Goal: Task Accomplishment & Management: Complete application form

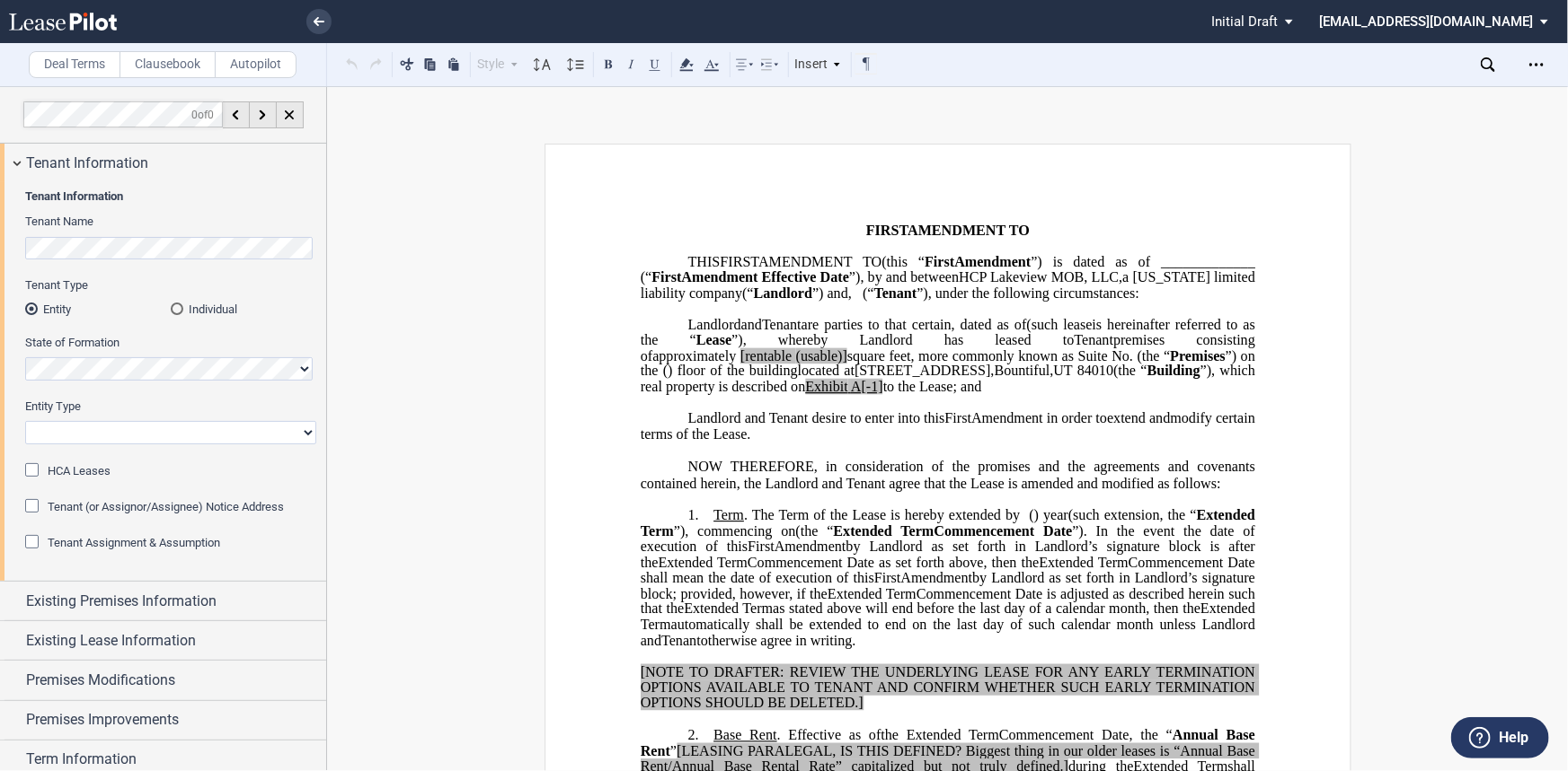
click at [0, 244] on html ".bocls-1{fill:#26354a;fill-rule:evenodd} Loading... × Pending... Pending... Ini…" at bounding box center [784, 385] width 1568 height 771
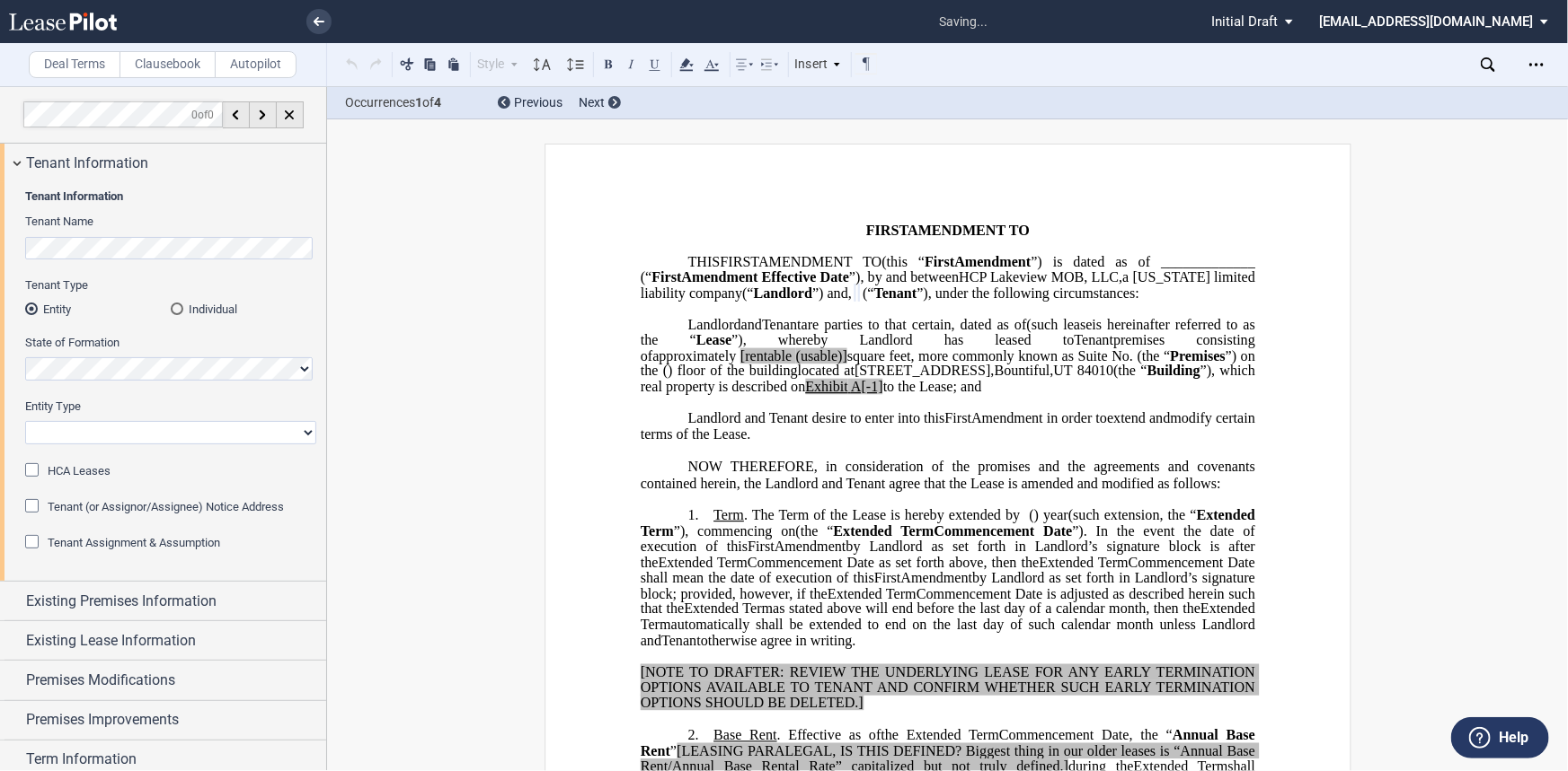
click at [146, 420] on div "Entity Type Corporation Limited Liability Company General Partnership Limited P…" at bounding box center [171, 421] width 292 height 45
click at [146, 428] on select "Corporation Limited Liability Company General Partnership Limited Partnership O…" at bounding box center [171, 432] width 292 height 23
select select "limited liability company"
click at [25, 421] on select "Corporation Limited Liability Company General Partnership Limited Partnership O…" at bounding box center [171, 432] width 292 height 23
click at [88, 471] on span "HCA Leases" at bounding box center [79, 470] width 63 height 14
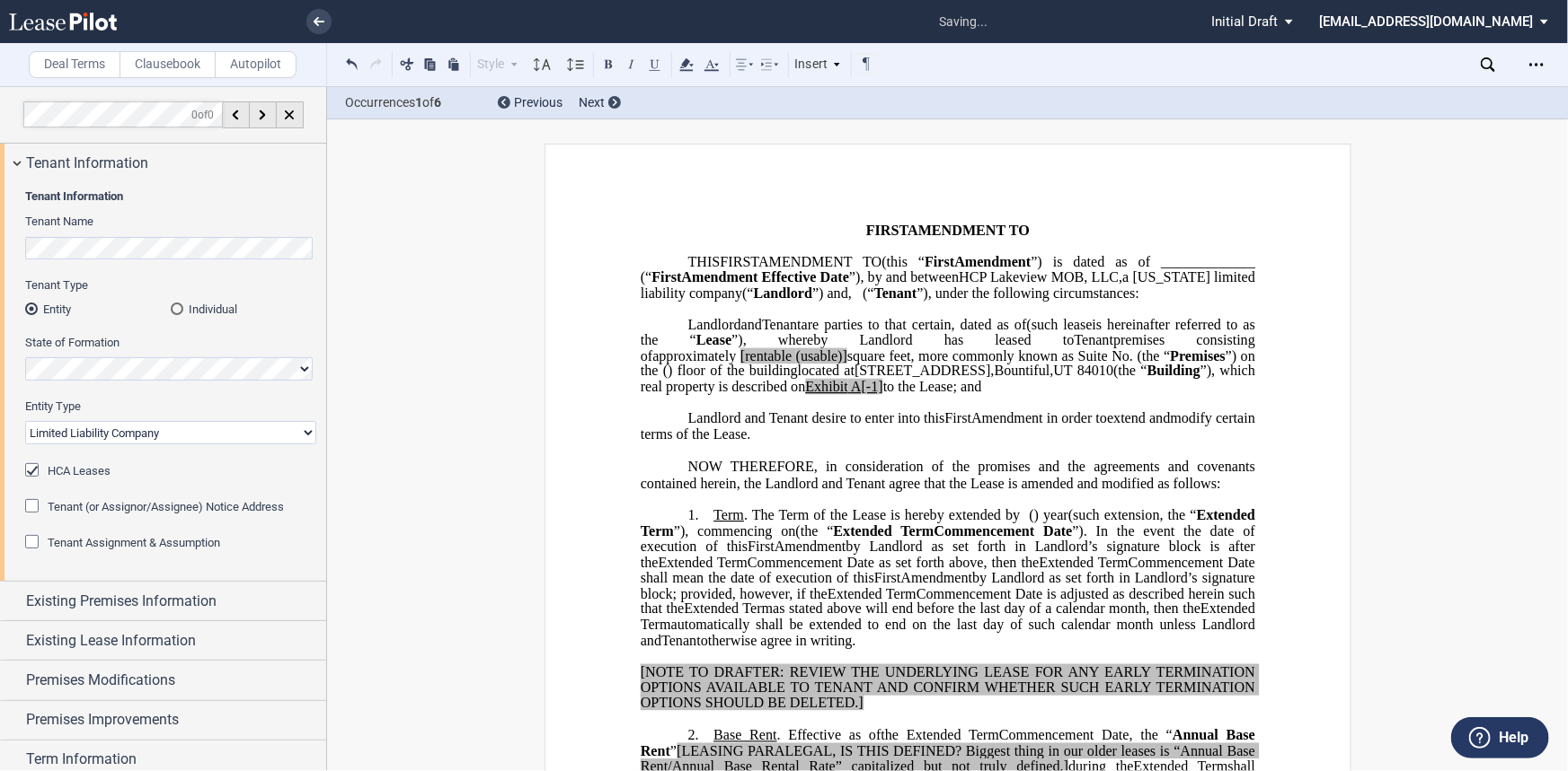
click at [867, 302] on span "(" at bounding box center [864, 293] width 5 height 16
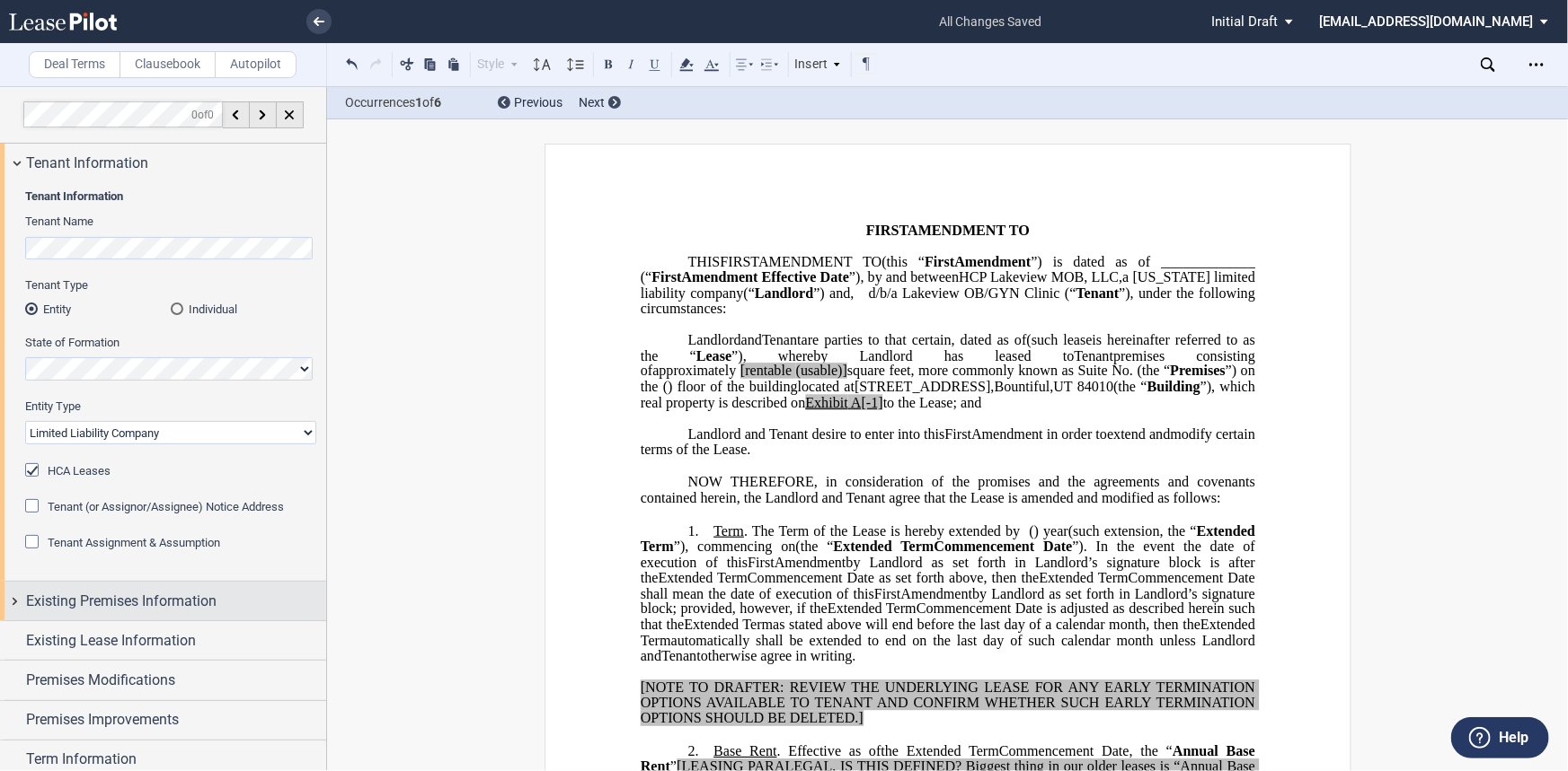
click at [121, 590] on span "Existing Premises Information" at bounding box center [121, 601] width 190 height 21
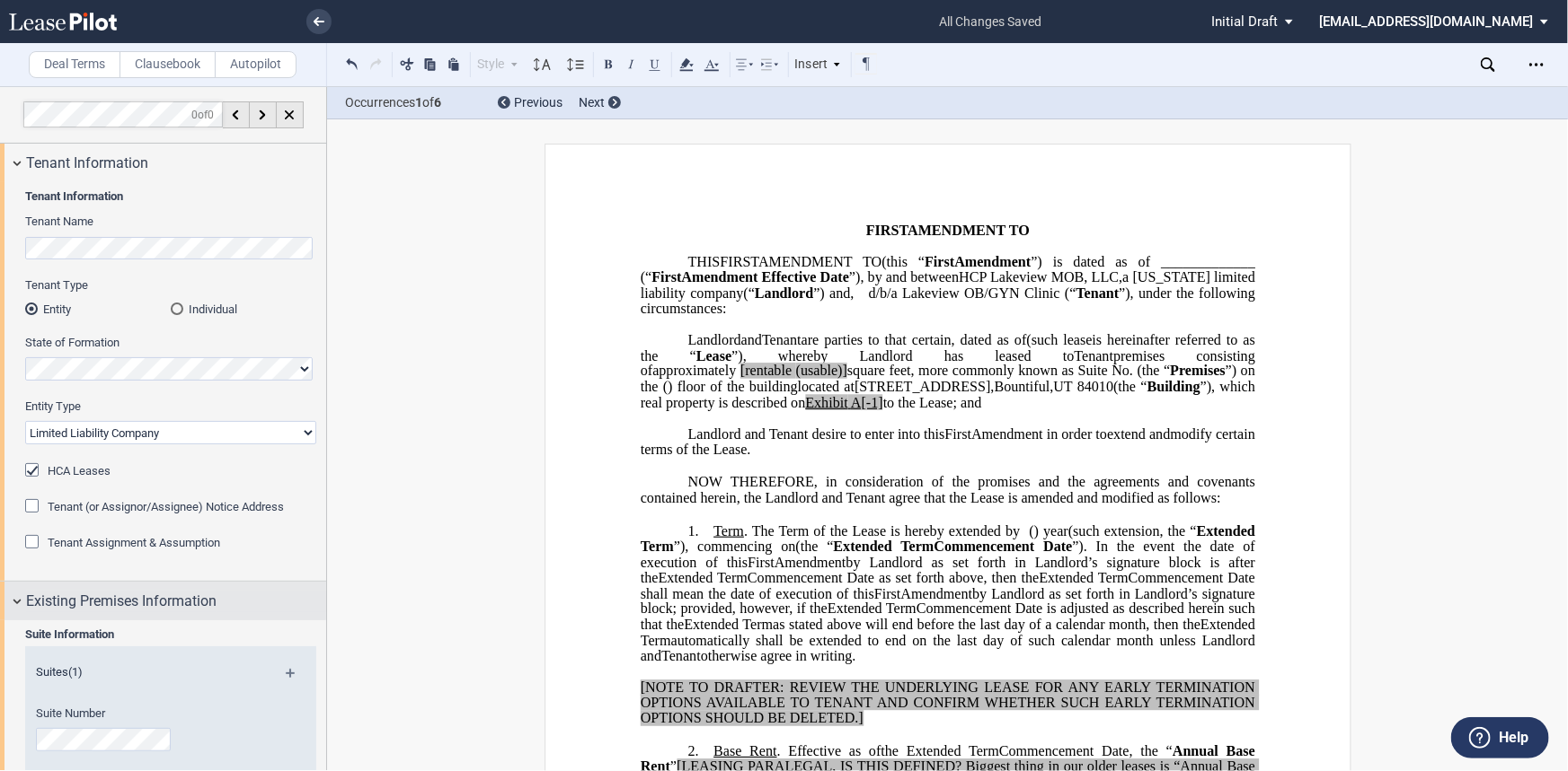
scroll to position [162, 0]
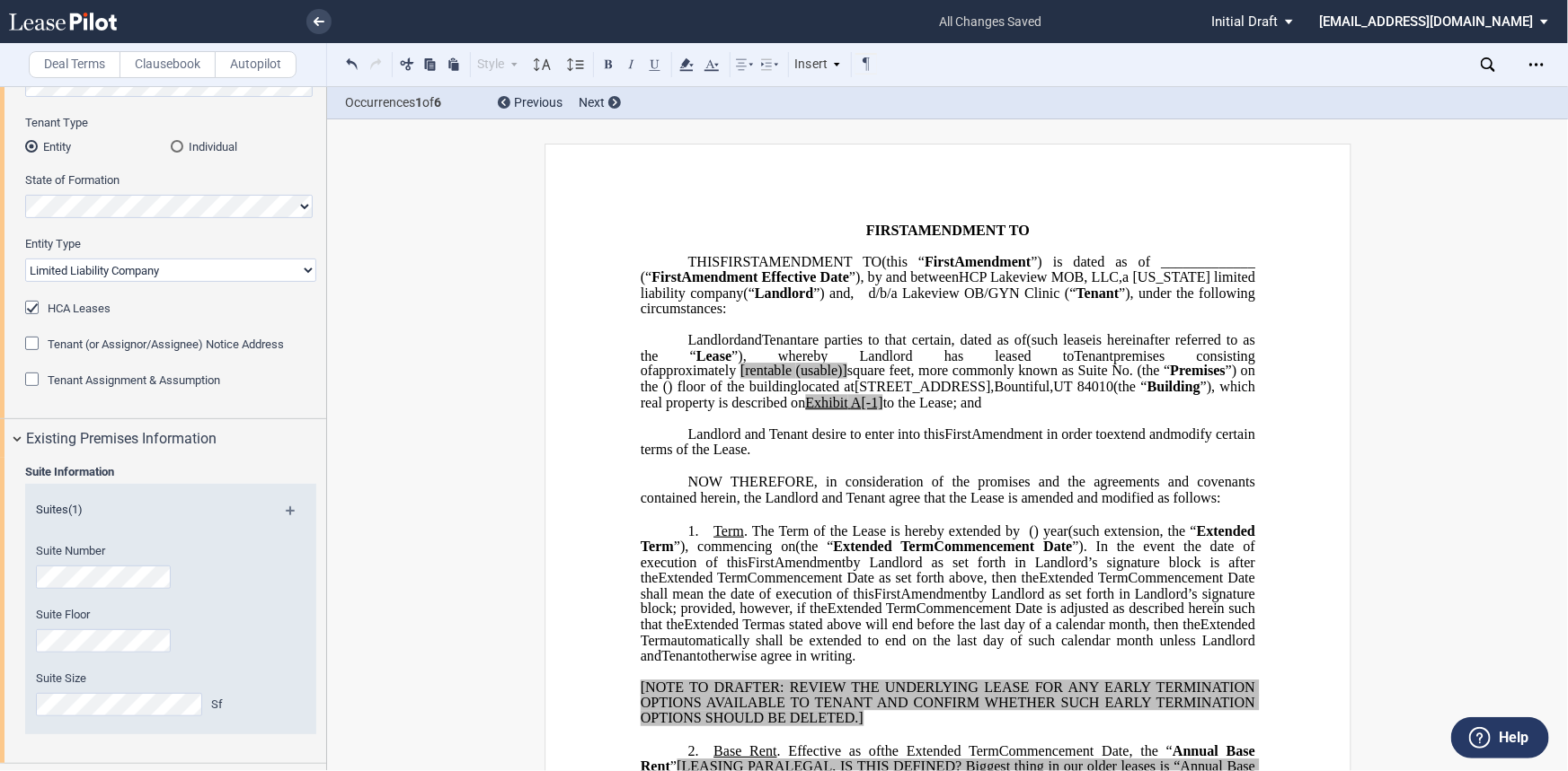
click at [131, 562] on div "Suite Number" at bounding box center [147, 565] width 221 height 45
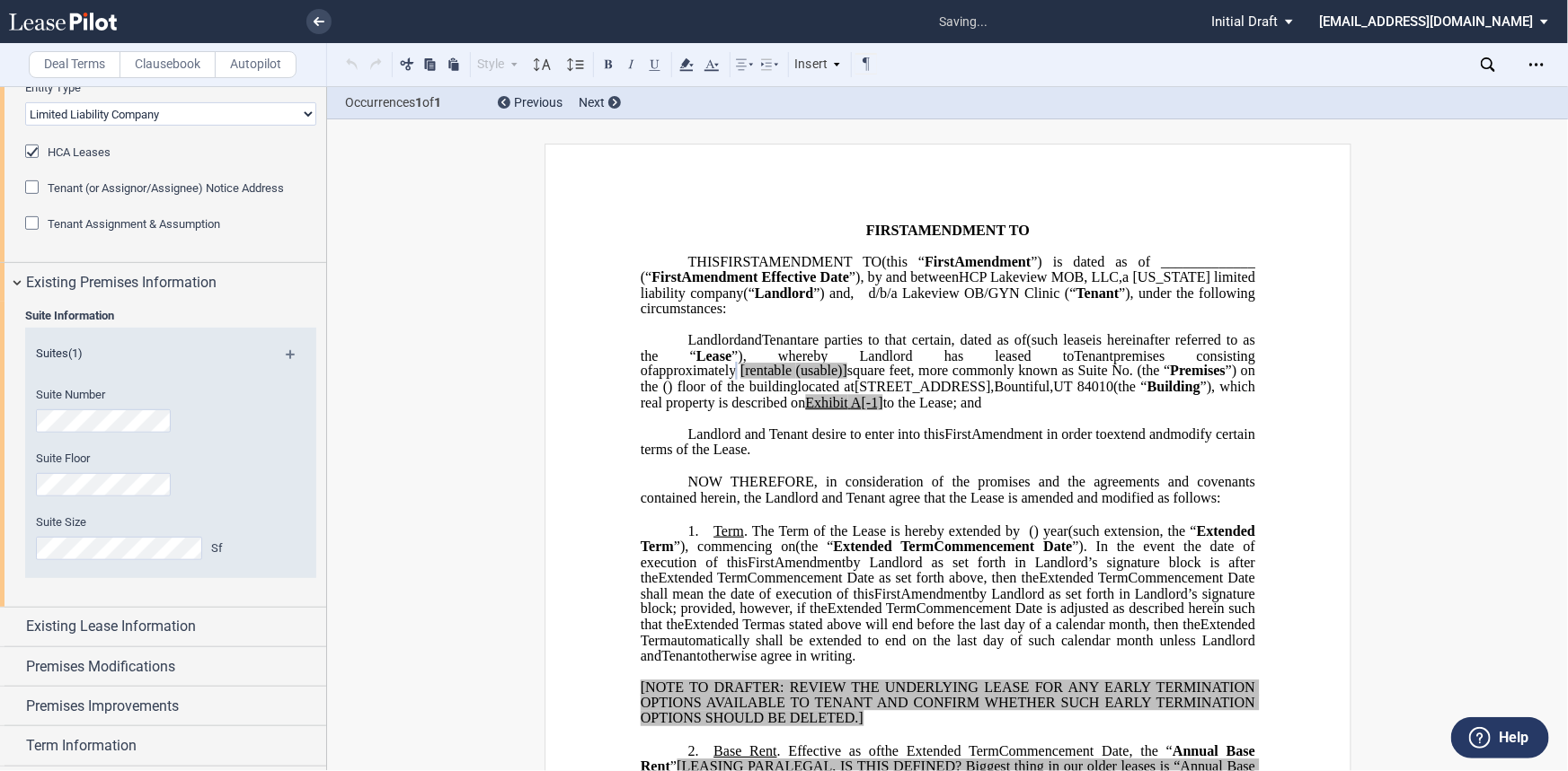
scroll to position [326, 0]
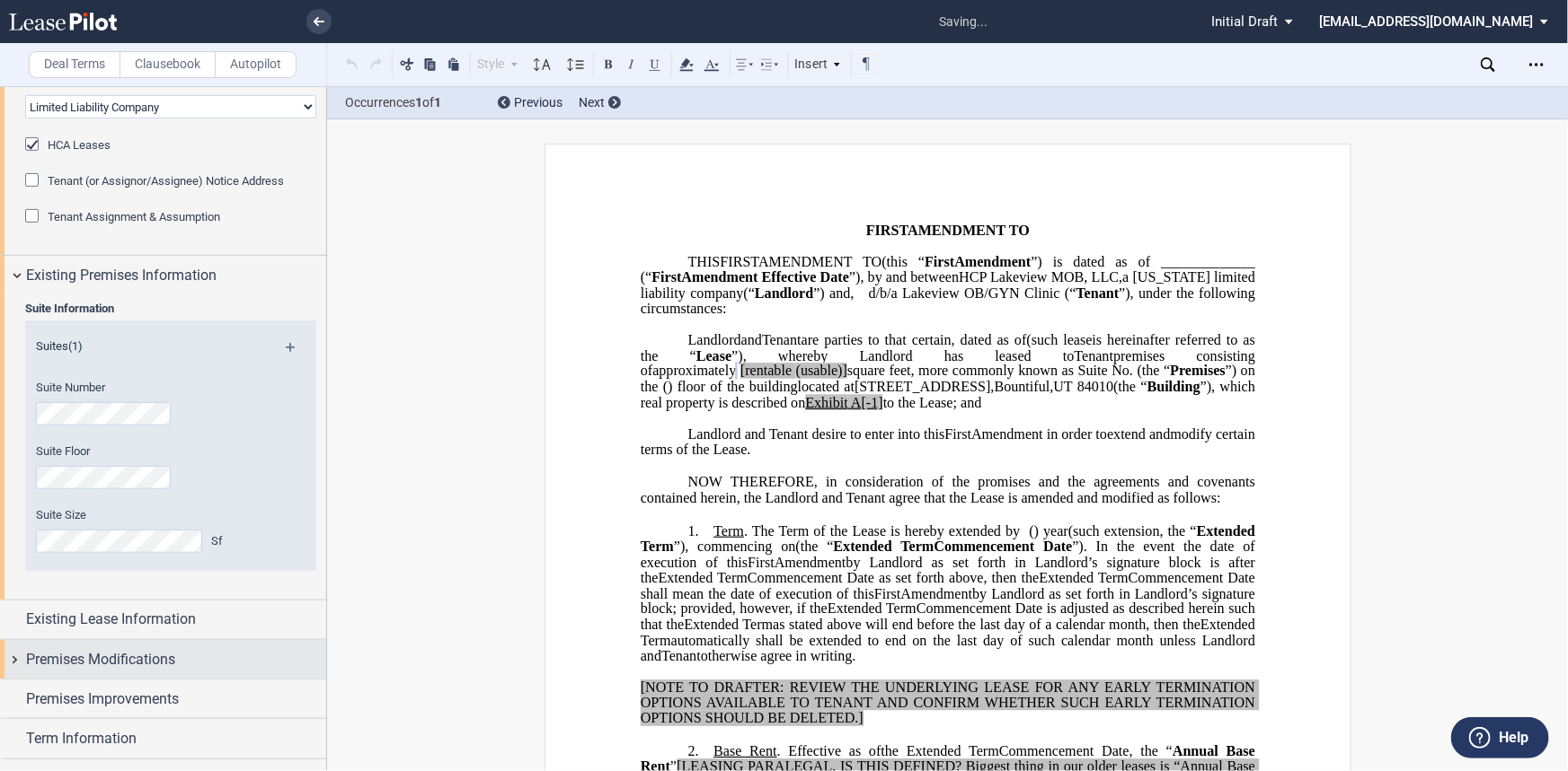
click at [110, 590] on span "Premises Modifications" at bounding box center [100, 660] width 149 height 21
click at [108, 590] on div "Premises Modifications" at bounding box center [162, 660] width 326 height 39
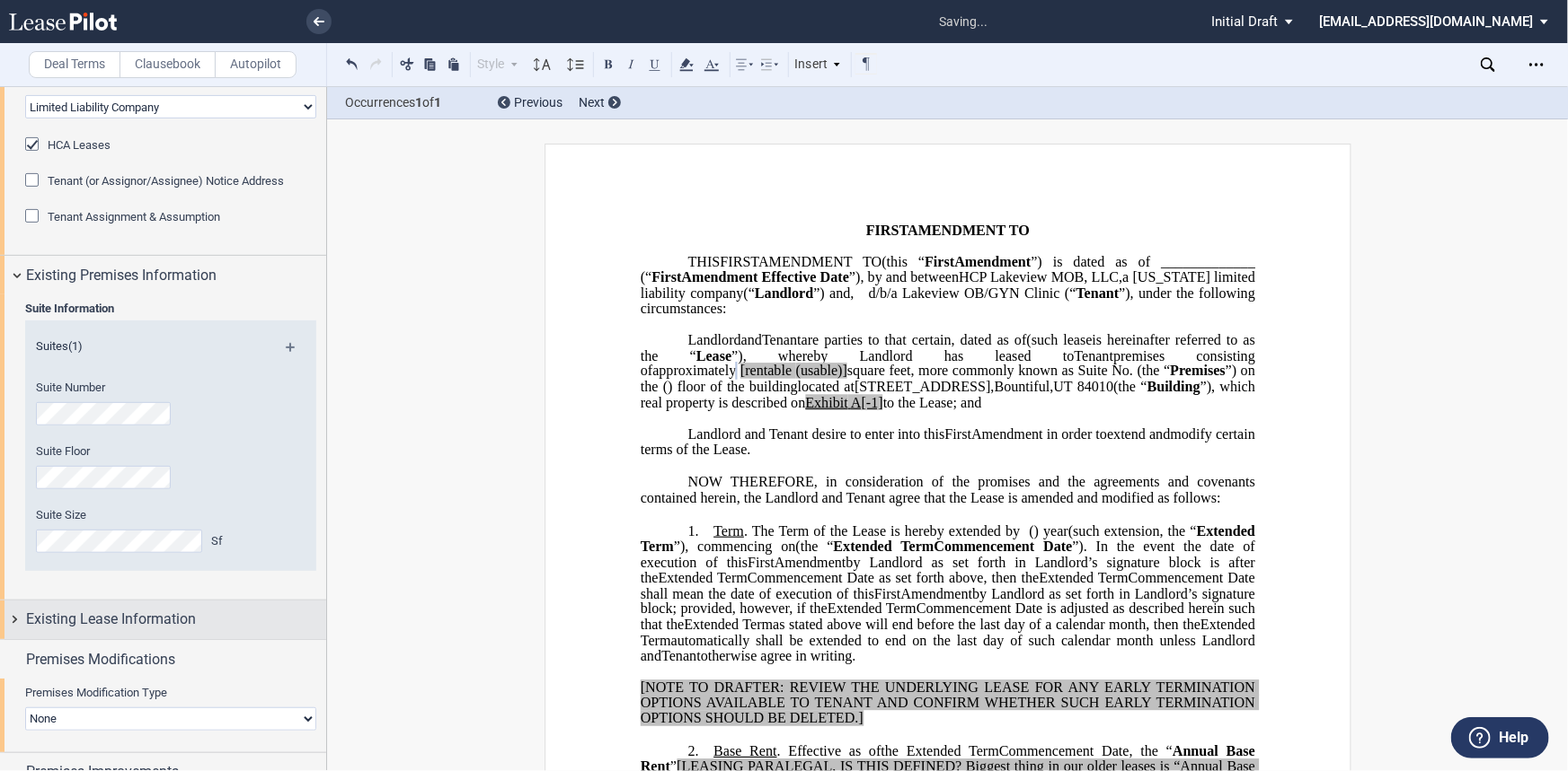
click at [108, 590] on span "Existing Lease Information" at bounding box center [110, 619] width 170 height 21
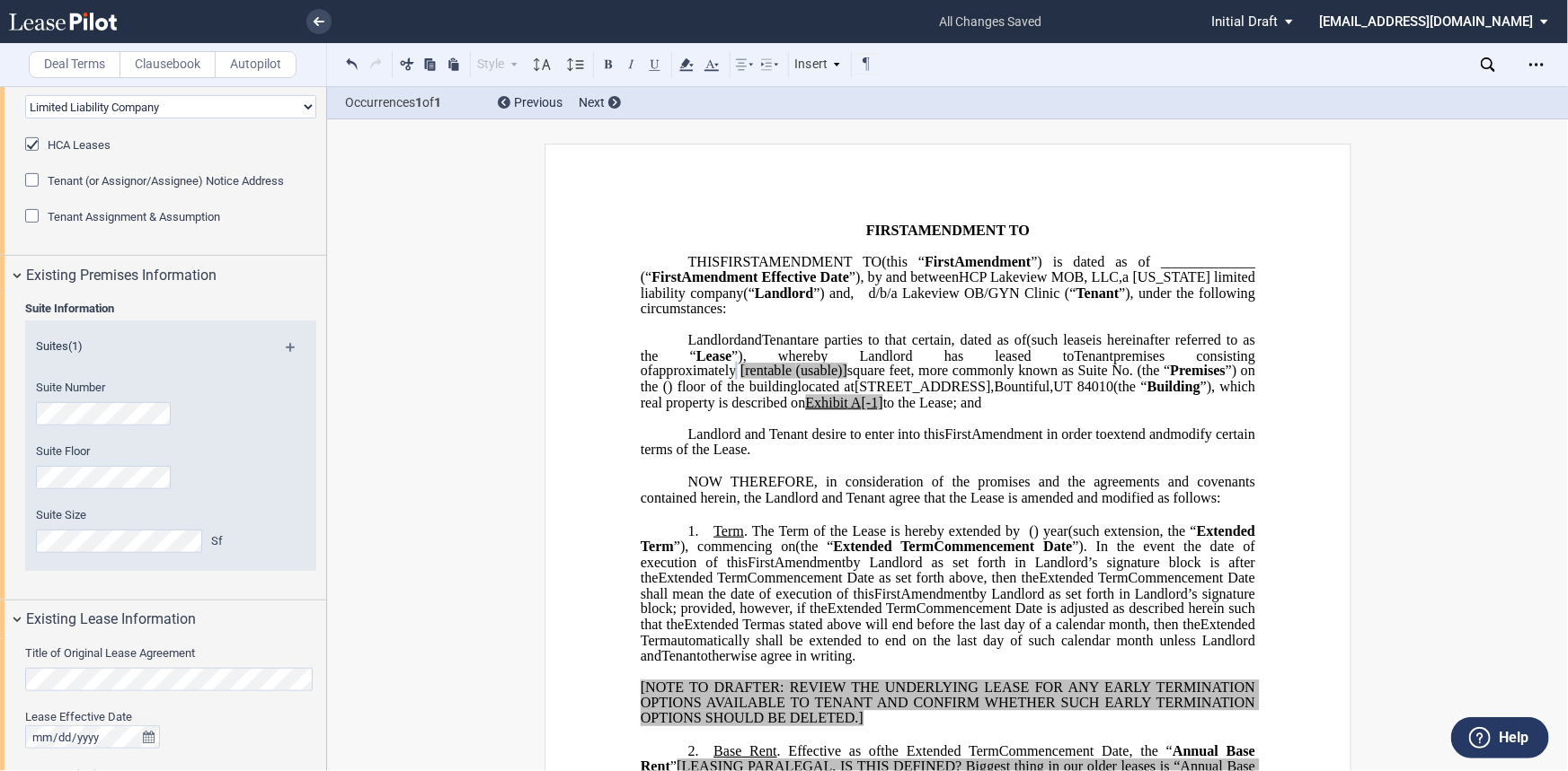
scroll to position [407, 0]
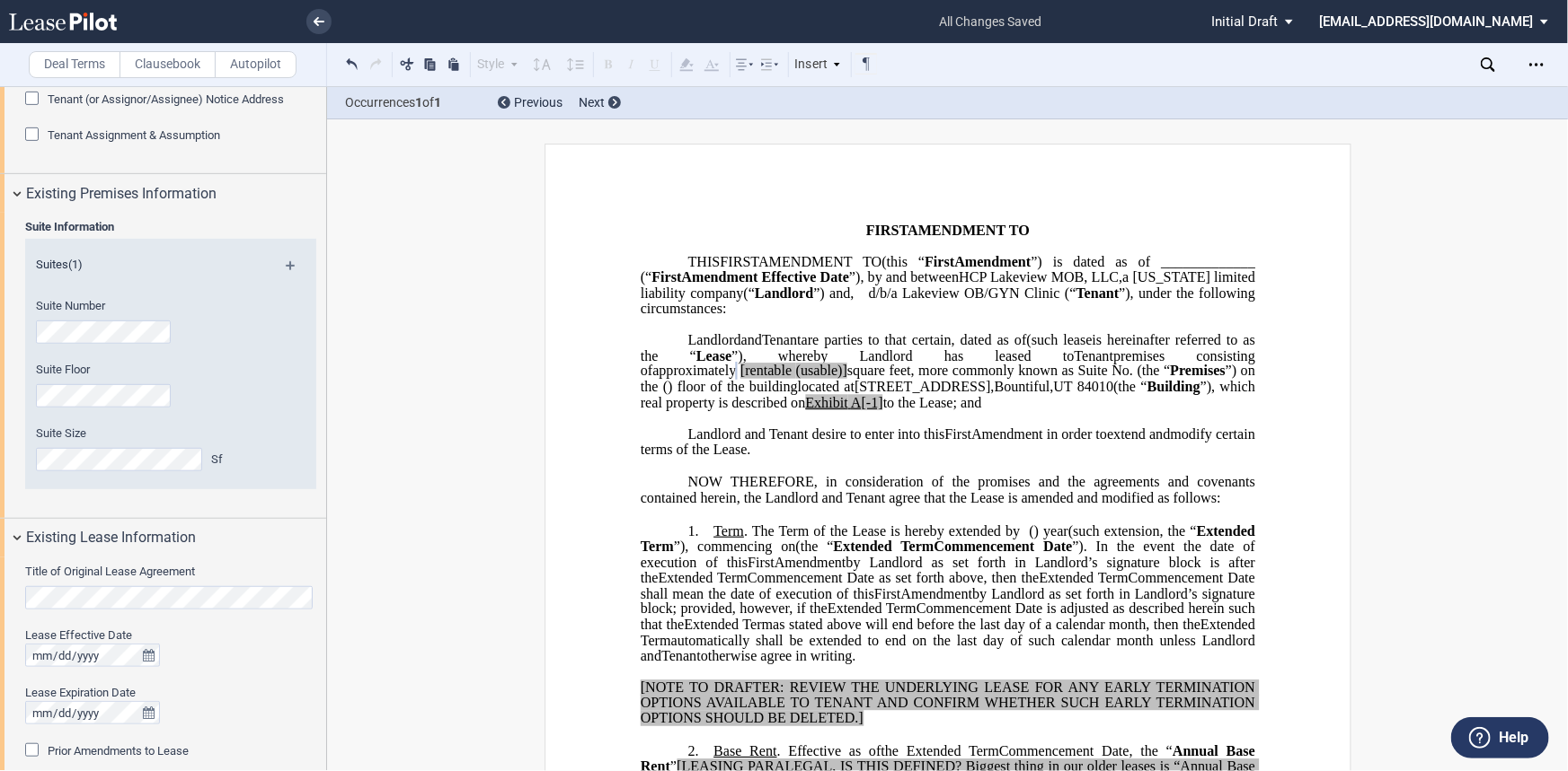
click at [0, 524] on html ".bocls-1{fill:#26354a;fill-rule:evenodd} Loading... × all changes saved Pending…" at bounding box center [784, 385] width 1568 height 771
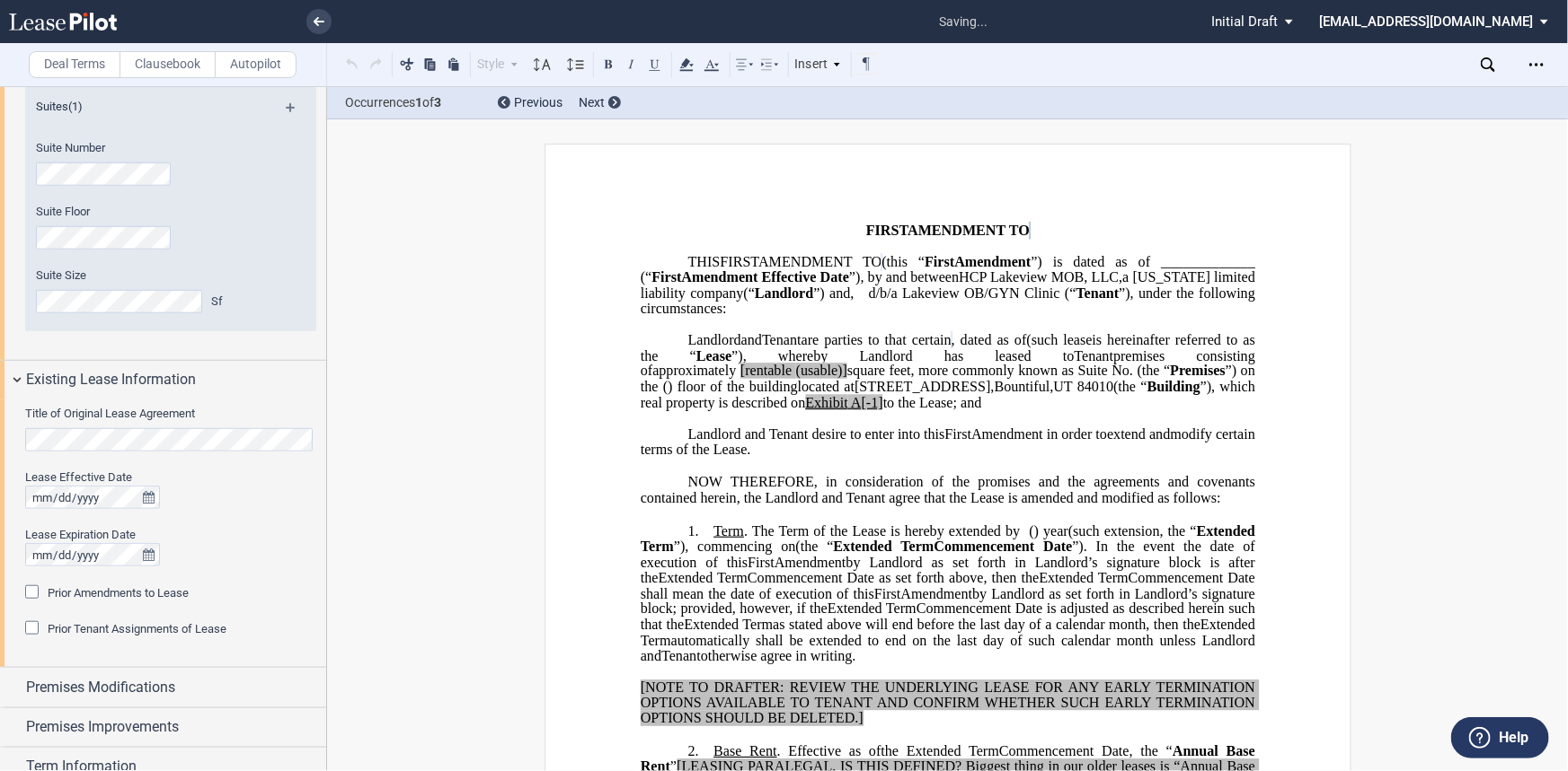
scroll to position [571, 0]
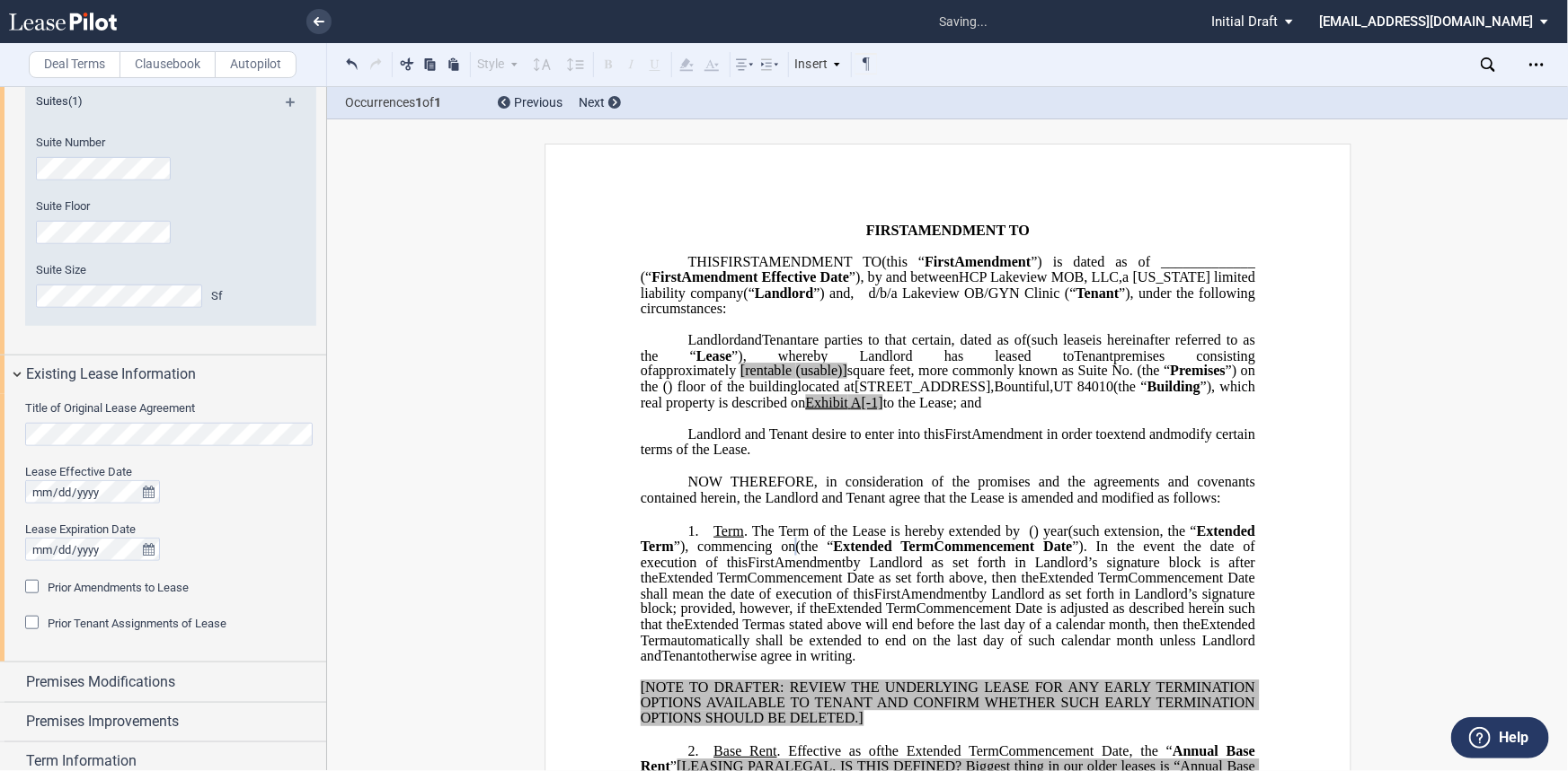
click at [51, 584] on span "Prior Amendments to Lease" at bounding box center [118, 587] width 141 height 14
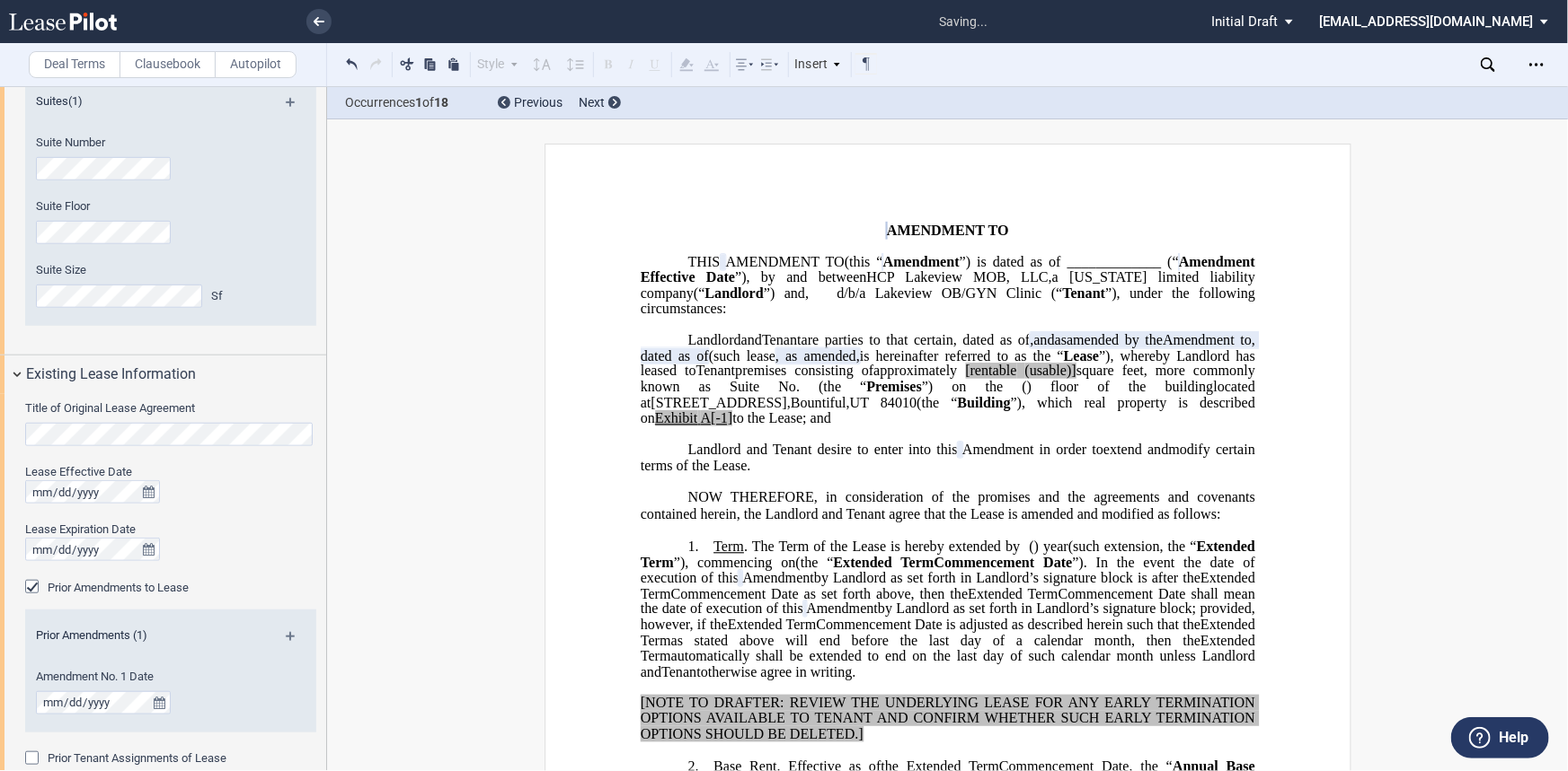
click at [288, 590] on md-icon at bounding box center [298, 642] width 24 height 21
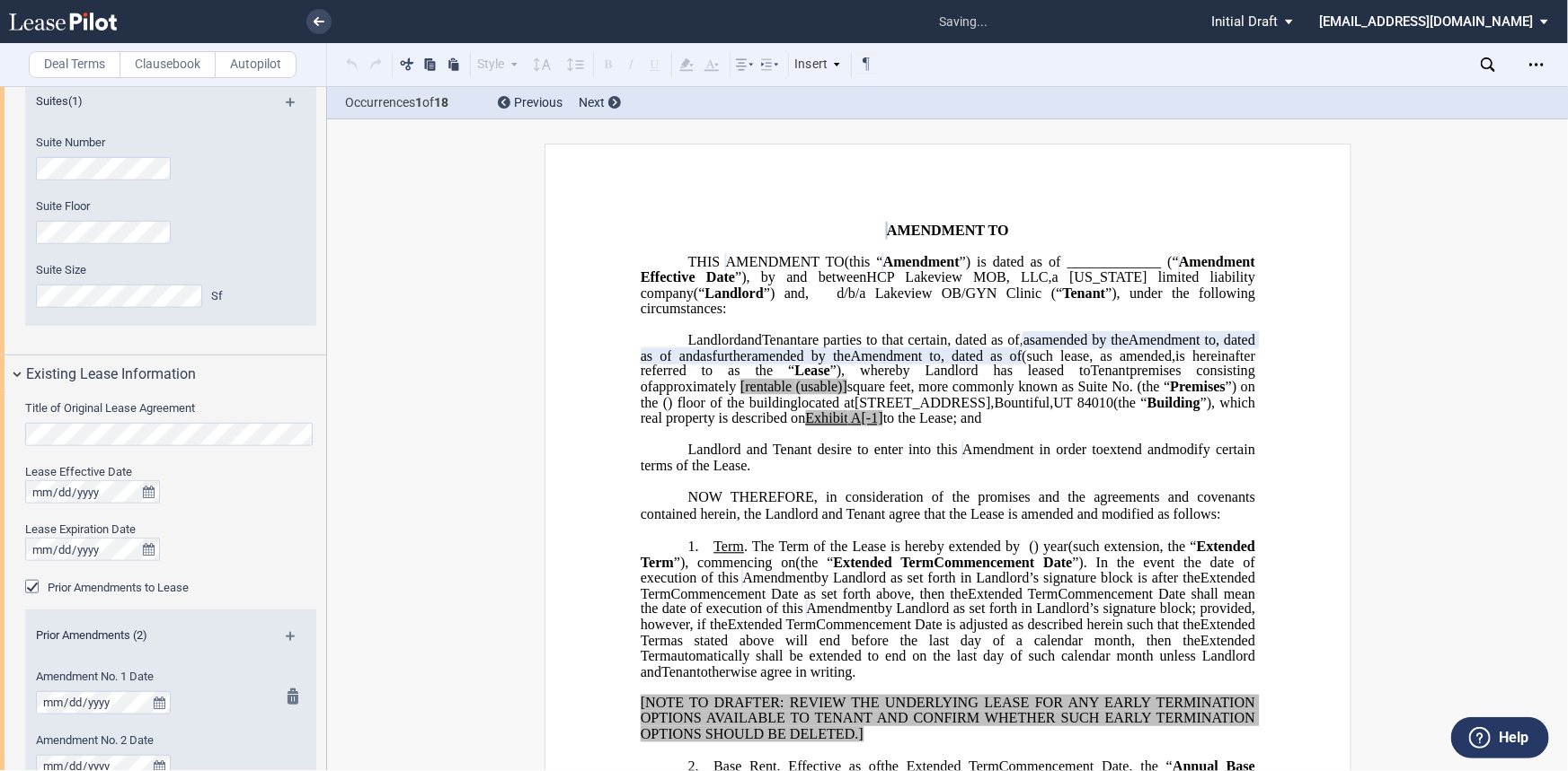
scroll to position [653, 0]
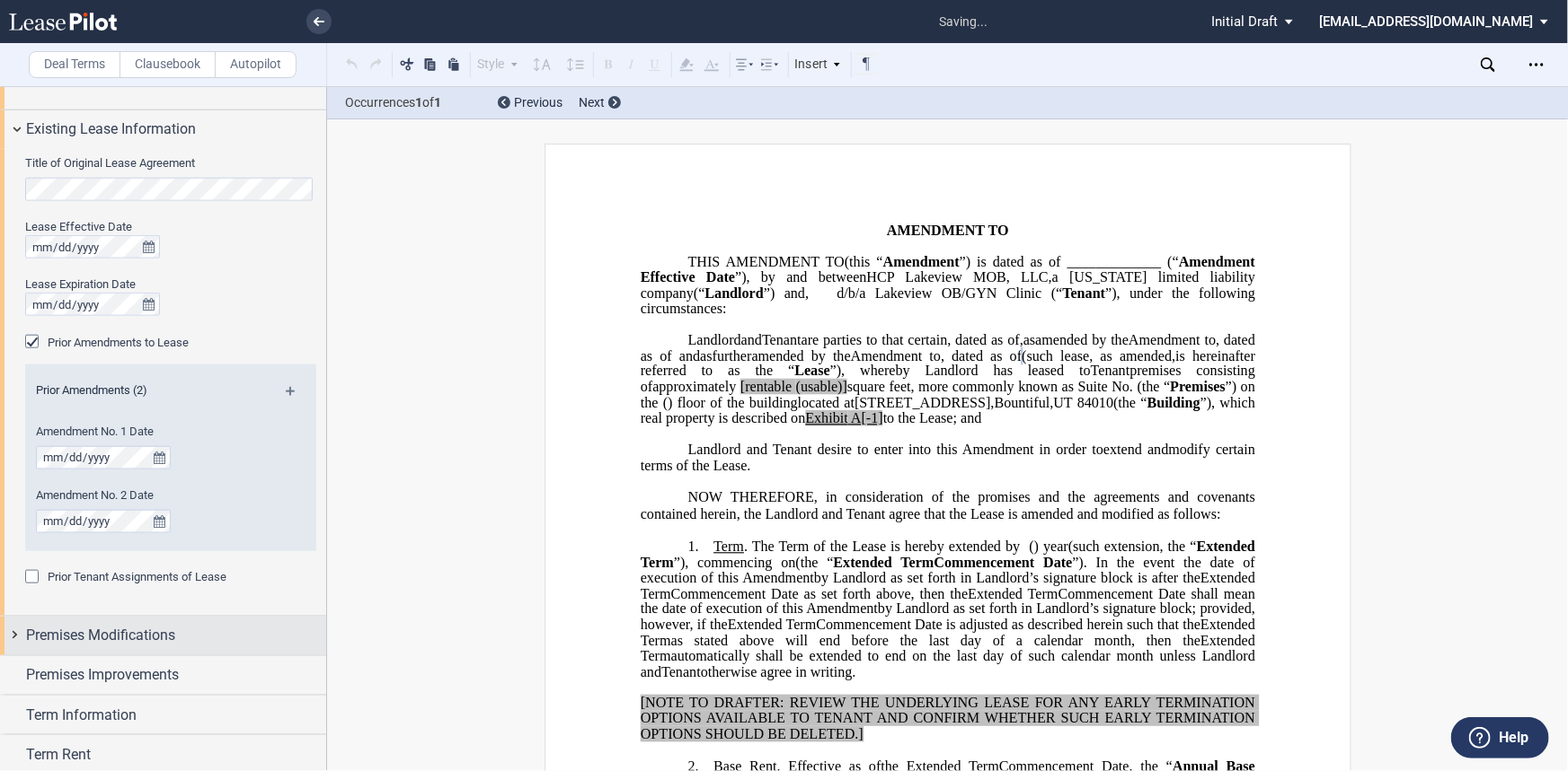
click at [109, 590] on span "Premises Modifications" at bounding box center [100, 636] width 149 height 21
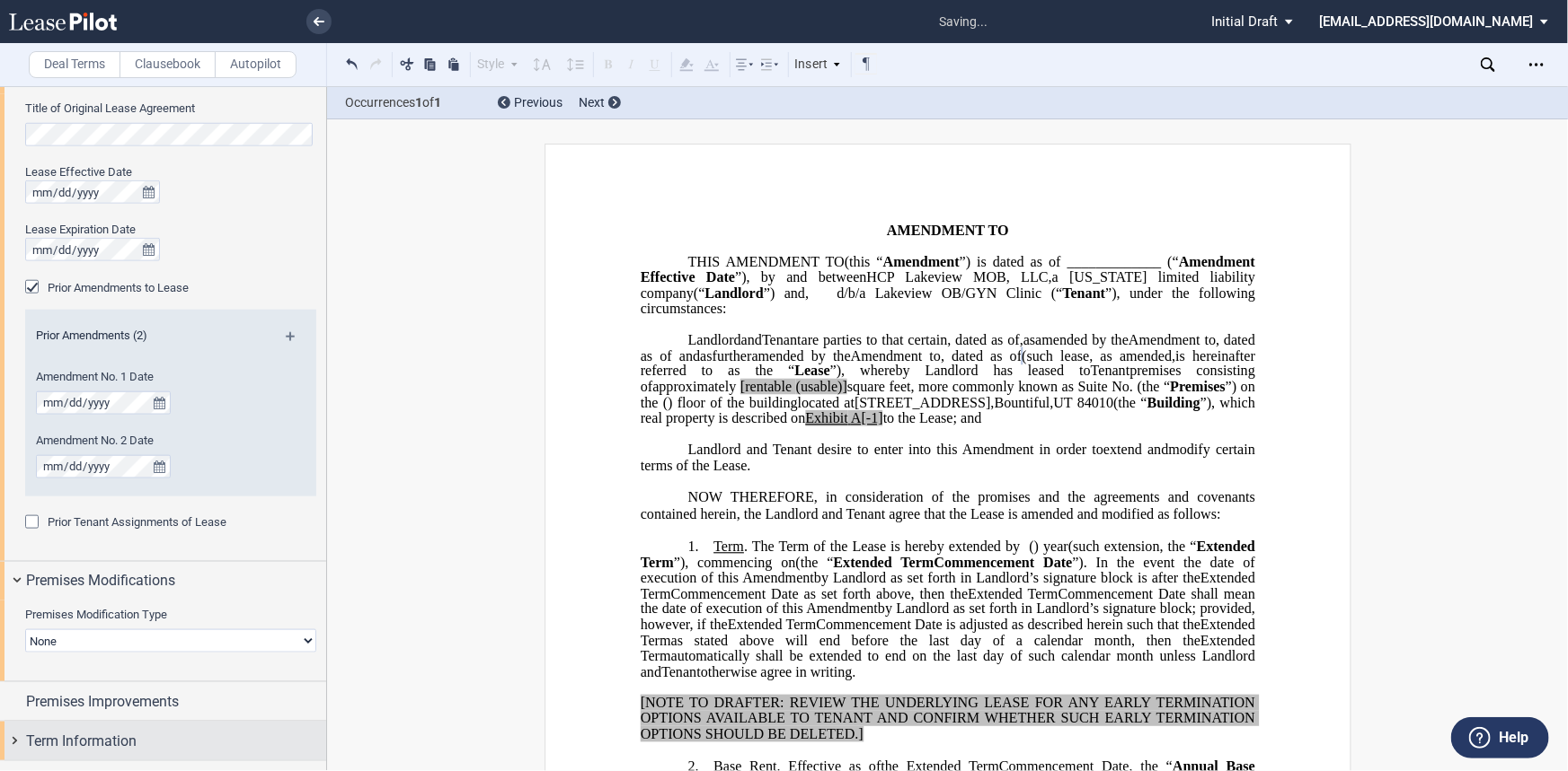
scroll to position [979, 0]
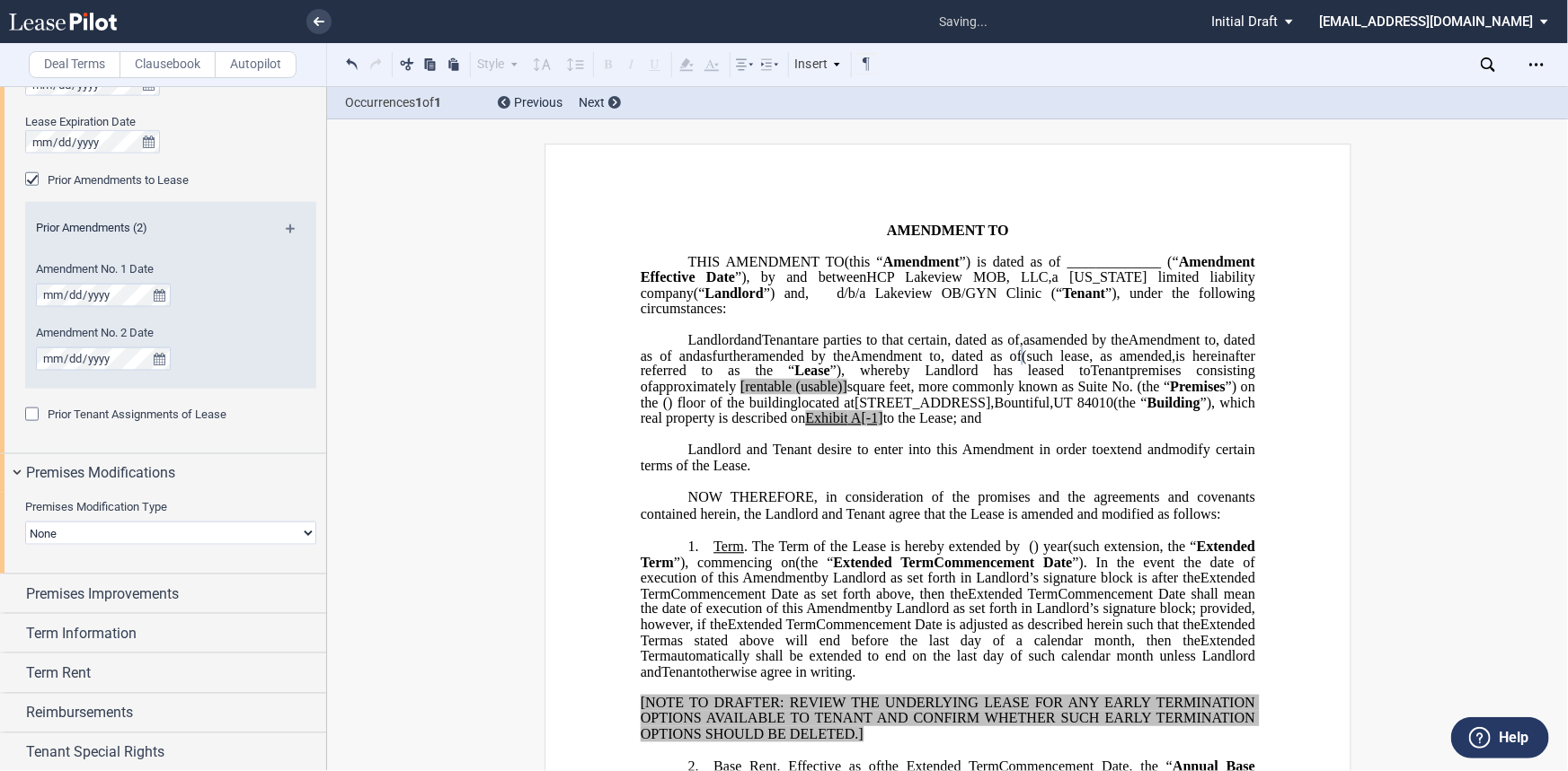
click at [45, 541] on select "None Expansion Relocation" at bounding box center [171, 533] width 292 height 23
click at [51, 543] on select "None Expansion Relocation" at bounding box center [171, 533] width 292 height 23
click at [97, 590] on span "Premises Improvements" at bounding box center [102, 594] width 153 height 21
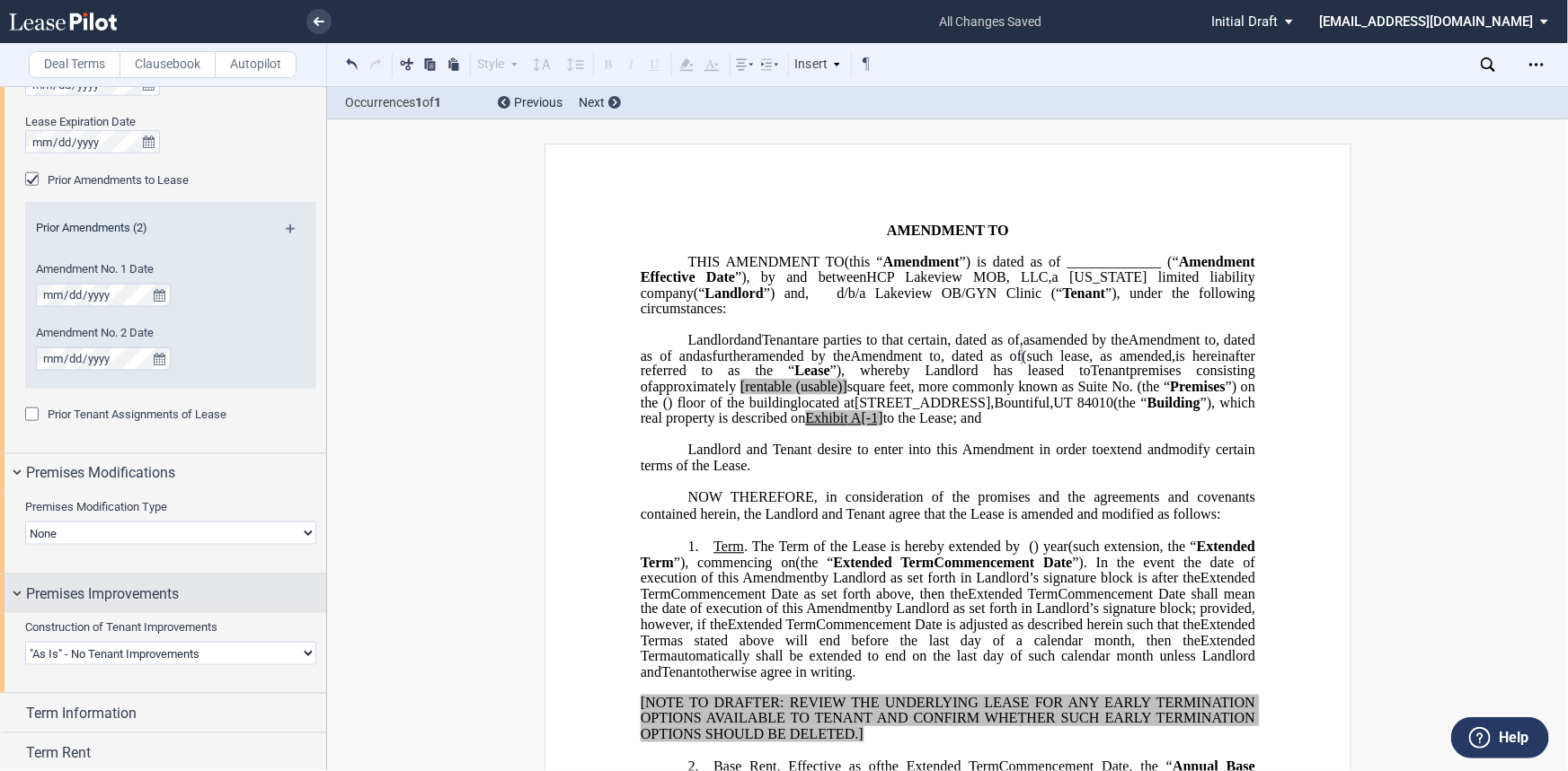
scroll to position [1060, 0]
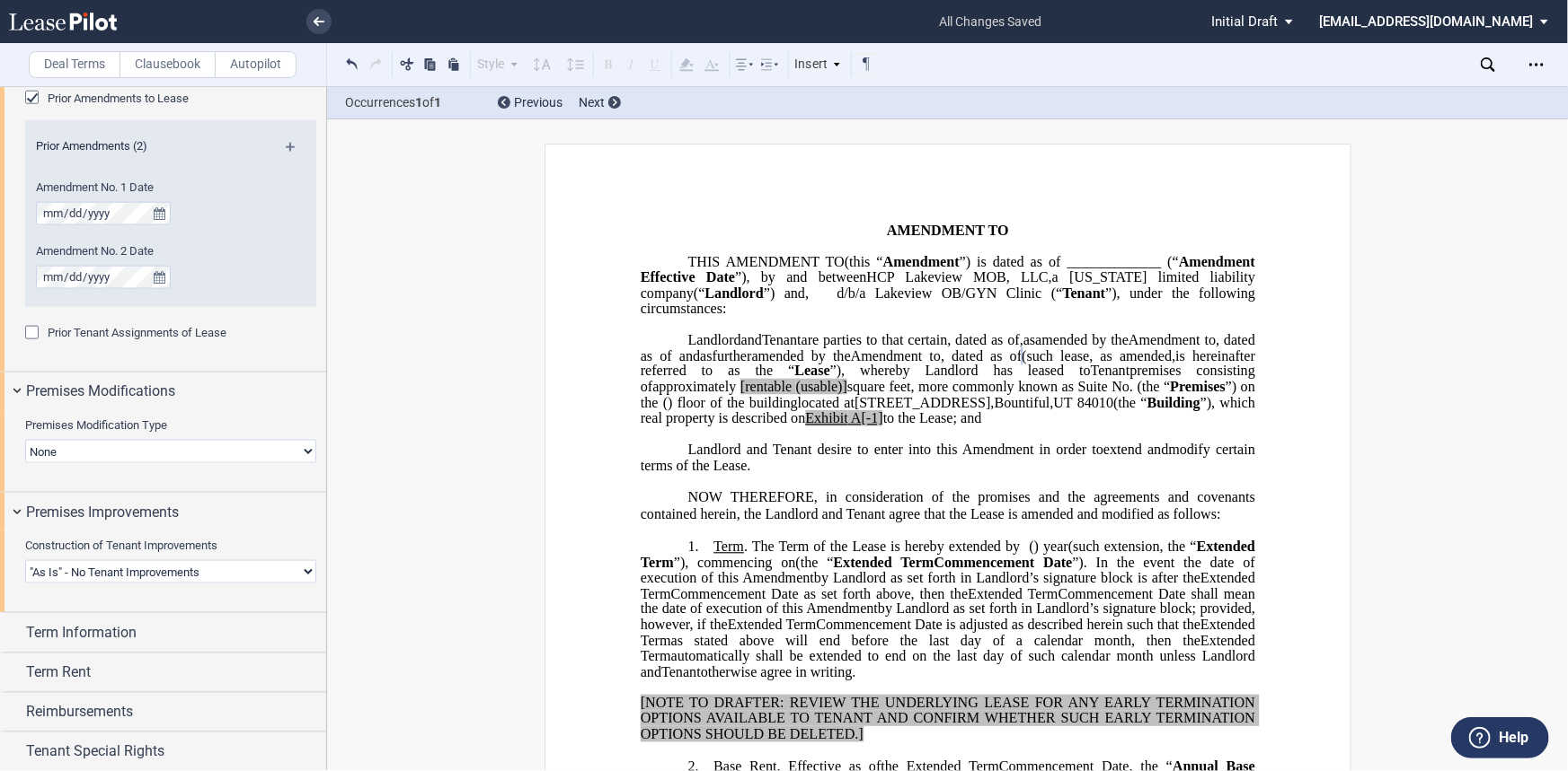
click at [107, 573] on select "Landlord Constructs Tenant Improvements Tenant Constructs Tenant Improvements "…" at bounding box center [171, 572] width 292 height 23
select select "landlord"
click at [25, 560] on select "Landlord Constructs Tenant Improvements Tenant Constructs Tenant Improvements "…" at bounding box center [171, 572] width 292 height 23
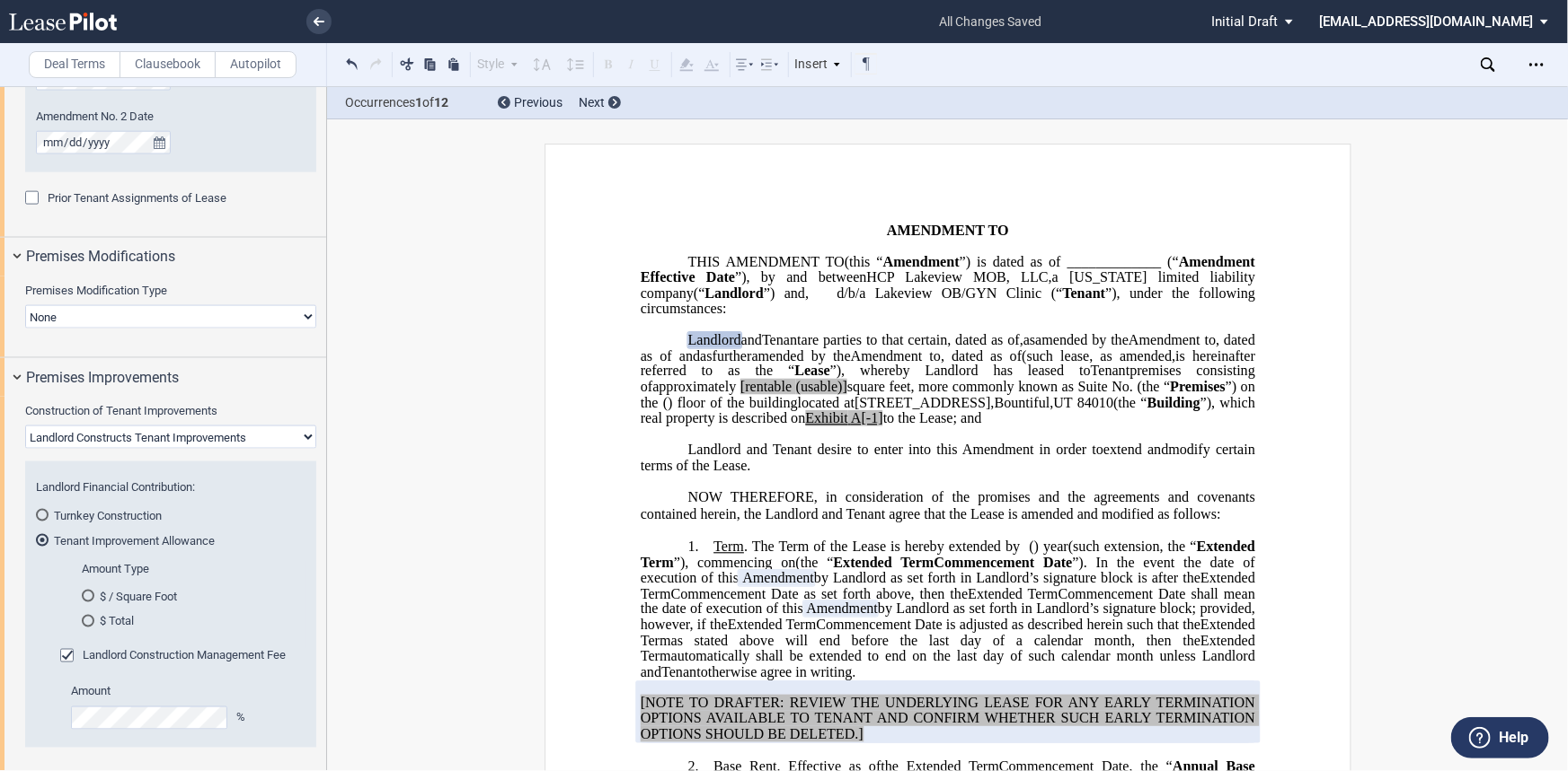
scroll to position [1224, 0]
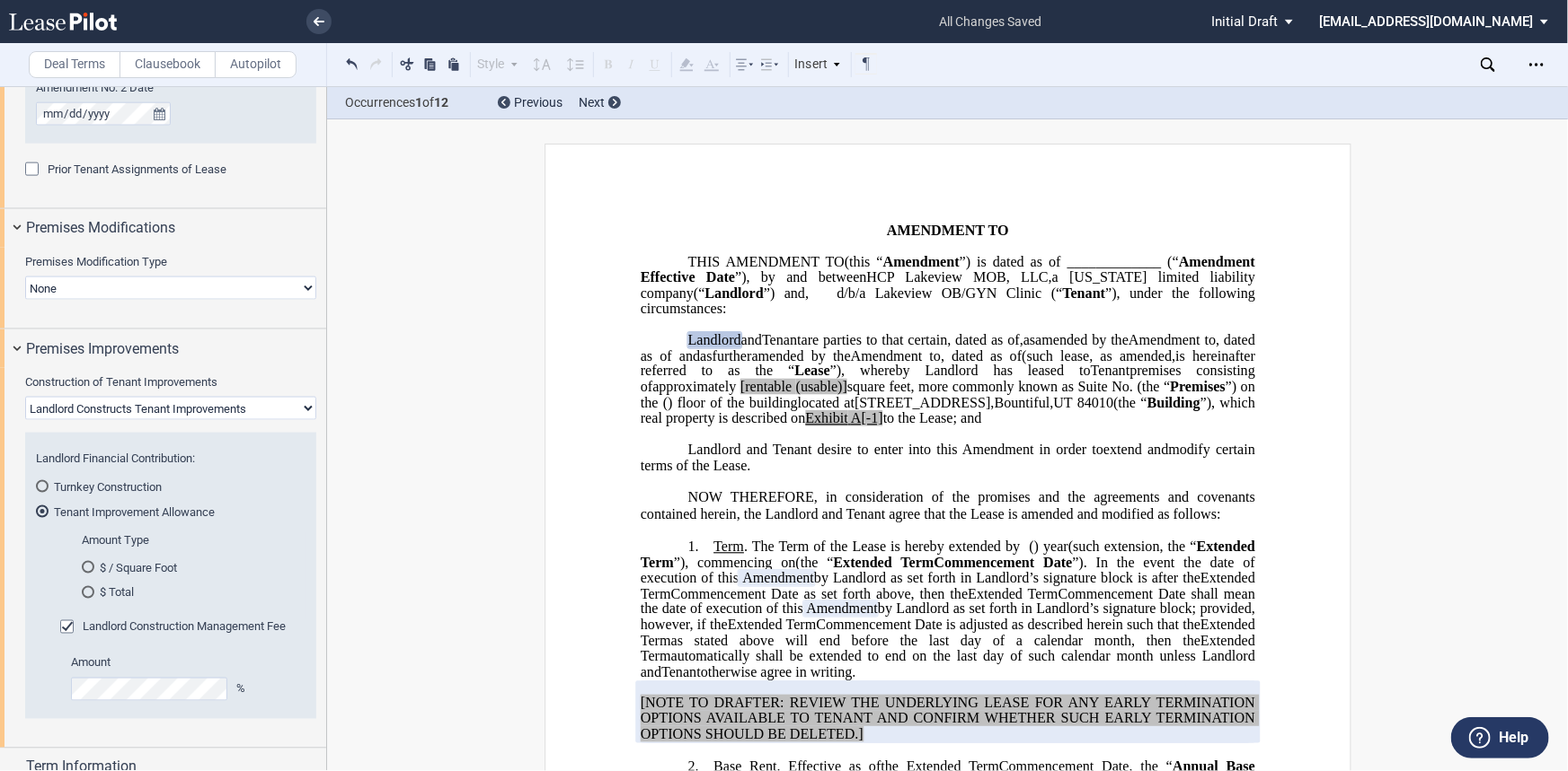
click at [144, 566] on md-radio-button "$ / Square Foot" at bounding box center [188, 567] width 213 height 16
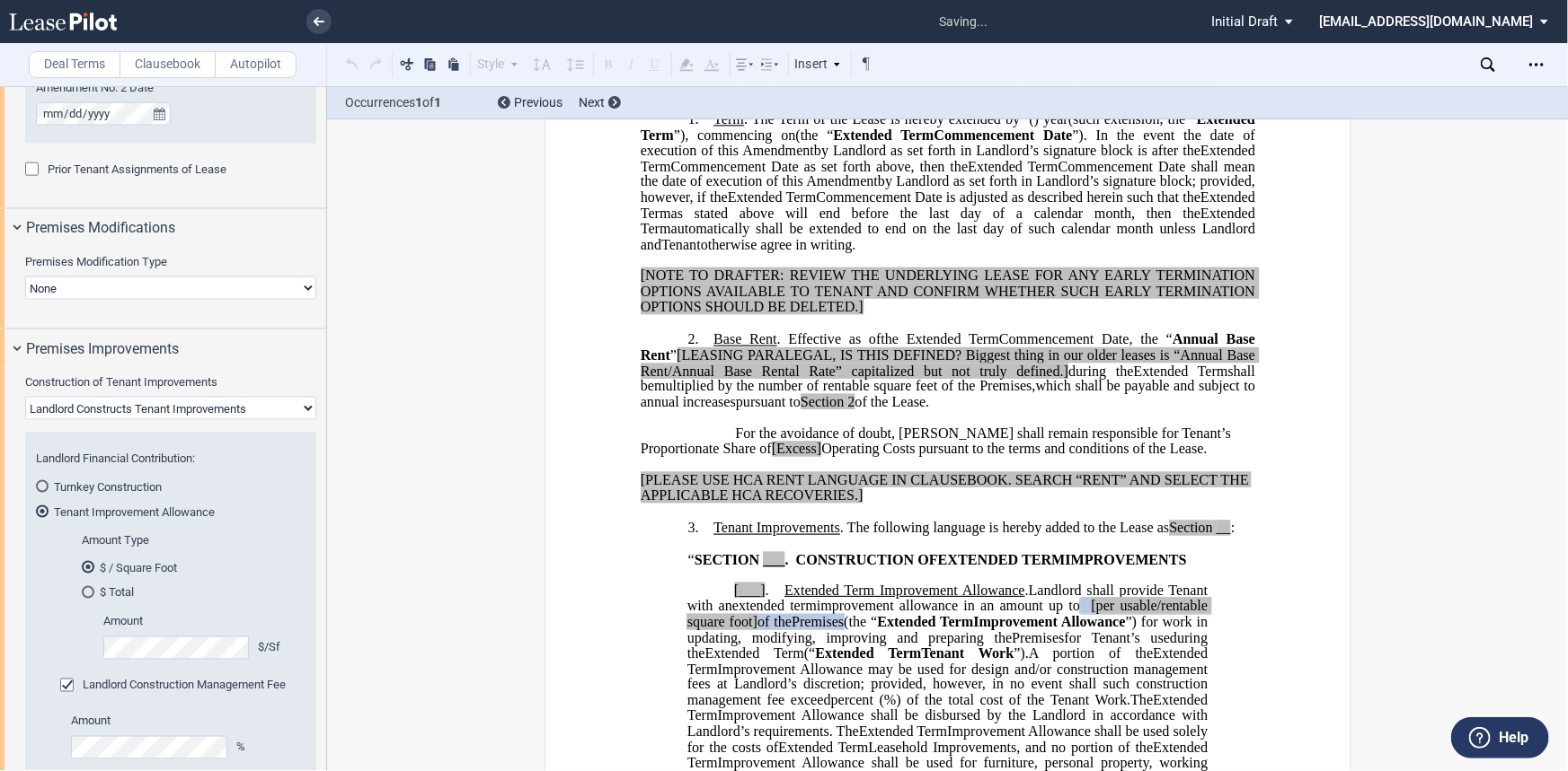
scroll to position [711, 0]
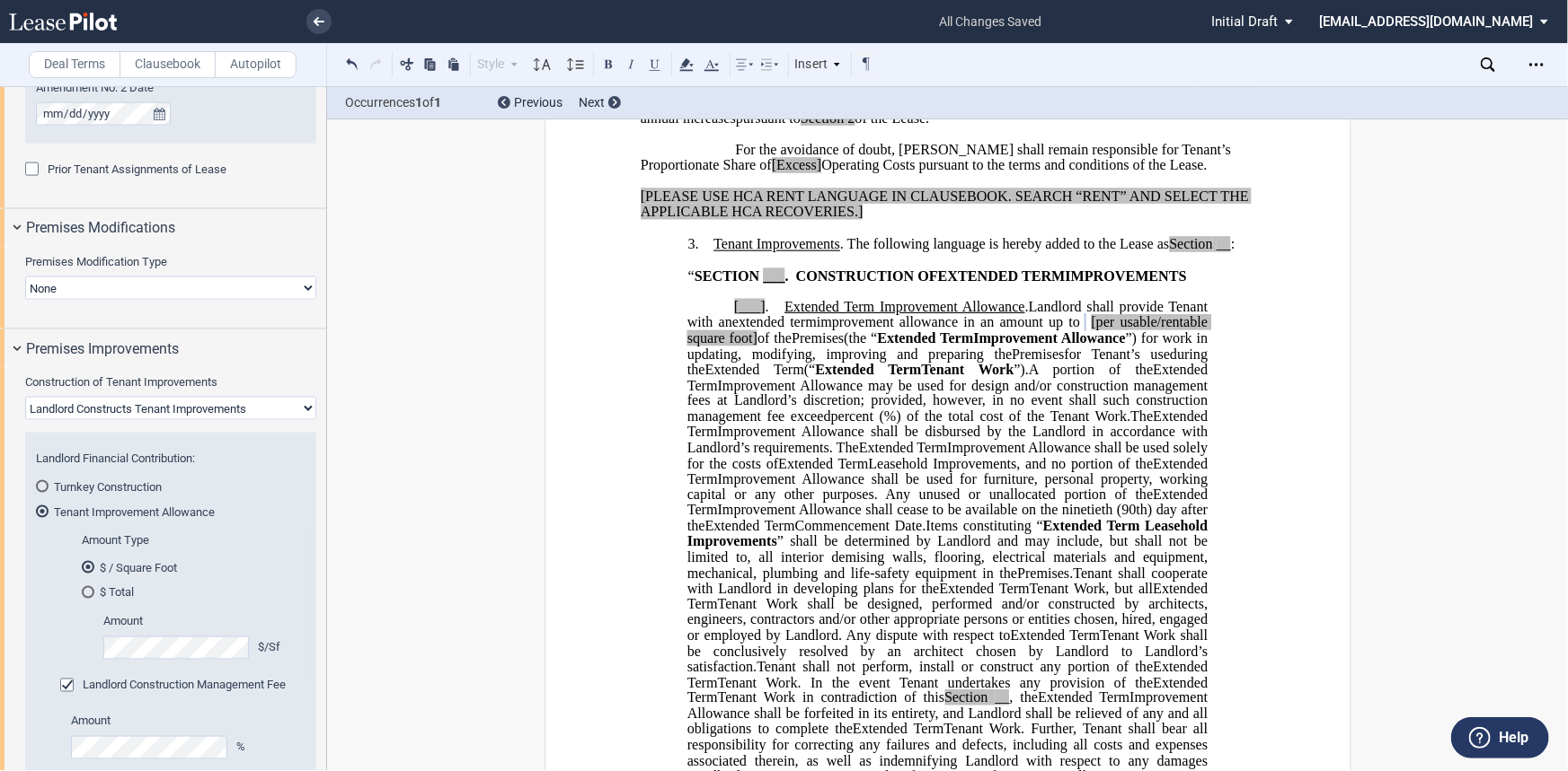
click at [125, 590] on md-radio-button "$ Total" at bounding box center [188, 592] width 213 height 16
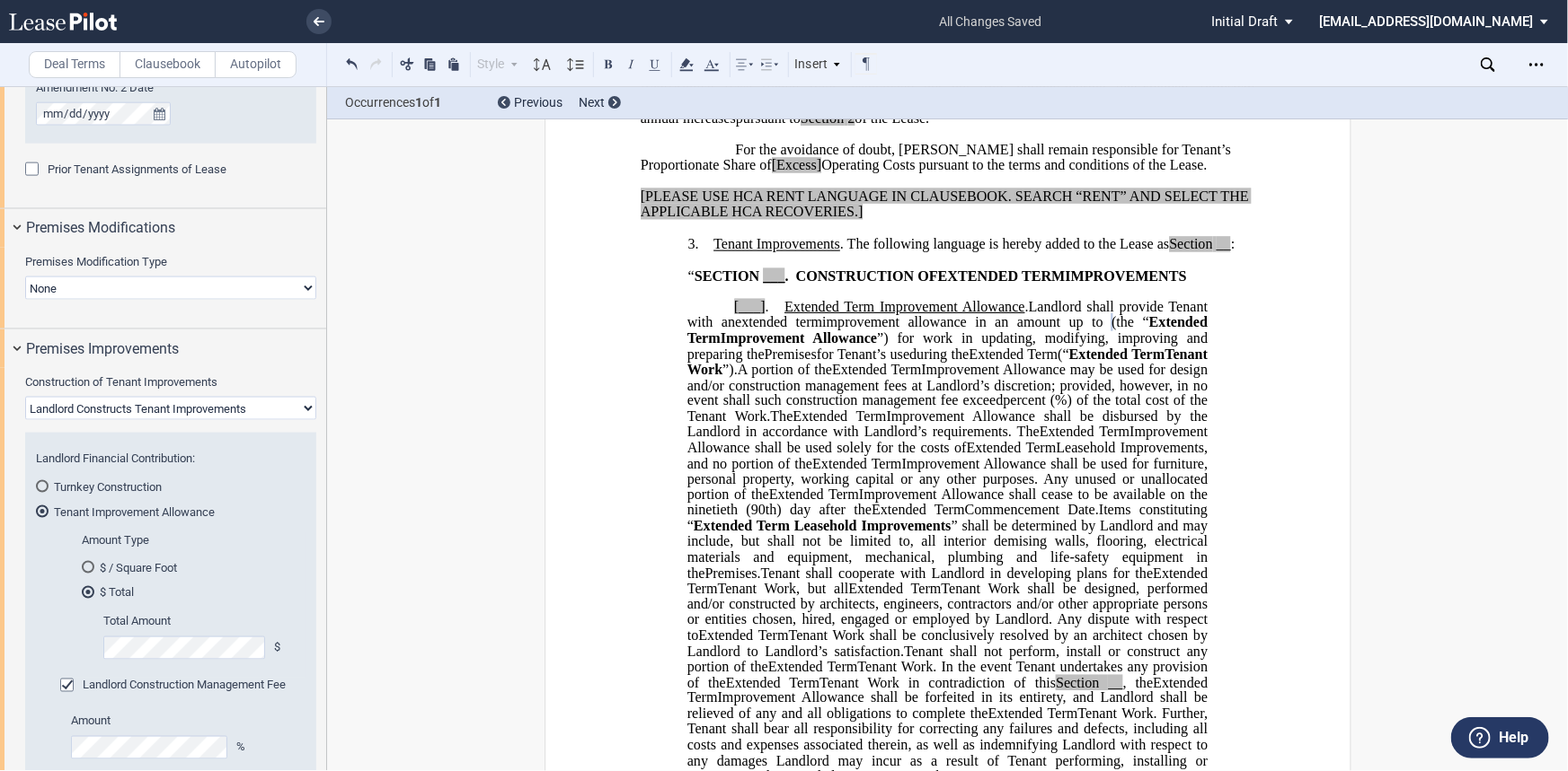
click at [78, 590] on div "Landlord Construction Management Fee" at bounding box center [69, 687] width 18 height 18
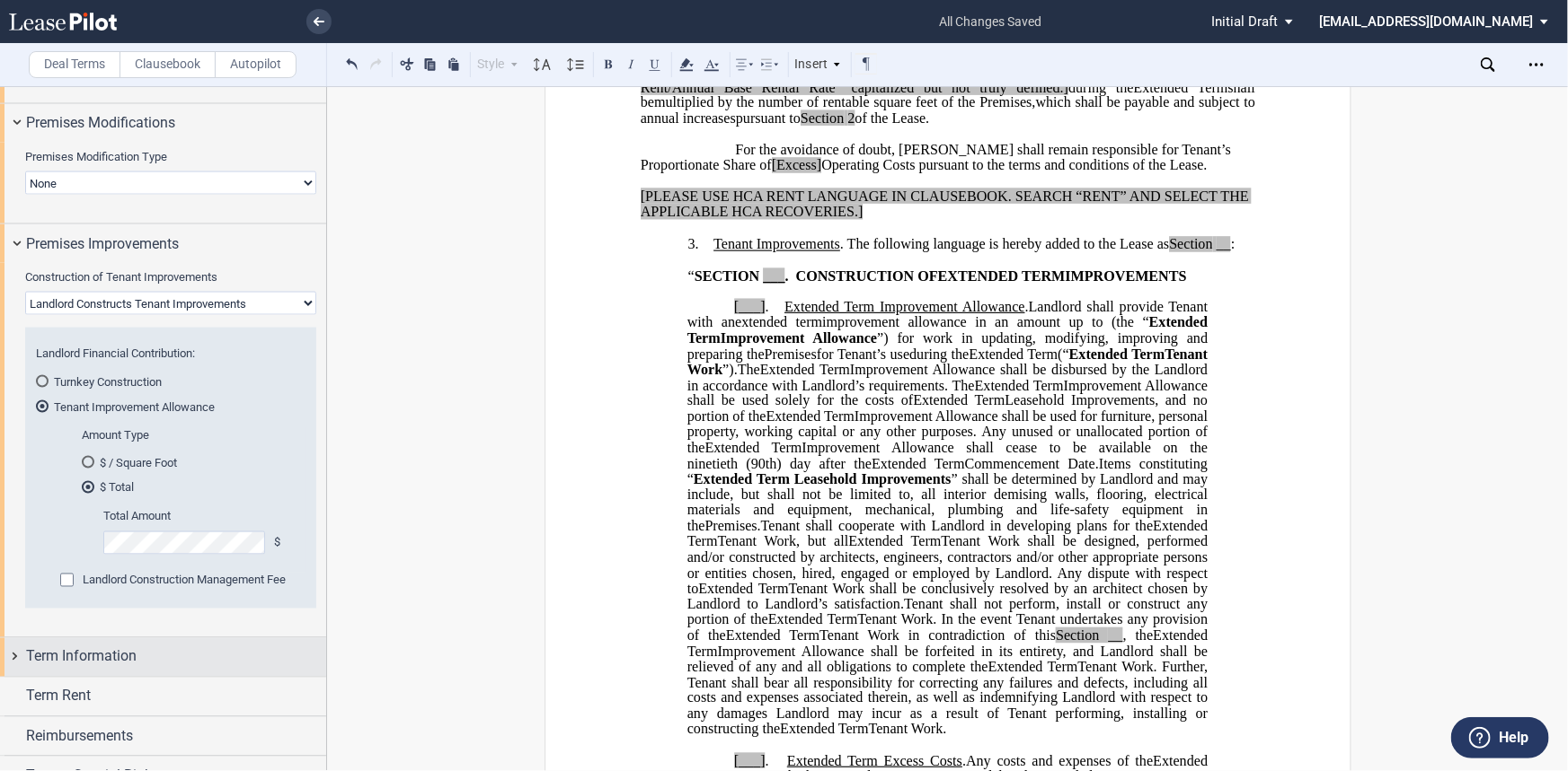
scroll to position [1434, 0]
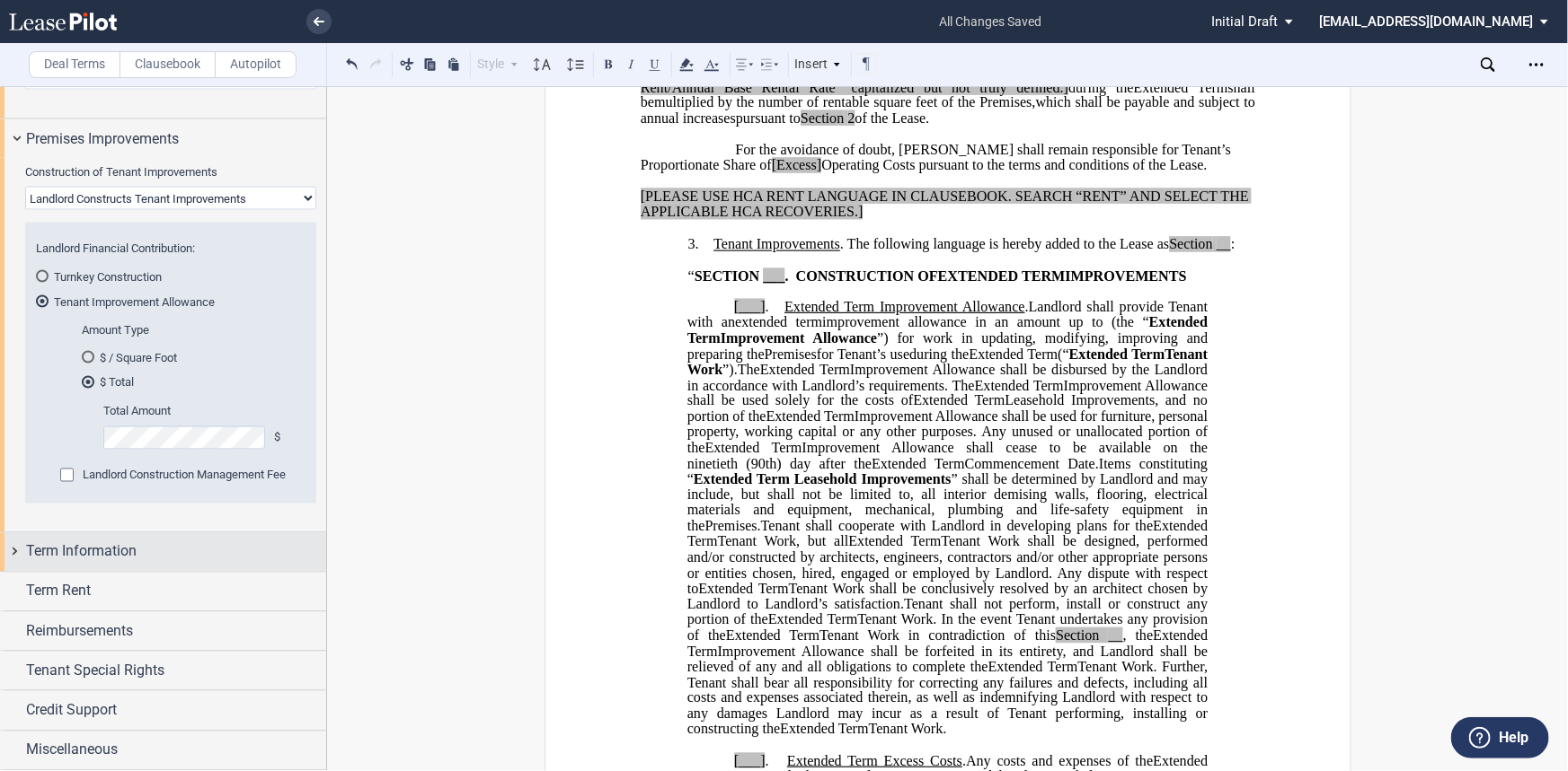
click at [204, 557] on div "Term Information" at bounding box center [175, 552] width 300 height 21
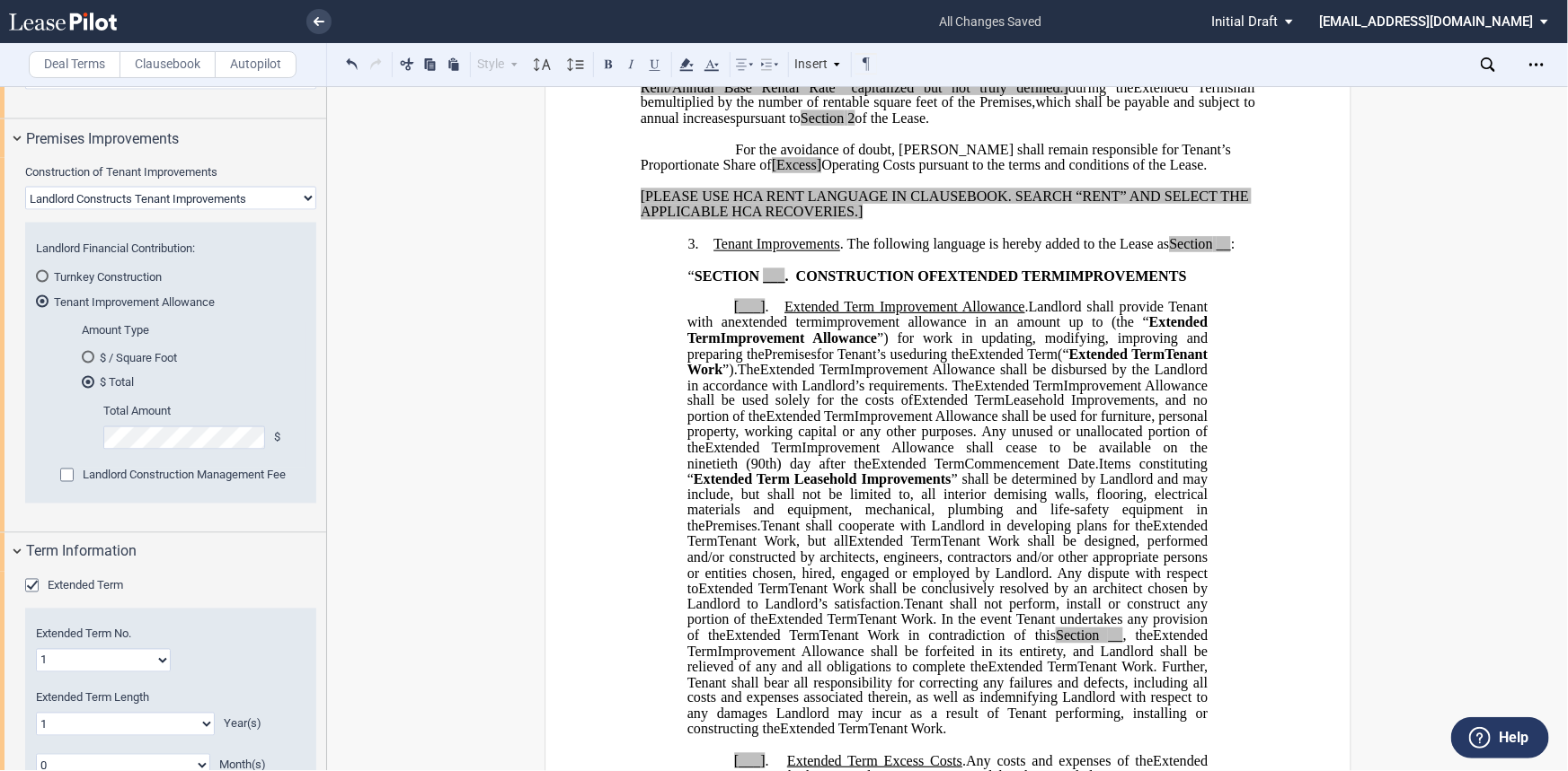
click at [139, 590] on select "1 2 3 4 5 6 7 8 9 10 11 12 13 14 15 16 17 18 19 20" at bounding box center [103, 661] width 135 height 23
select select "number:2"
click at [36, 590] on select "1 2 3 4 5 6 7 8 9 10 11 12 13 14 15 16 17 18 19 20" at bounding box center [103, 661] width 135 height 23
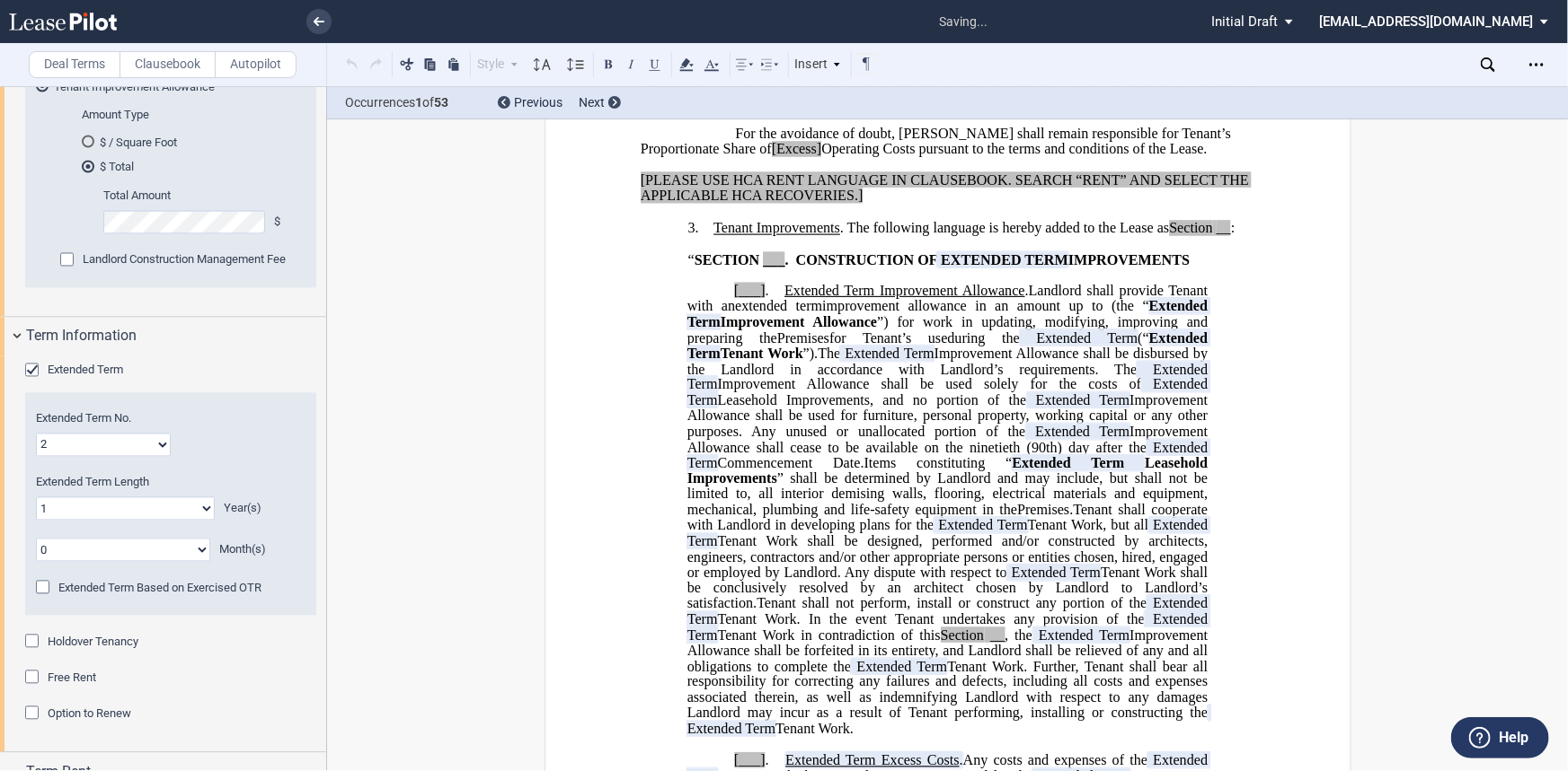
scroll to position [1679, 0]
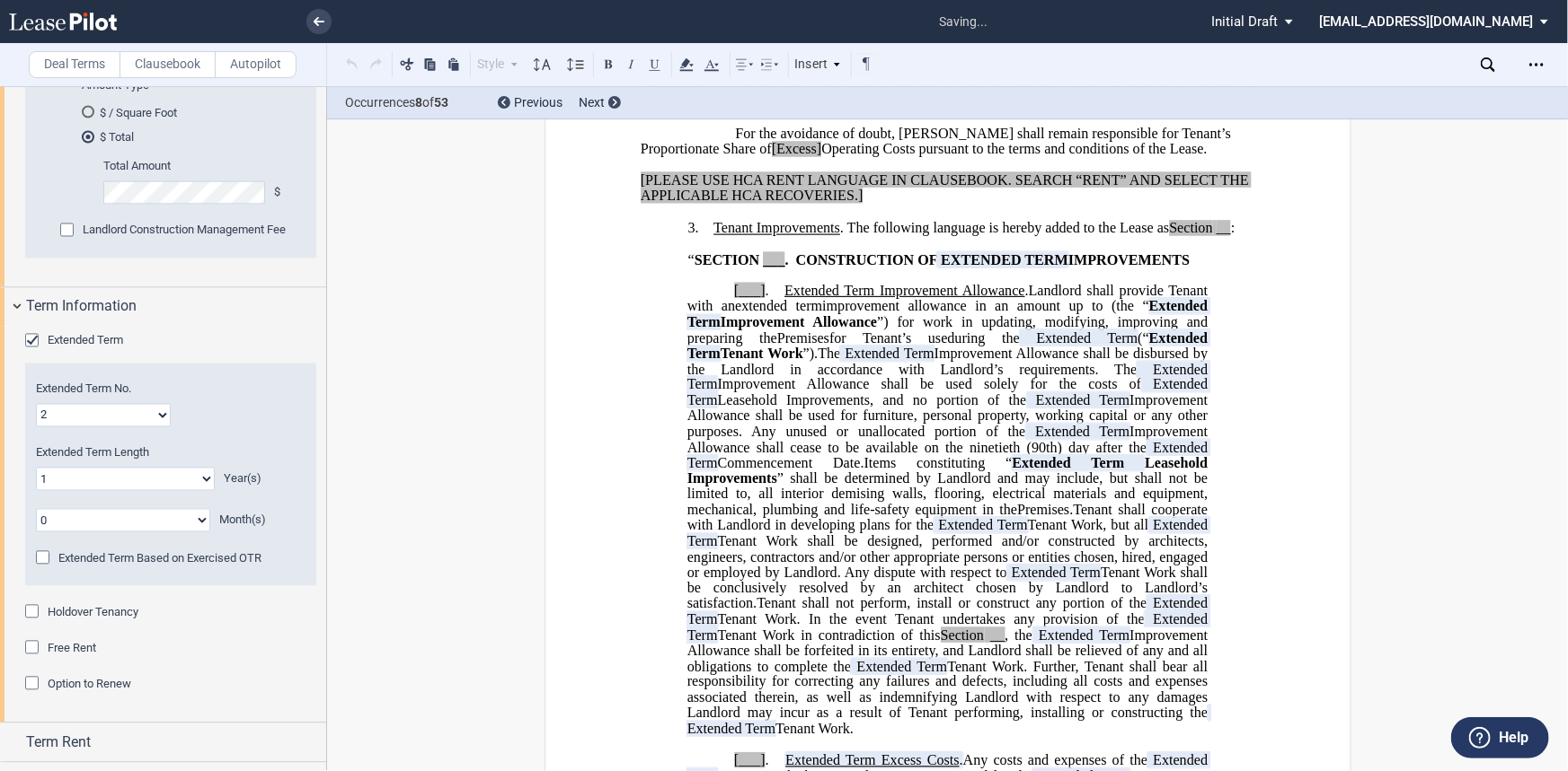
click at [113, 590] on span "Option to Renew" at bounding box center [89, 685] width 84 height 14
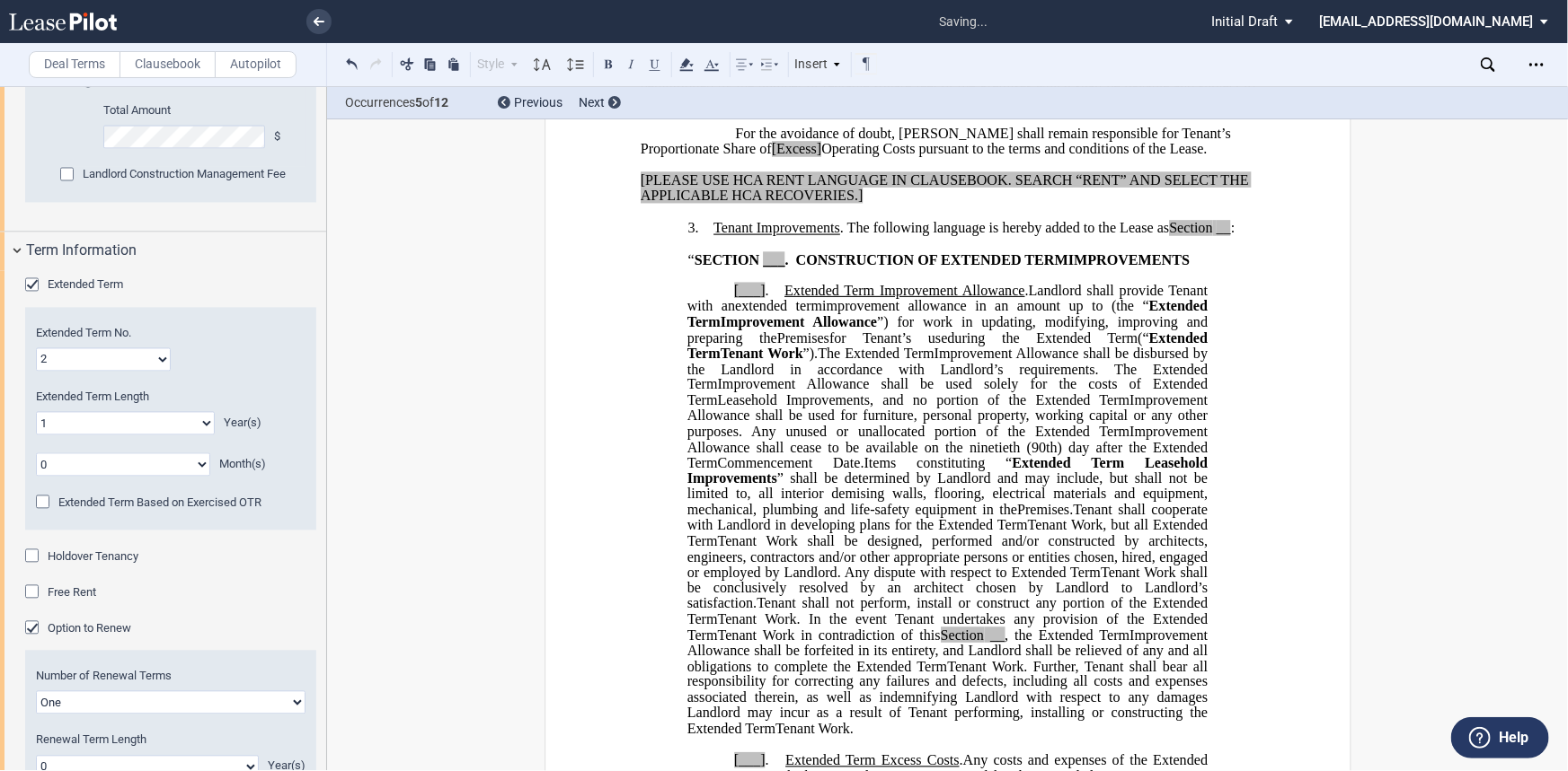
scroll to position [1760, 0]
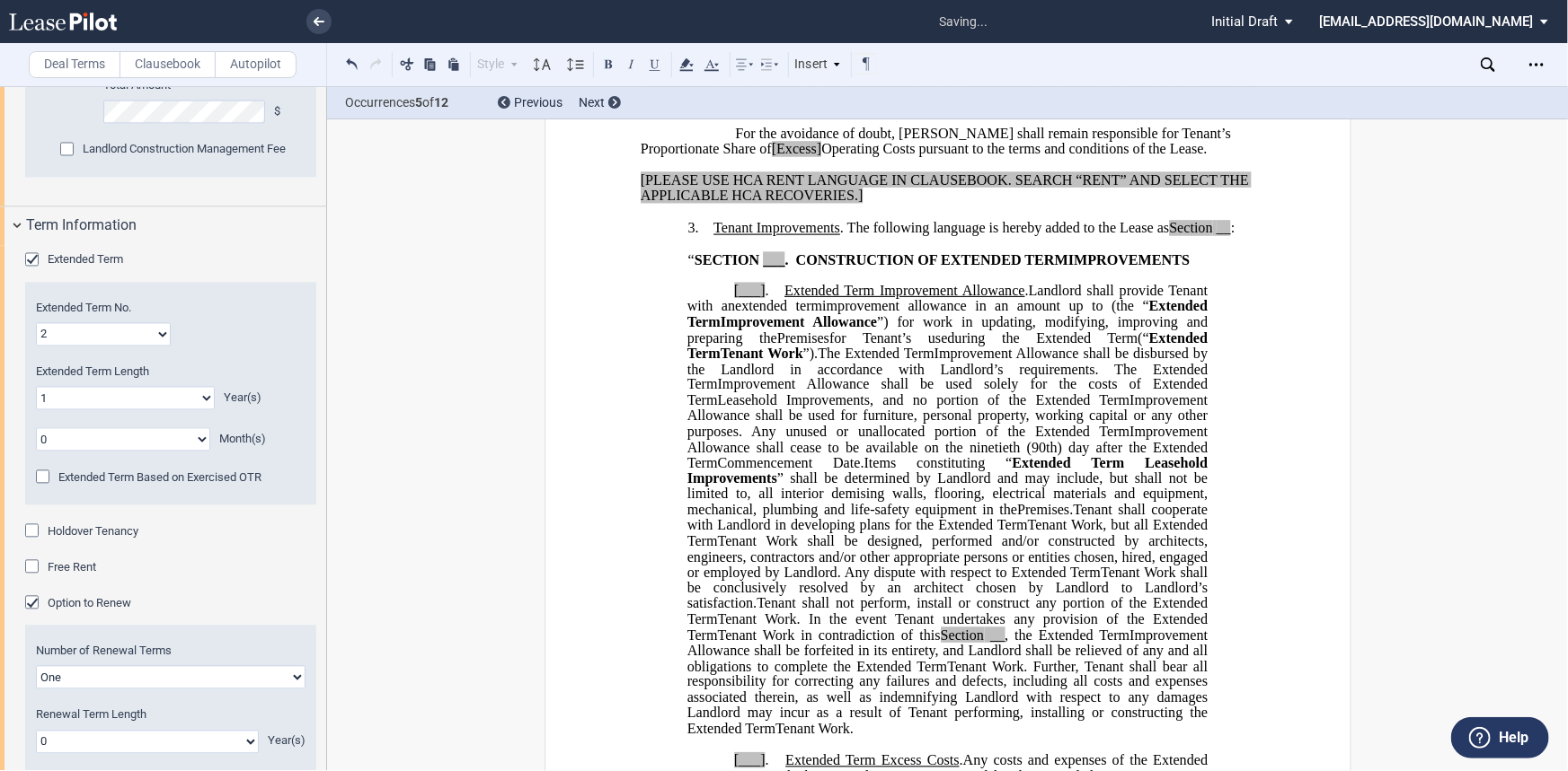
click at [39, 590] on div "Option to Renew" at bounding box center [33, 605] width 18 height 18
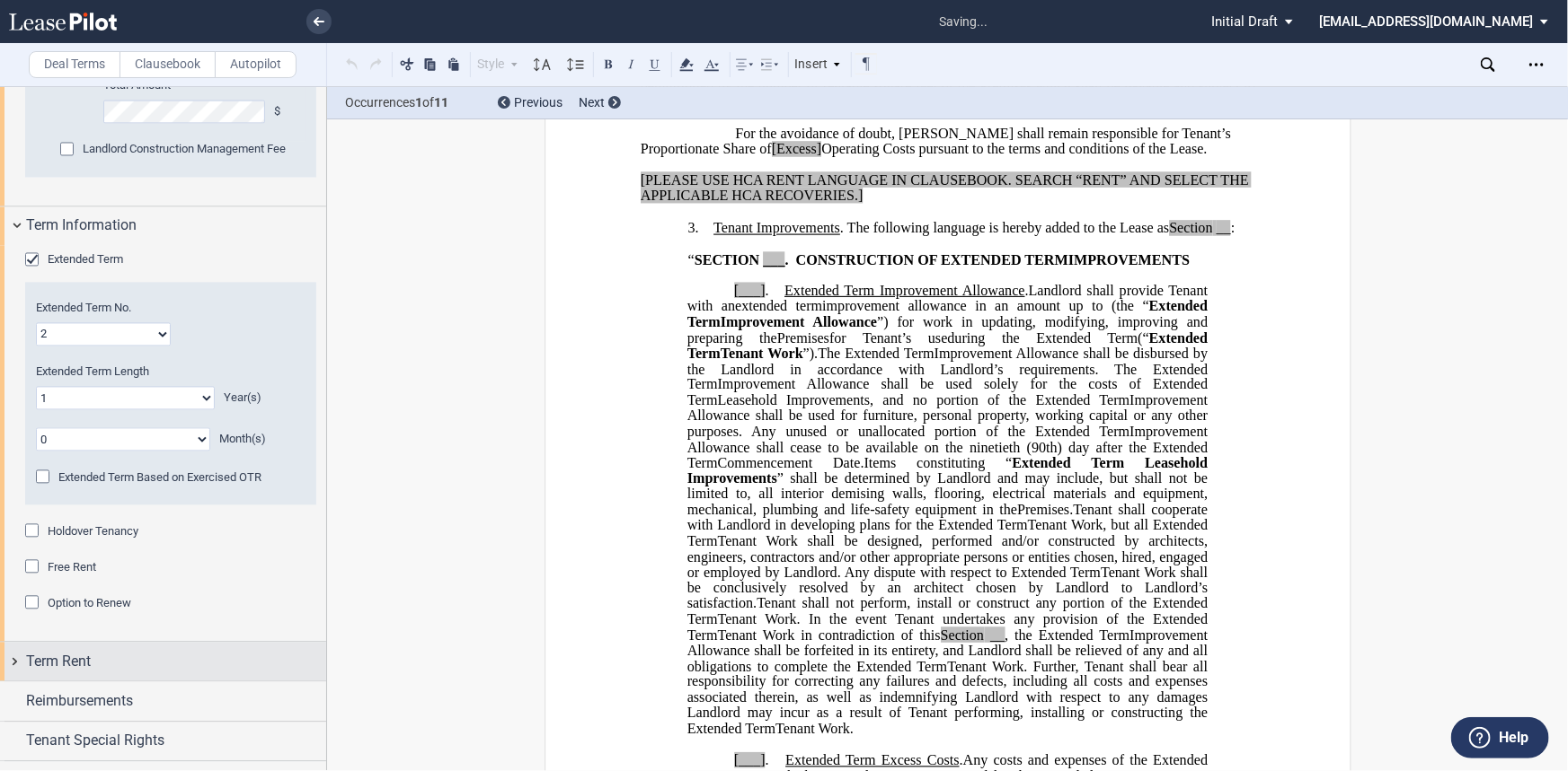
click at [125, 590] on div "Term Rent" at bounding box center [175, 662] width 300 height 21
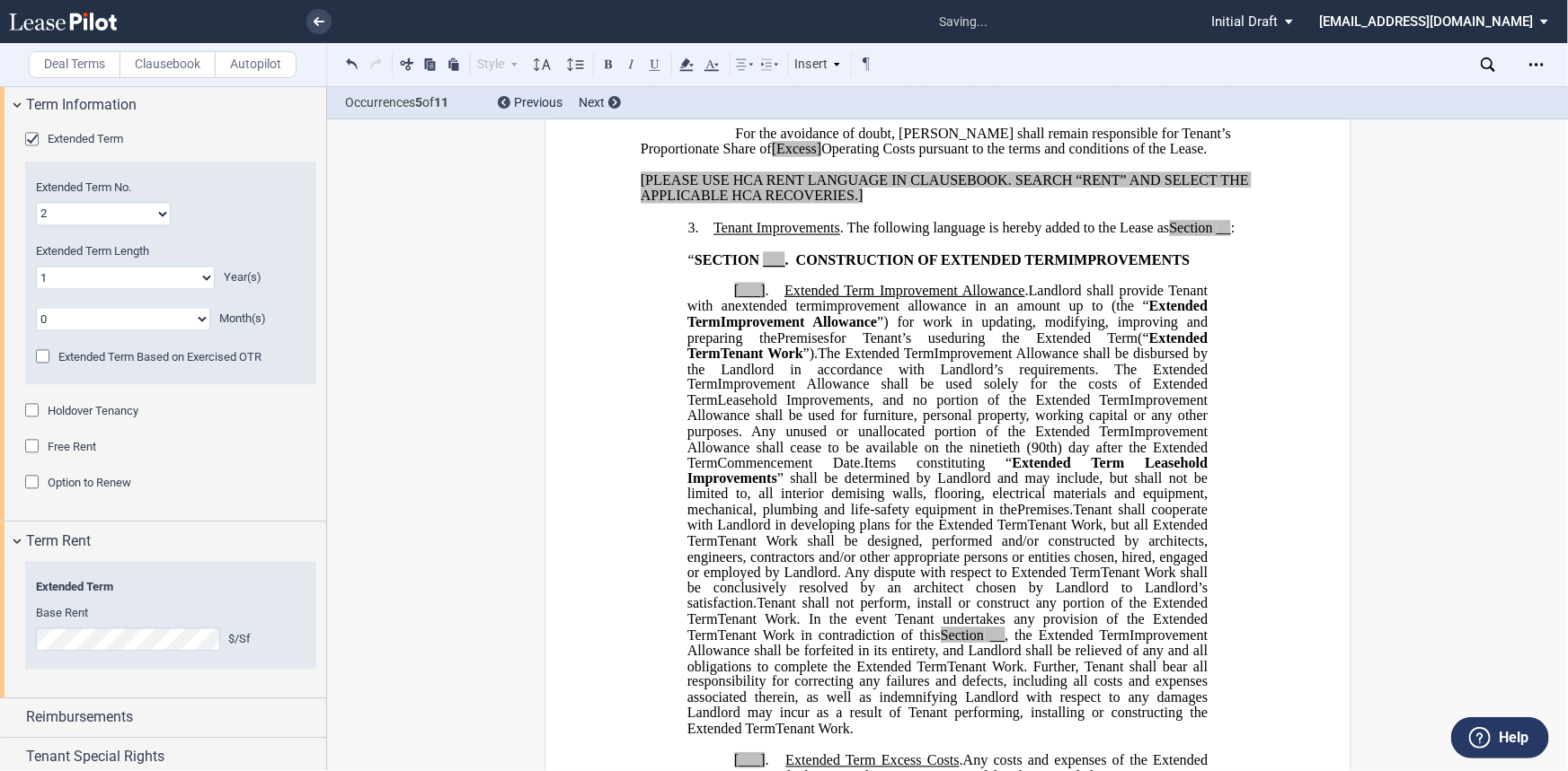
scroll to position [1923, 0]
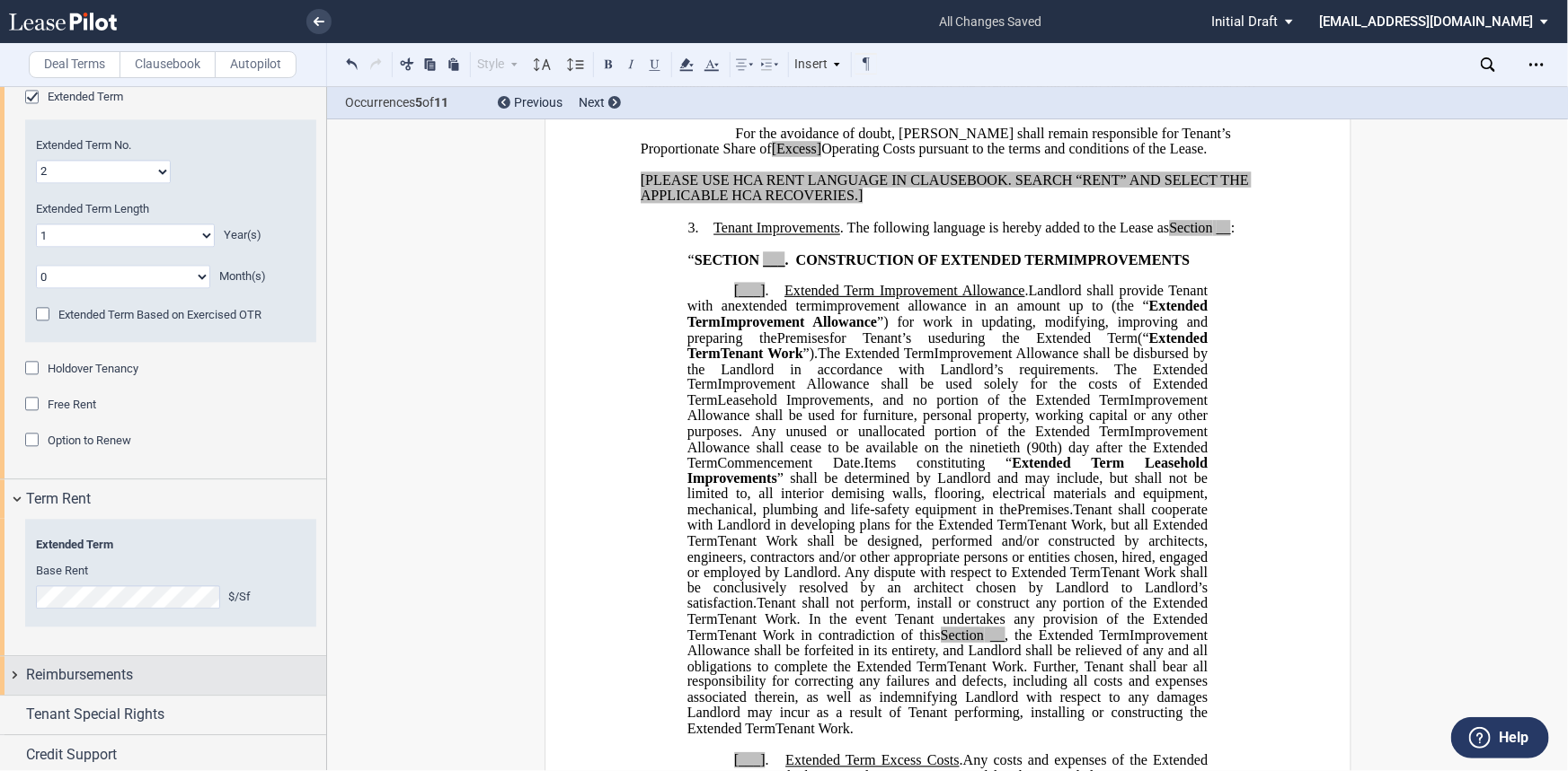
click at [123, 590] on div "Reimbursements" at bounding box center [162, 675] width 326 height 39
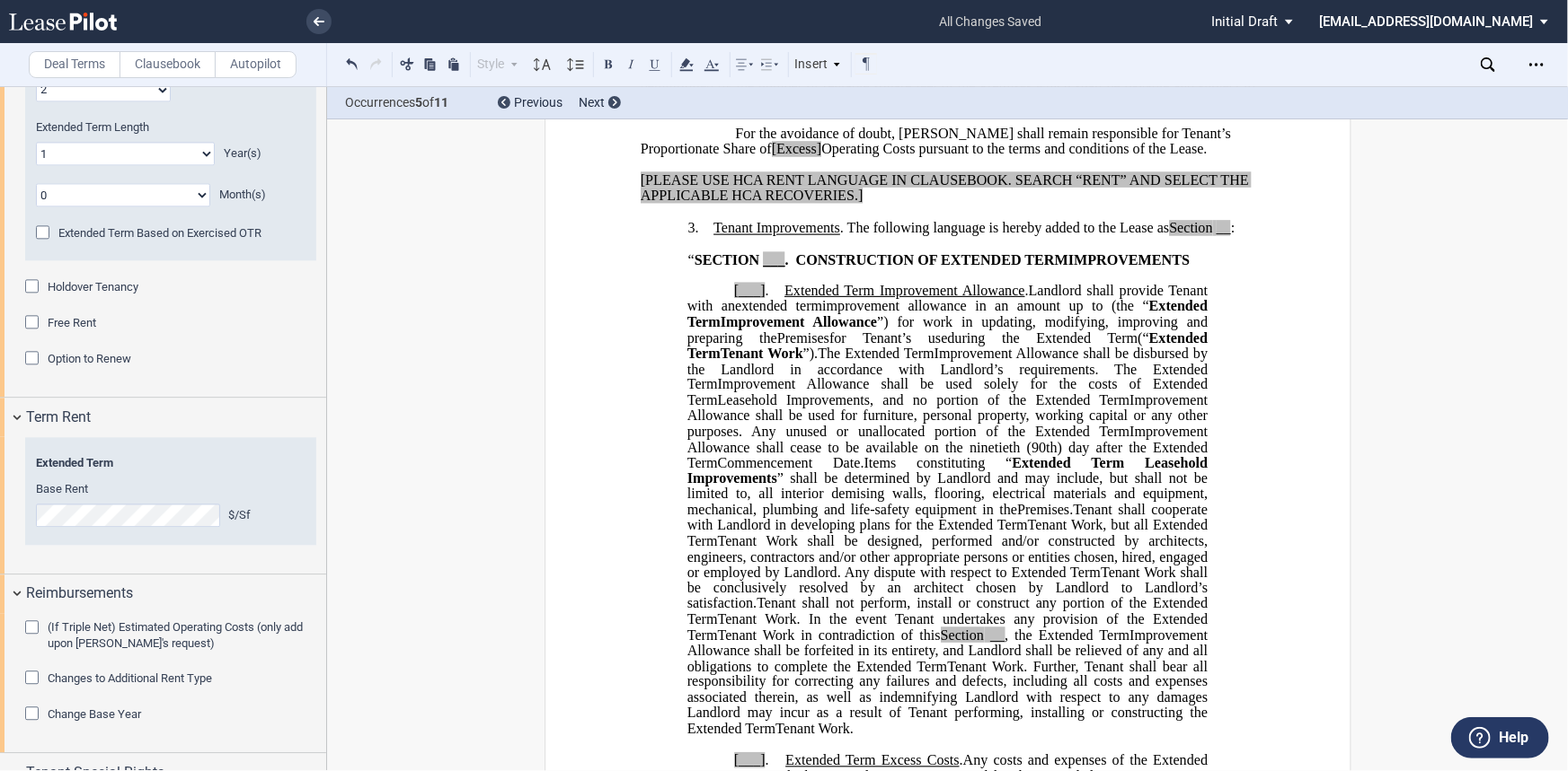
click at [121, 590] on span "(If Triple Net) Estimated Operating Costs (only add upon [PERSON_NAME]'s reques…" at bounding box center [175, 636] width 255 height 30
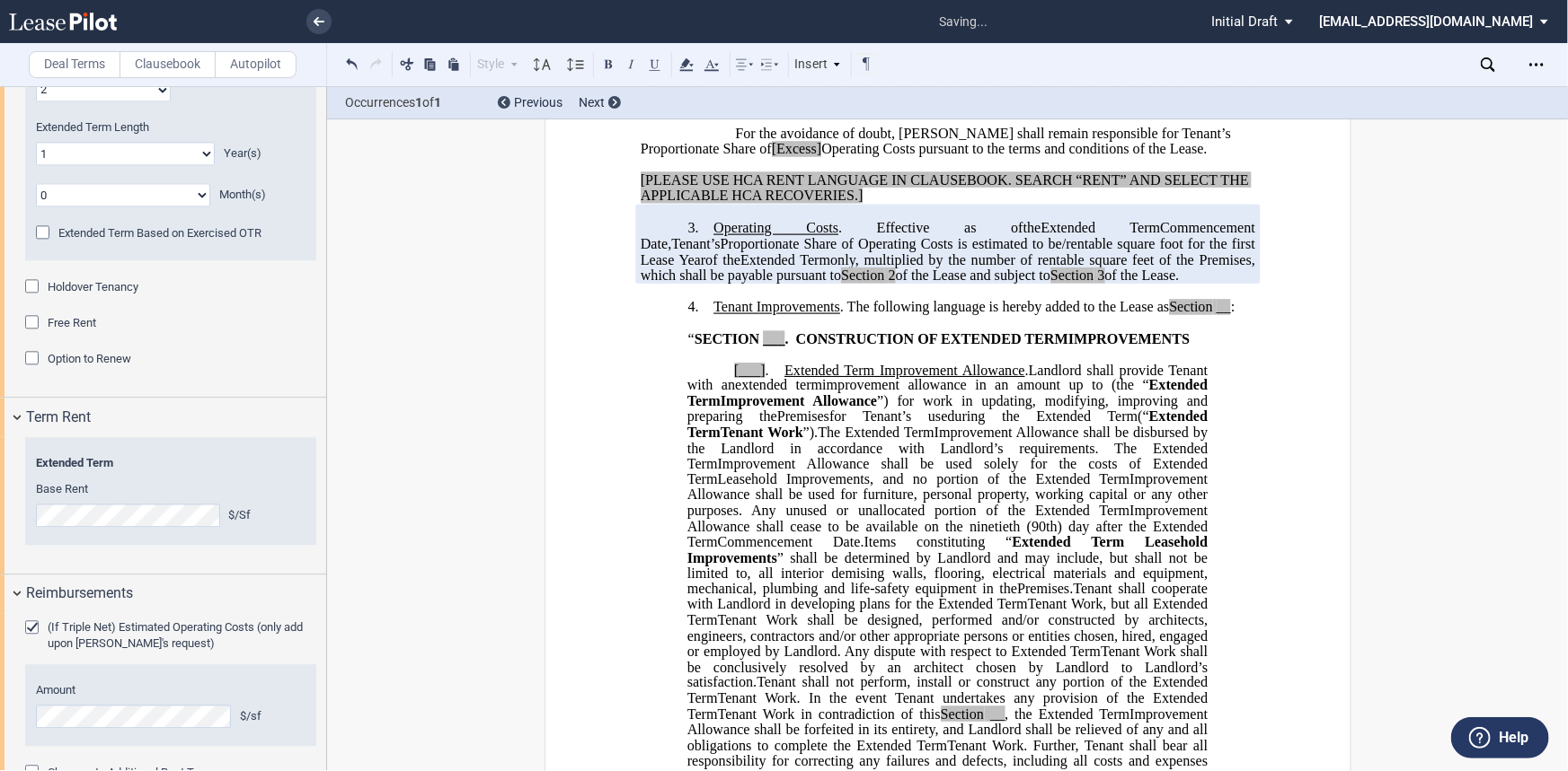
click at [167, 590] on div "(If Triple Net) Estimated Operating Costs (only add upon [PERSON_NAME]'s reques…" at bounding box center [181, 636] width 268 height 32
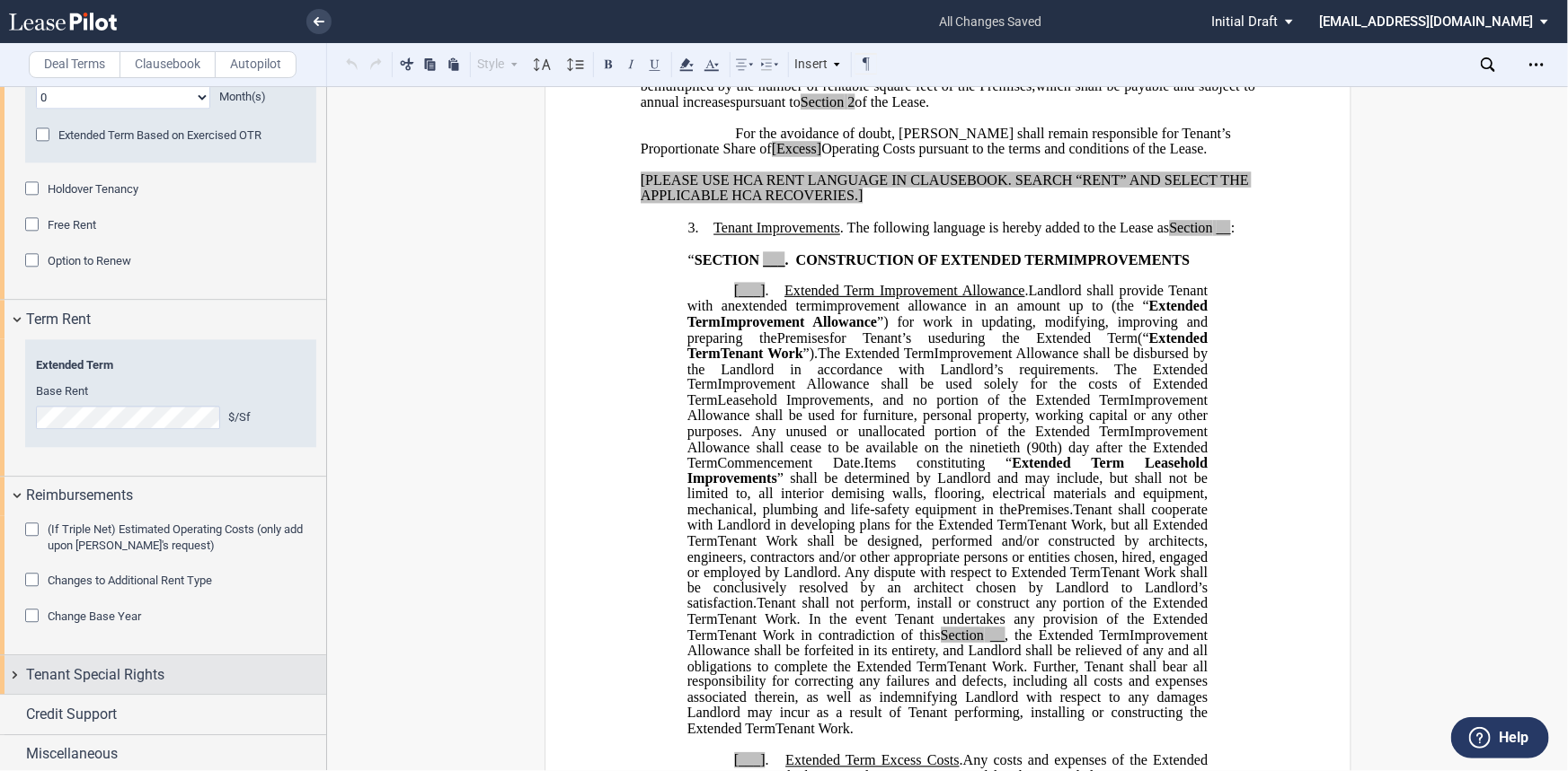
scroll to position [2106, 0]
click at [156, 590] on span "Tenant Special Rights" at bounding box center [95, 671] width 138 height 21
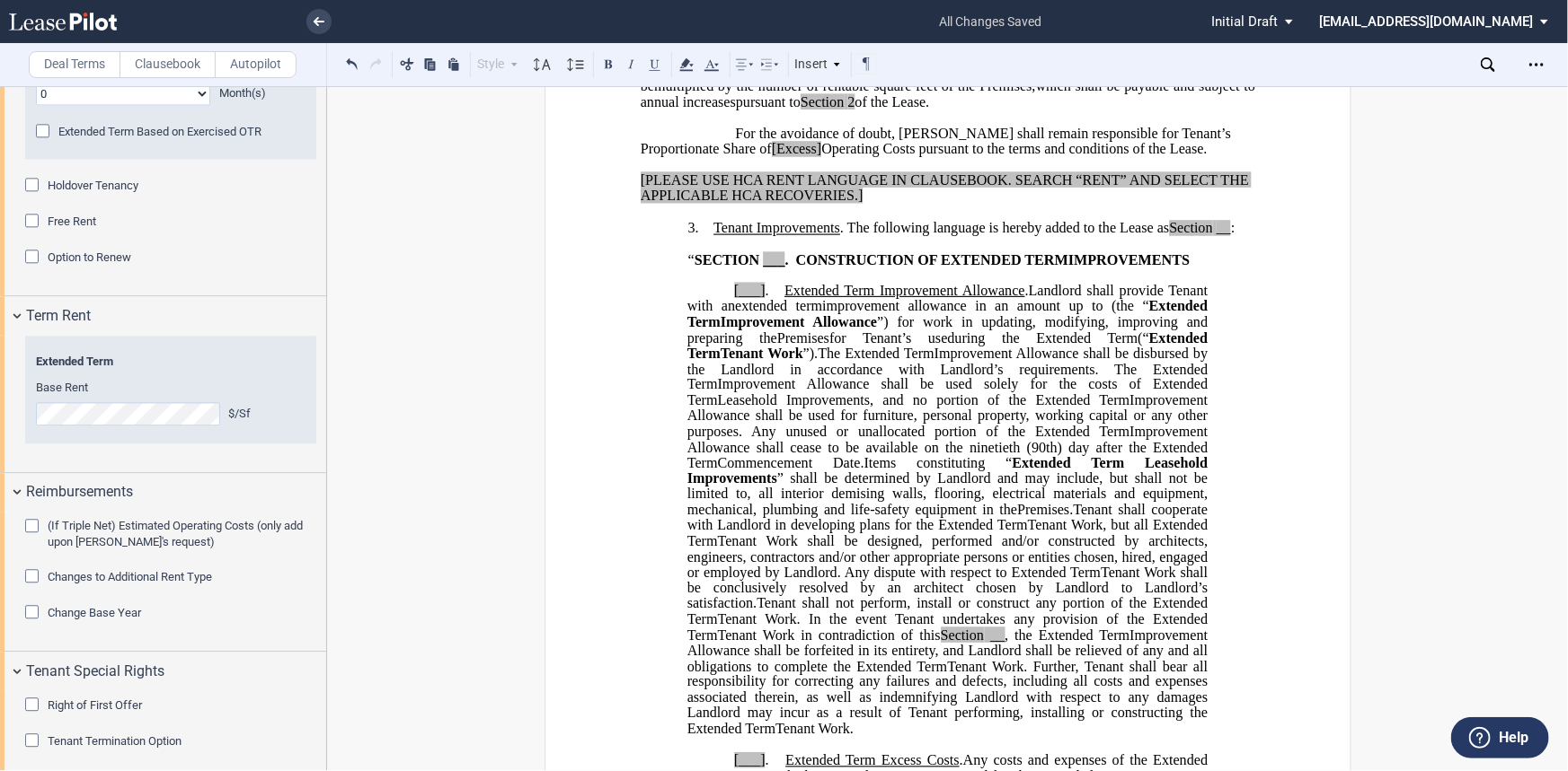
click at [169, 590] on span "Tenant Termination Option" at bounding box center [114, 741] width 134 height 14
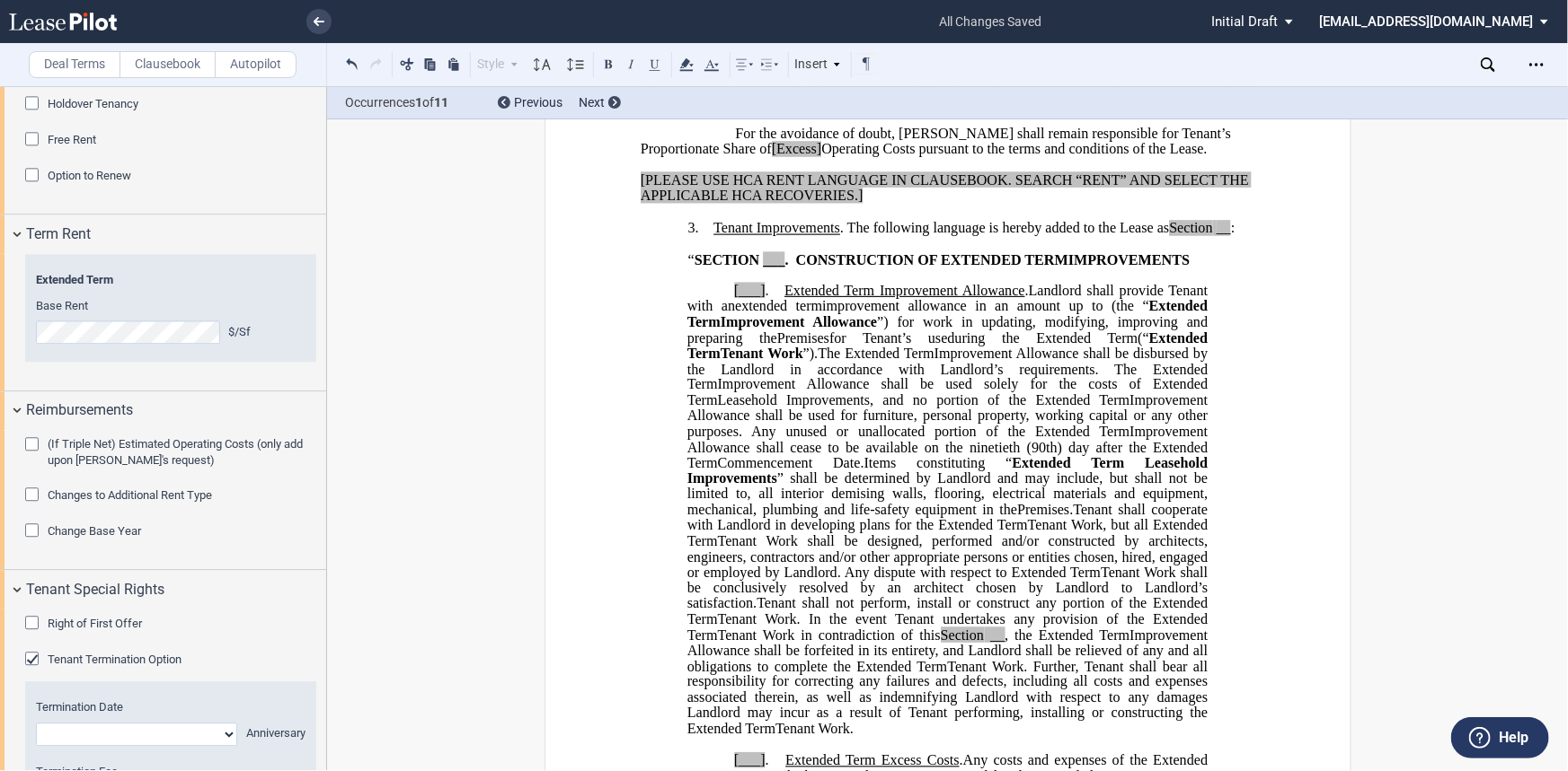
scroll to position [2270, 0]
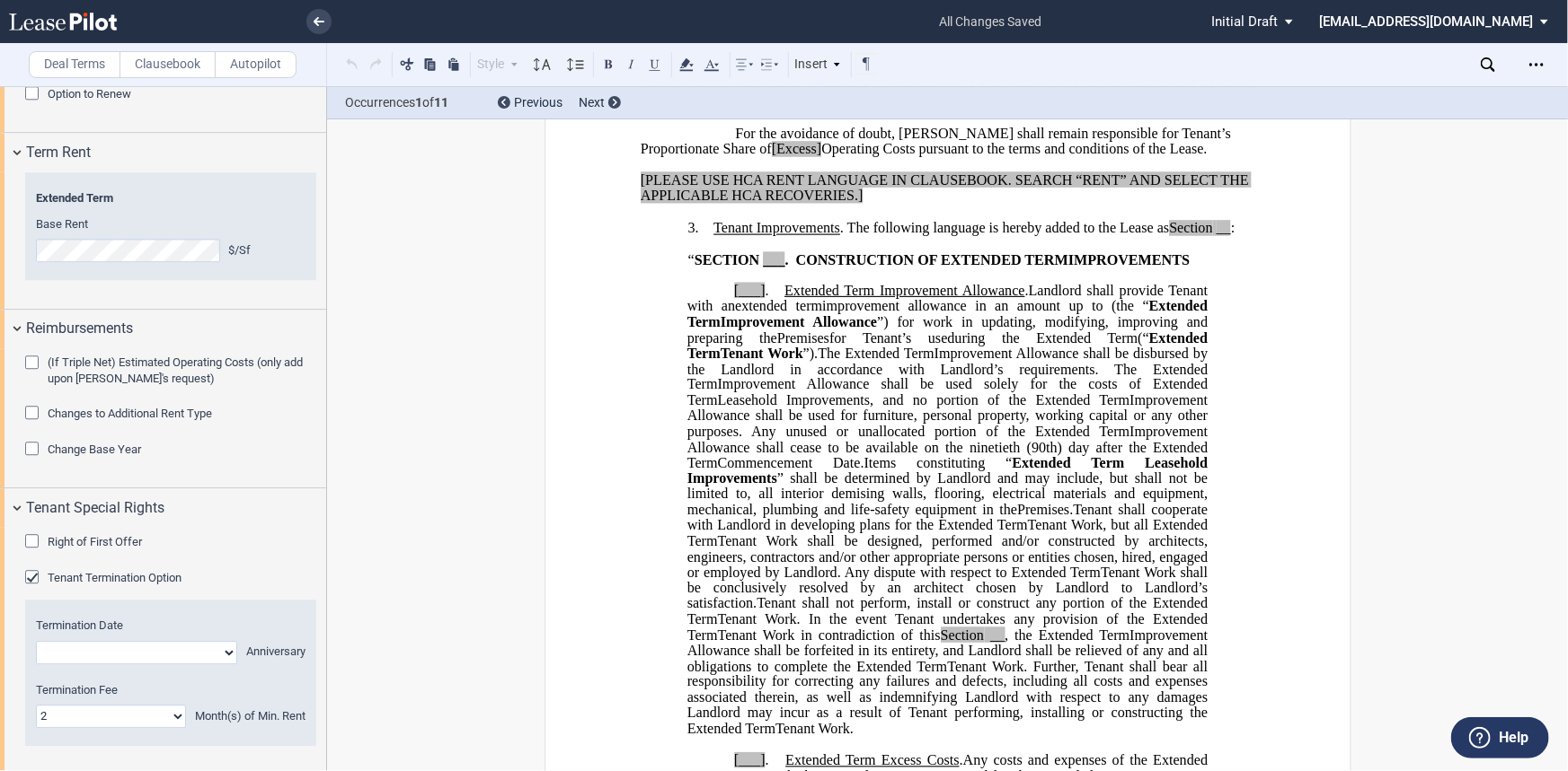
click at [157, 590] on select "0 1 2 3 4 5 6 7 8 9 10 11 12 13 14 15 16 17 18 19 20 21 22 23 24" at bounding box center [111, 716] width 150 height 23
click at [36, 590] on select "0 1 2 3 4 5 6 7 8 9 10 11 12 13 14 15 16 17 18 19 20 21 22 23 24" at bounding box center [111, 716] width 150 height 23
click at [58, 590] on select "Year 1 Year 2 Year 3 Year 4 Year 5 Year 6 Year 7 Year 8 Year 9 Year 10 Year 11 …" at bounding box center [136, 652] width 201 height 23
click at [287, 590] on div "Termination Date Year 1 Year 2 Year 3 Year 4 Year 5 Year 6 Year 7 Year 8 Year 9…" at bounding box center [171, 672] width 292 height 146
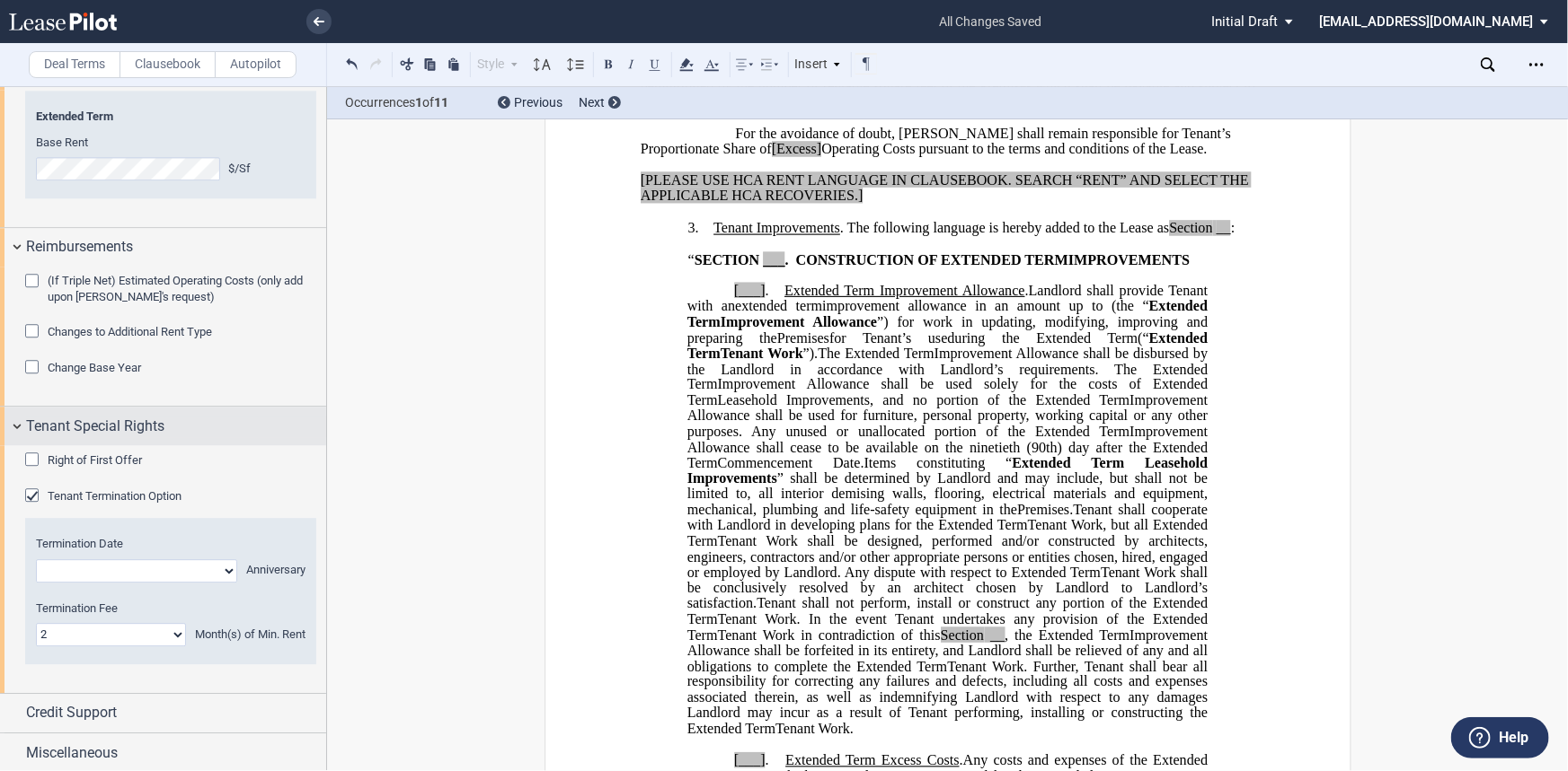
scroll to position [2354, 0]
click at [151, 71] on label "Clausebook" at bounding box center [168, 64] width 97 height 27
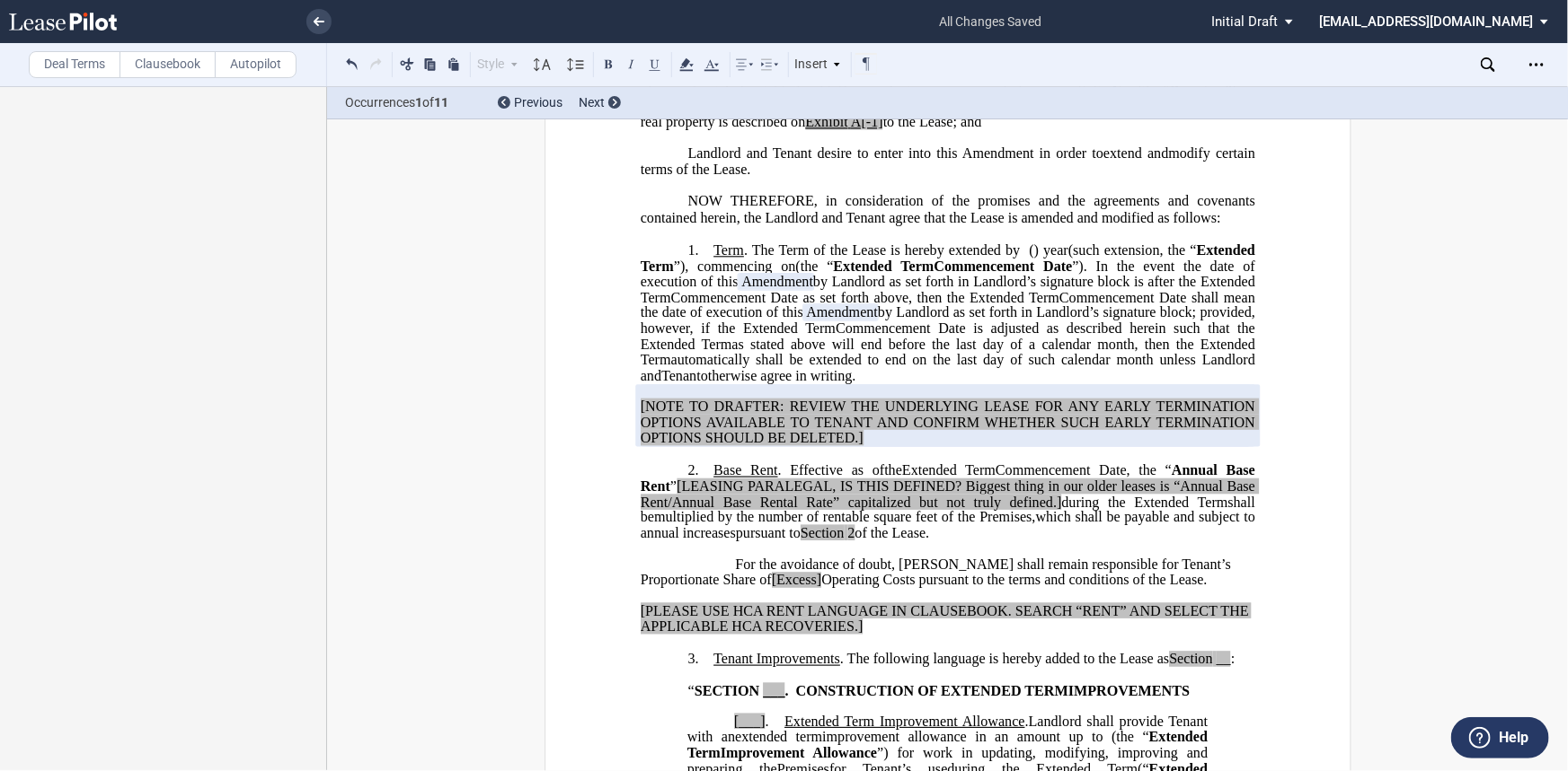
scroll to position [326, 0]
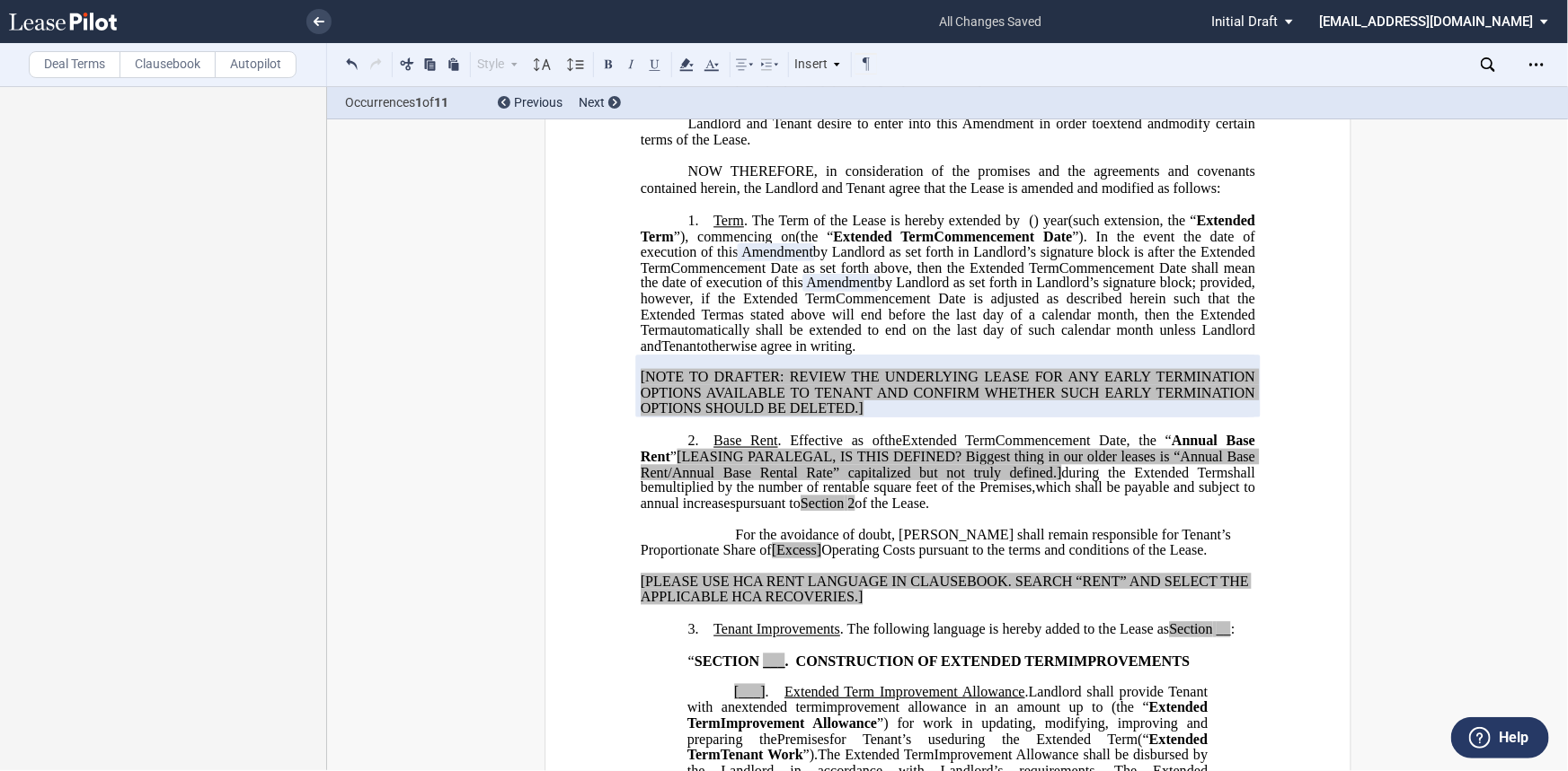
click at [713, 590] on span "Tenant Improvements" at bounding box center [776, 629] width 126 height 16
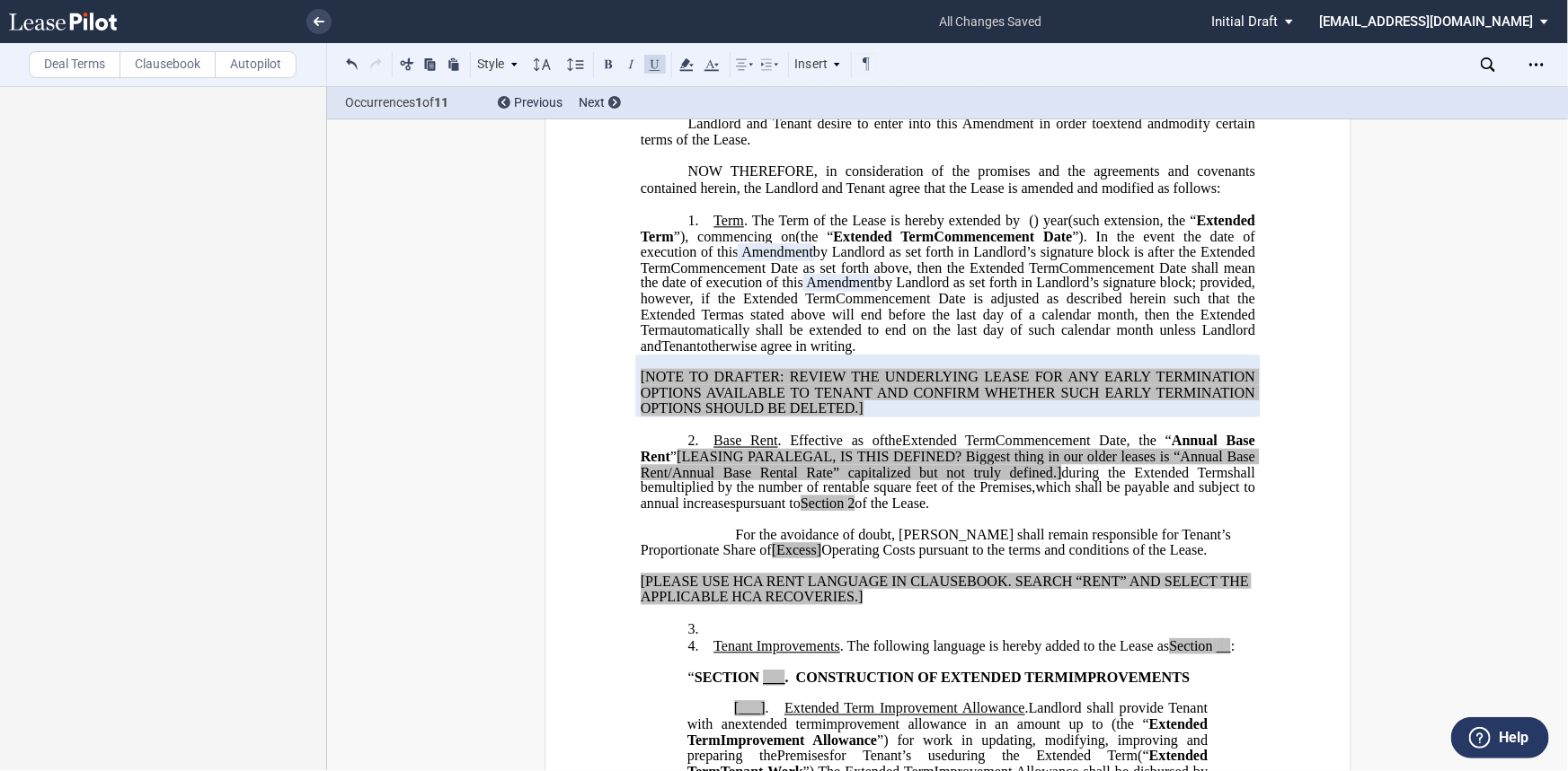
click at [731, 590] on p "3. ﻿" at bounding box center [947, 630] width 615 height 17
click at [719, 590] on span "Tenant Improvements" at bounding box center [776, 646] width 126 height 16
click at [716, 590] on p "3. ﻿" at bounding box center [947, 630] width 615 height 17
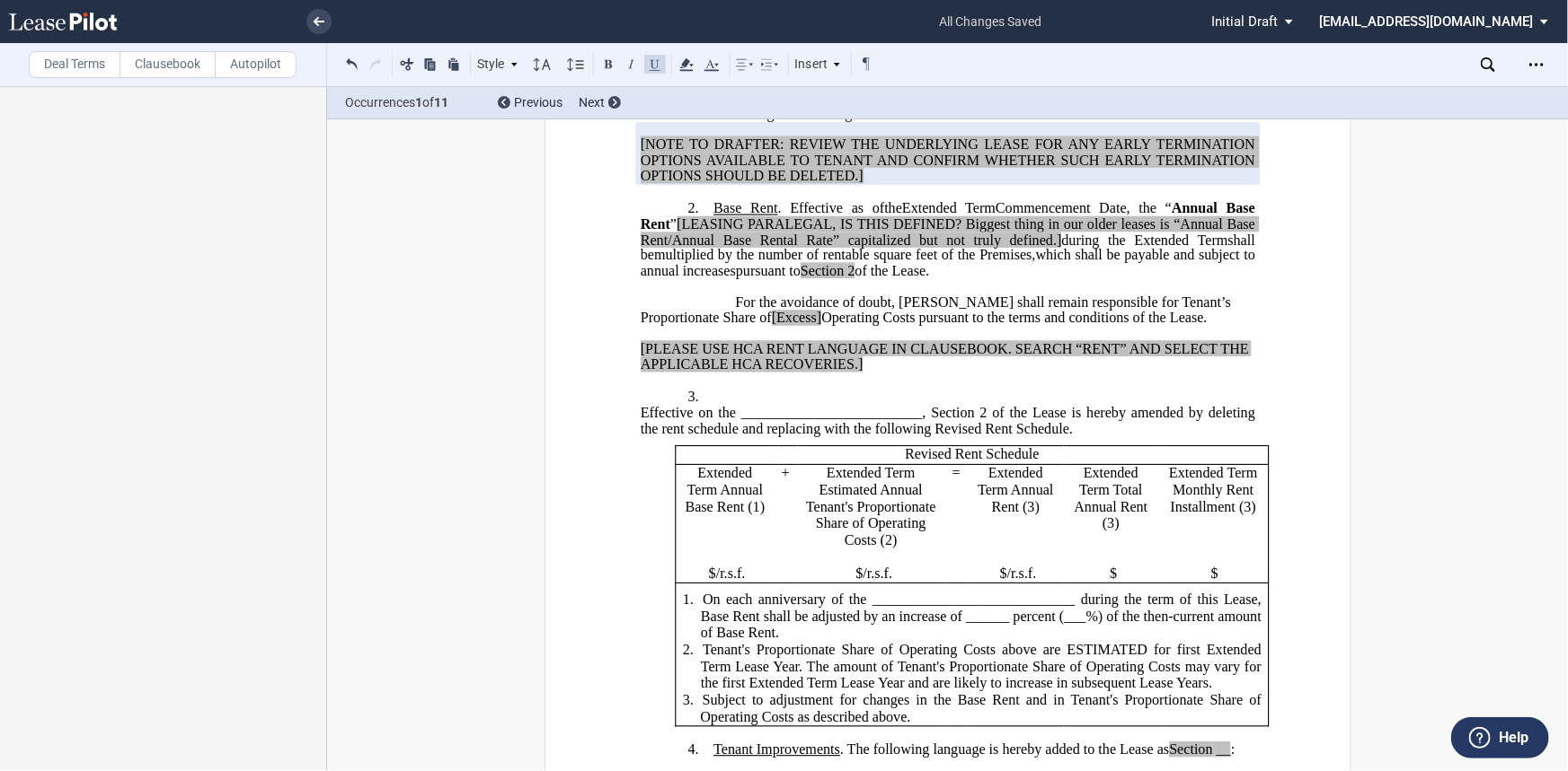
scroll to position [489, 0]
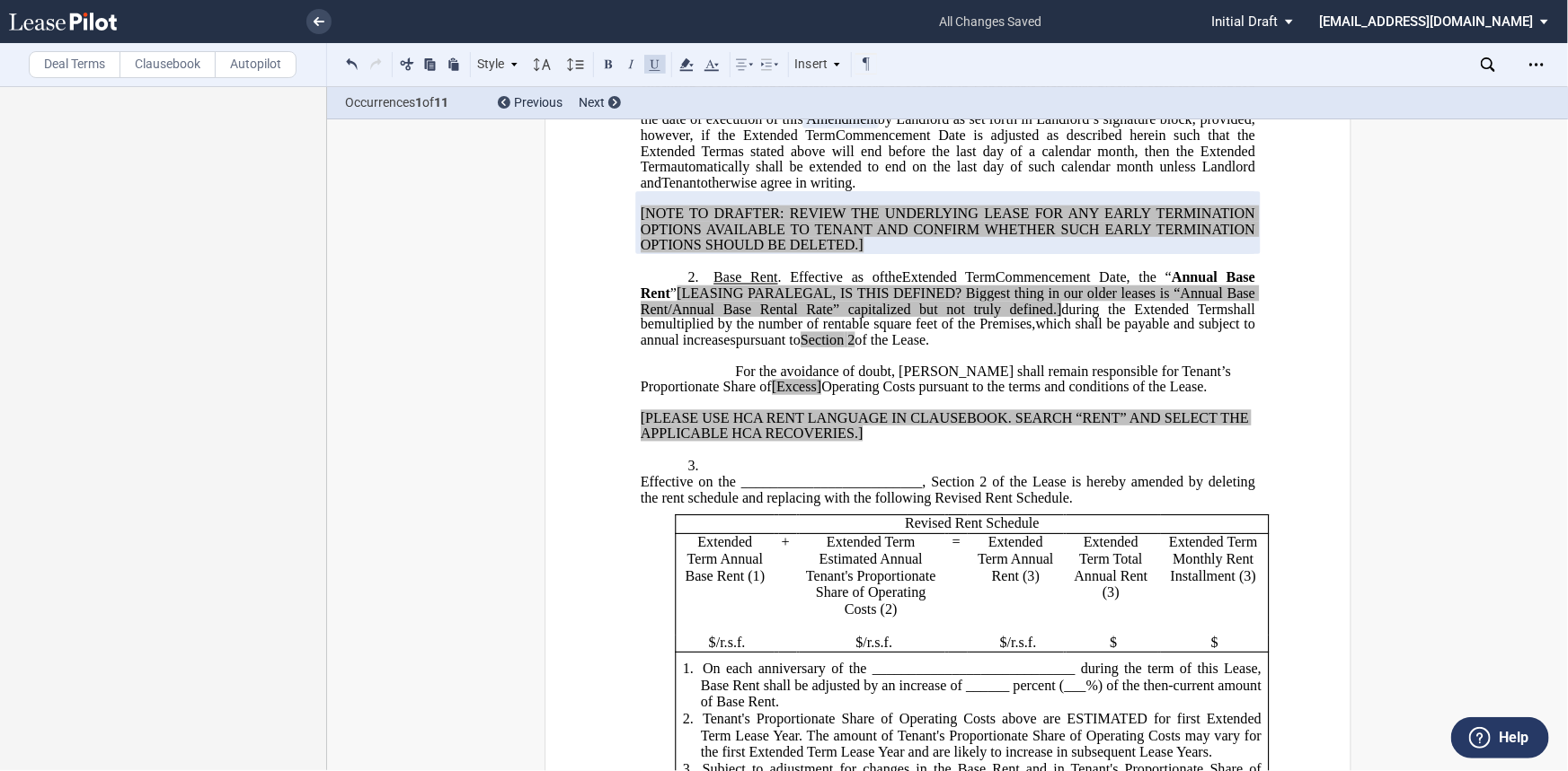
click at [640, 506] on span "Effective on the _________________________, Section 2 of the Lease is hereby am…" at bounding box center [949, 490] width 618 height 32
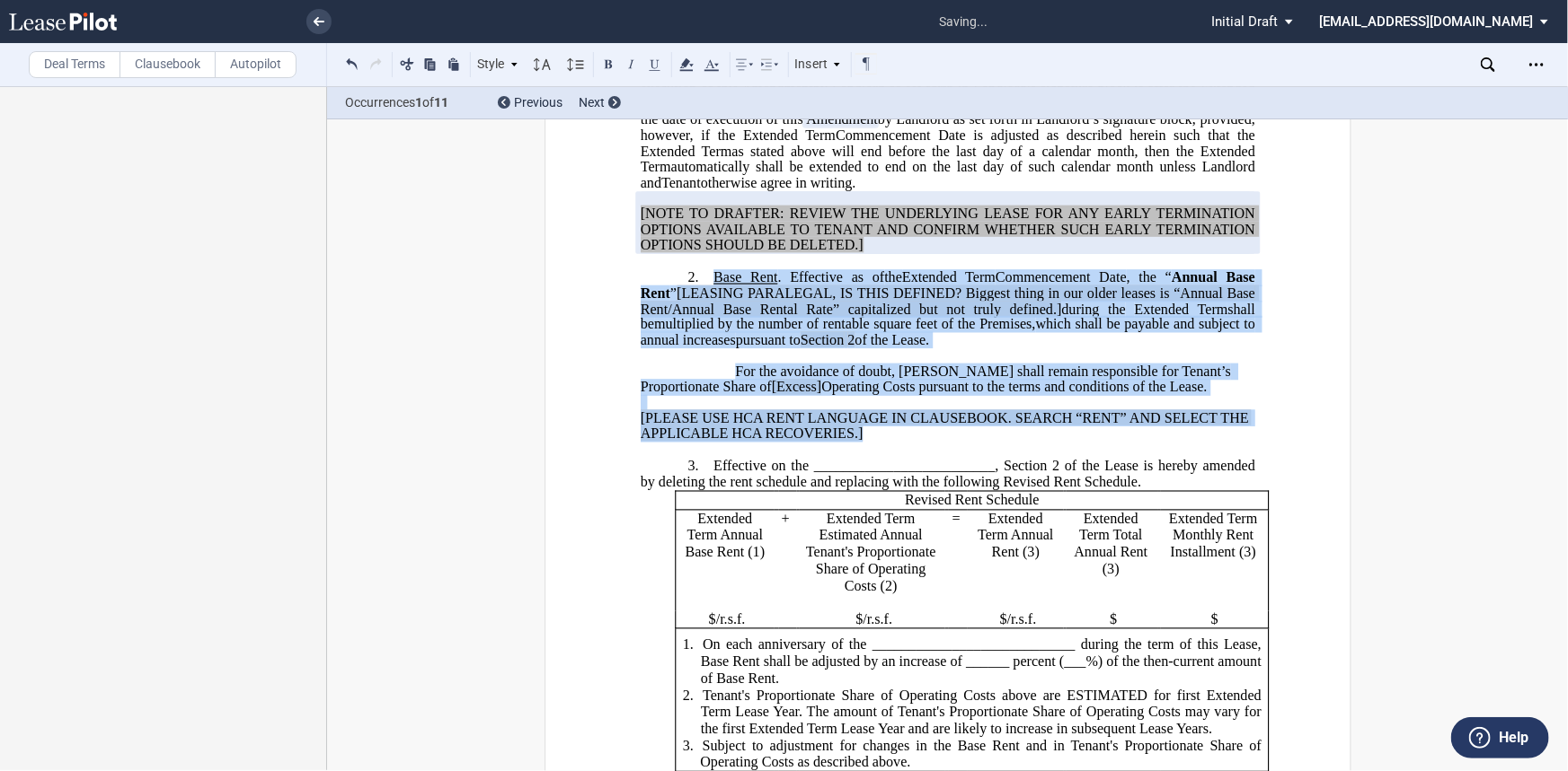
drag, startPoint x: 841, startPoint y: 483, endPoint x: 708, endPoint y: 340, distance: 195.3
click at [708, 340] on div "﻿ !!SET_LEVEL_0!! !!LEASE_LEVEL_1!! 2. Base Rent . Effective as of [______] [__…" at bounding box center [947, 348] width 615 height 188
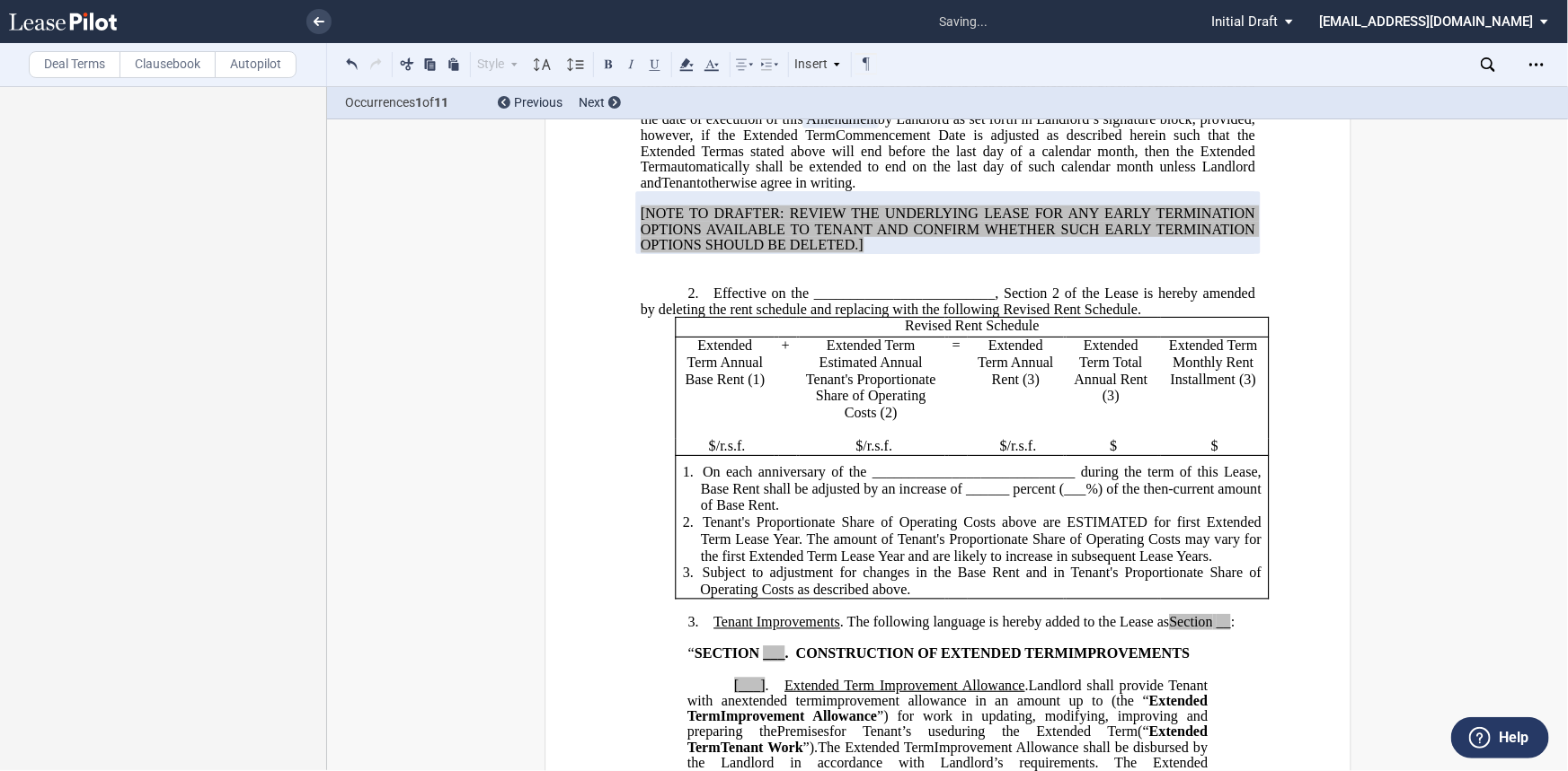
scroll to position [379, 0]
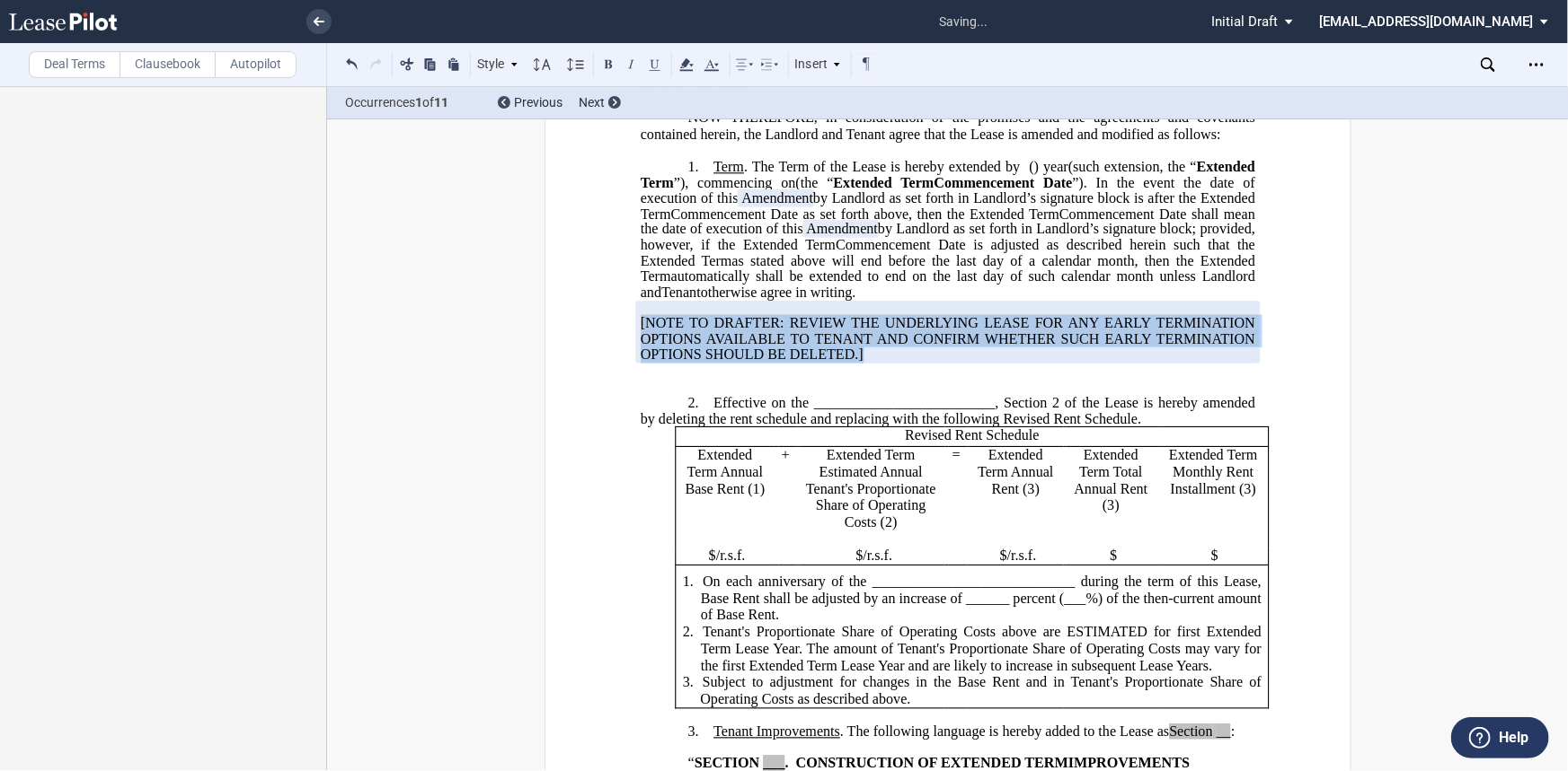
drag, startPoint x: 821, startPoint y: 407, endPoint x: 617, endPoint y: 372, distance: 207.0
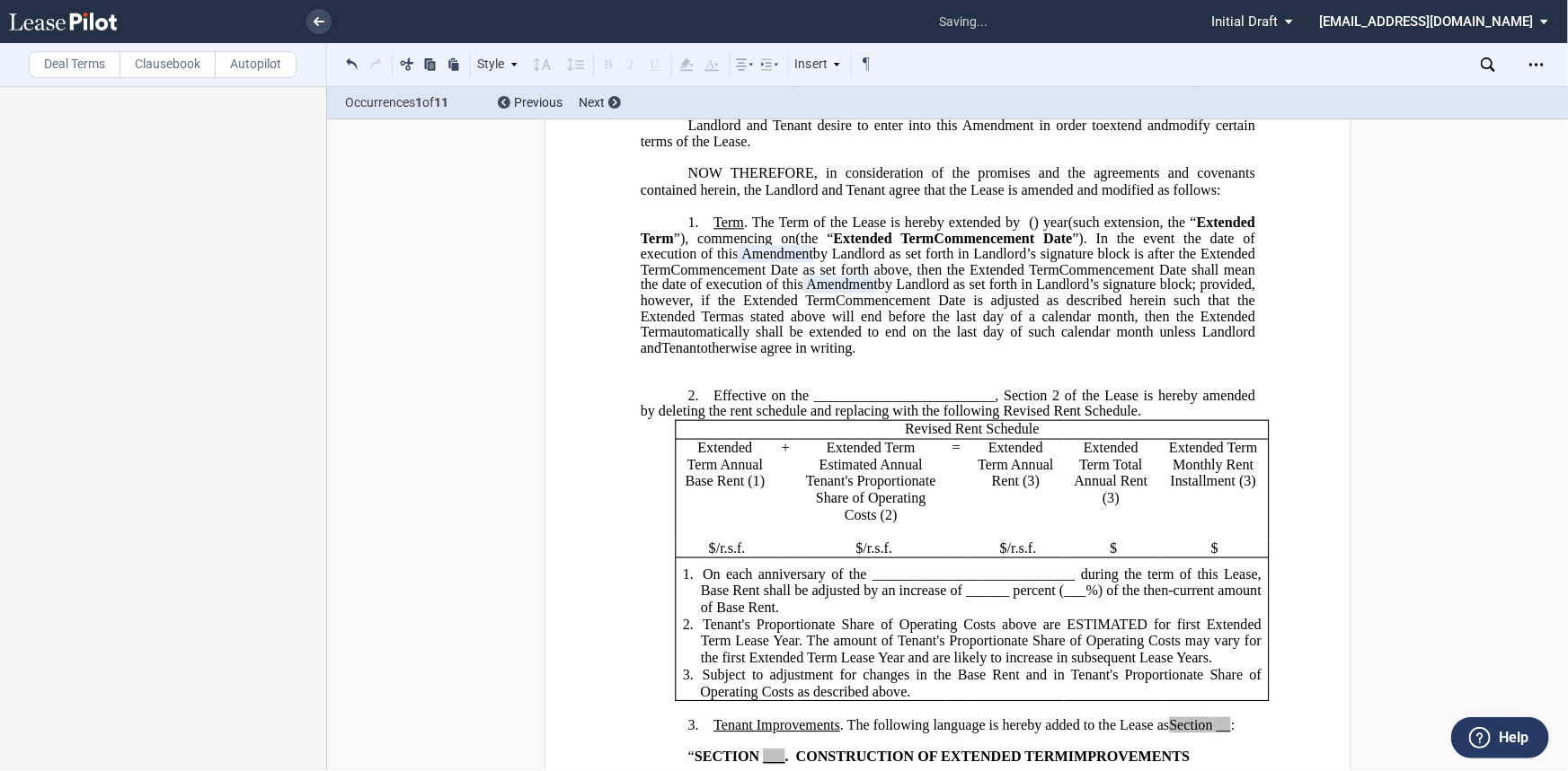
scroll to position [298, 0]
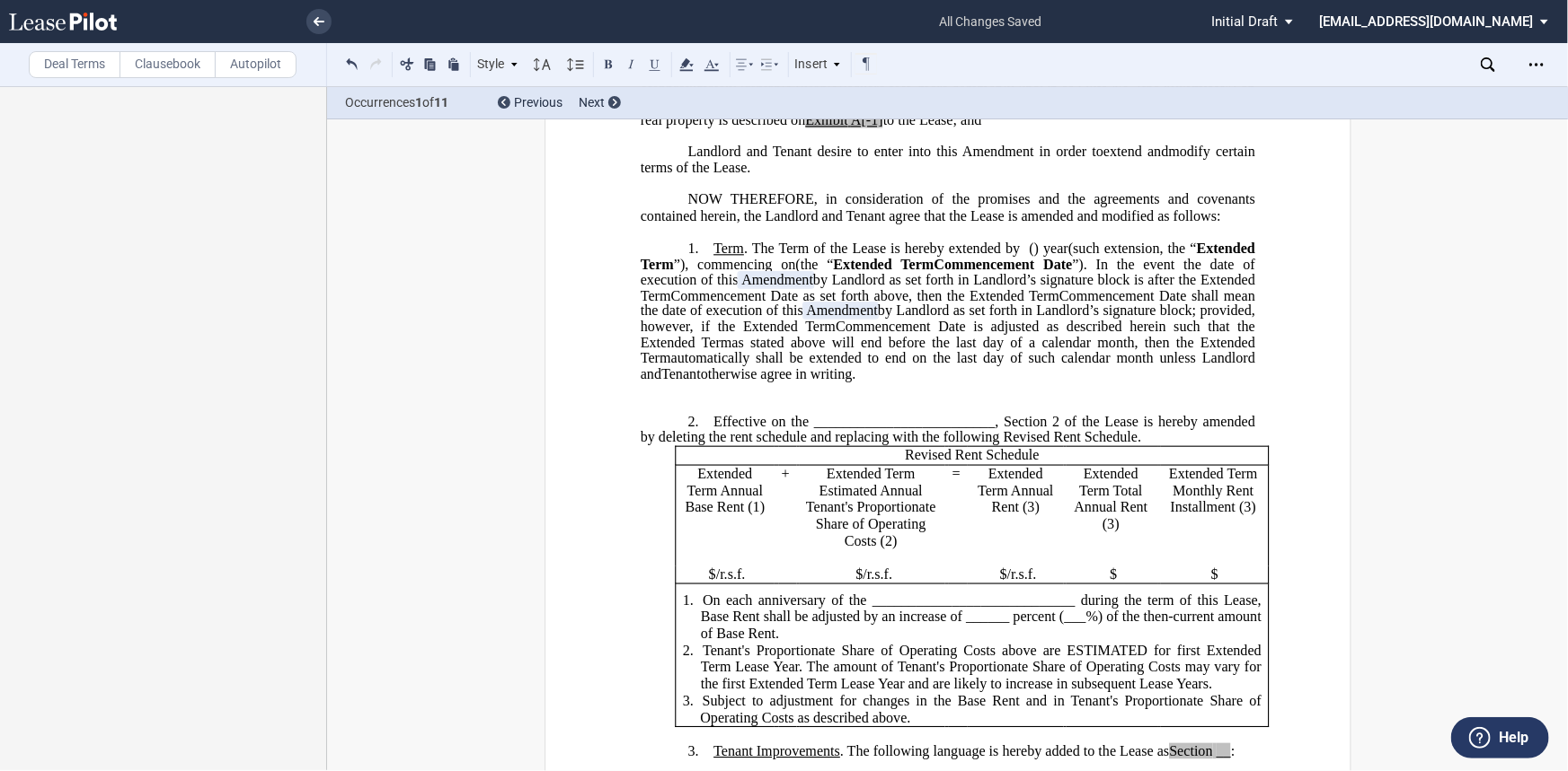
click at [728, 398] on p "﻿" at bounding box center [947, 390] width 615 height 15
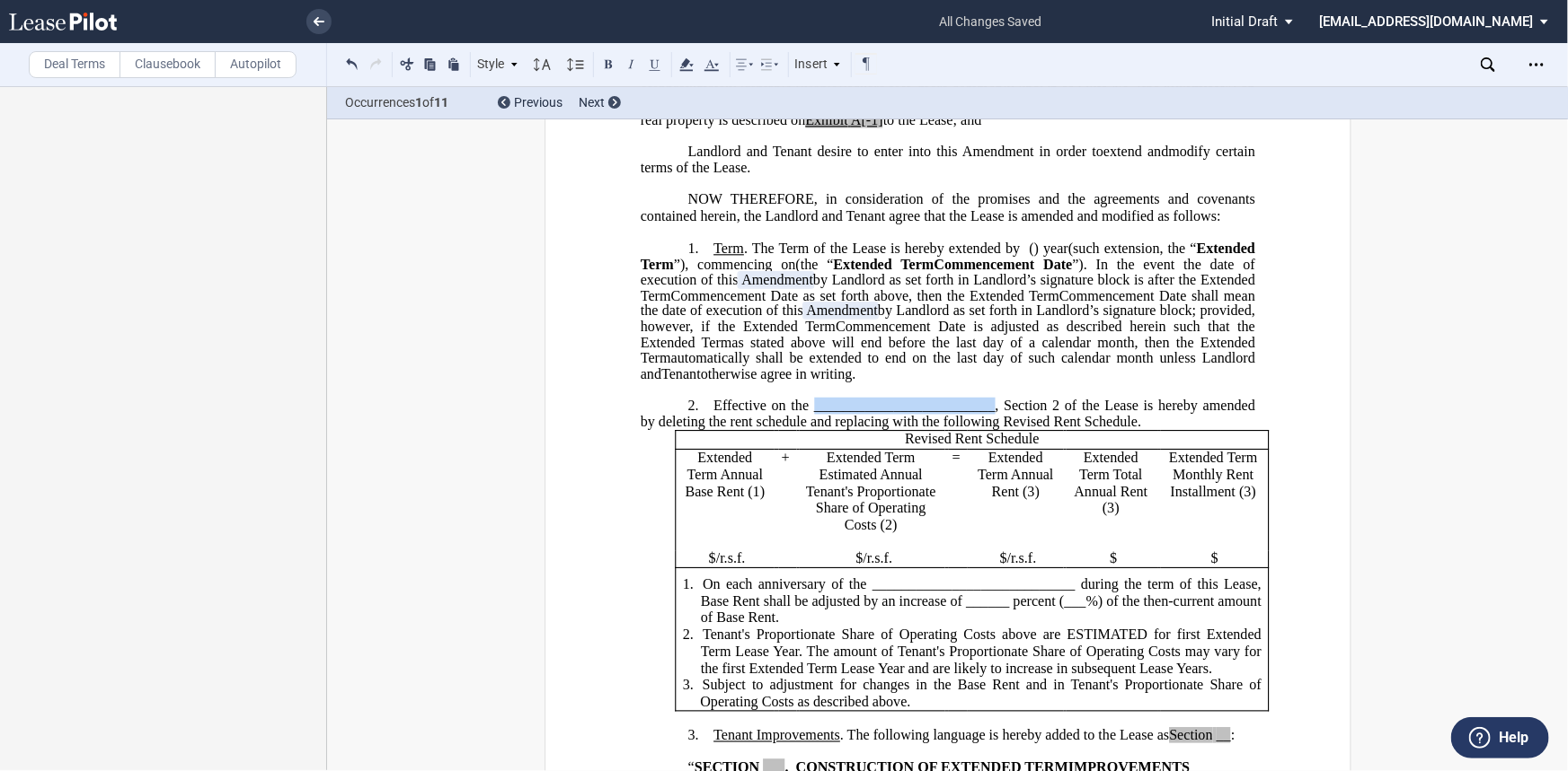
drag, startPoint x: 990, startPoint y: 464, endPoint x: 810, endPoint y: 463, distance: 180.0
click at [810, 430] on span "Effective on the _________________________, Section 2 of the Lease is hereby am…" at bounding box center [949, 414] width 618 height 32
click at [708, 568] on span "$" at bounding box center [712, 559] width 7 height 16
click at [857, 568] on span "$" at bounding box center [860, 559] width 7 height 16
click at [695, 500] on span "Extended Term Annual Base Rent (1)" at bounding box center [726, 475] width 82 height 49
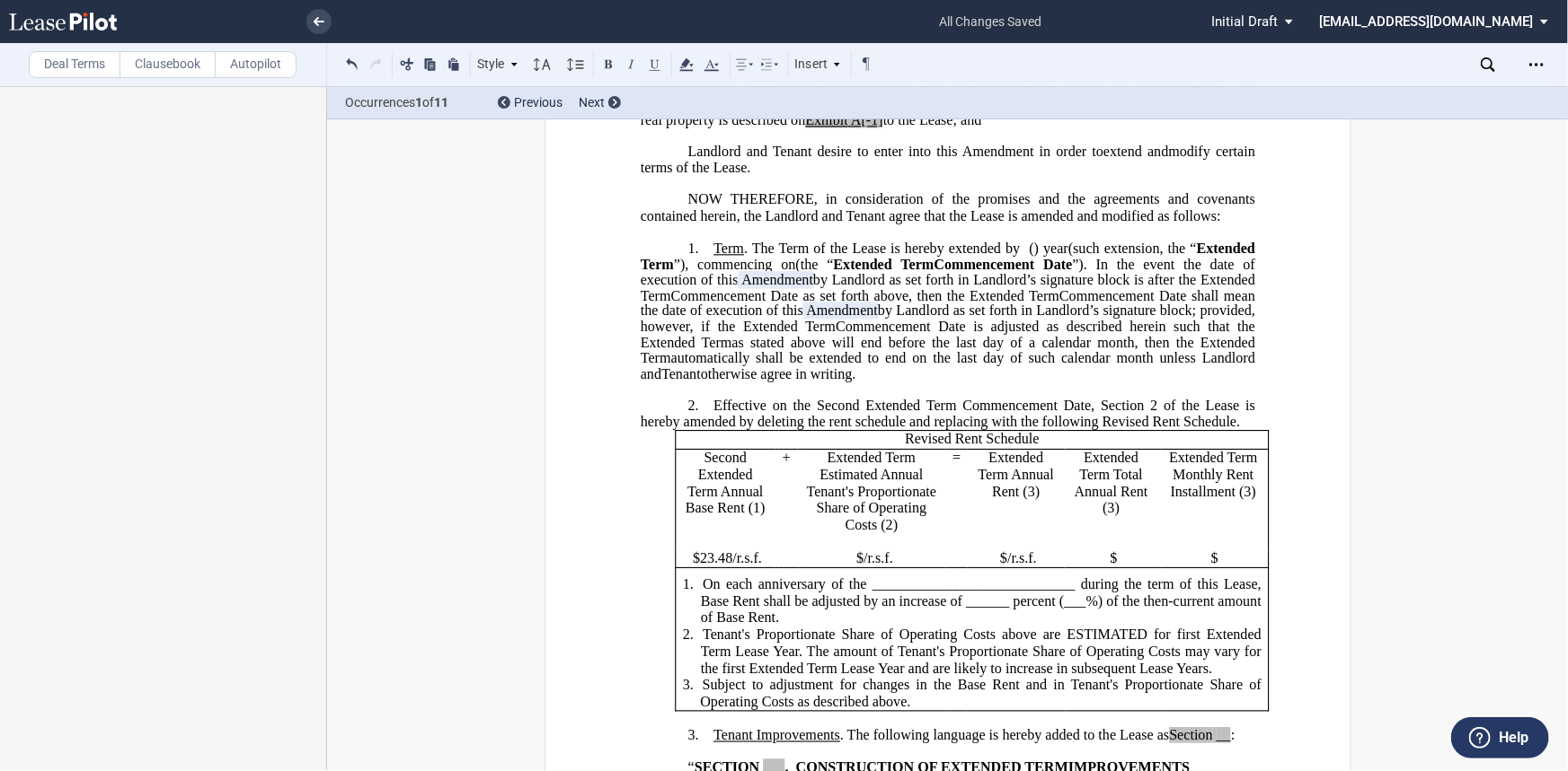
click at [816, 520] on p "Extended Term Estimated Annual Tenant's Proportionate Share of Operating Costs …" at bounding box center [871, 493] width 134 height 84
click at [981, 501] on p "Extended Term Annual Rent (3)" at bounding box center [1016, 476] width 82 height 50
click at [1004, 515] on span "SEcond Extended Term Annual Rent (3)" at bounding box center [1017, 484] width 79 height 67
click at [1073, 518] on p "Extended Term Total Annual Rent (3)" at bounding box center [1111, 484] width 80 height 68
drag, startPoint x: 1163, startPoint y: 512, endPoint x: 1172, endPoint y: 504, distance: 12.0
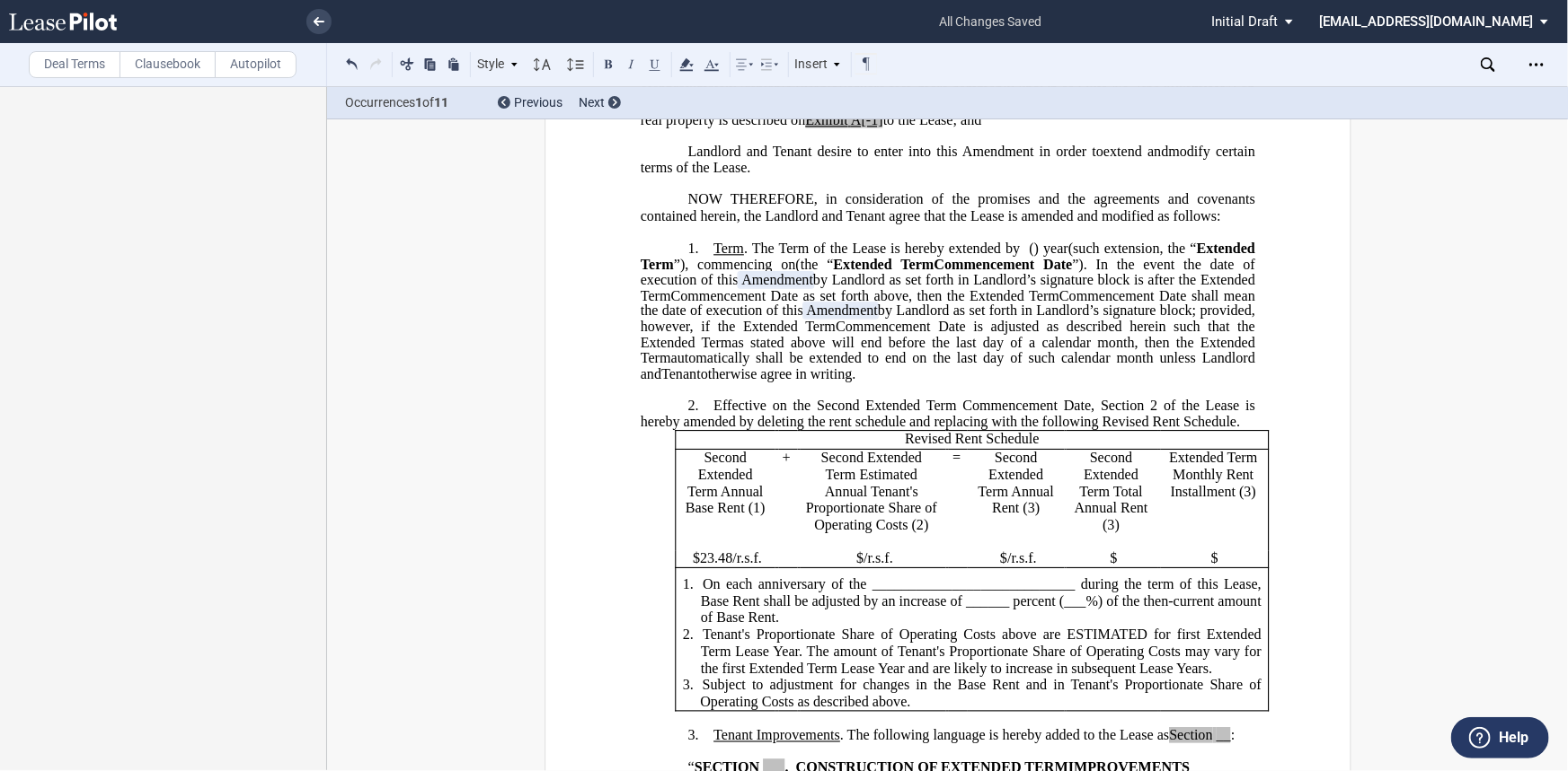
click at [1169, 500] on span "Extended Term Monthly Rent Installment (3)" at bounding box center [1214, 475] width 92 height 49
click at [863, 568] on span "/r.s.f." at bounding box center [878, 559] width 30 height 16
click at [1001, 568] on span "$" at bounding box center [1004, 559] width 7 height 16
click at [1119, 569] on p "$" at bounding box center [1113, 559] width 80 height 17
click at [1224, 569] on p "$" at bounding box center [1214, 559] width 93 height 17
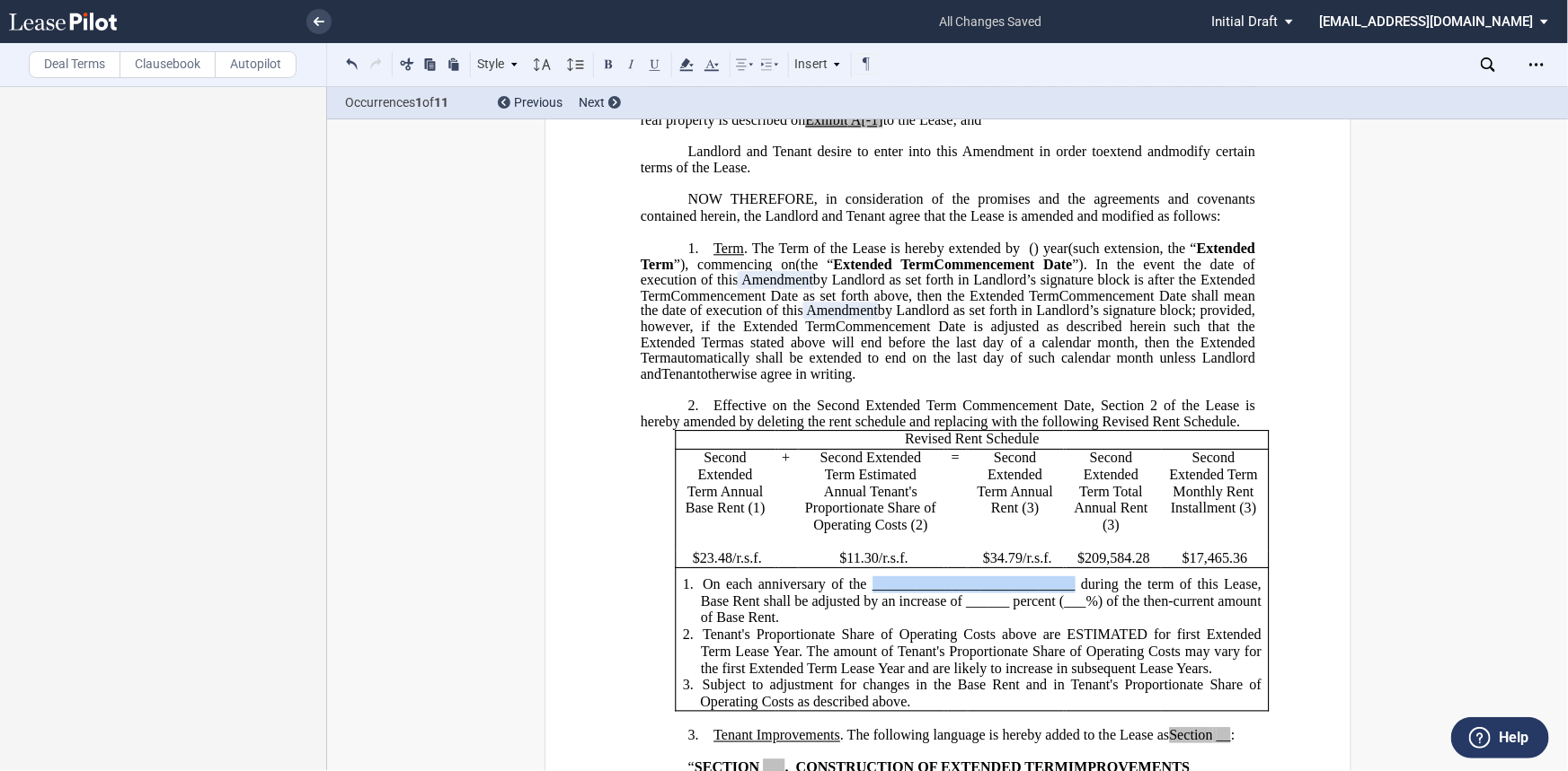
drag, startPoint x: 1072, startPoint y: 638, endPoint x: 869, endPoint y: 643, distance: 203.1
click at [869, 590] on span "On each anniversary of the ____________________________ during the term of this…" at bounding box center [982, 600] width 564 height 49
drag, startPoint x: 1082, startPoint y: 656, endPoint x: 1043, endPoint y: 653, distance: 39.1
click at [1043, 590] on span "On each anniversary of the Second Extended Term Commencement Date, during the t…" at bounding box center [982, 600] width 564 height 49
drag, startPoint x: 1161, startPoint y: 653, endPoint x: 1141, endPoint y: 655, distance: 20.1
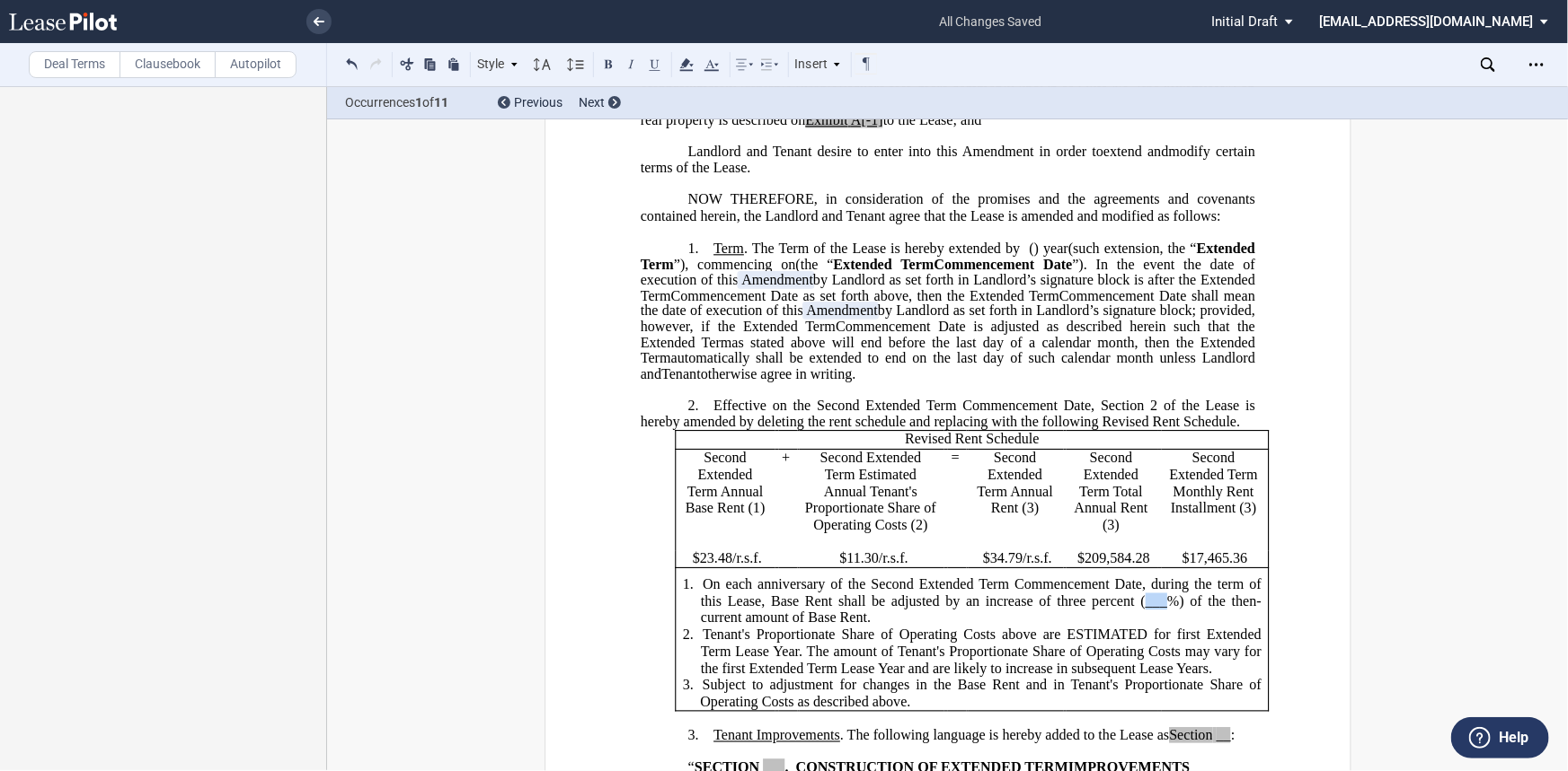
click at [1141, 590] on span "On each anniversary of the Second Extended Term Commencement Date, during the t…" at bounding box center [982, 600] width 564 height 49
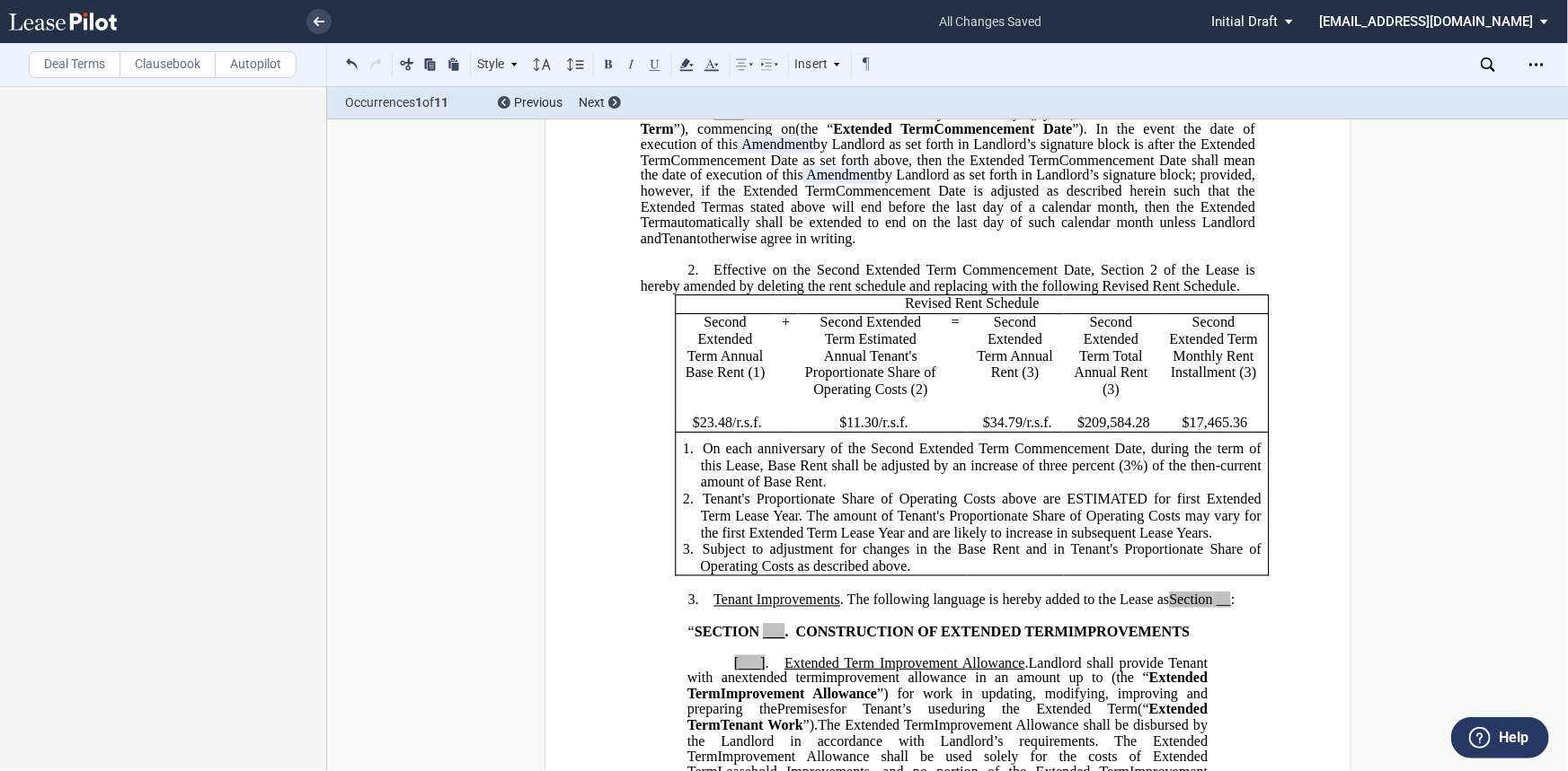
scroll to position [461, 0]
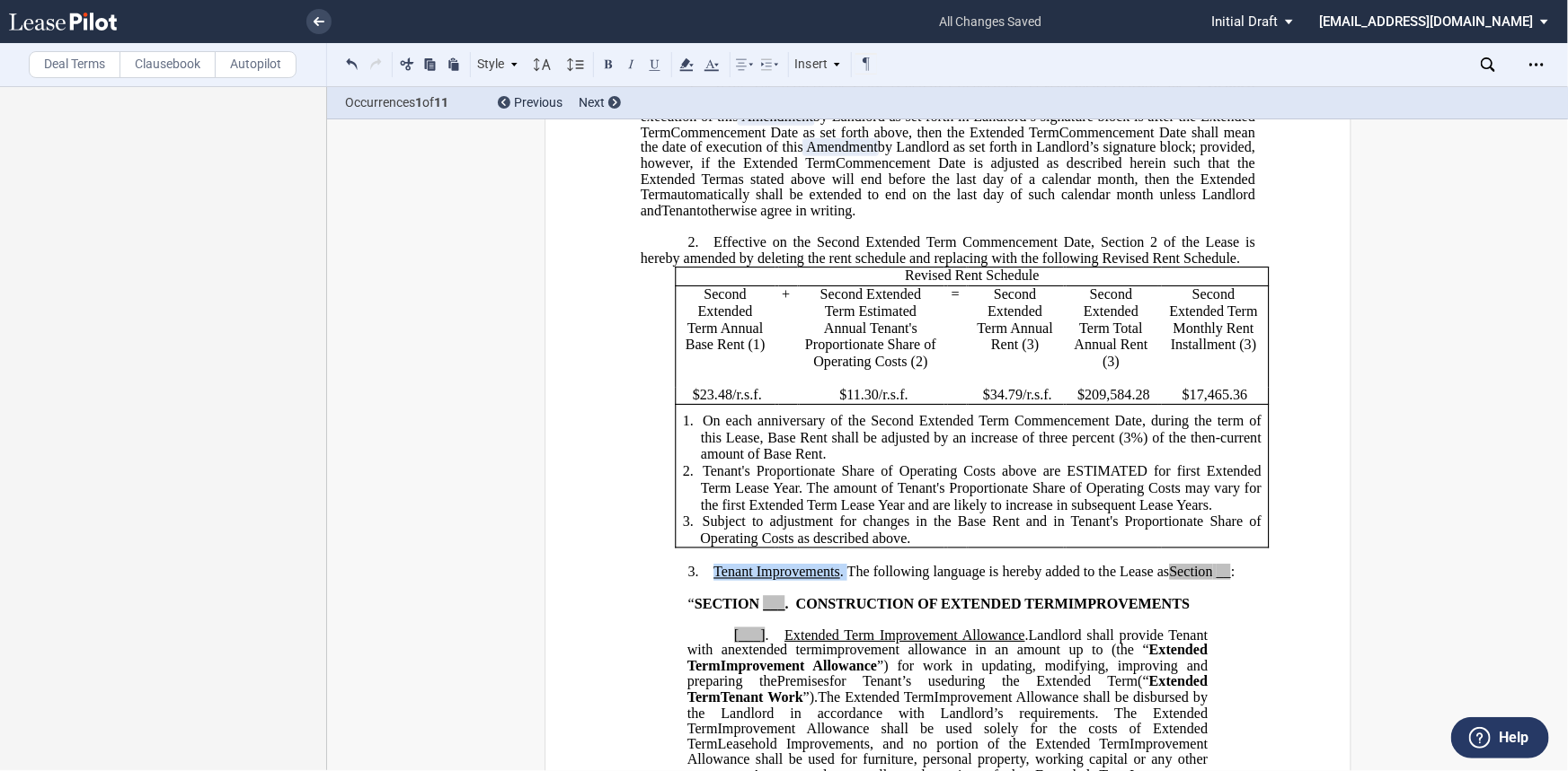
drag, startPoint x: 845, startPoint y: 622, endPoint x: 790, endPoint y: 602, distance: 58.5
click at [704, 581] on p "3. Tenant Improvements . The following language is hereby added to the Lease as…" at bounding box center [947, 572] width 615 height 17
click at [1083, 580] on span "__" at bounding box center [1089, 572] width 14 height 16
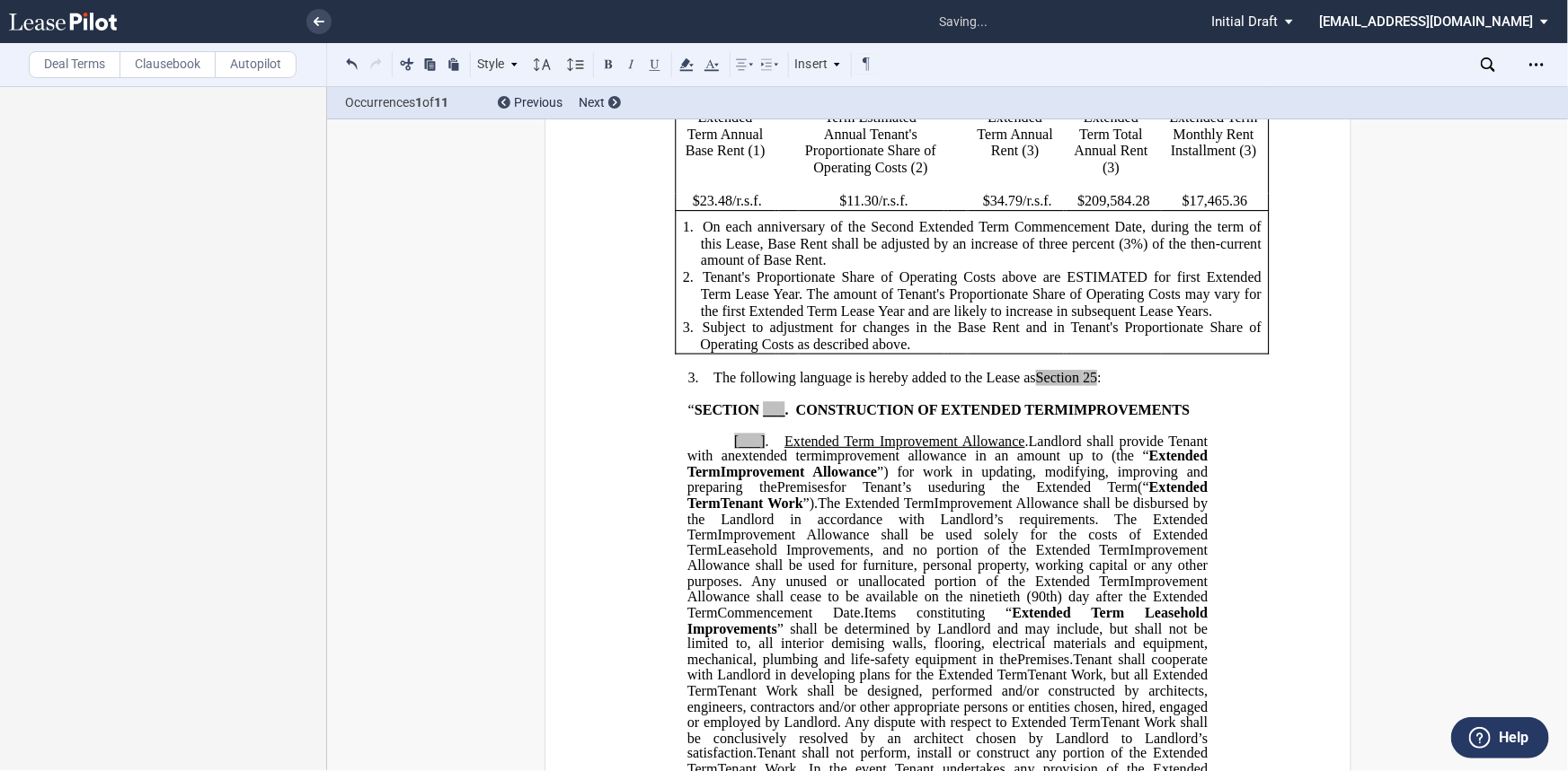
scroll to position [707, 0]
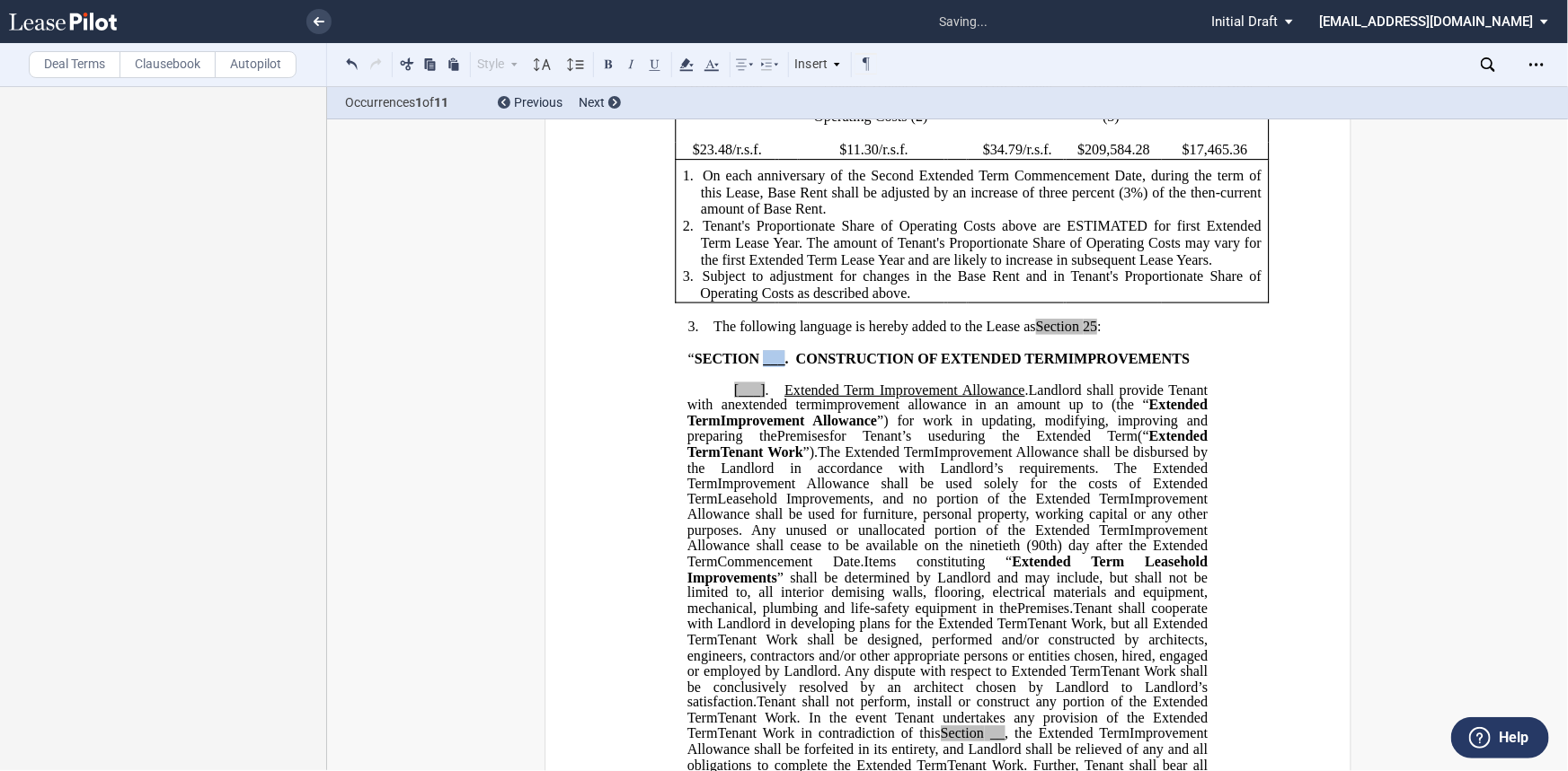
drag, startPoint x: 790, startPoint y: 406, endPoint x: 771, endPoint y: 405, distance: 19.0
click at [771, 366] on span "“ SECTION ___ . CONSTRUCTION OF" at bounding box center [811, 357] width 250 height 16
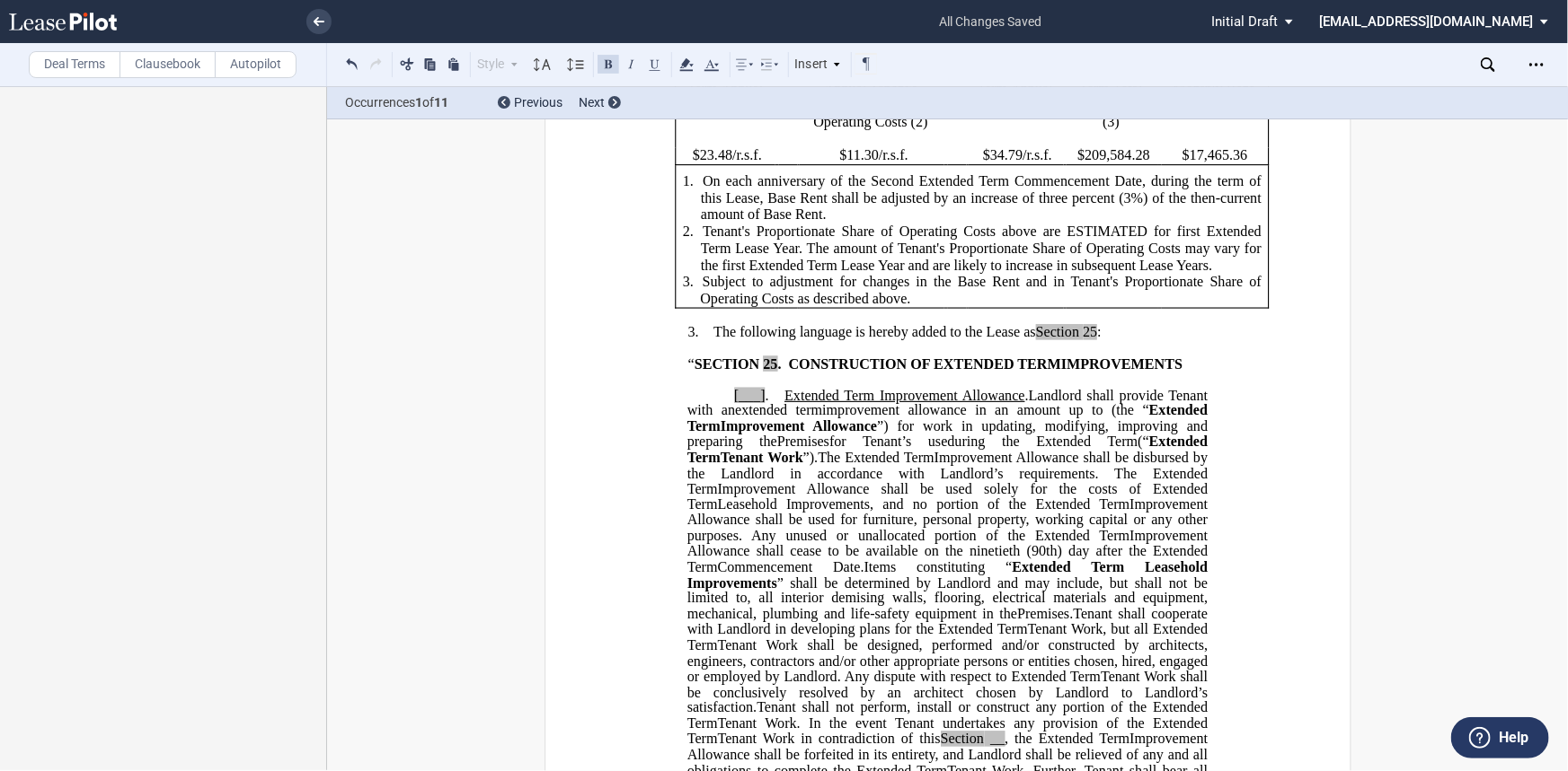
scroll to position [625, 0]
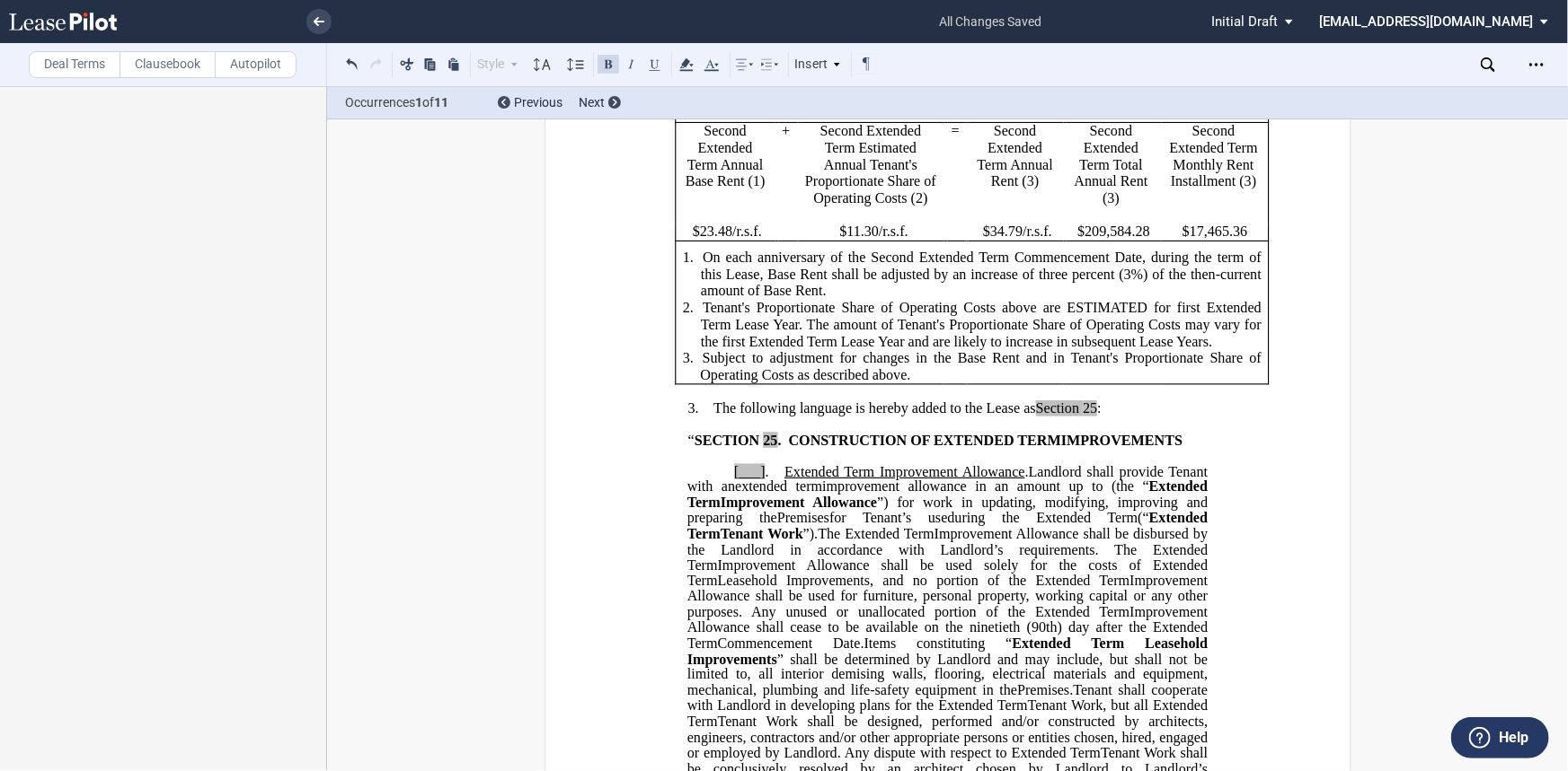
click at [962, 495] on span "improvement allowance in an amount up to" at bounding box center [963, 487] width 281 height 16
drag, startPoint x: 780, startPoint y: 539, endPoint x: 799, endPoint y: 535, distance: 19.4
click at [784, 480] on span "Extended Term Improvement Allowance" at bounding box center [904, 470] width 240 height 16
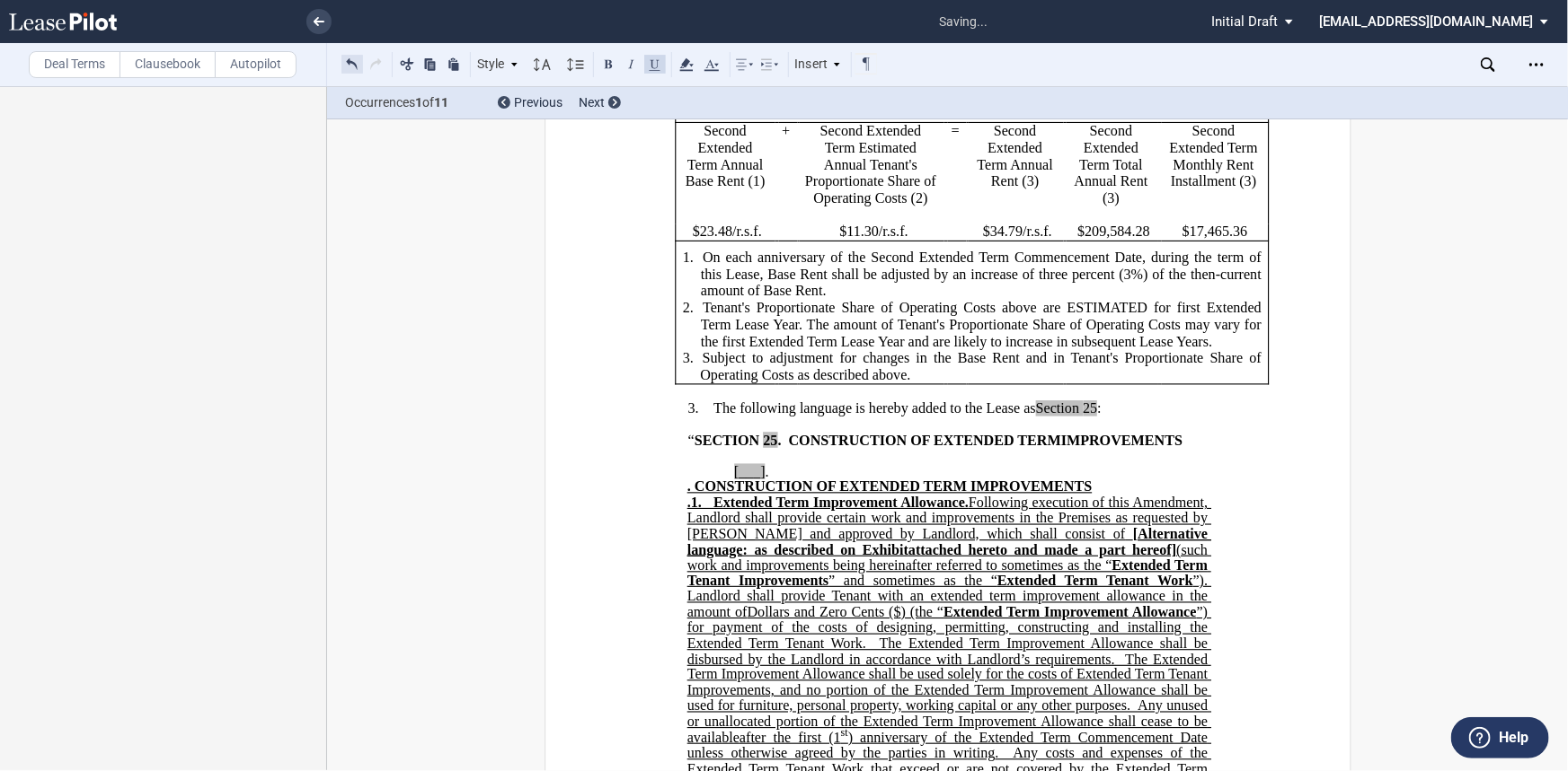
click at [354, 53] on button at bounding box center [352, 63] width 21 height 21
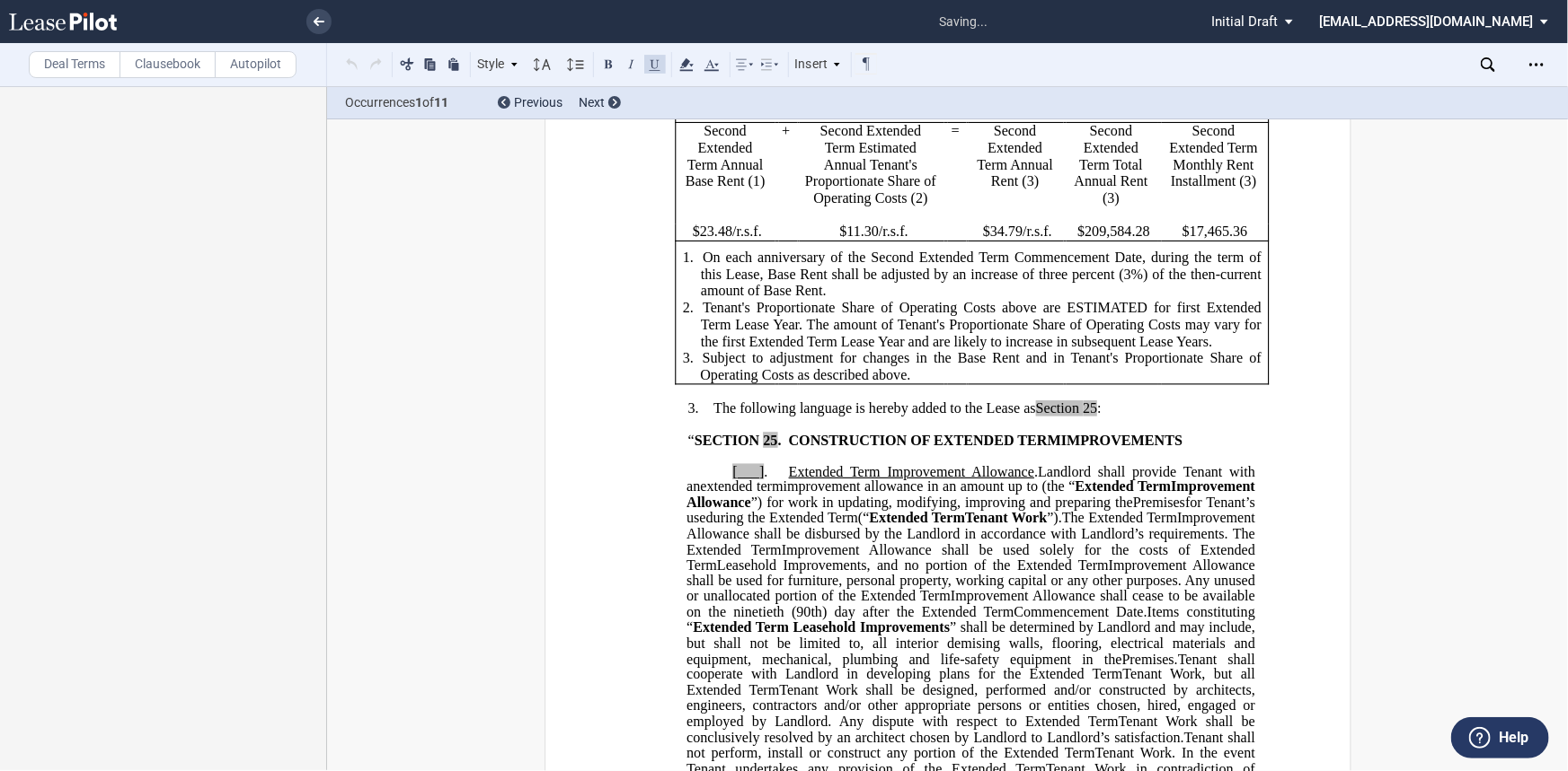
click at [1146, 432] on p at bounding box center [947, 425] width 615 height 15
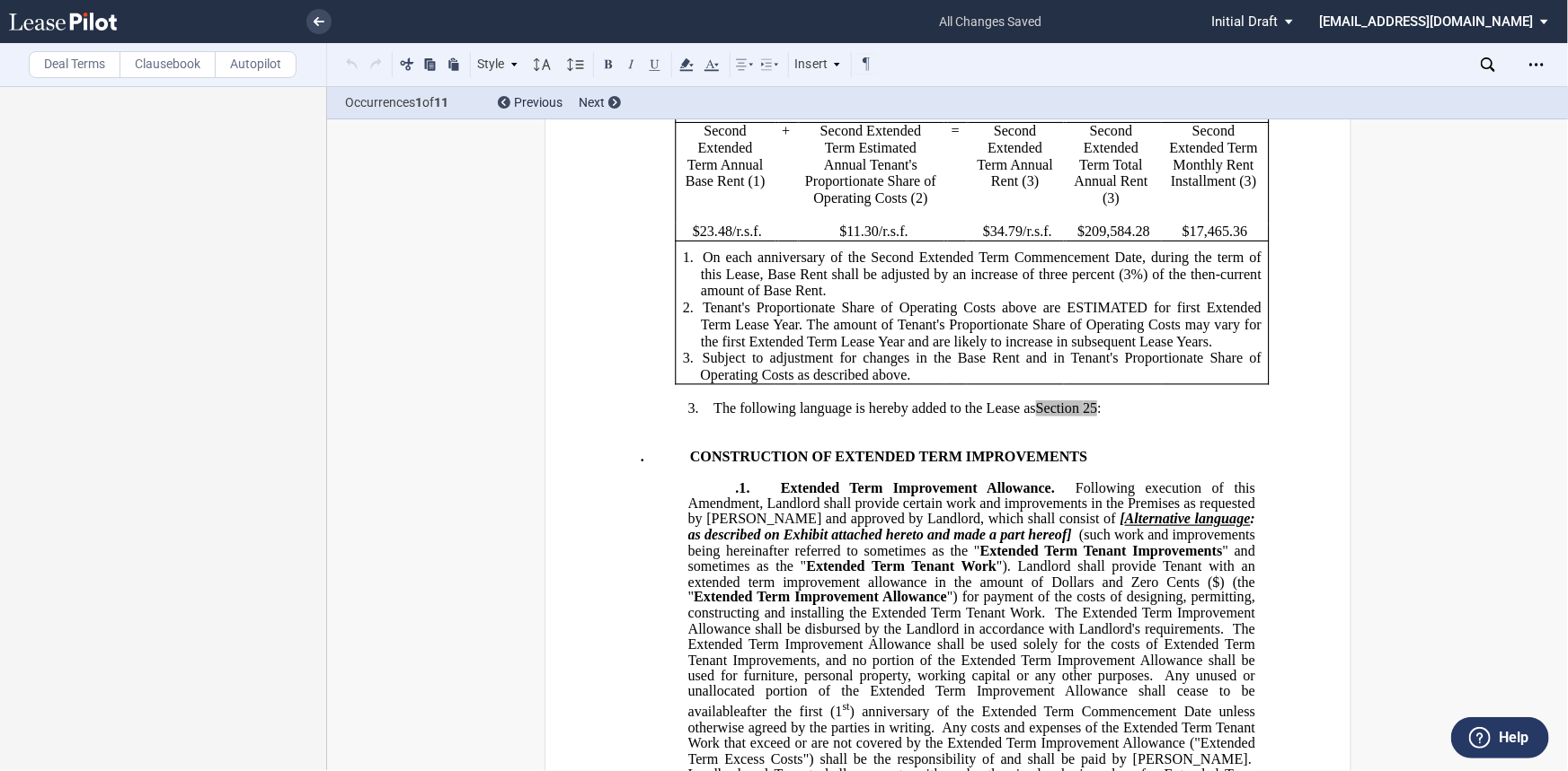
click at [640, 465] on span "." at bounding box center [641, 456] width 4 height 16
click at [728, 536] on p ".1. Extended Term Improvement Allowance. Following execution of this Amendment,…" at bounding box center [970, 663] width 567 height 365
click at [687, 527] on span "Following execution of this Amendment, Landlord shall provide certain work and …" at bounding box center [972, 504] width 571 height 46
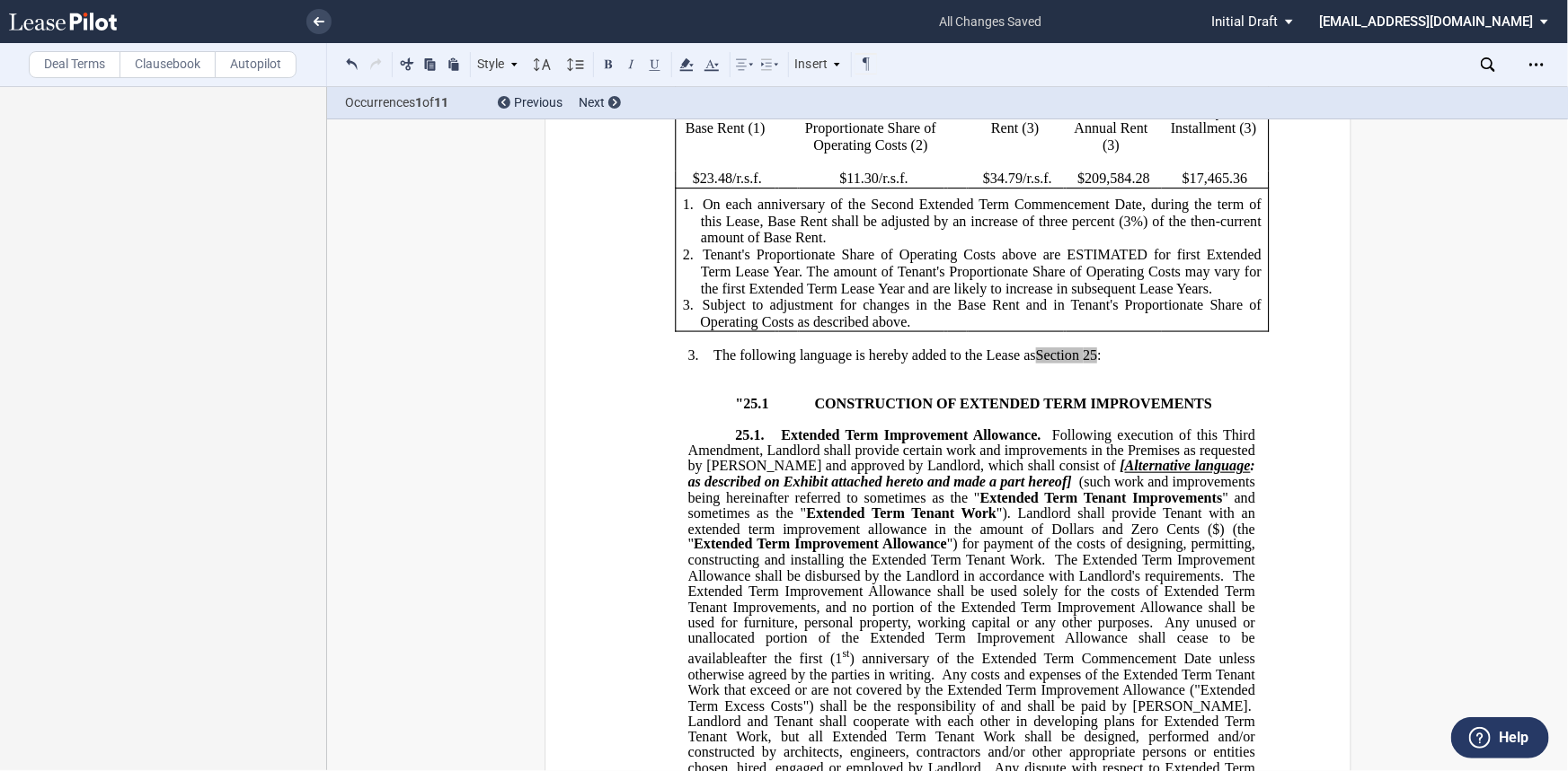
scroll to position [707, 0]
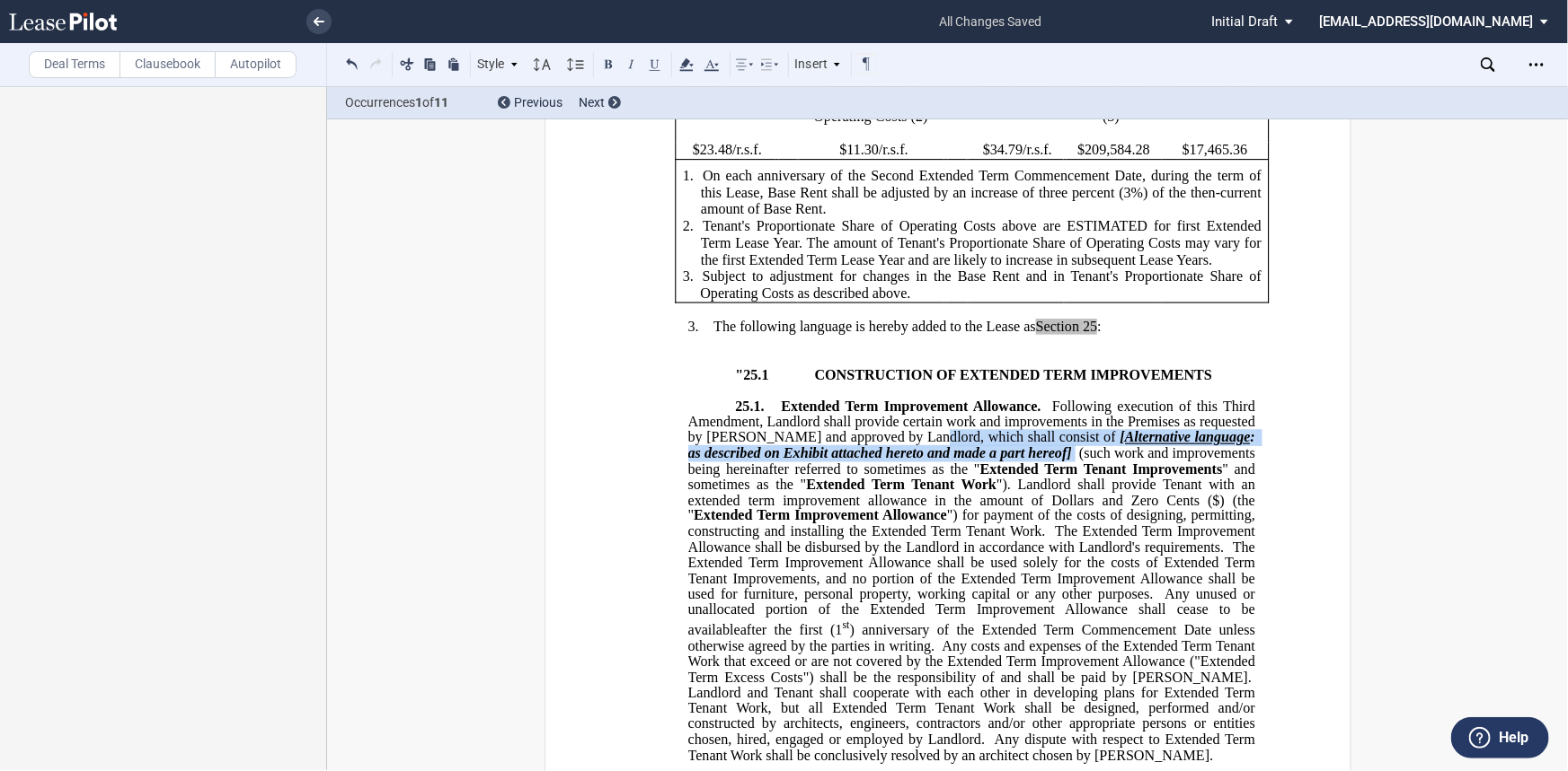
drag, startPoint x: 1024, startPoint y: 502, endPoint x: 904, endPoint y: 491, distance: 120.5
click at [904, 491] on span "25.1. Extended Term Improvement Allowance. Following execution of this Third Am…" at bounding box center [972, 581] width 571 height 365
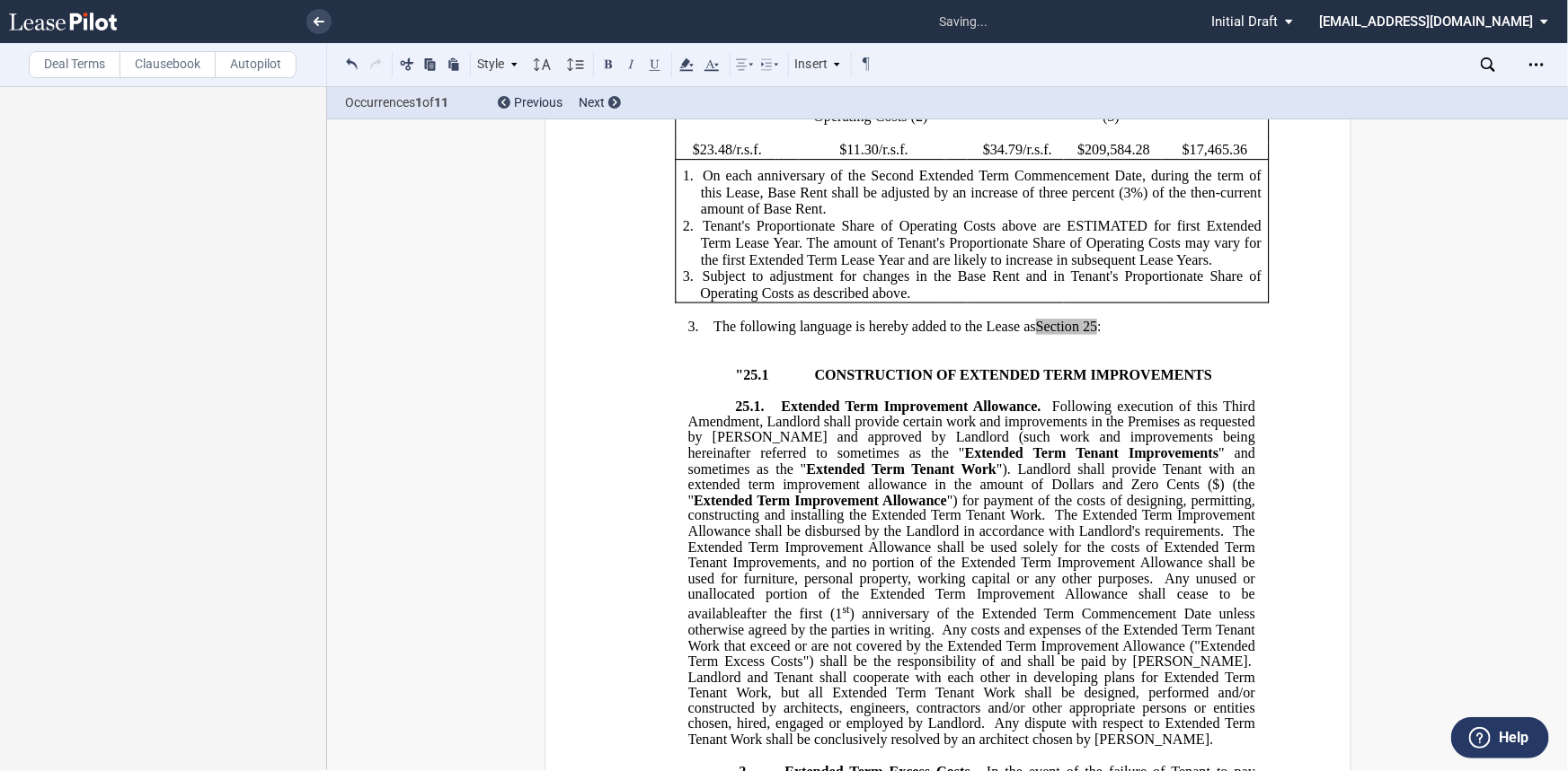
click at [964, 461] on span "Extended Term Tenant Improvements" at bounding box center [1091, 453] width 254 height 16
drag, startPoint x: 835, startPoint y: 498, endPoint x: 800, endPoint y: 499, distance: 35.0
click at [800, 461] on span "(such work and improvements being hereinafter referred to sometimes as the "Sec…" at bounding box center [972, 446] width 571 height 32
drag, startPoint x: 616, startPoint y: 63, endPoint x: 626, endPoint y: 85, distance: 24.2
click at [616, 63] on button at bounding box center [608, 63] width 21 height 21
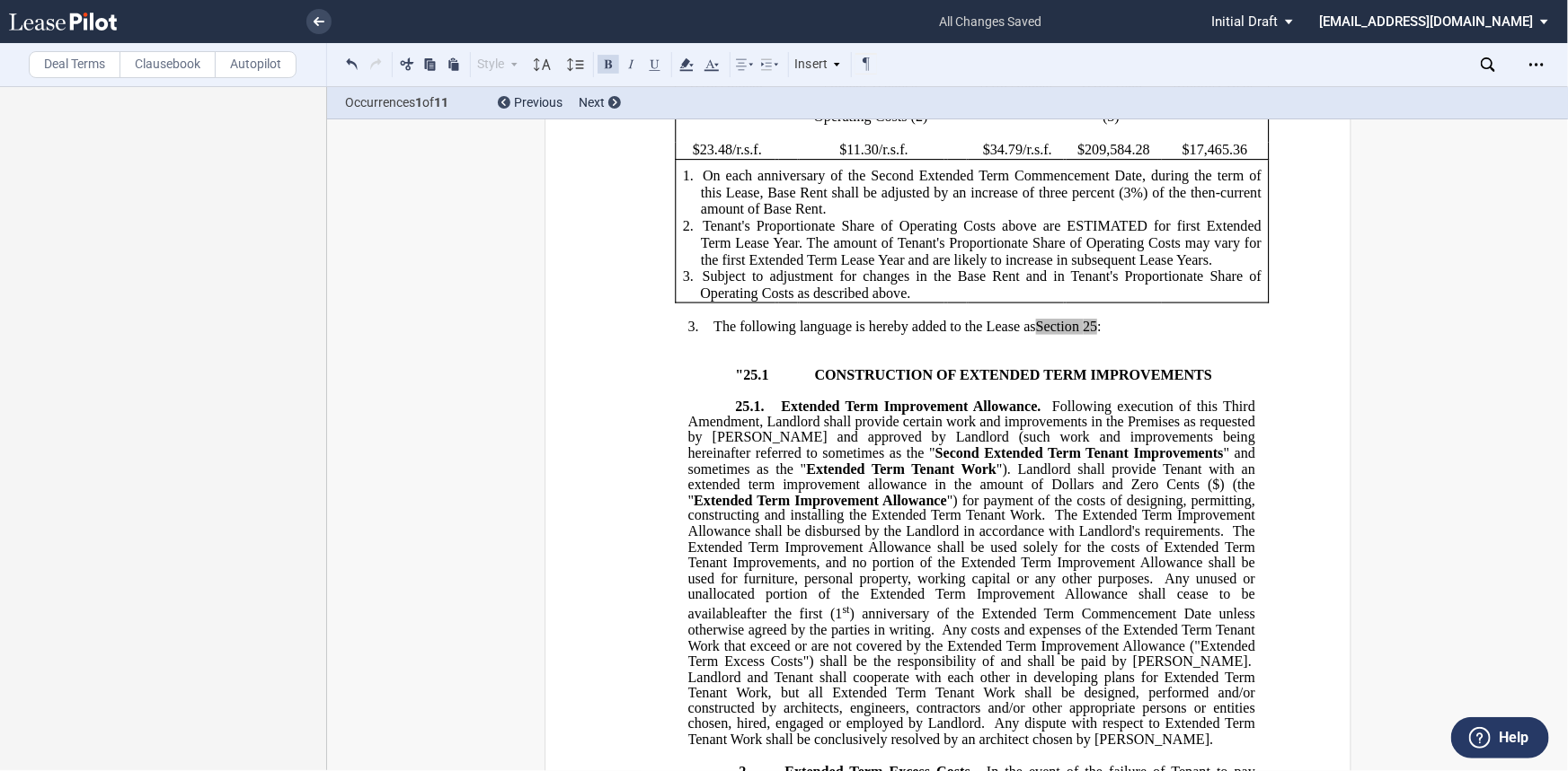
click at [687, 477] on span "" and sometimes as the "" at bounding box center [972, 461] width 571 height 32
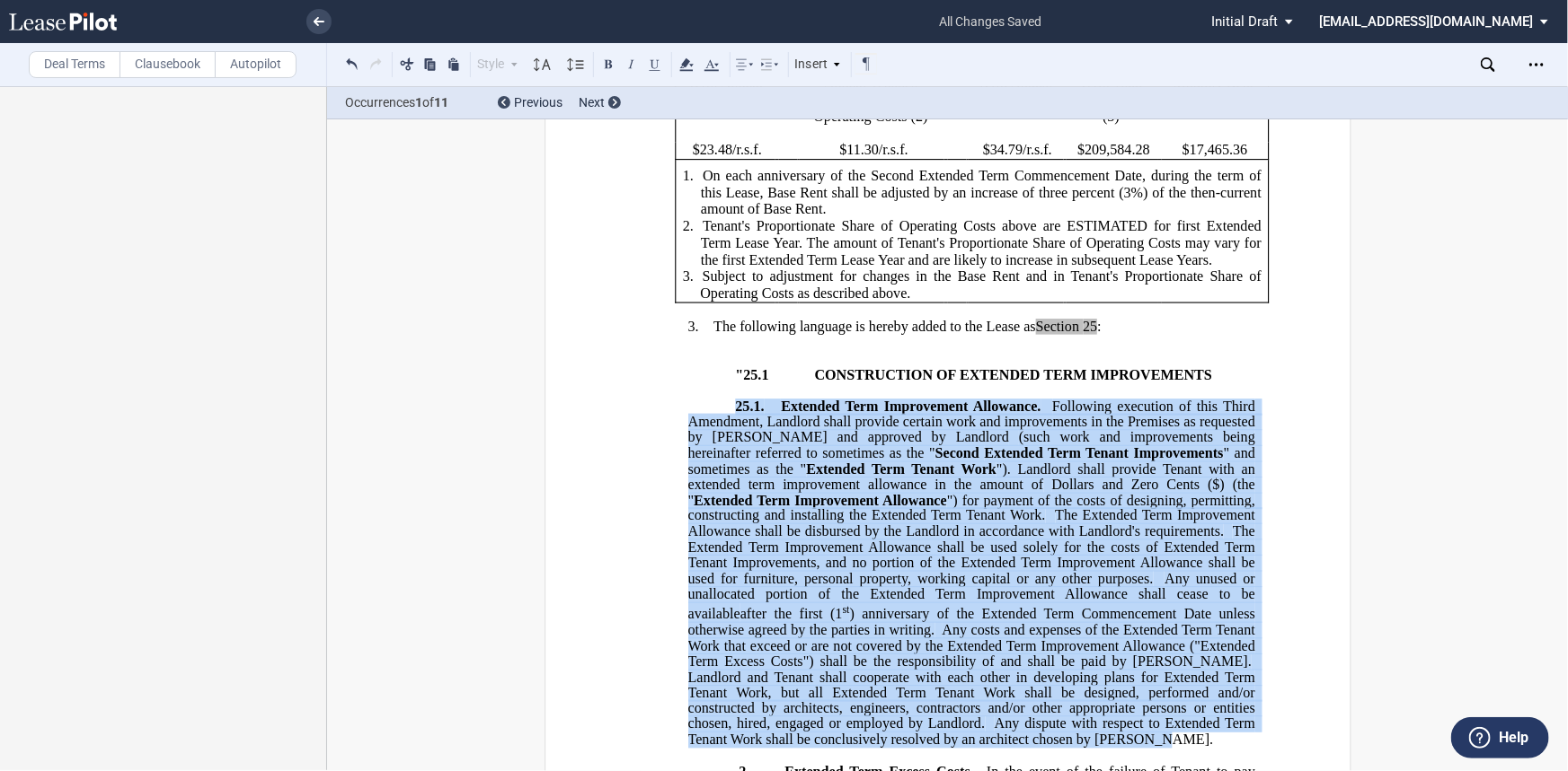
click at [687, 477] on span "" and sometimes as the "" at bounding box center [972, 461] width 571 height 32
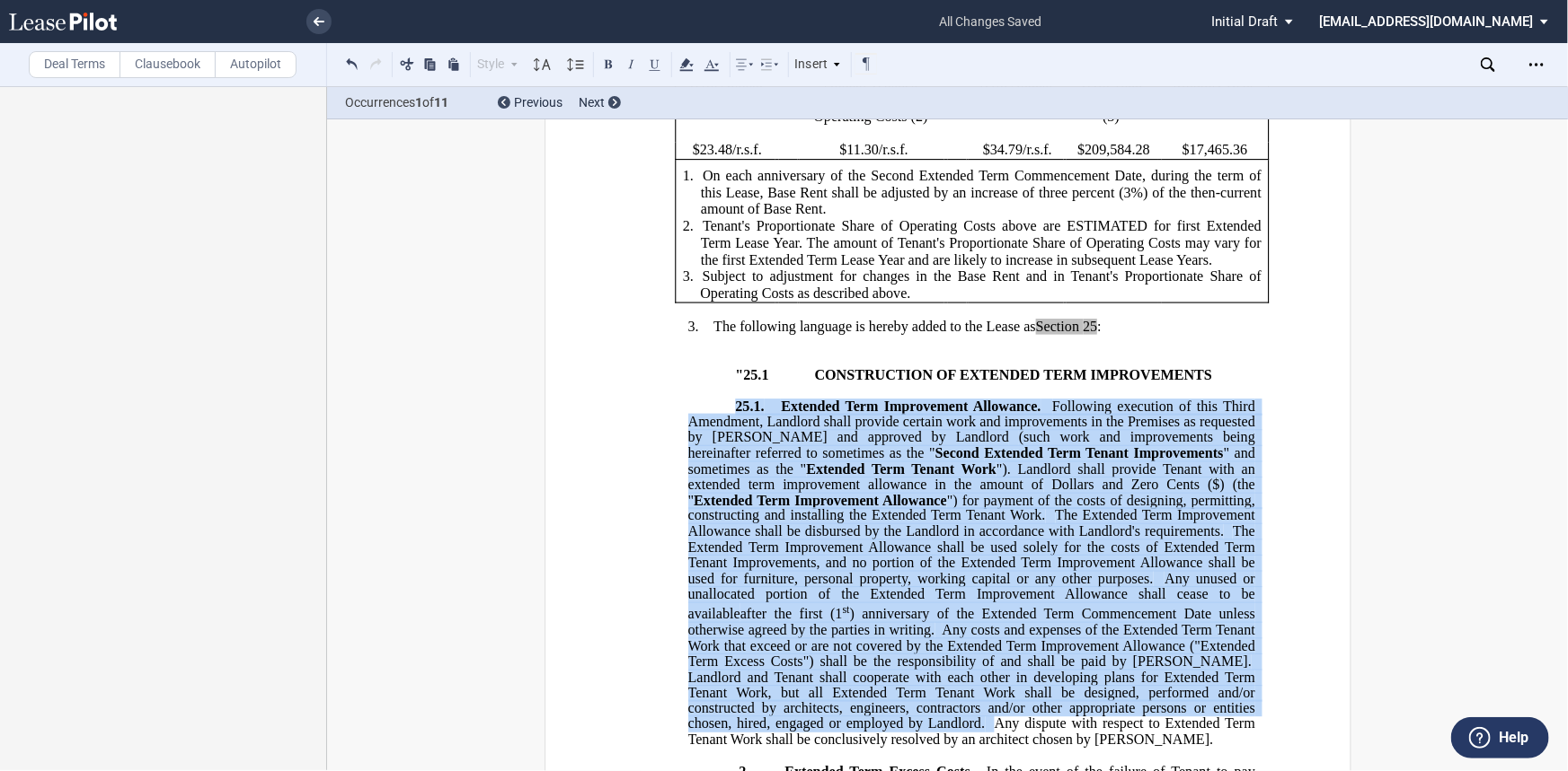
click at [806, 478] on span "Extended Term Tenant Work" at bounding box center [901, 469] width 190 height 16
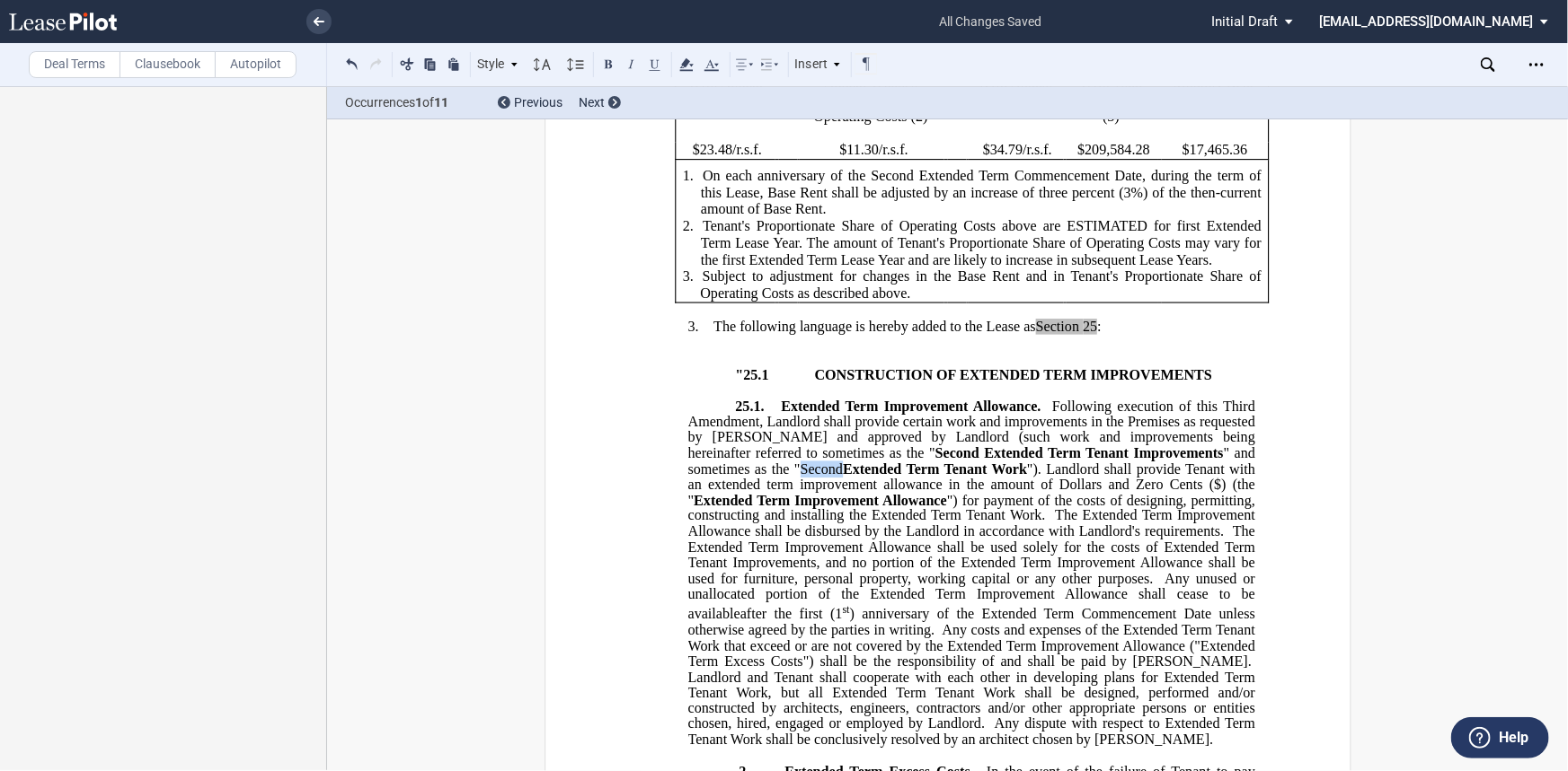
drag, startPoint x: 731, startPoint y: 519, endPoint x: 691, endPoint y: 519, distance: 40.0
click at [691, 477] on span "" and sometimes as the "Second" at bounding box center [972, 461] width 571 height 32
click at [608, 67] on button at bounding box center [608, 63] width 21 height 21
click at [1006, 540] on span "The Extended Term Improvement Allowance shall be disbursed by the Landlord in a…" at bounding box center [972, 524] width 571 height 32
drag, startPoint x: 951, startPoint y: 532, endPoint x: 1121, endPoint y: 531, distance: 170.0
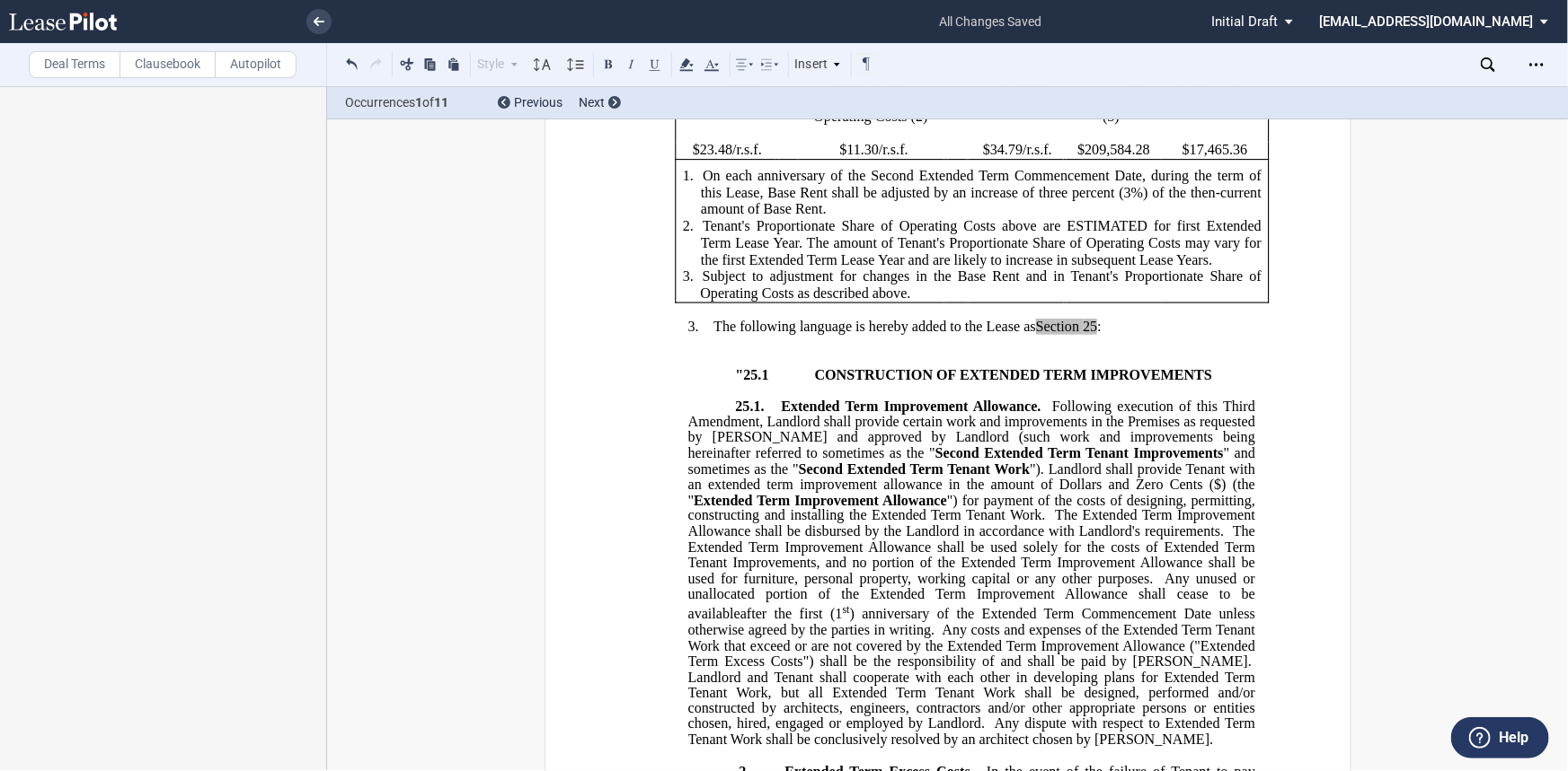
click at [1059, 493] on span "Dollars and Zero Cents ($" at bounding box center [1140, 484] width 162 height 16
drag, startPoint x: 939, startPoint y: 533, endPoint x: 959, endPoint y: 524, distance: 21.9
click at [939, 493] on span ""). Landlord shall provide Tenant with an extended term improvement allowance i…" at bounding box center [972, 477] width 571 height 32
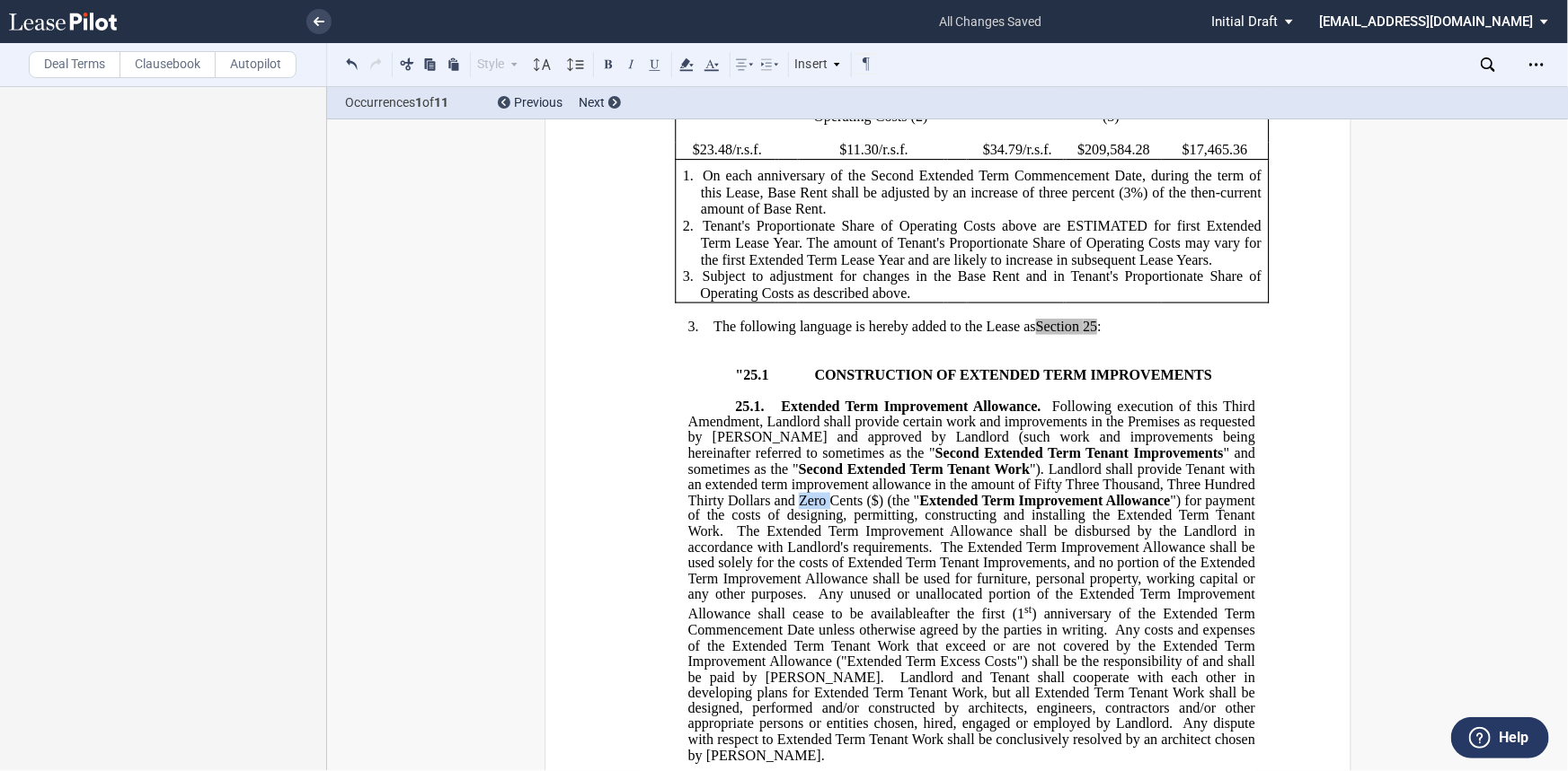
drag, startPoint x: 730, startPoint y: 550, endPoint x: 710, endPoint y: 550, distance: 20.0
click at [728, 508] on span "Dollars and Zero Cents ($" at bounding box center [803, 499] width 151 height 16
click at [875, 508] on span ") (the "" at bounding box center [896, 499] width 42 height 16
drag, startPoint x: 736, startPoint y: 515, endPoint x: 692, endPoint y: 519, distance: 44.2
click at [692, 477] on span "" and sometimes as the " Second" at bounding box center [972, 461] width 571 height 32
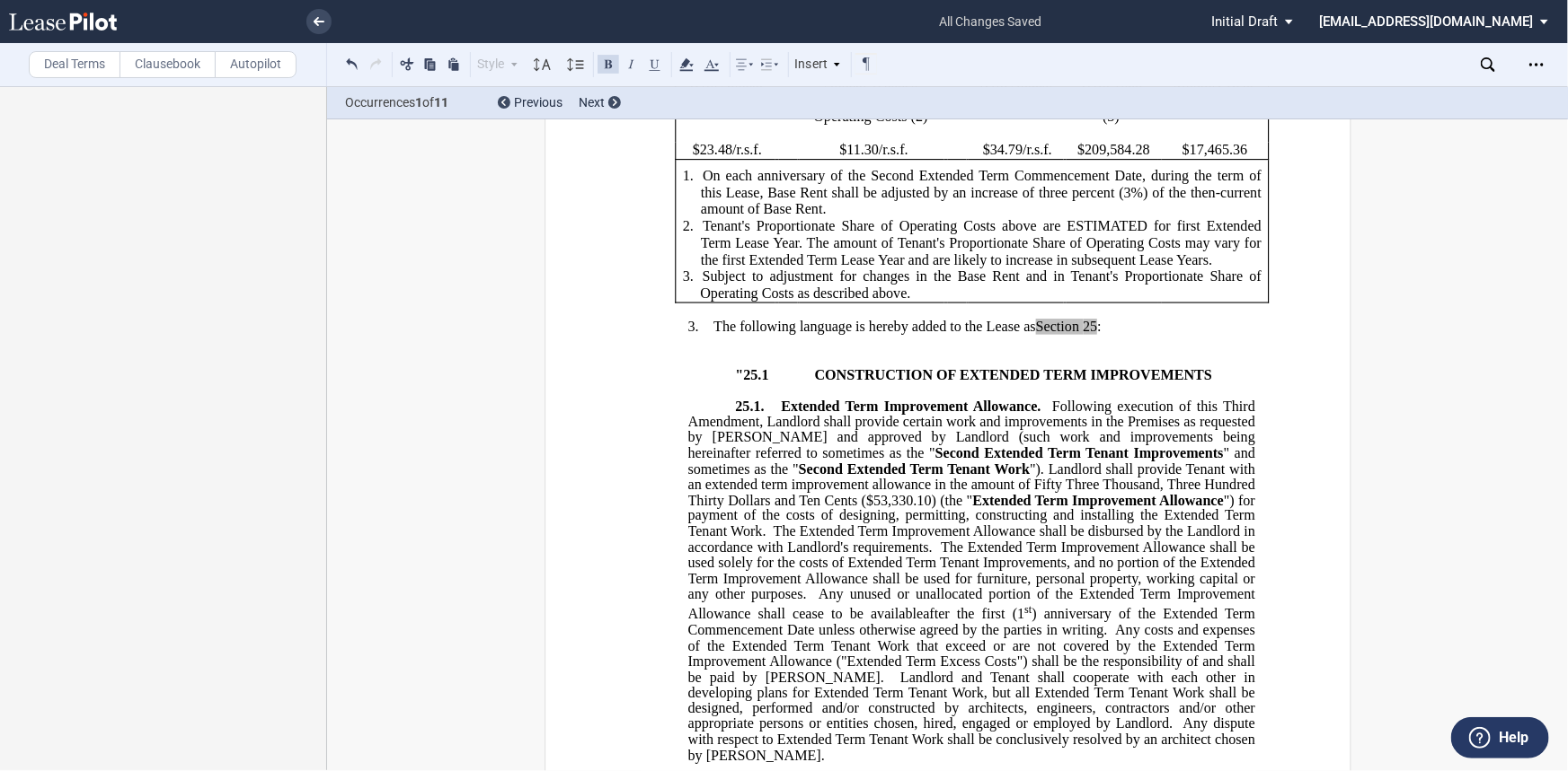
click at [931, 508] on span ") (the "" at bounding box center [952, 499] width 42 height 16
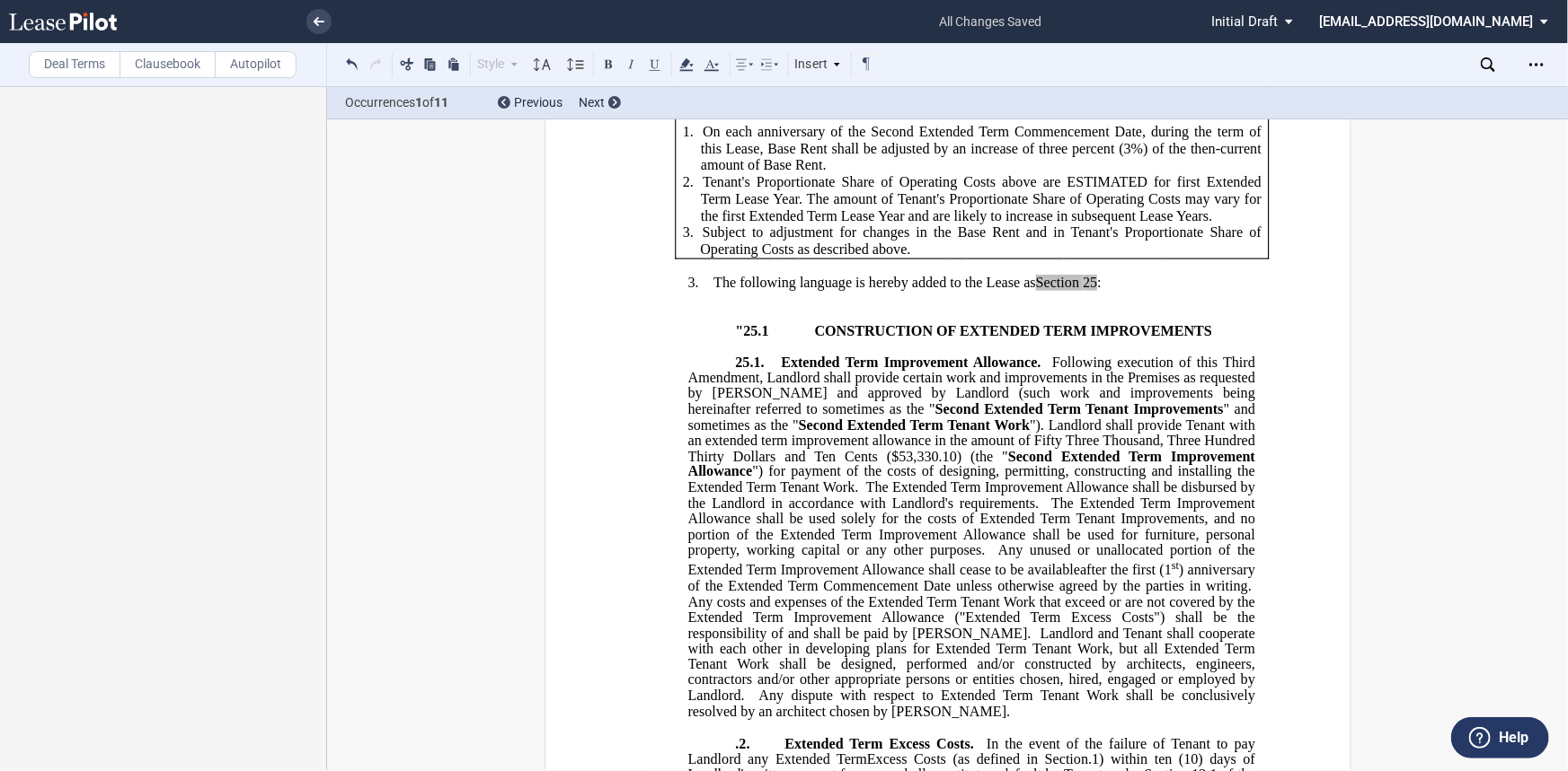
scroll to position [789, 0]
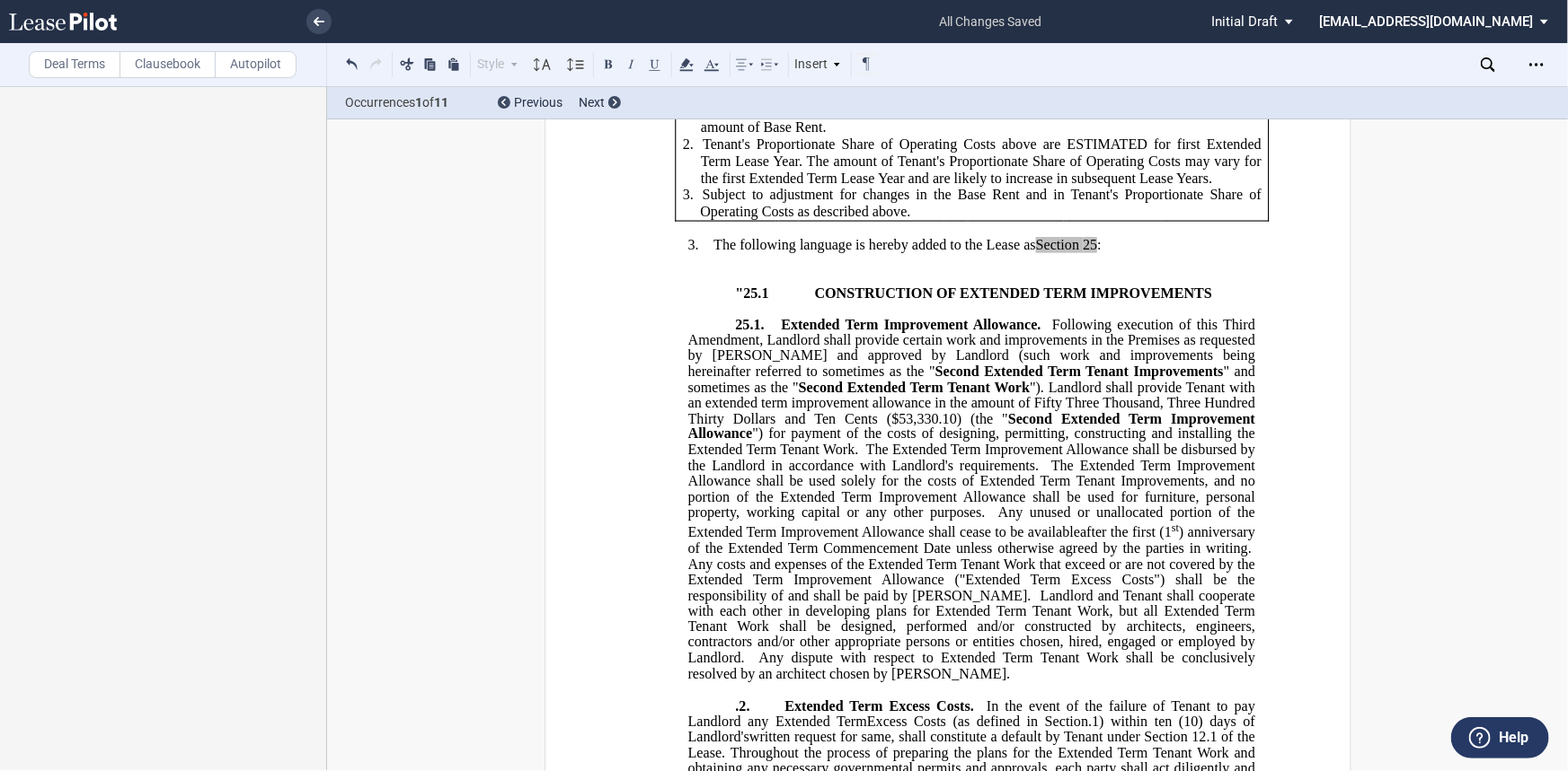
click at [1158, 458] on span "") for payment of the costs of designing, permitting, constructing and installi…" at bounding box center [972, 443] width 571 height 32
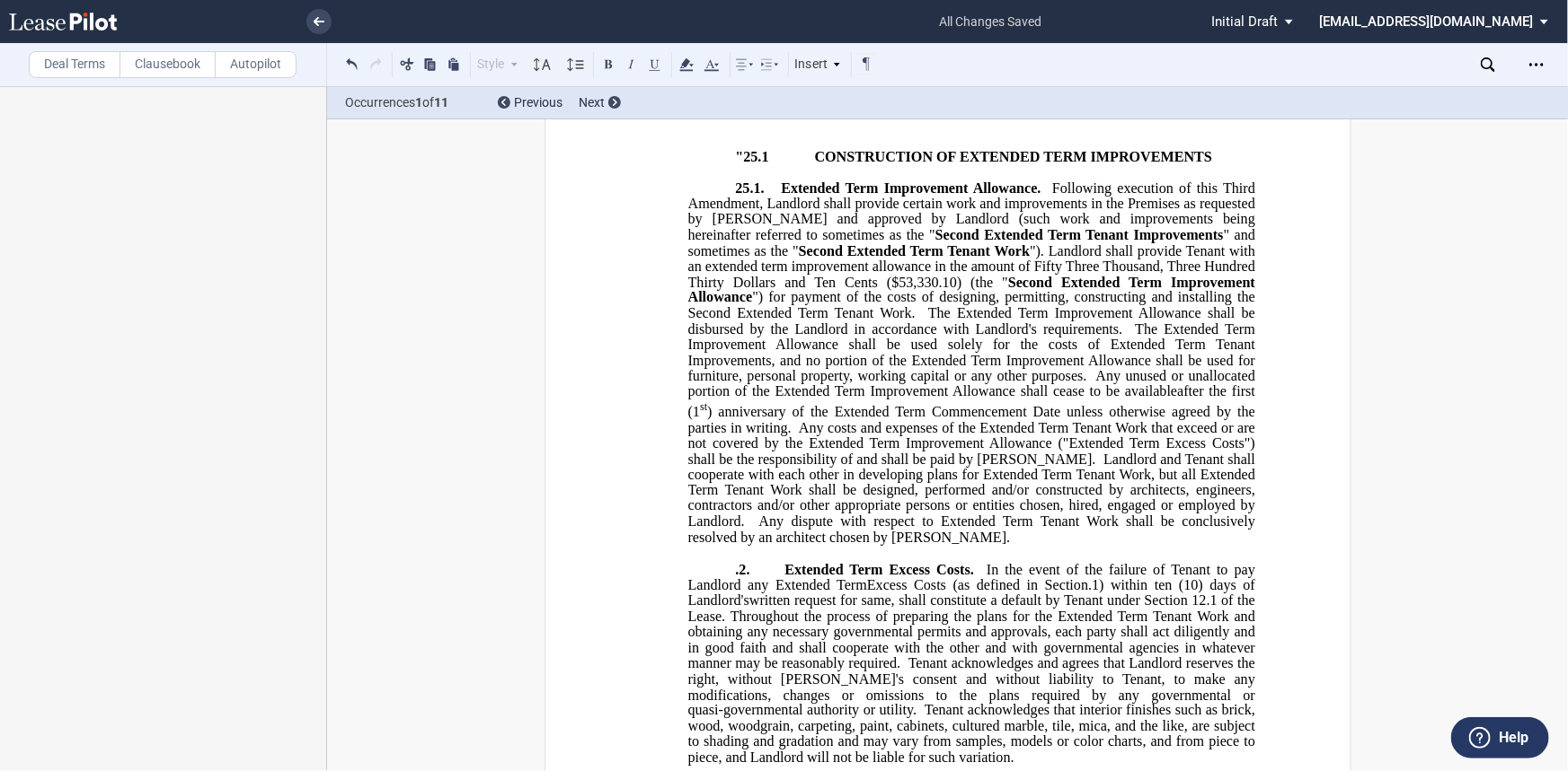
scroll to position [952, 0]
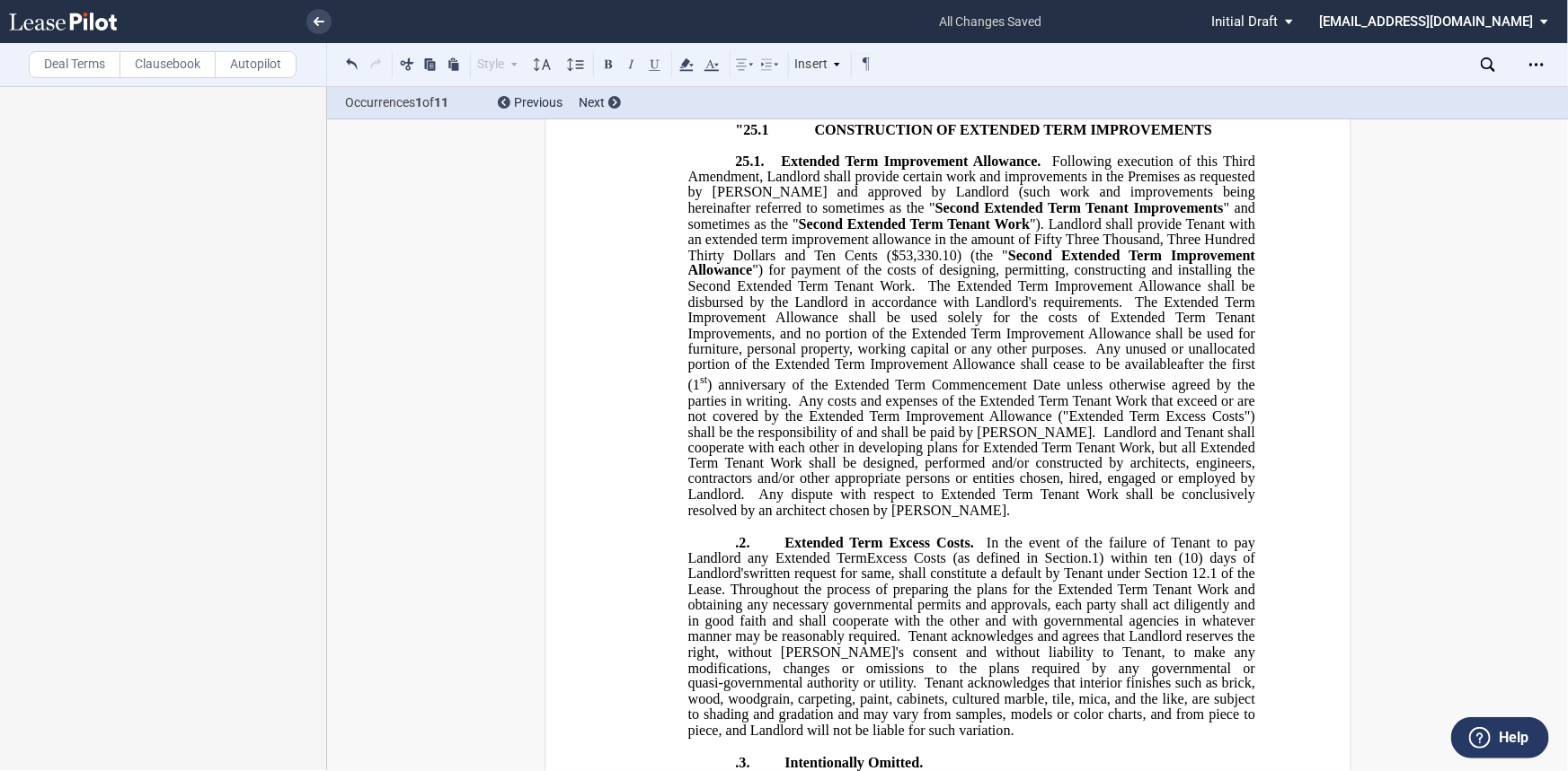
click at [719, 590] on p ".2. Extended Term Excess Costs. In the event of the failure of Tenant to pay La…" at bounding box center [970, 637] width 567 height 205
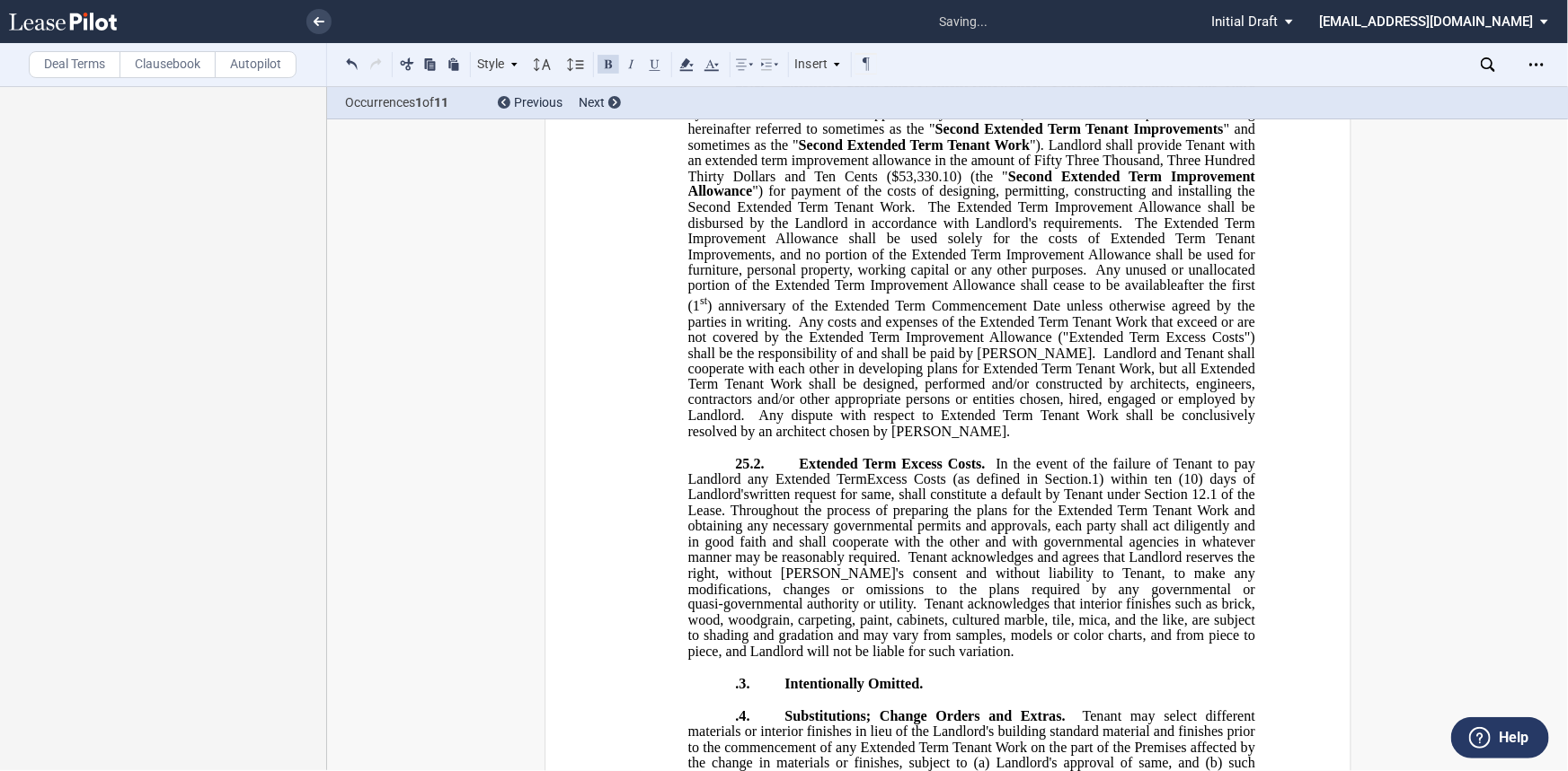
scroll to position [1114, 0]
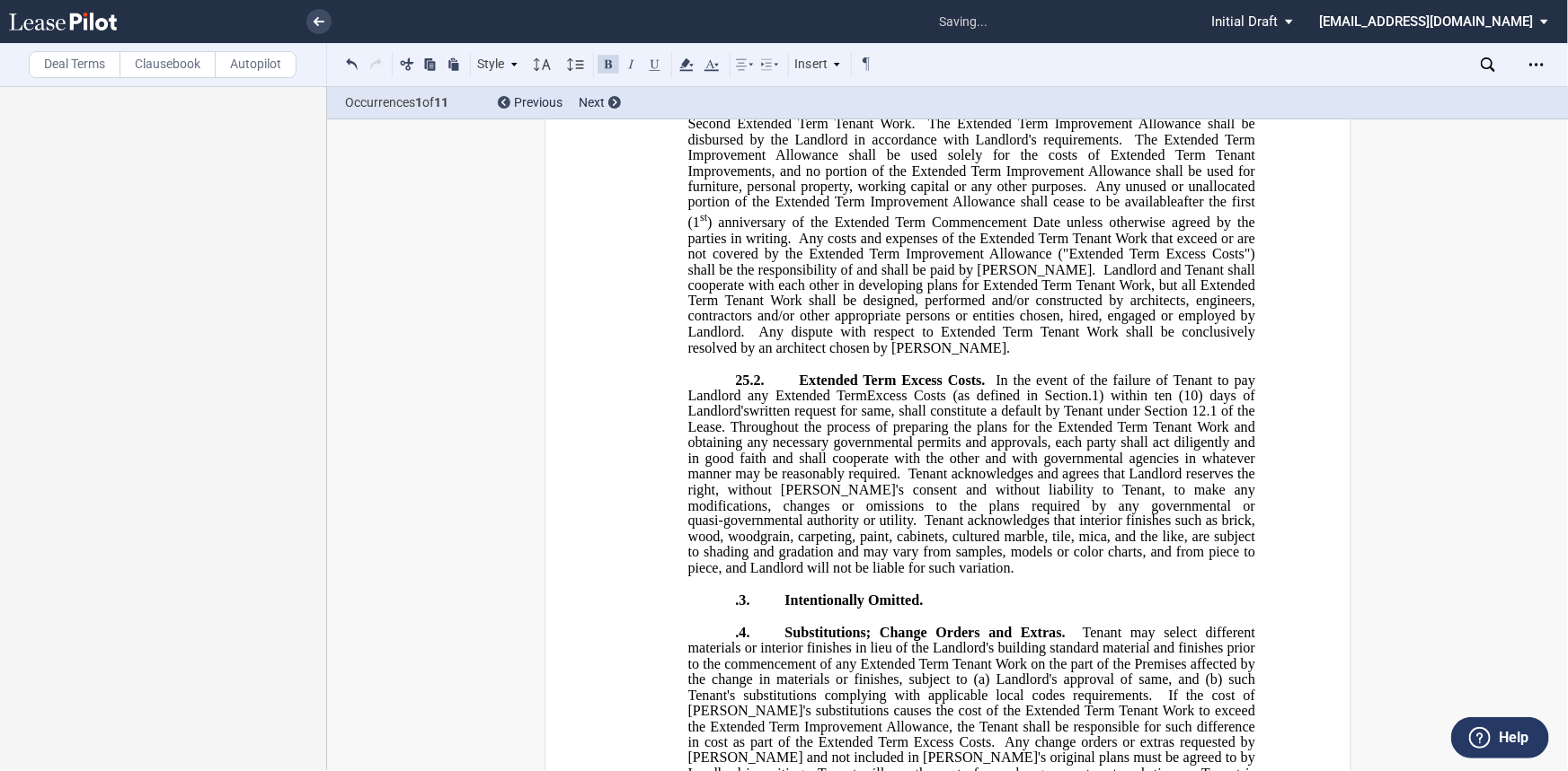
click at [728, 590] on p ".3. Intentionally Omitted." at bounding box center [970, 601] width 567 height 17
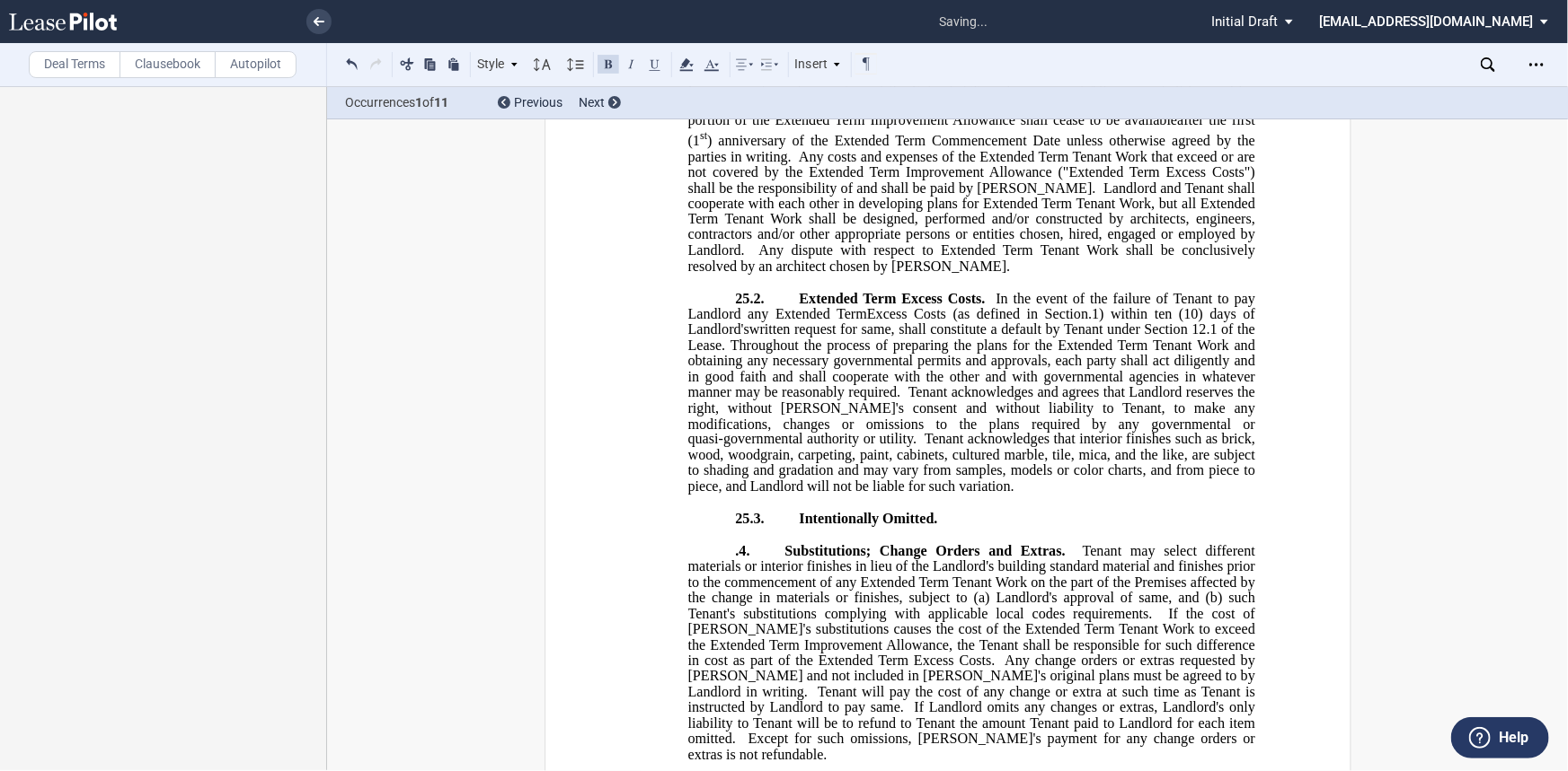
click at [728, 590] on p ".4. Substitutions; Change Orders and Extras. Tenant may select different materi…" at bounding box center [970, 652] width 567 height 220
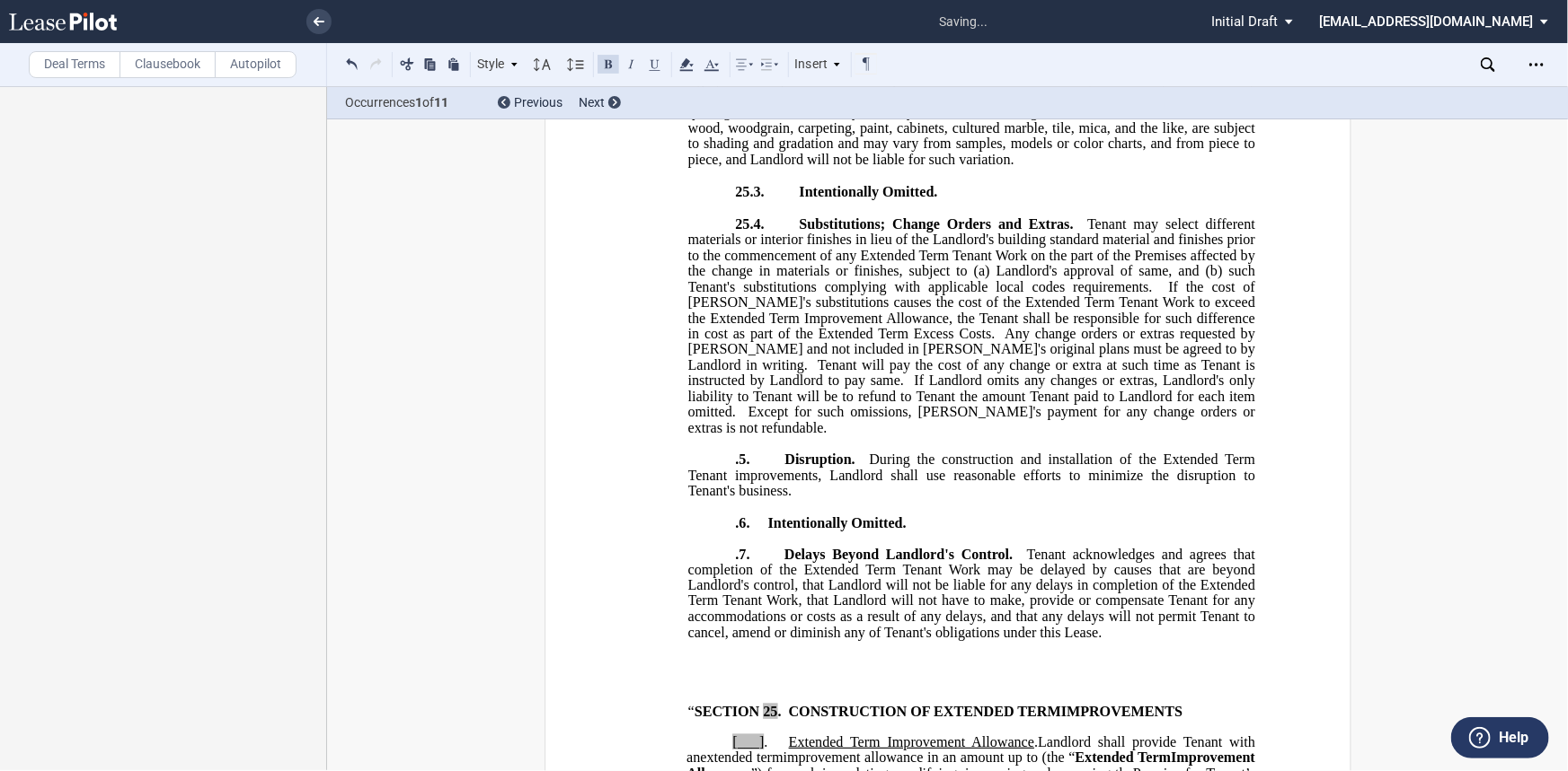
click at [714, 496] on span "During the construction and installation of the Extended Term Tenant improvemen…" at bounding box center [972, 476] width 571 height 46
click at [720, 485] on p ".5. Disruption. During the construction and installation of the Extended Term T…" at bounding box center [970, 476] width 567 height 47
click at [716, 532] on p ".6. Intentionally Omitted." at bounding box center [970, 523] width 567 height 15
click at [720, 575] on p ".7. Delays Beyond Landlord's Control. Tenant acknowledges and agrees that compl…" at bounding box center [970, 595] width 567 height 95
click at [1123, 590] on p "25.7. Delays Beyond Landlord's Control. Tenant acknowledges and agrees that com…" at bounding box center [970, 595] width 567 height 95
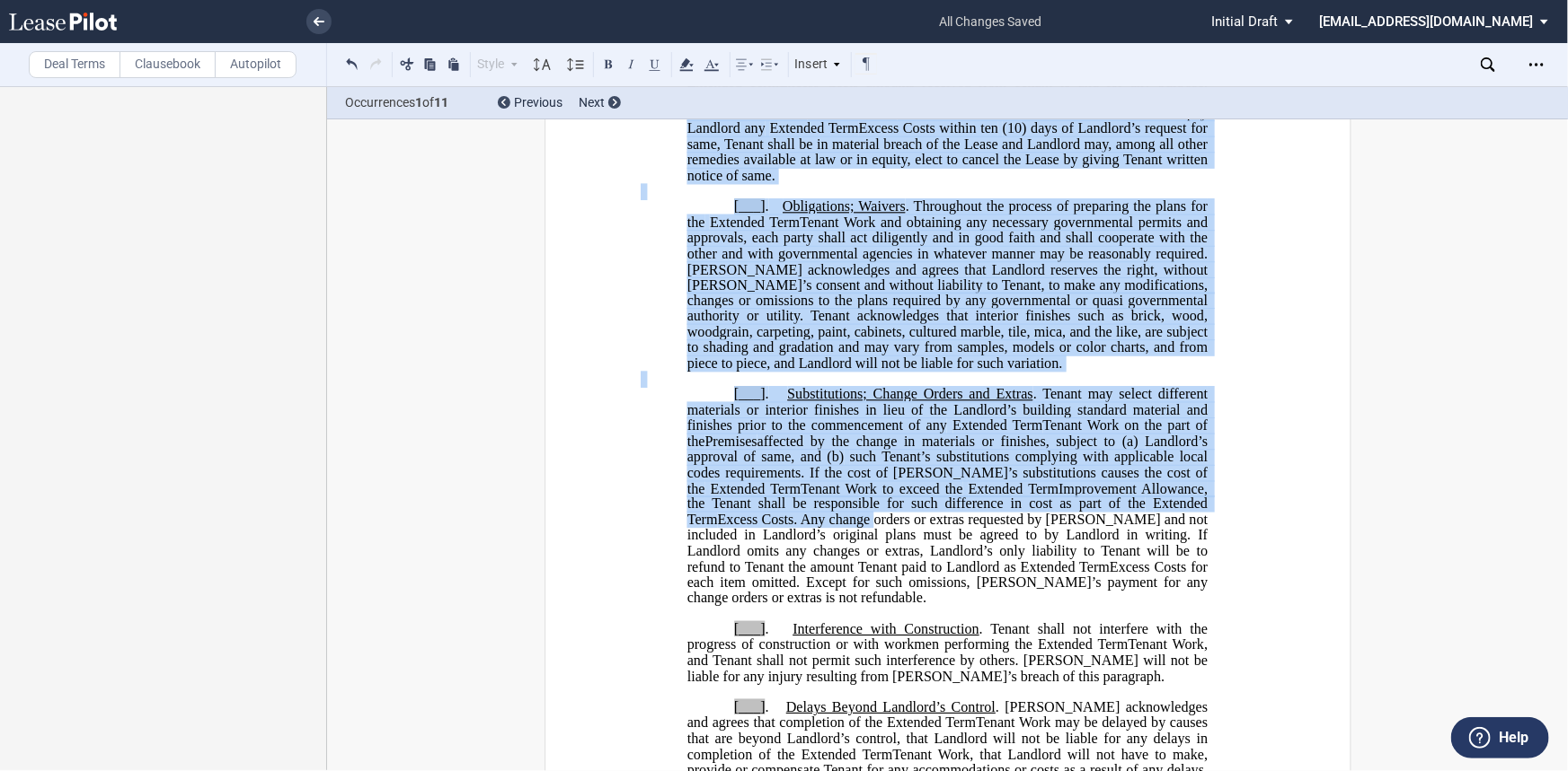
scroll to position [3237, 0]
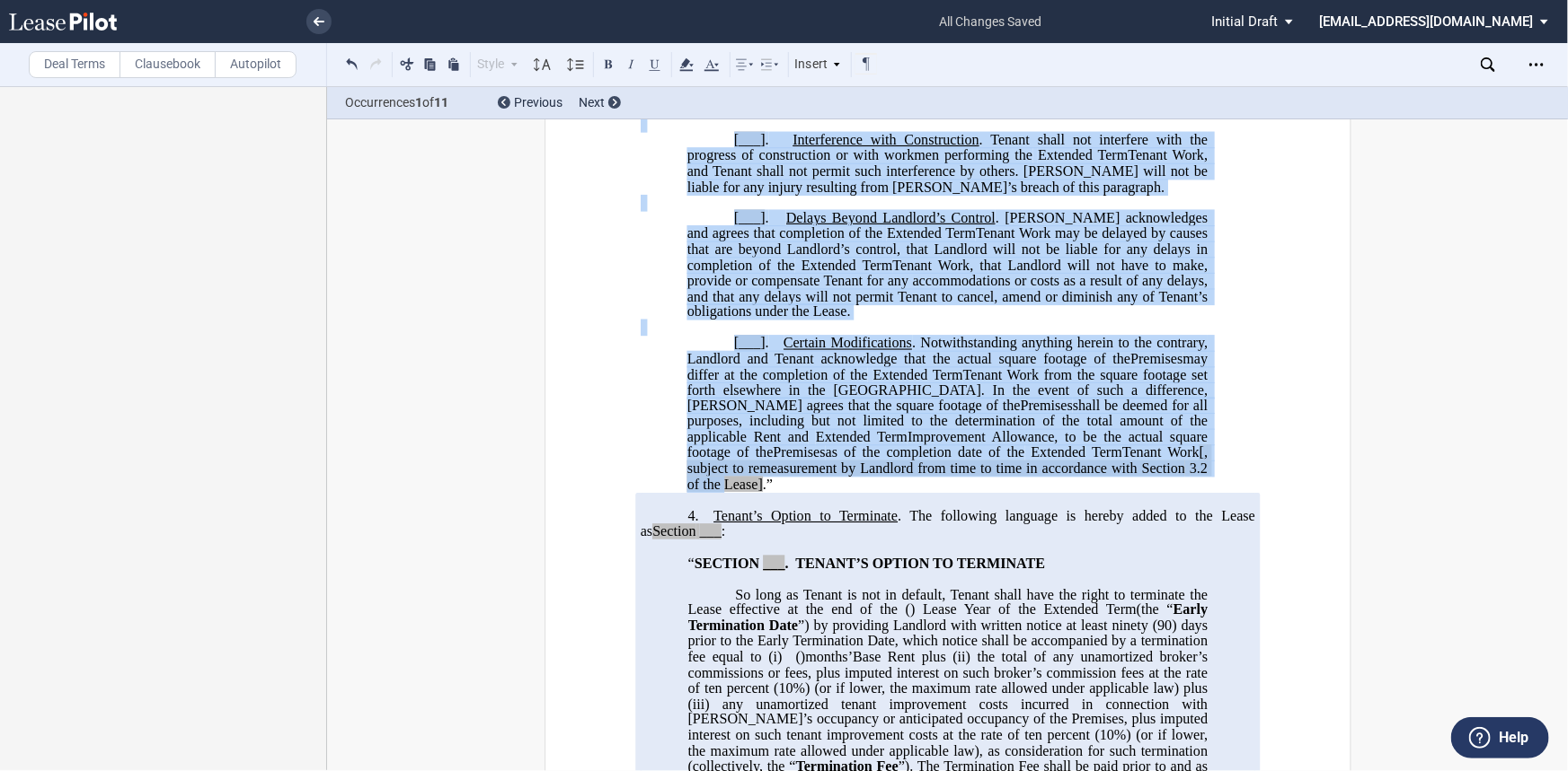
drag, startPoint x: 673, startPoint y: 490, endPoint x: 1223, endPoint y: 547, distance: 552.9
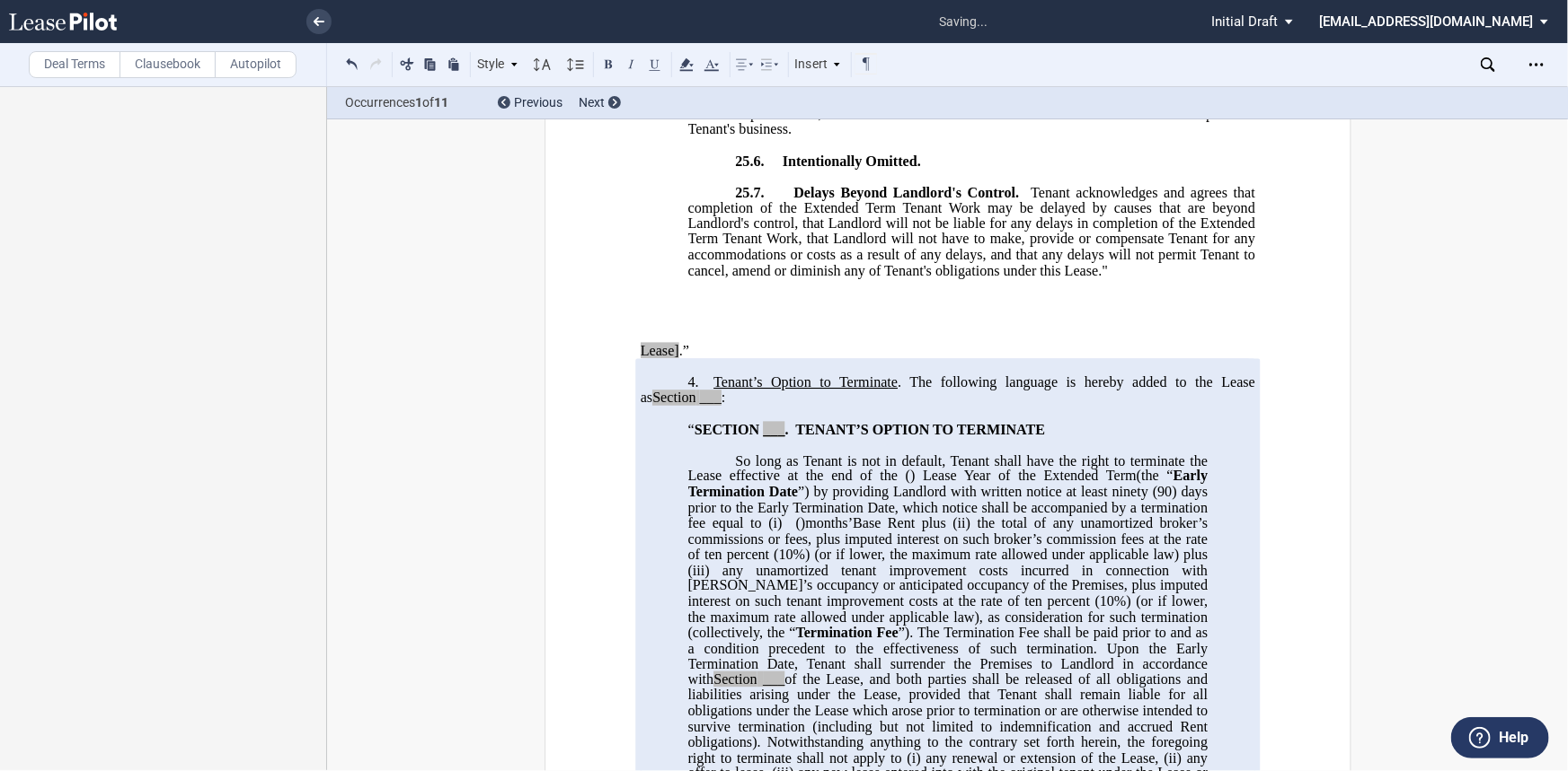
scroll to position [1866, 0]
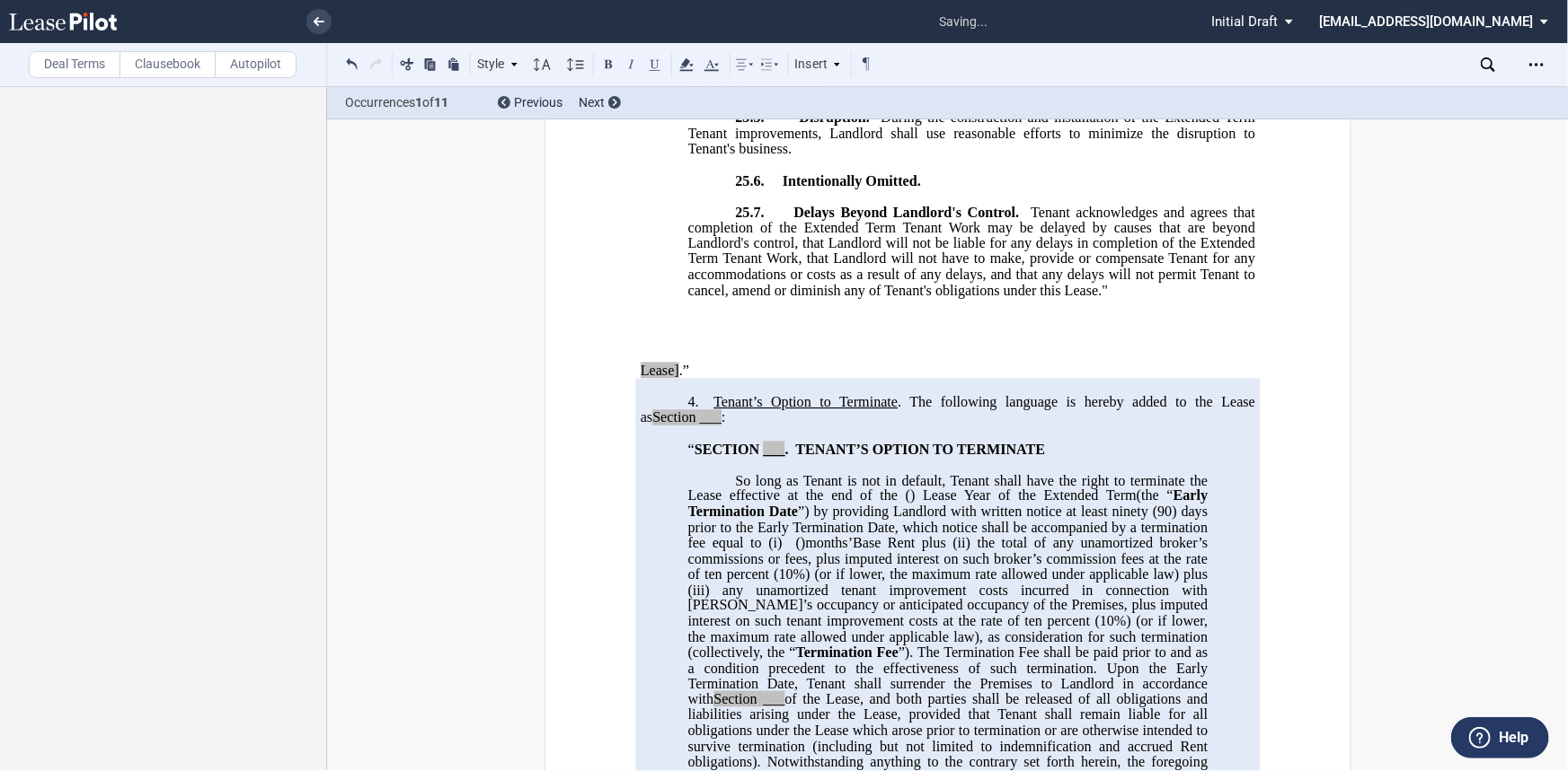
click at [739, 379] on p "Lease] .”" at bounding box center [947, 370] width 615 height 17
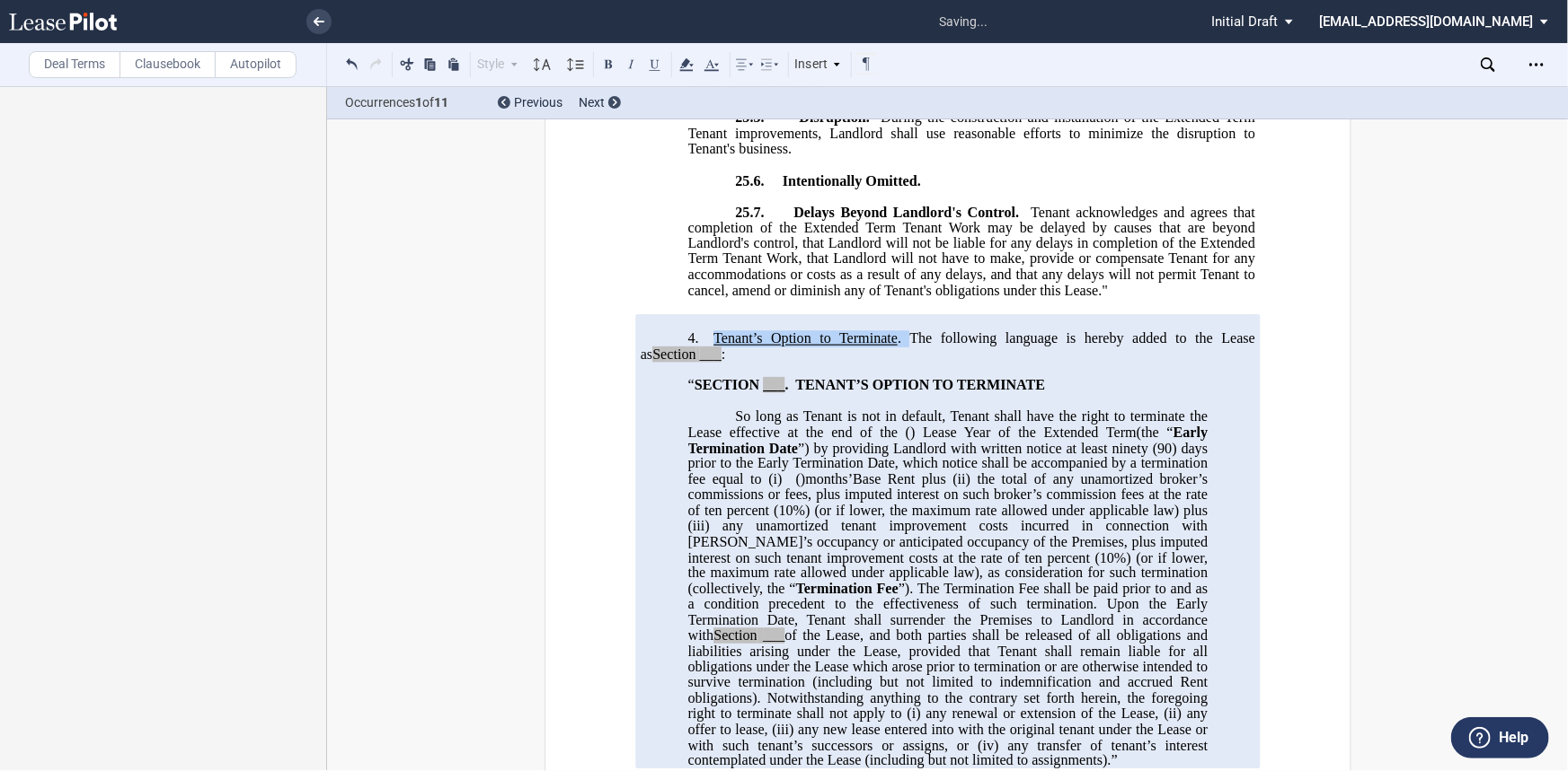
drag, startPoint x: 839, startPoint y: 363, endPoint x: 708, endPoint y: 363, distance: 131.0
click at [708, 361] on span "Tenant’s Option to Terminate . The following language is hereby added to the Le…" at bounding box center [949, 345] width 618 height 32
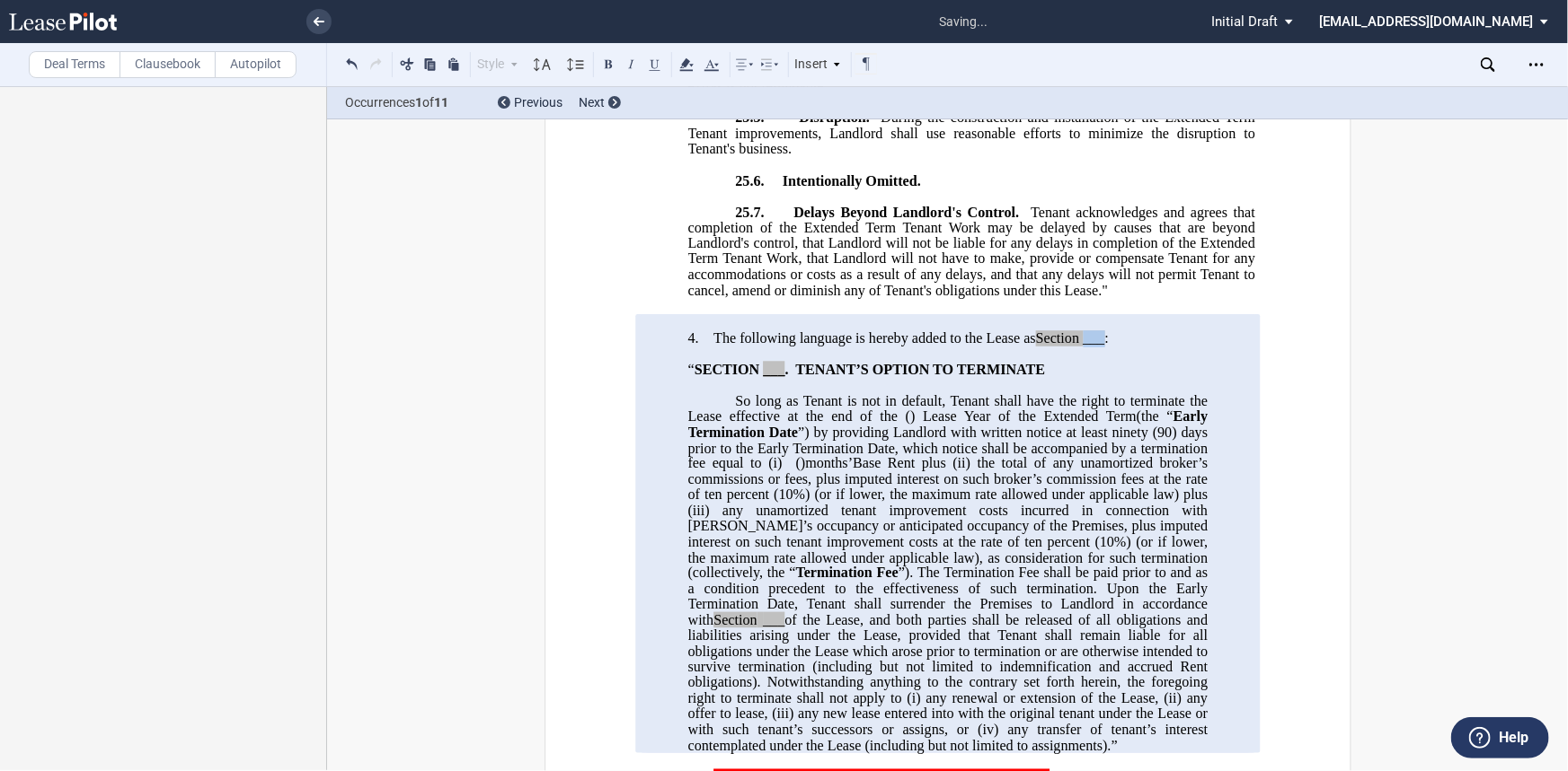
drag, startPoint x: 1101, startPoint y: 365, endPoint x: 1081, endPoint y: 367, distance: 20.1
click at [1081, 346] on span "﻿ The following language is hereby added to the Lease as Section ___ :" at bounding box center [911, 337] width 395 height 16
drag, startPoint x: 777, startPoint y: 392, endPoint x: 753, endPoint y: 394, distance: 24.1
click at [753, 377] on span "“ SECTION ___ . TENANT’S OPTION TO TERMINATE" at bounding box center [867, 368] width 361 height 16
click at [759, 377] on span "﻿26" at bounding box center [766, 368] width 14 height 16
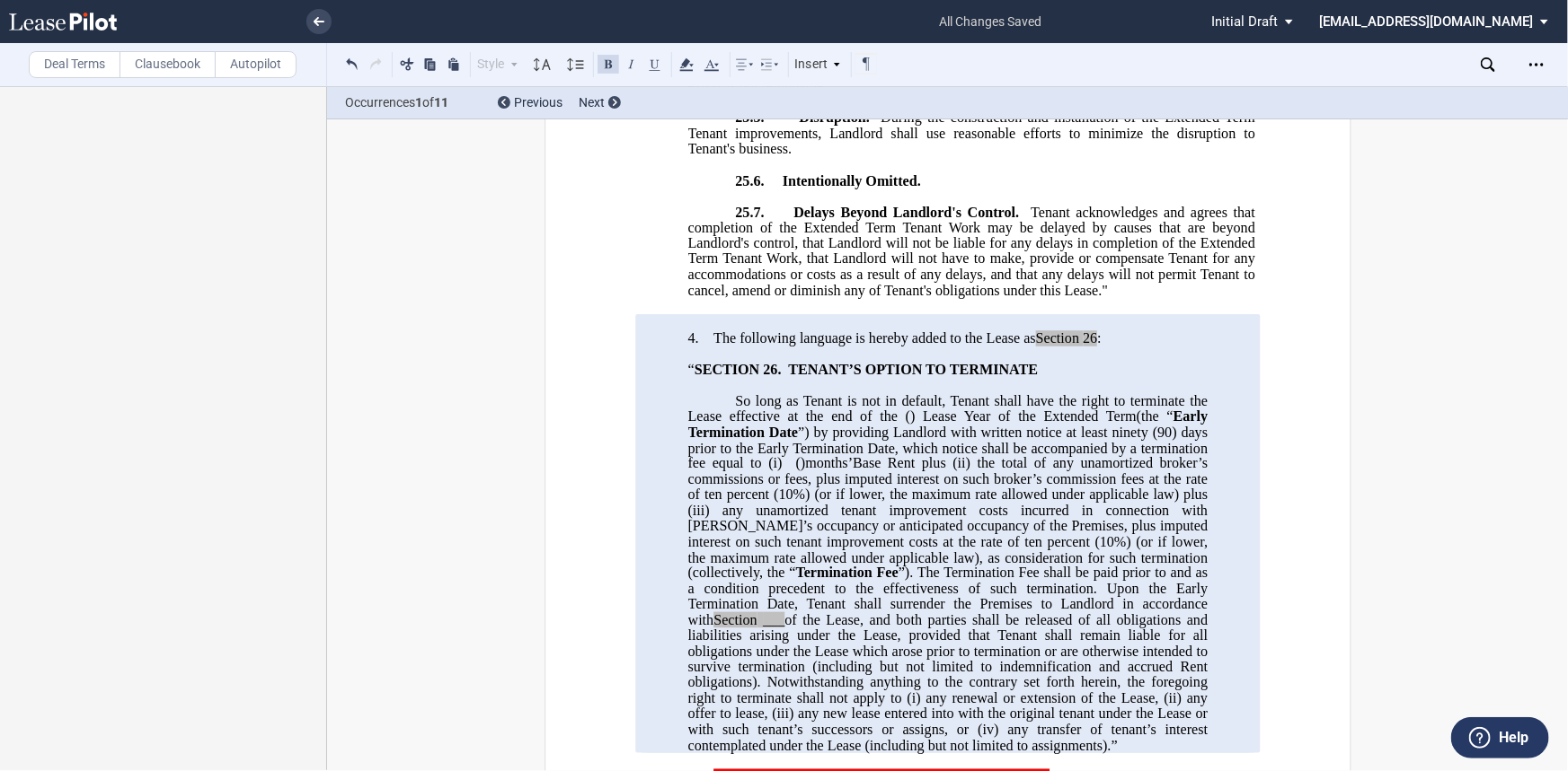
drag, startPoint x: 708, startPoint y: 457, endPoint x: 759, endPoint y: 429, distance: 58.2
click at [719, 447] on p "So long as Tenant is not in default, Tenant shall have the right to terminate t…" at bounding box center [947, 573] width 520 height 360
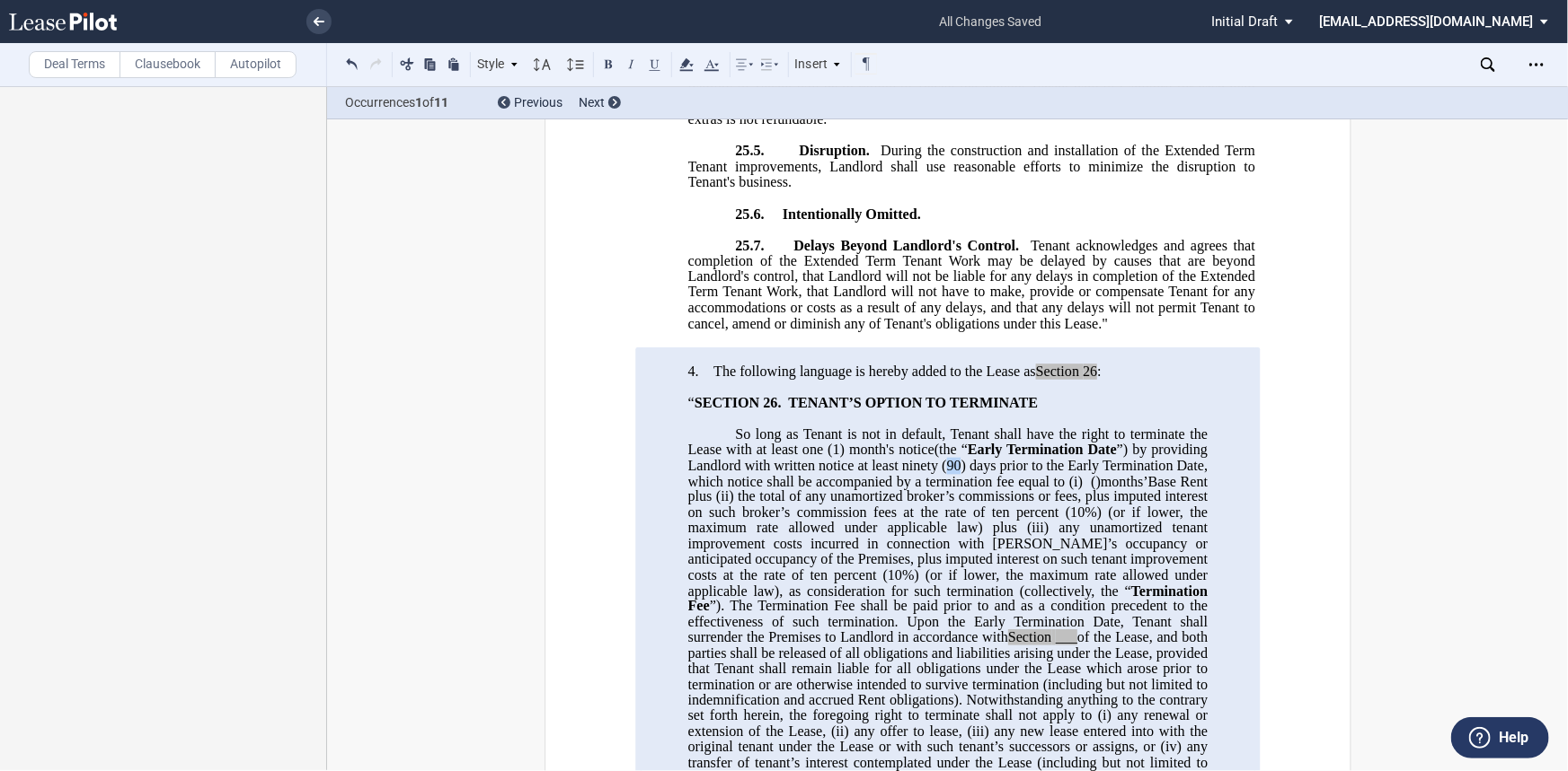
drag, startPoint x: 954, startPoint y: 492, endPoint x: 943, endPoint y: 492, distance: 11.0
click at [943, 488] on span "(90) days prior to the Early Termination Date, which notice shall be accompanie…" at bounding box center [949, 473] width 524 height 32
drag, startPoint x: 931, startPoint y: 494, endPoint x: 898, endPoint y: 491, distance: 33.1
click at [898, 473] on span "”) by providing Landlord with written notice at least ninety" at bounding box center [949, 457] width 524 height 32
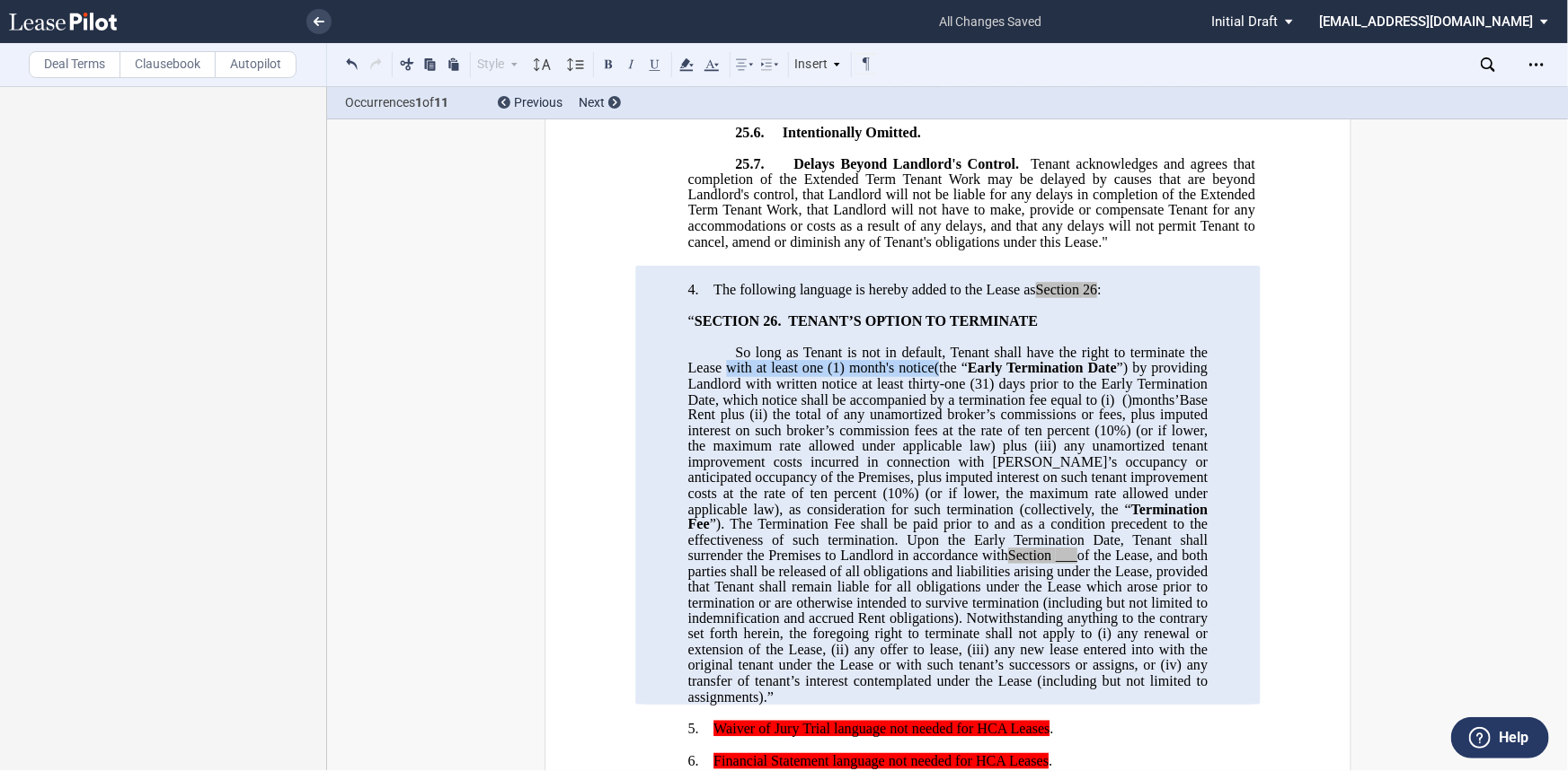
drag, startPoint x: 903, startPoint y: 396, endPoint x: 723, endPoint y: 392, distance: 180.0
click at [723, 392] on p "So long as Tenant is not in default, Tenant shall have the right to terminate t…" at bounding box center [947, 525] width 520 height 360
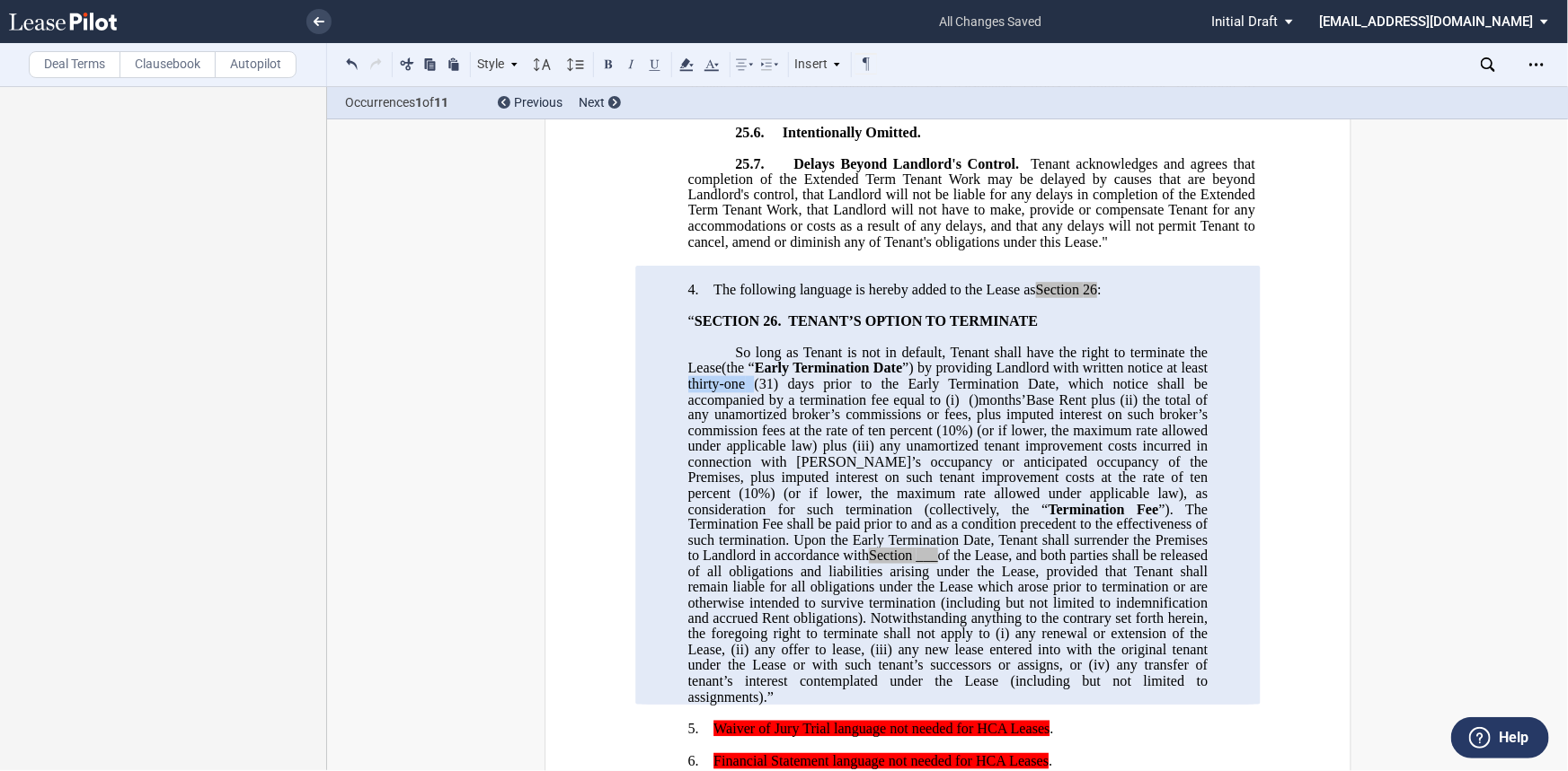
drag, startPoint x: 758, startPoint y: 405, endPoint x: 717, endPoint y: 402, distance: 41.1
click at [717, 402] on span "(the “ Early Termination Date ”) by providing Landlord with written notice at l…" at bounding box center [949, 383] width 524 height 46
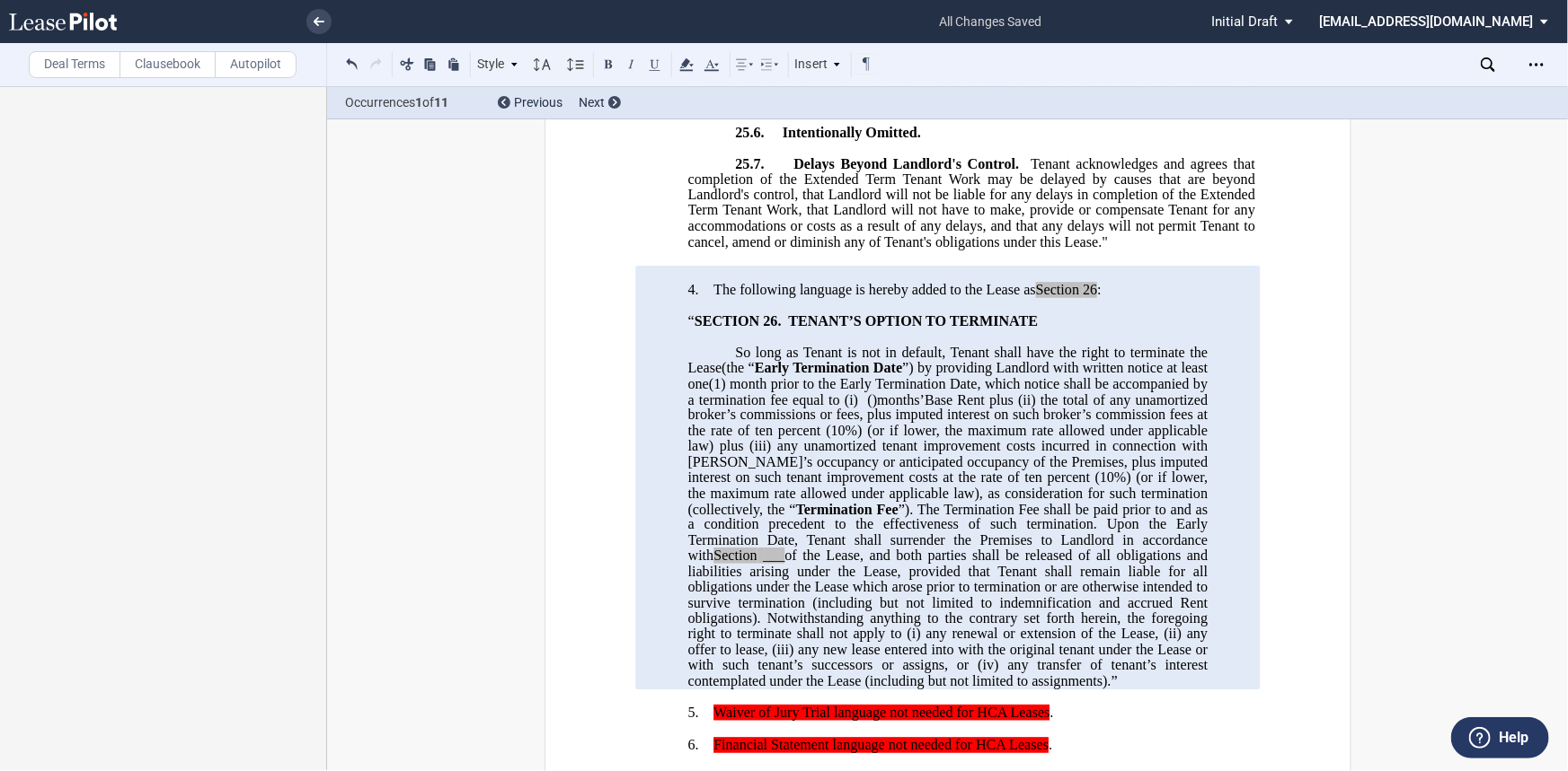
click at [958, 406] on span "(1) month prior to the Early Termination Date, which notice shall be accompanie…" at bounding box center [949, 392] width 524 height 32
click at [723, 376] on span "(the “" at bounding box center [738, 367] width 33 height 16
click at [355, 66] on button at bounding box center [352, 63] width 21 height 21
drag, startPoint x: 923, startPoint y: 398, endPoint x: 724, endPoint y: 394, distance: 199.0
click at [724, 393] on span "(the “ Early Termination Date ”) by providing Landlord with written notice at l…" at bounding box center [949, 383] width 524 height 46
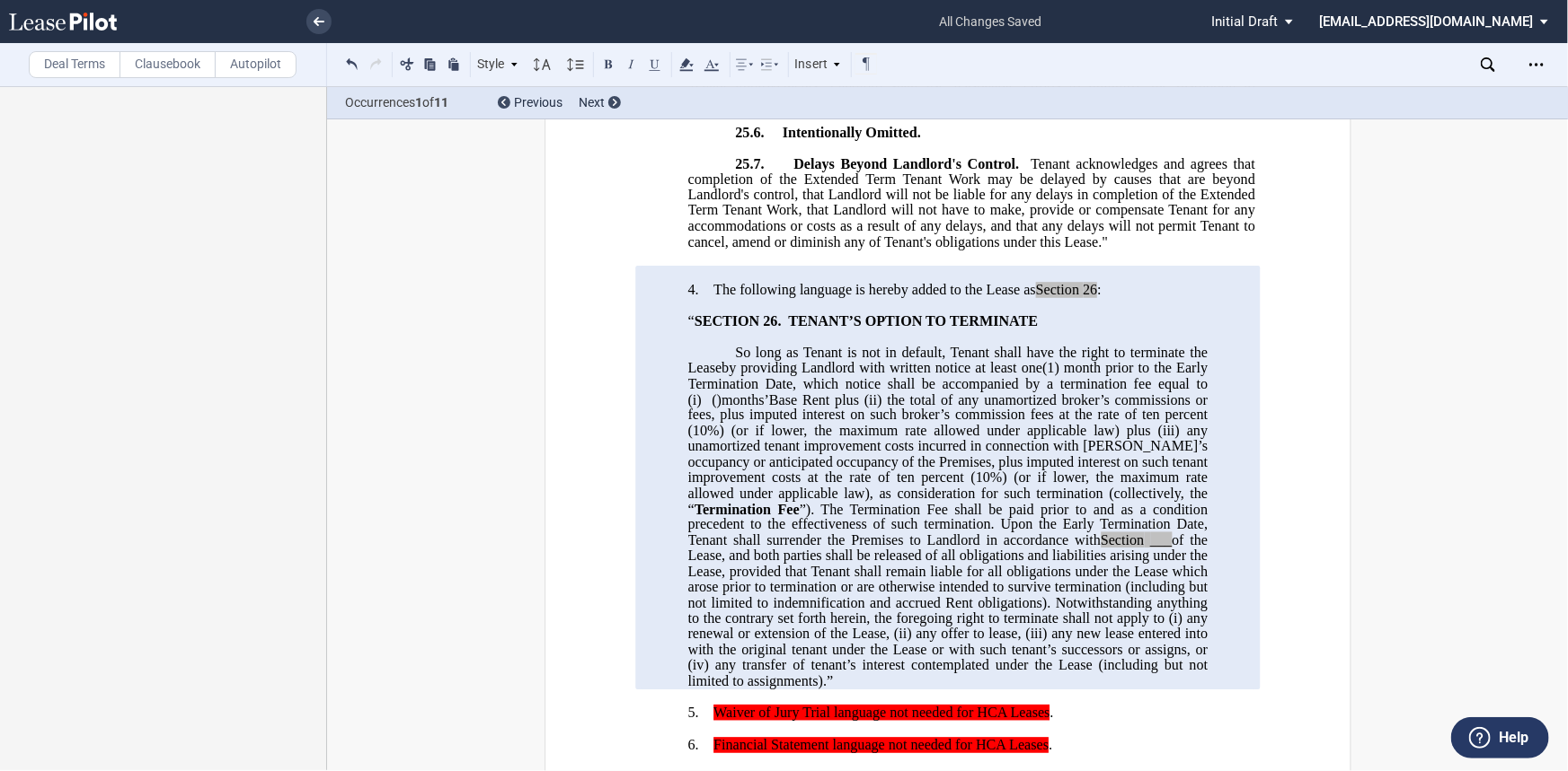
click at [787, 406] on span "(1) month prior to the Early Termination Date, which notice shall be accompanie…" at bounding box center [949, 383] width 524 height 46
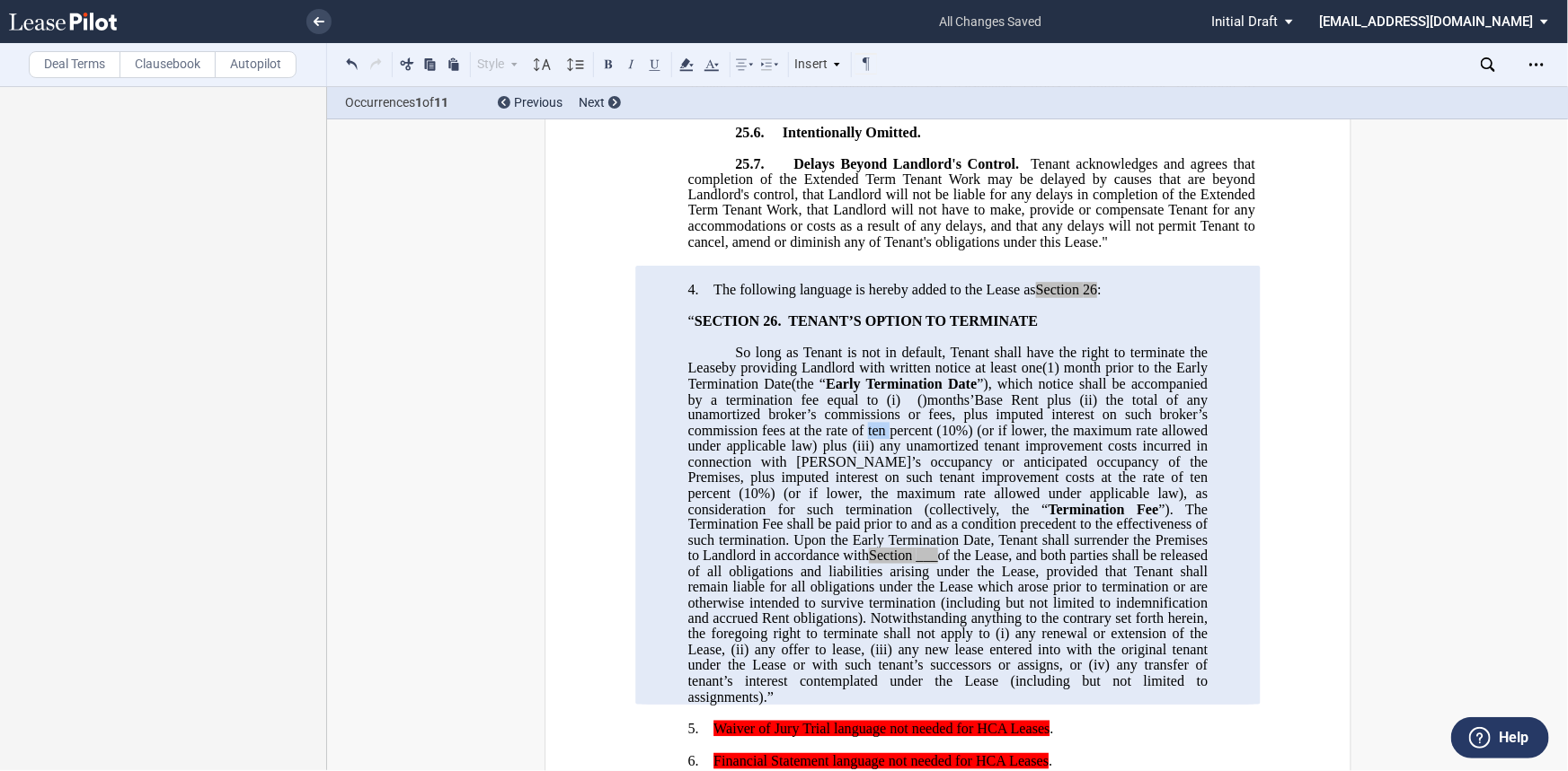
drag, startPoint x: 877, startPoint y: 456, endPoint x: 882, endPoint y: 440, distance: 16.8
click at [866, 454] on span "the total of any unamortized broker’s commissions or fees, plus imputed interes…" at bounding box center [949, 422] width 524 height 63
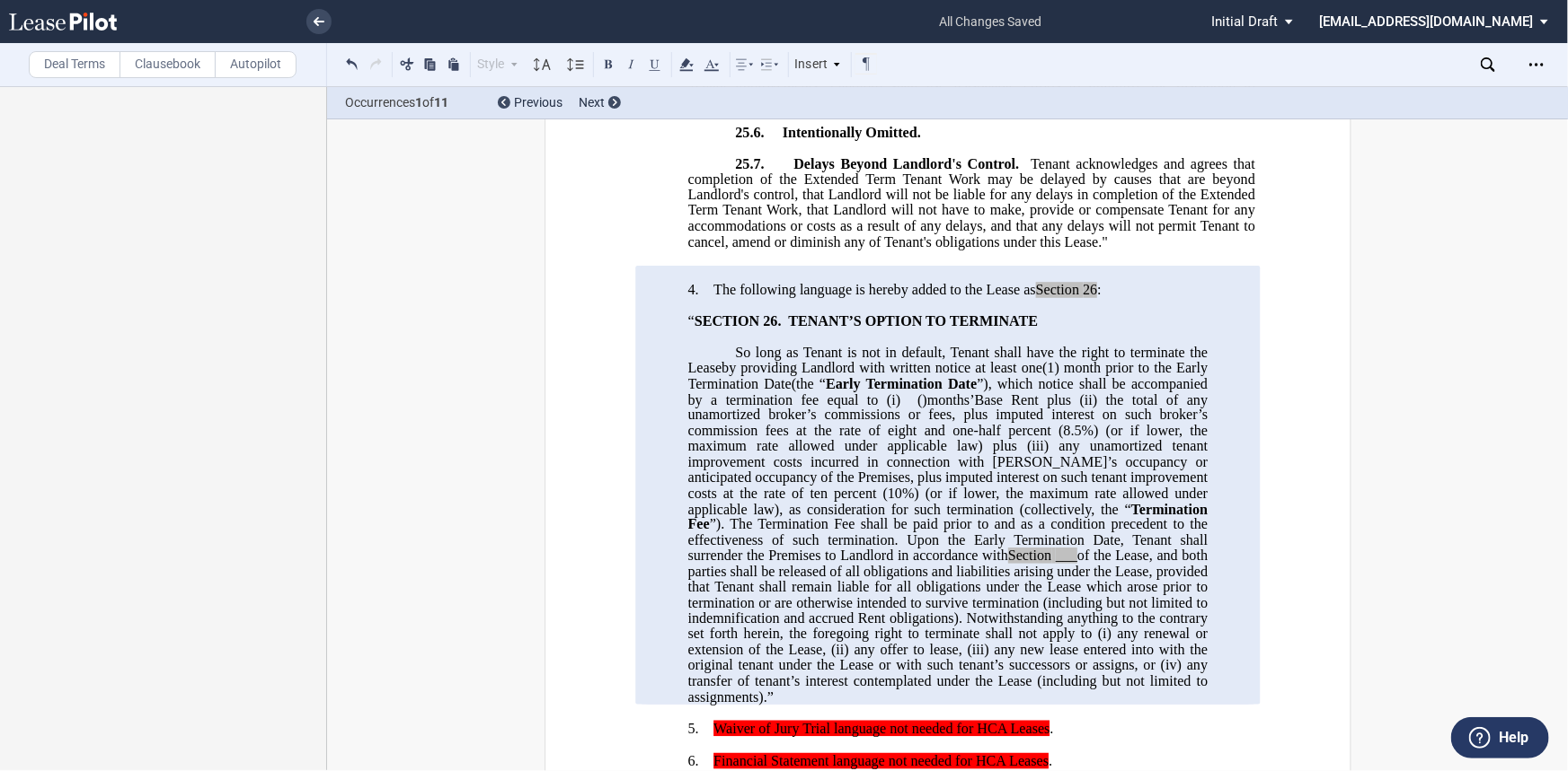
click at [956, 584] on span "of the Lease, and both parties shall be released of all obligations and liabili…" at bounding box center [949, 595] width 524 height 95
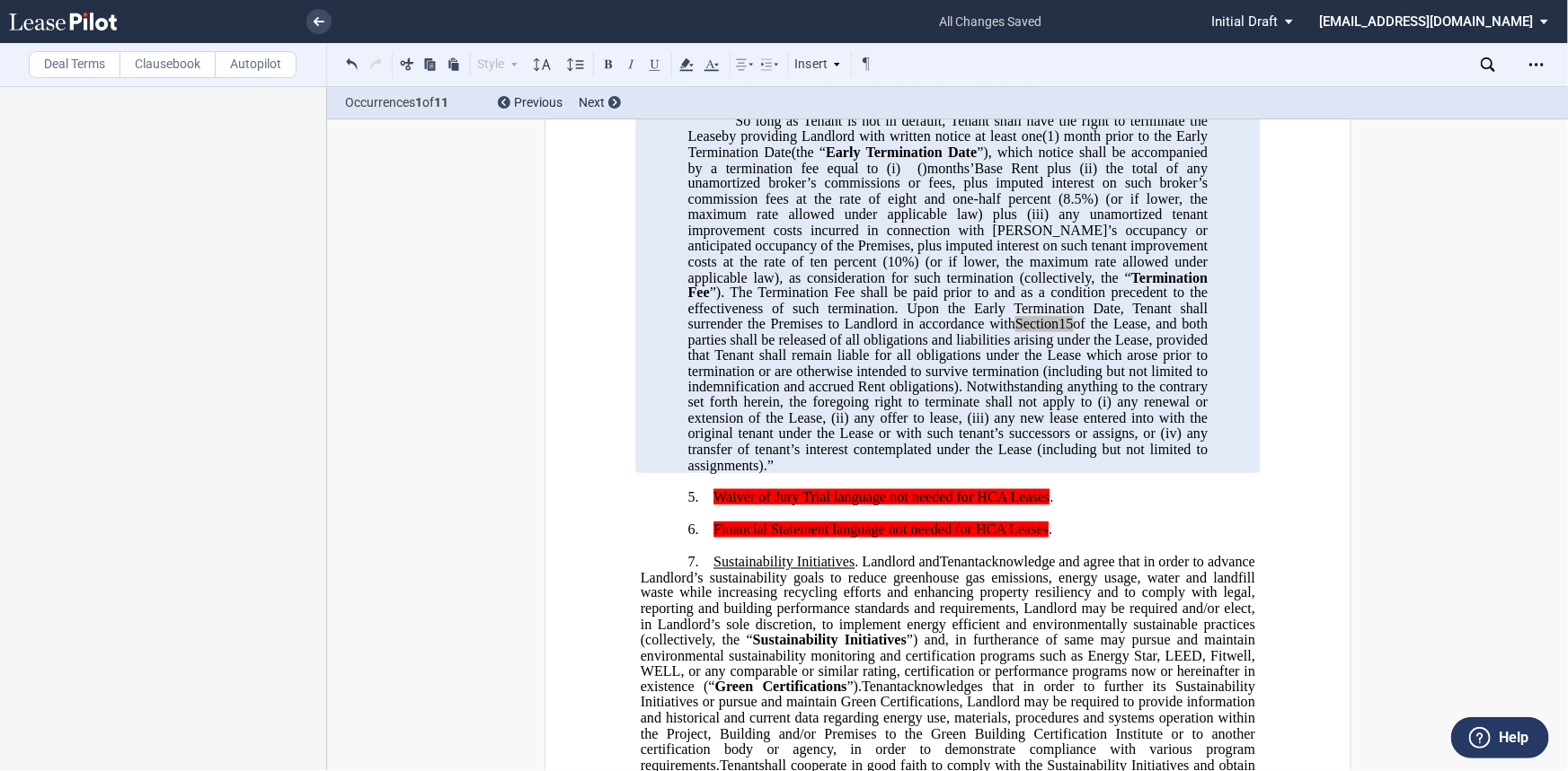
scroll to position [2159, 0]
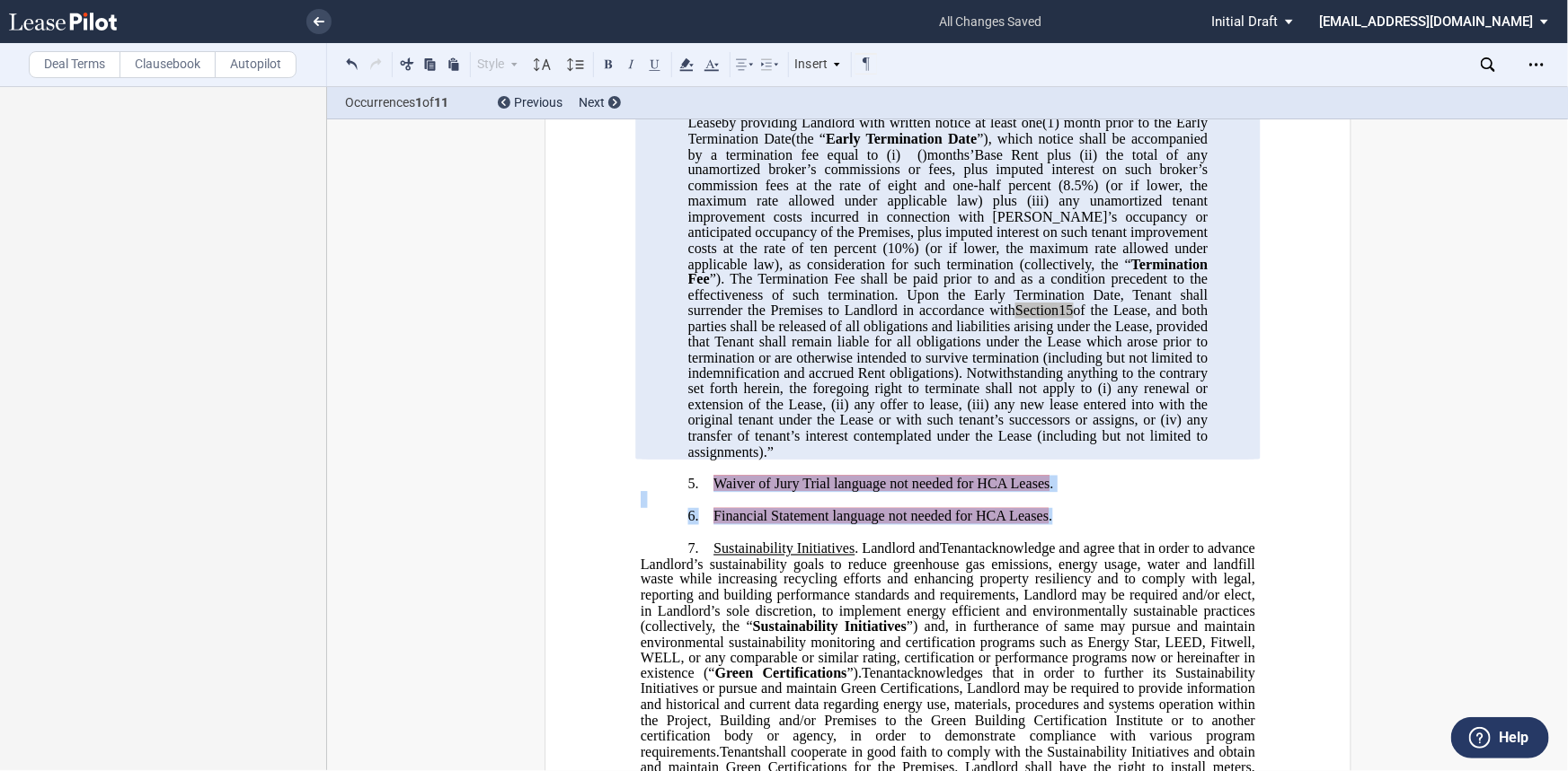
drag, startPoint x: 1056, startPoint y: 542, endPoint x: 708, endPoint y: 509, distance: 349.6
click at [708, 509] on div "﻿ !!CUSTOM_FOOTER_DISTANCE_0.1!! !!CUSTOM_FOOTER_START!! ﻿ !!CUSTOM_PAGE_NUMBER…" at bounding box center [947, 64] width 615 height 4031
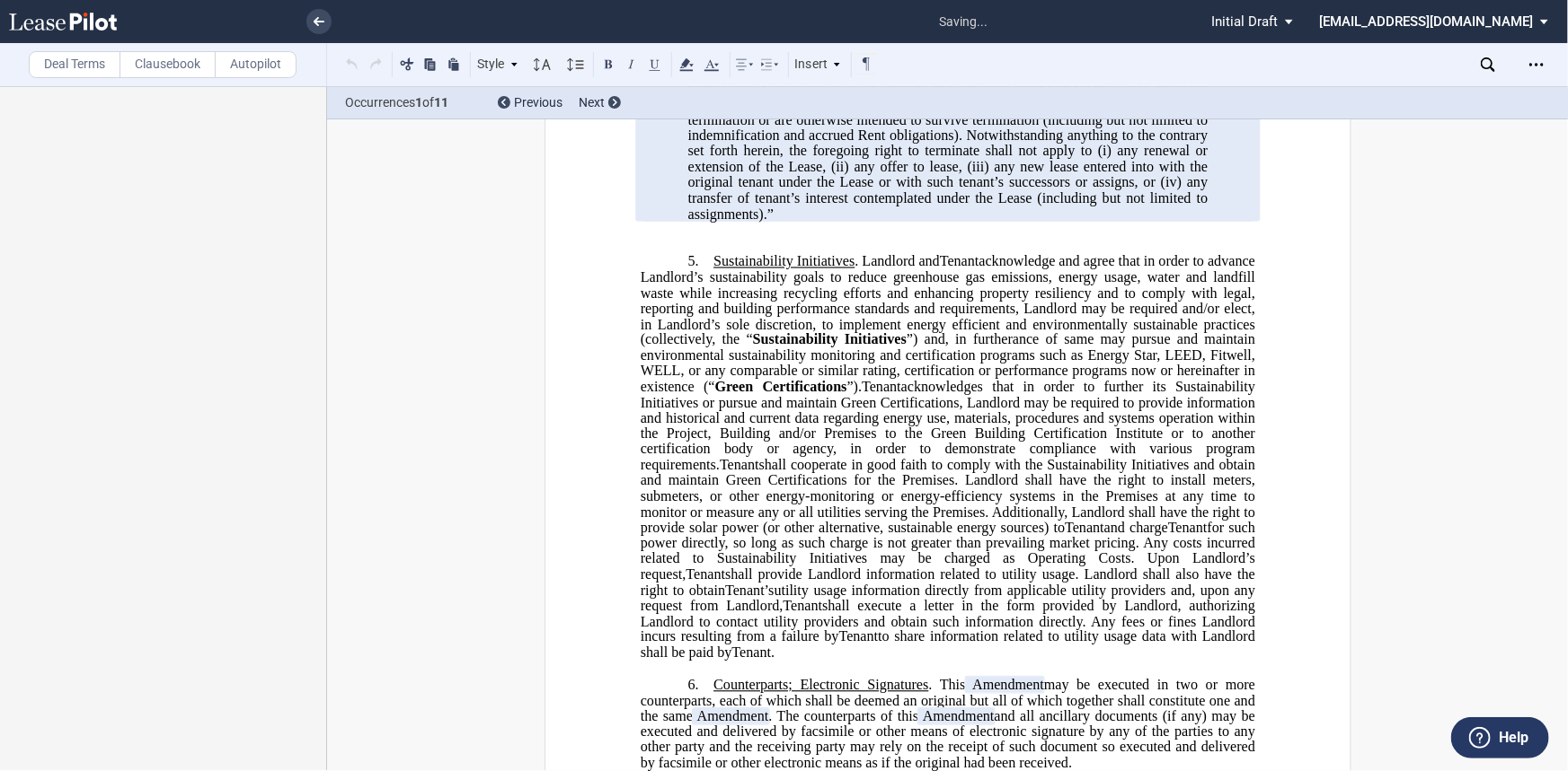
scroll to position [2405, 0]
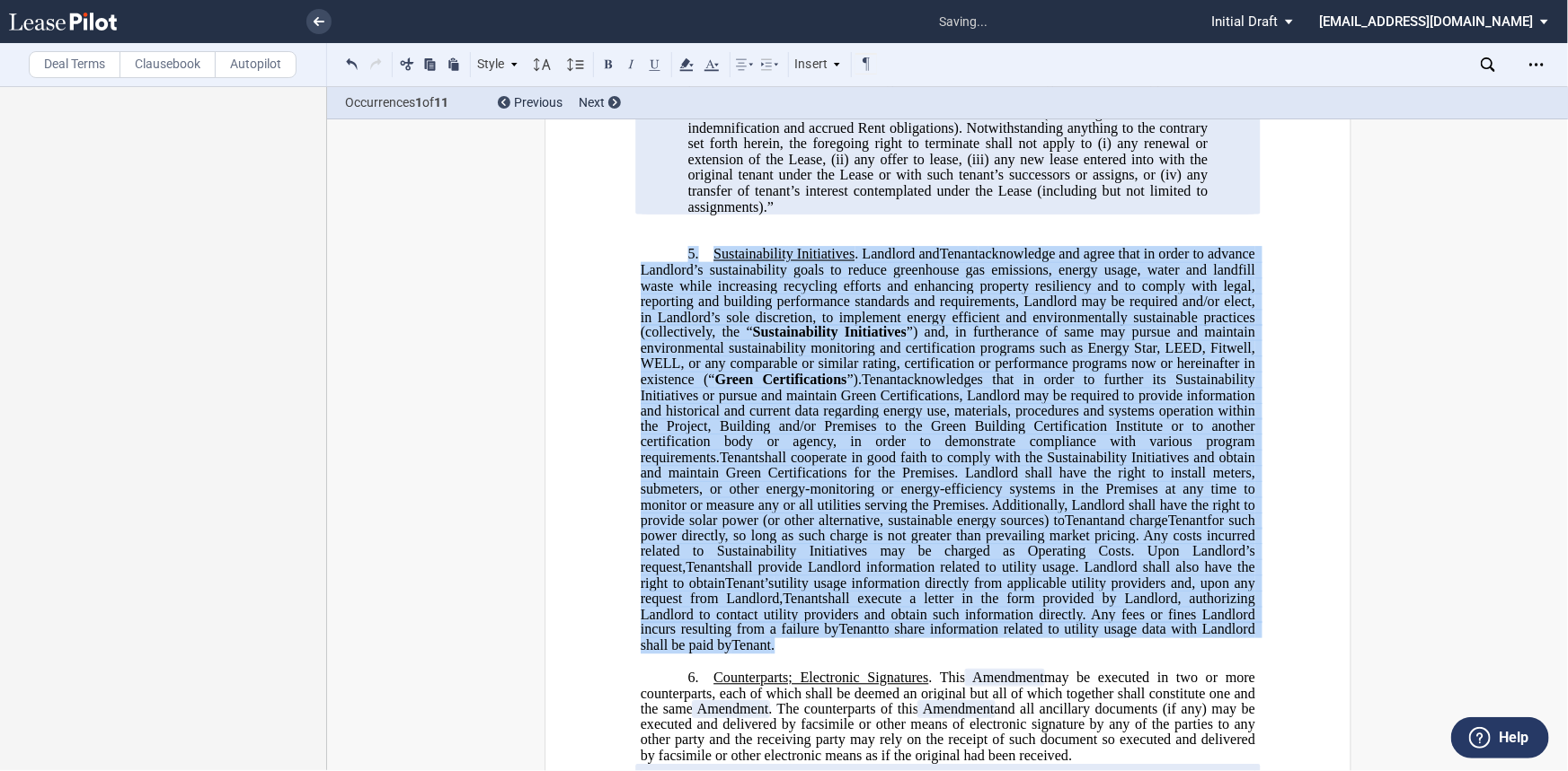
drag, startPoint x: 719, startPoint y: 668, endPoint x: 678, endPoint y: 281, distance: 389.2
click at [678, 281] on p "5. Sustainability Initiatives . Landlord and Assignee Tenant acknowledge and ag…" at bounding box center [947, 449] width 615 height 407
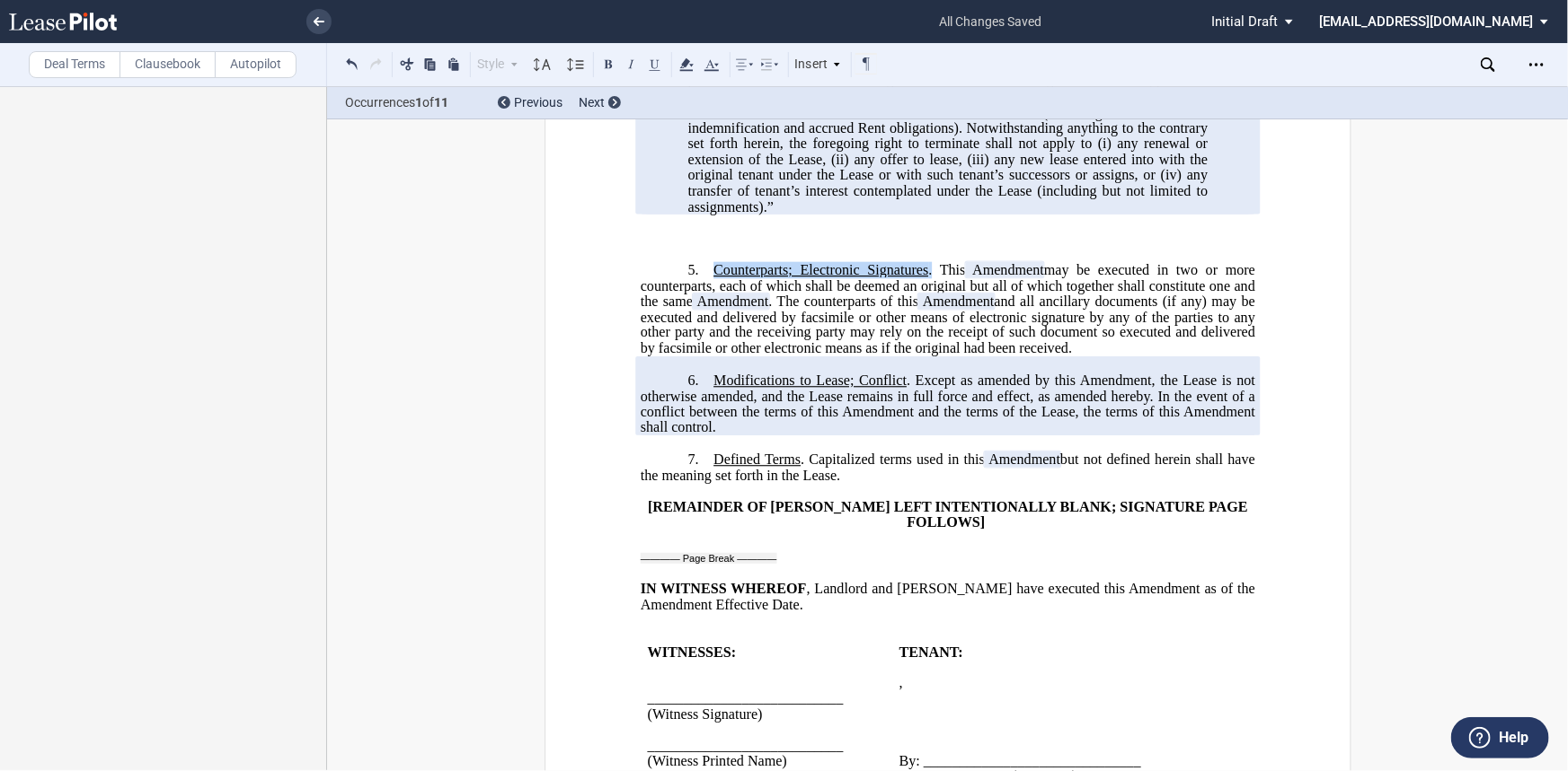
drag, startPoint x: 921, startPoint y: 298, endPoint x: 696, endPoint y: 293, distance: 225.1
click at [696, 293] on p "5. Counterparts; Electronic Signatures . This ﻿ ﻿ First Amendment Assignment ma…" at bounding box center [947, 309] width 615 height 96
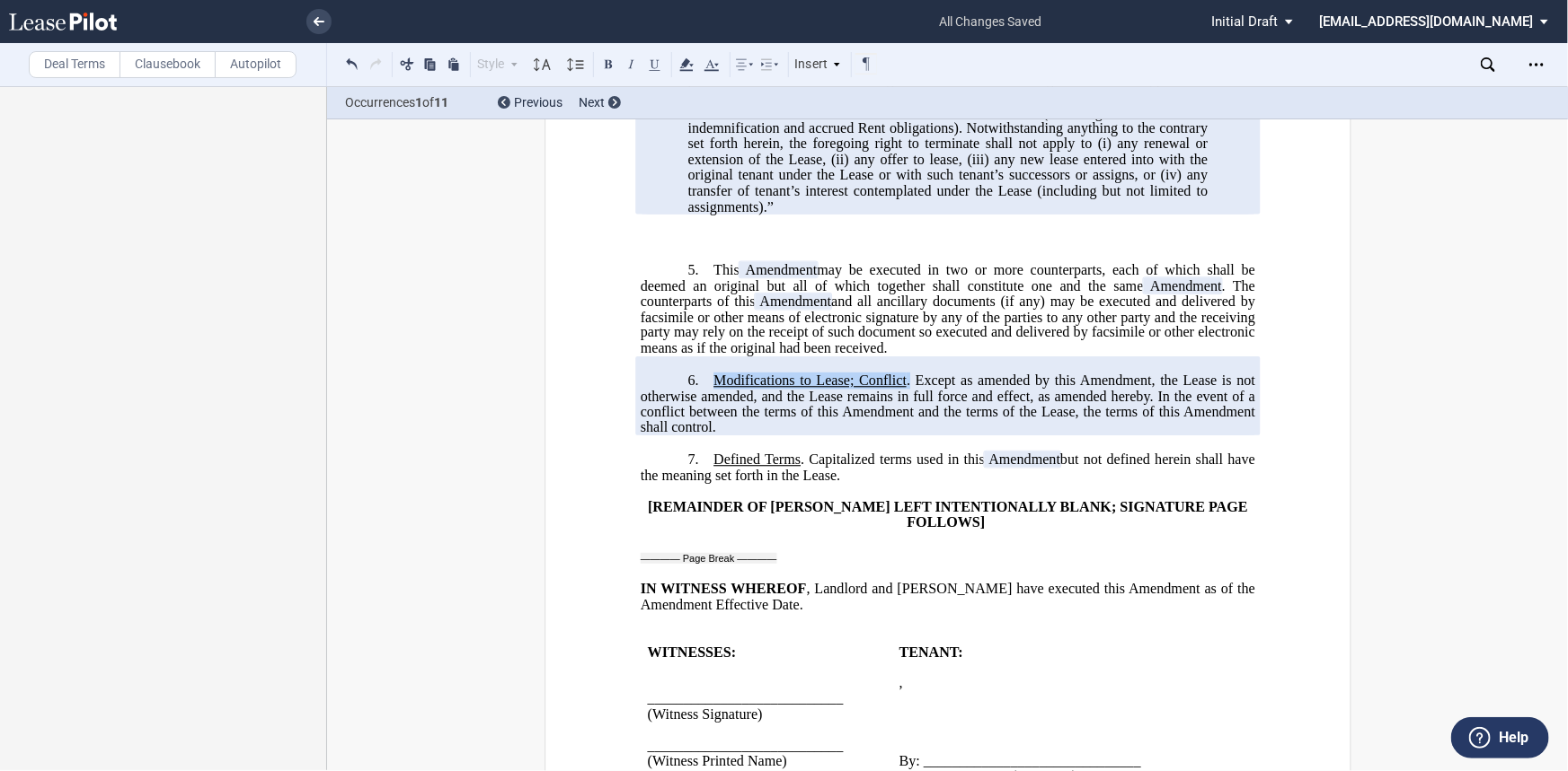
drag, startPoint x: 904, startPoint y: 403, endPoint x: 711, endPoint y: 398, distance: 193.1
click at [713, 389] on span "Modifications to Lease; Conflict . Except as amended by this" at bounding box center [894, 380] width 362 height 16
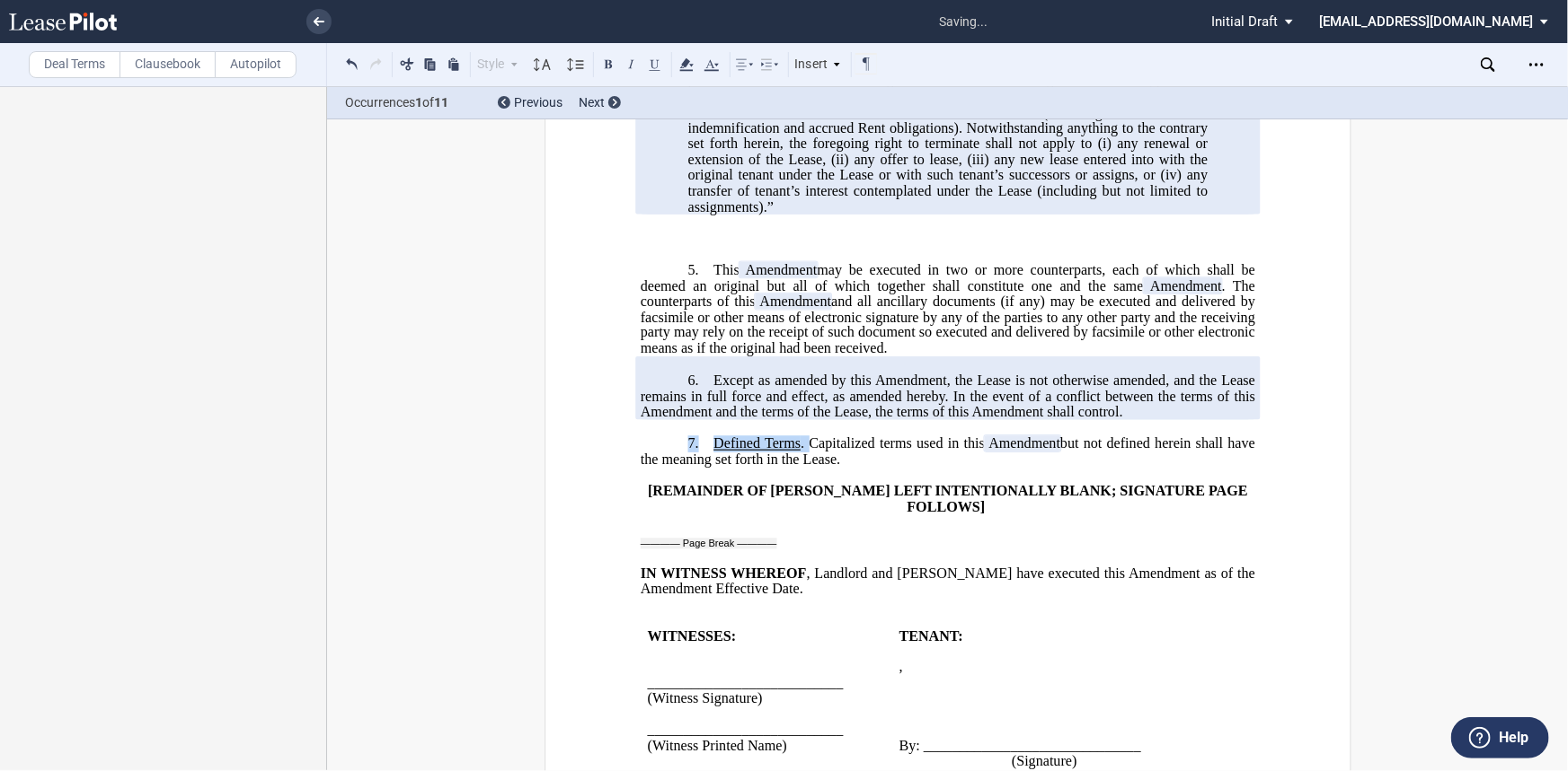
drag, startPoint x: 803, startPoint y: 459, endPoint x: 719, endPoint y: 459, distance: 84.0
click at [777, 452] on span "Defined Terms" at bounding box center [757, 443] width 87 height 16
click at [800, 452] on span ". Capitalized terms used in this" at bounding box center [892, 443] width 184 height 16
click at [812, 452] on span ". Capitalized terms used in this" at bounding box center [892, 443] width 184 height 16
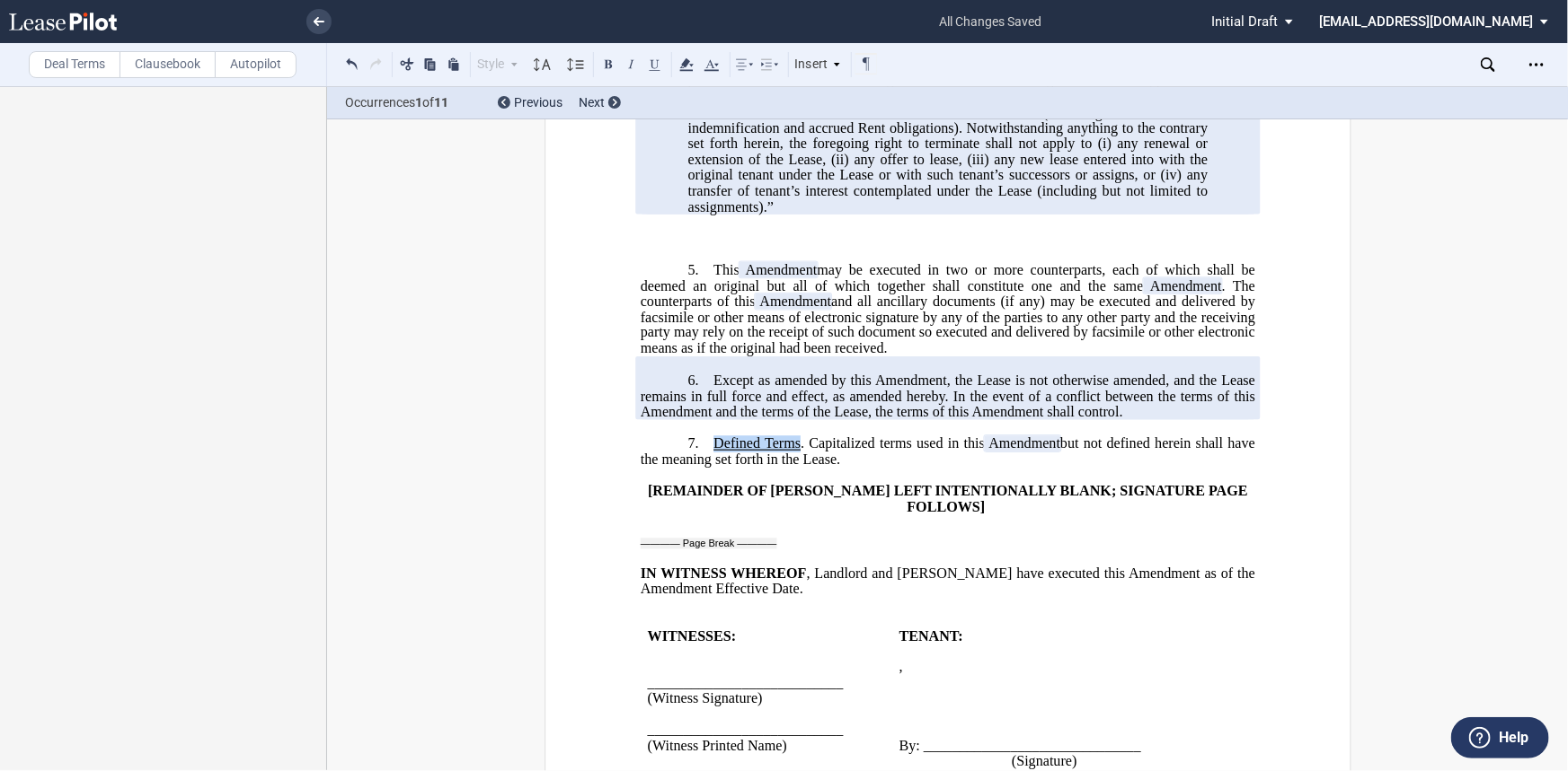
drag, startPoint x: 796, startPoint y: 467, endPoint x: 710, endPoint y: 463, distance: 86.1
click at [713, 452] on span "Defined Terms . Capitalized terms used in this" at bounding box center [849, 443] width 271 height 16
click at [755, 246] on p "﻿" at bounding box center [947, 238] width 615 height 15
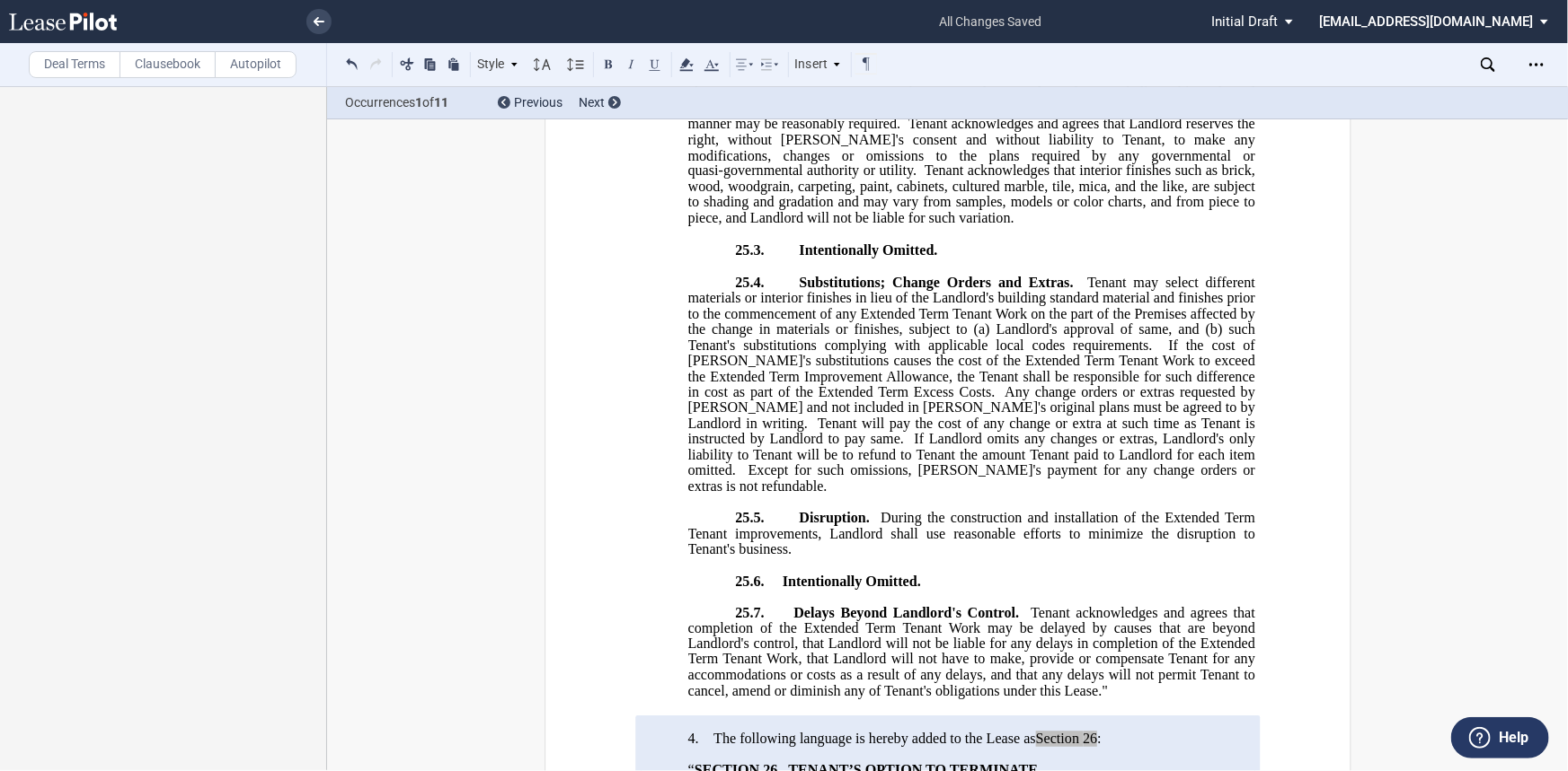
scroll to position [1493, 0]
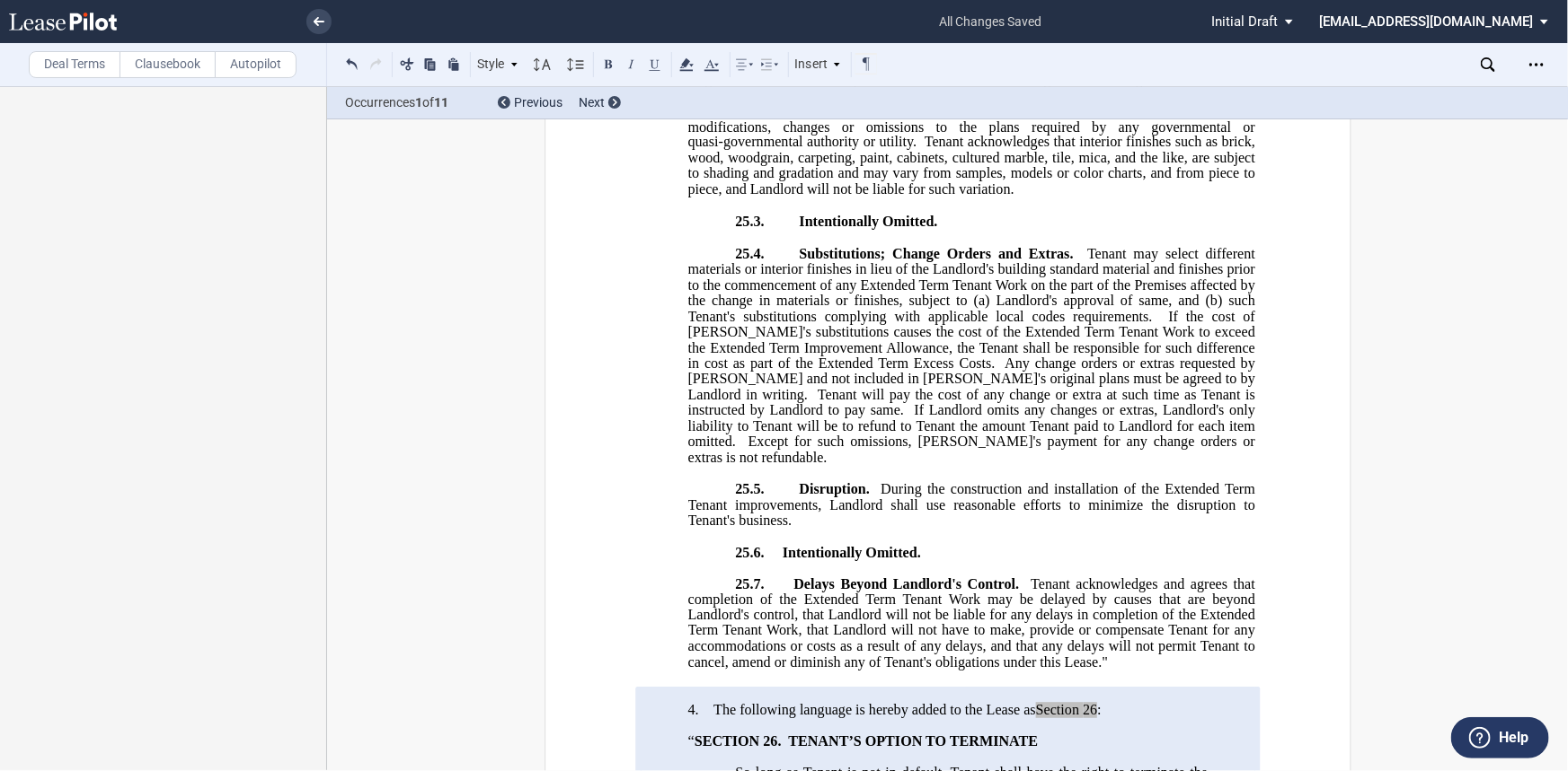
click at [1160, 517] on span "During the construction and installation of the Extended Term Tenant improvemen…" at bounding box center [972, 506] width 571 height 46
drag, startPoint x: 796, startPoint y: 625, endPoint x: 815, endPoint y: 618, distance: 20.2
click at [797, 590] on span "Tenant acknowledges and agrees that completion of the Extended Term Tenant Work…" at bounding box center [972, 623] width 571 height 95
drag, startPoint x: 833, startPoint y: 624, endPoint x: 792, endPoint y: 623, distance: 41.0
click at [792, 590] on span "Tenant acknowledges and agrees that completion of the Second Extended Term Tena…" at bounding box center [972, 623] width 571 height 95
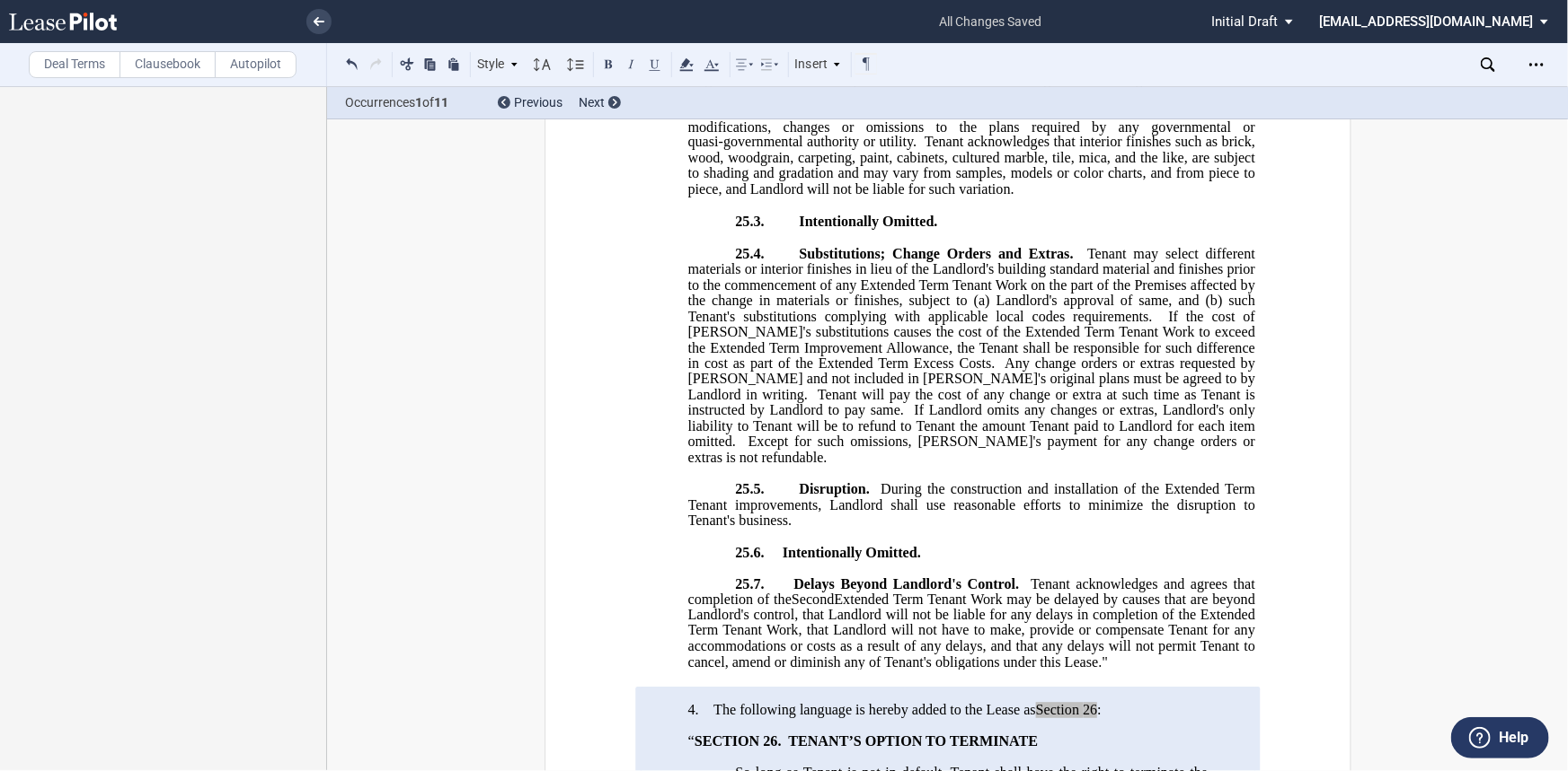
click at [1195, 590] on span "Tenant acknowledges and agrees that completion of the Second Extended Term Tena…" at bounding box center [972, 623] width 571 height 95
click at [1157, 519] on span "During the construction and installation of the Extended Term Tenant improvemen…" at bounding box center [972, 506] width 571 height 46
click at [855, 324] on span "Tenant may select different materials or interior finishes in lieu of the Landl…" at bounding box center [972, 285] width 571 height 78
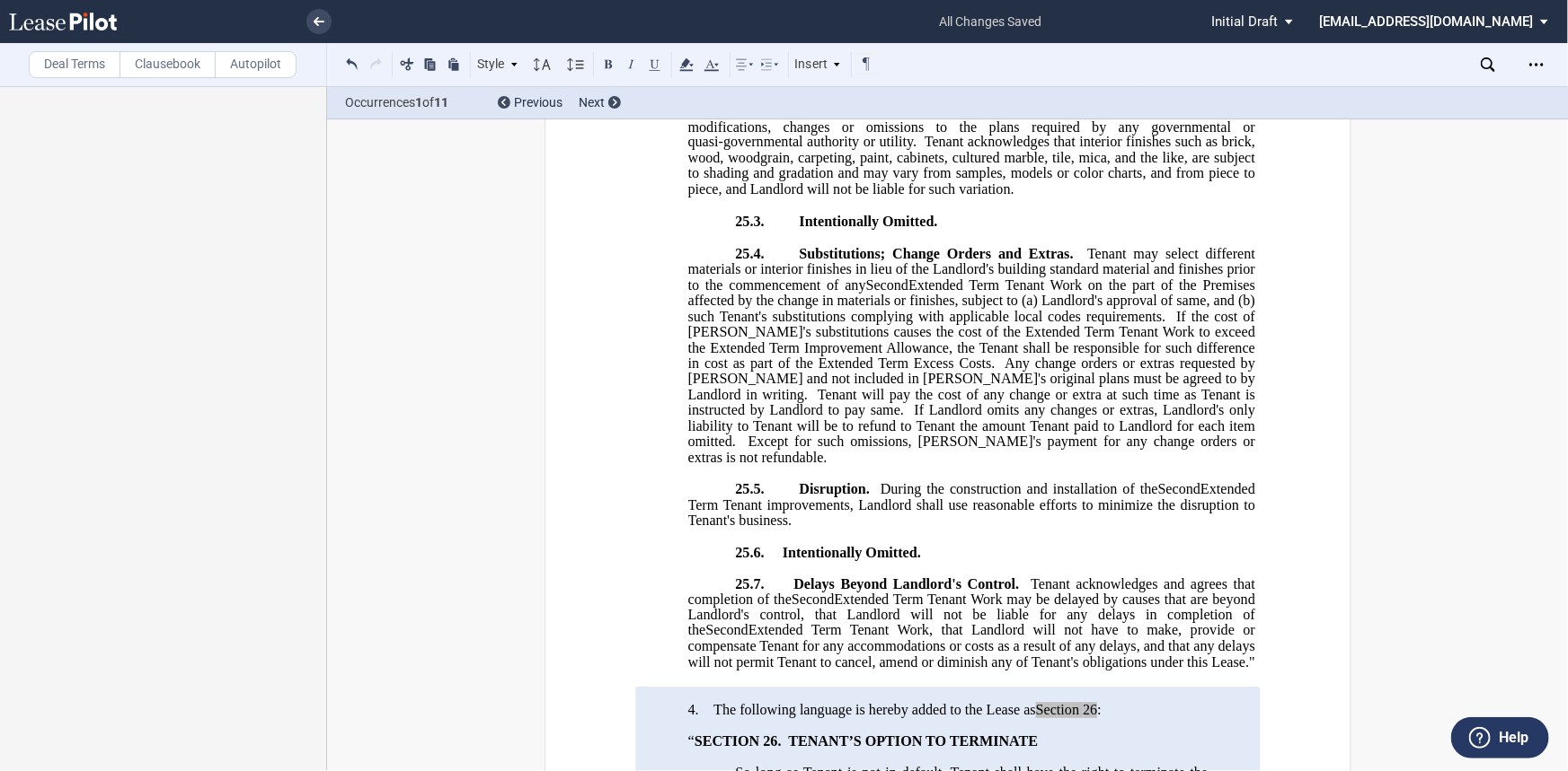
click at [1192, 372] on span "If the cost of [PERSON_NAME]'s substitutions causes the cost of the Extended Te…" at bounding box center [972, 341] width 571 height 63
drag, startPoint x: 789, startPoint y: 404, endPoint x: 802, endPoint y: 404, distance: 13.0
click at [790, 372] on span "If the cost of [PERSON_NAME]'s substitutions causes the cost of the Extended Te…" at bounding box center [972, 341] width 571 height 63
click at [793, 372] on span "If the cost of [PERSON_NAME]'s substitutions causes the cost of the Extended Te…" at bounding box center [972, 341] width 571 height 63
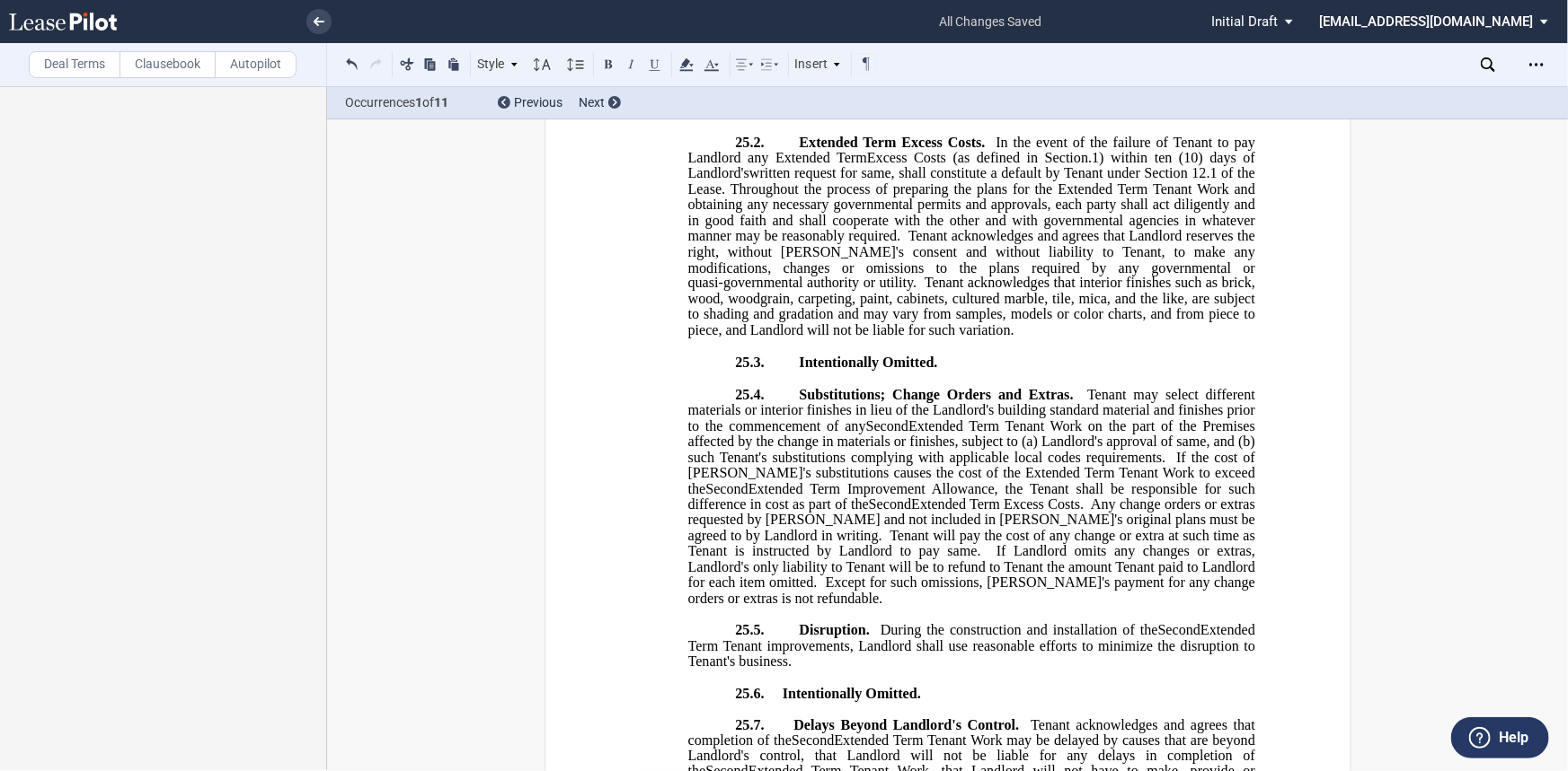
scroll to position [1330, 0]
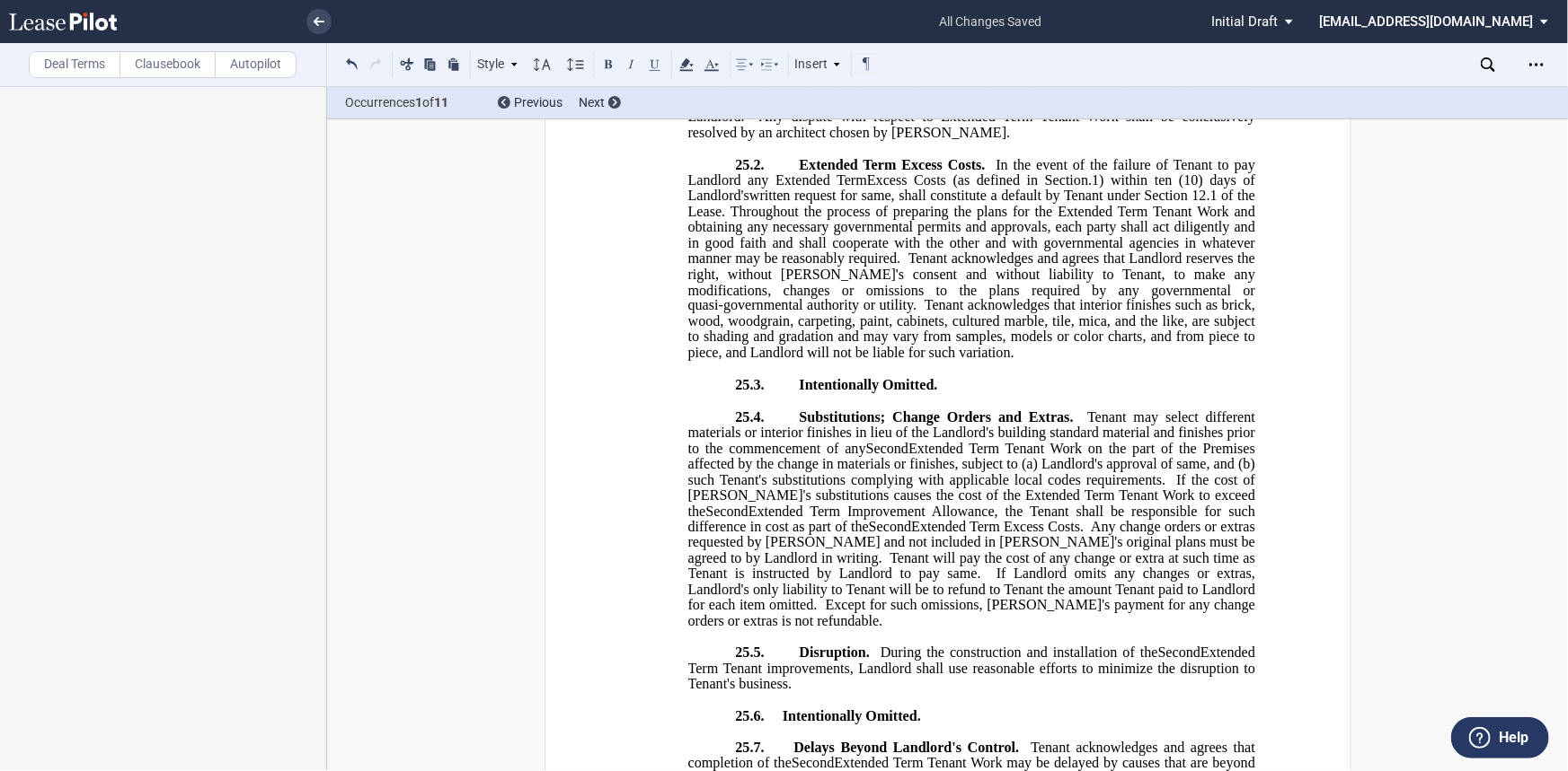
click at [767, 188] on span "In the event of the failure of Tenant to pay Landlord any Extended Term" at bounding box center [972, 173] width 571 height 32
click at [1114, 204] on span ".1) within ten (10) days of Landlord's" at bounding box center [972, 188] width 571 height 32
click at [1111, 261] on span "Throughout the process of preparing the plans for the Extended Term Tenant Work…" at bounding box center [972, 236] width 571 height 63
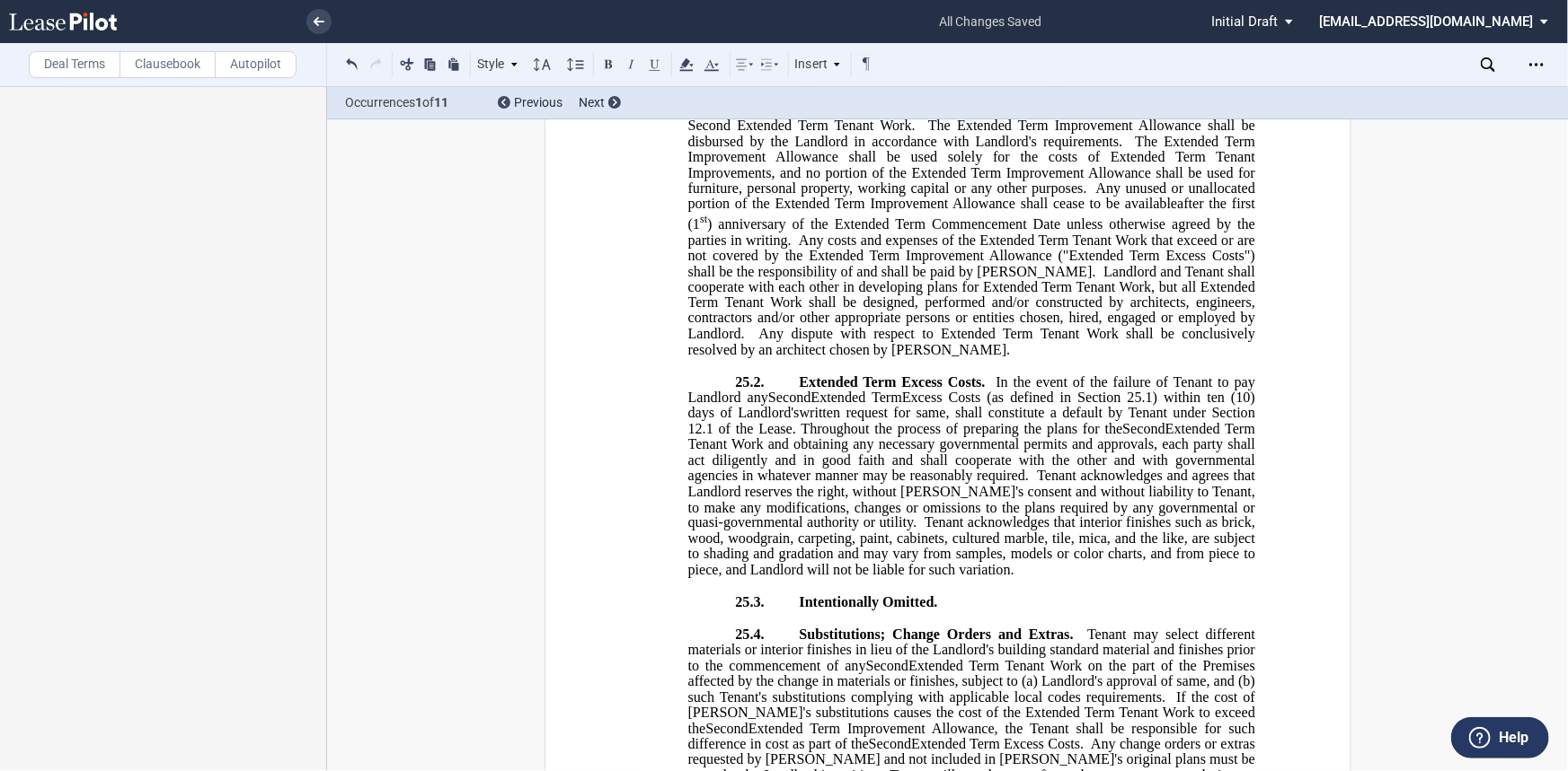
scroll to position [1086, 0]
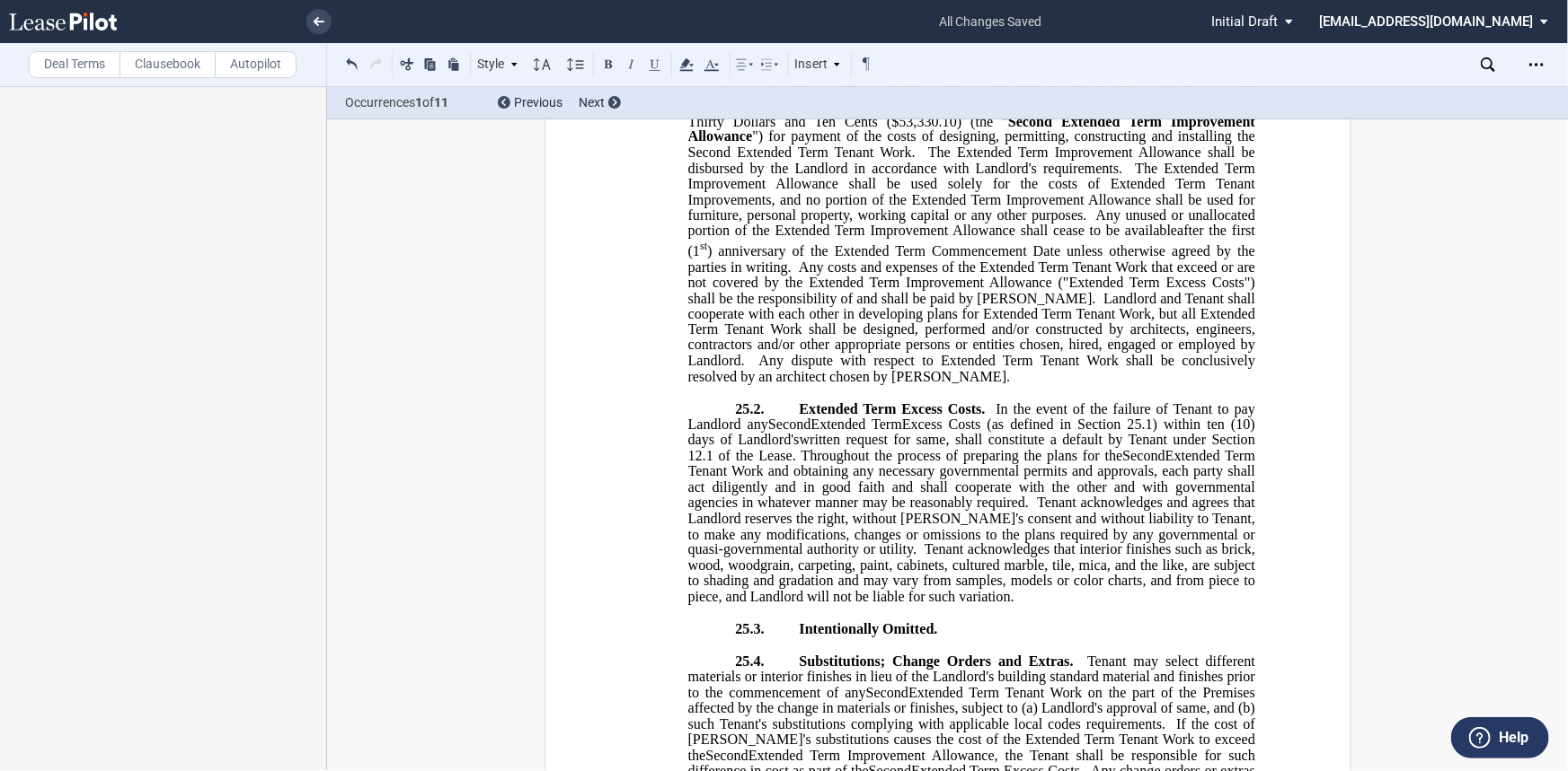
click at [962, 306] on span "Any costs and expenses of the Extended Term Tenant Work that exceed or are not …" at bounding box center [972, 283] width 571 height 46
drag, startPoint x: 1149, startPoint y: 328, endPoint x: 943, endPoint y: 330, distance: 206.0
click at [943, 306] on span "Any costs and expenses of the Extended Term Tenant Work that exceed or are not …" at bounding box center [972, 283] width 571 height 46
click at [611, 63] on button at bounding box center [608, 63] width 21 height 21
click at [767, 384] on span "Any dispute with respect to Extended Term Tenant Work shall be conclusively res…" at bounding box center [972, 368] width 571 height 32
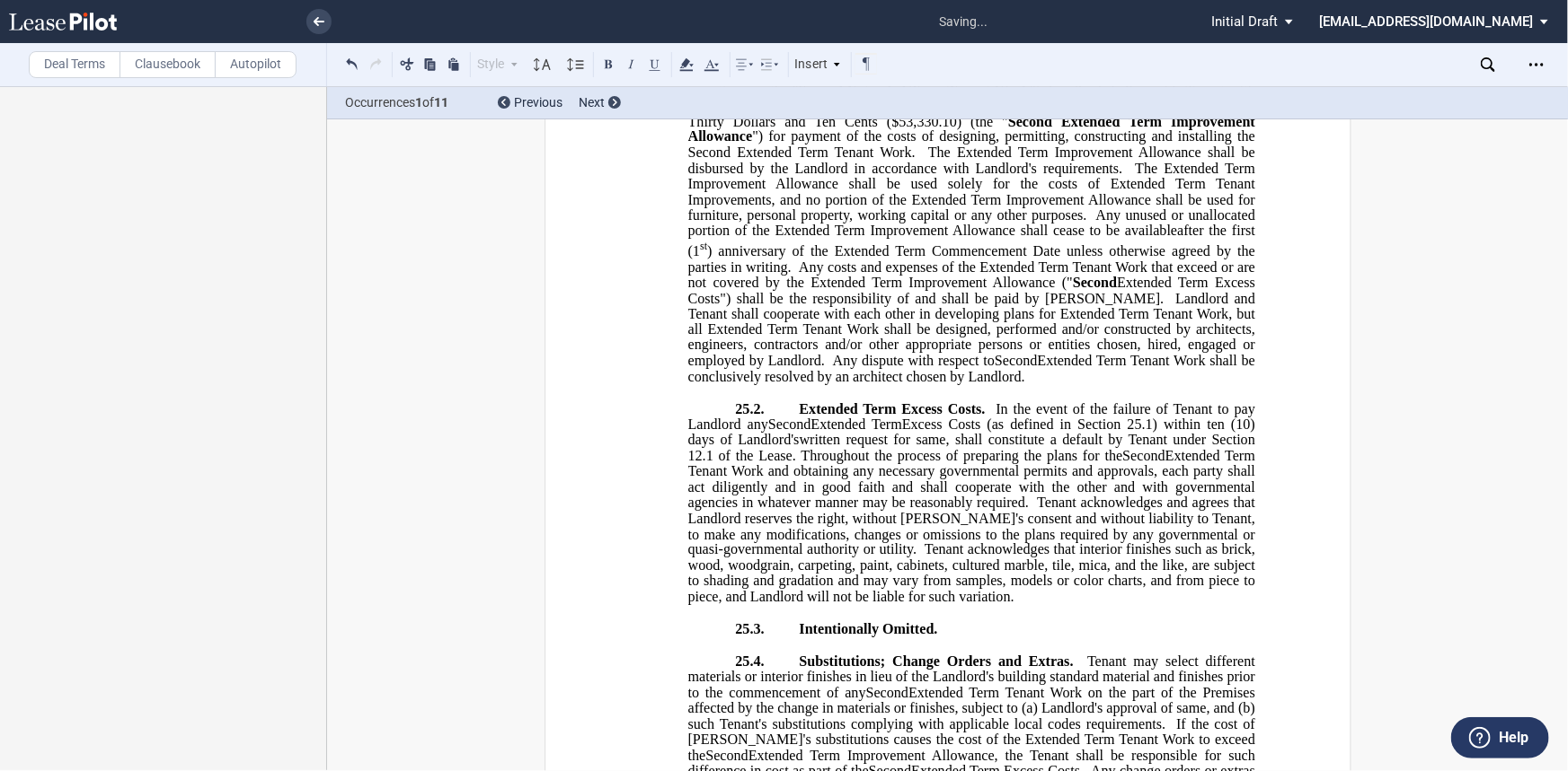
click at [1083, 361] on span "Landlord and Tenant shall cooperate with each other in developing plans for Ext…" at bounding box center [972, 330] width 571 height 78
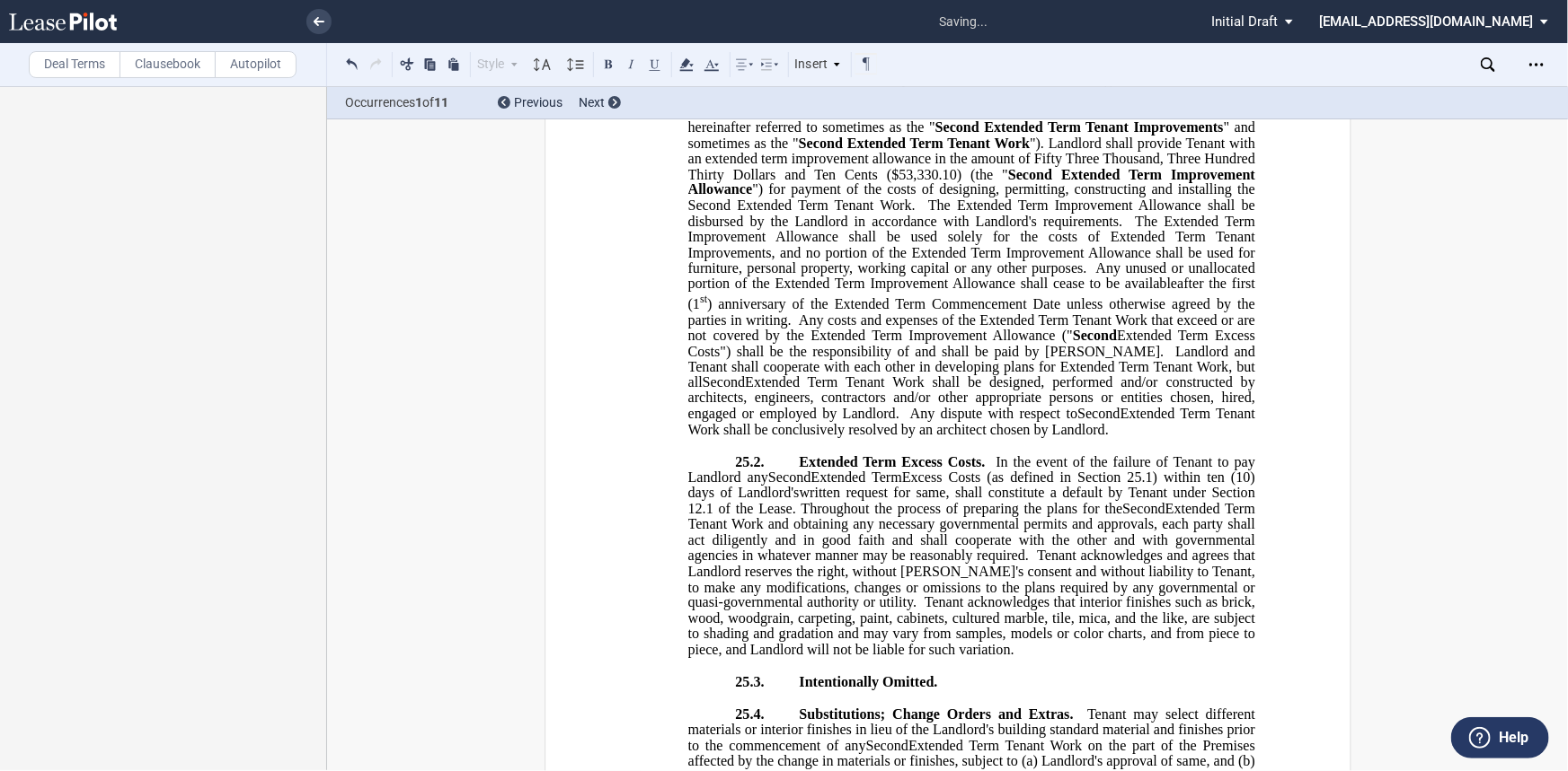
scroll to position [1004, 0]
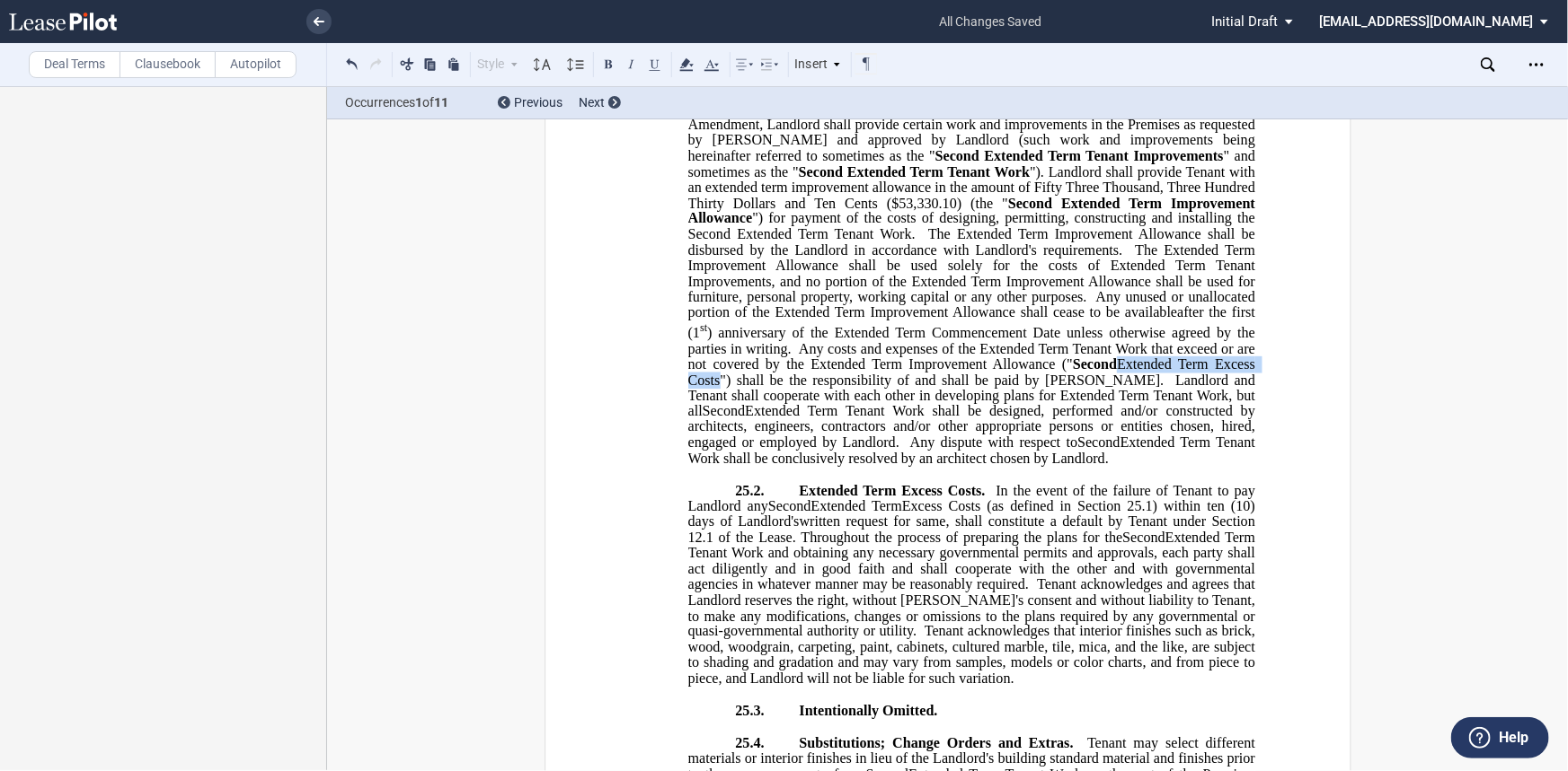
drag, startPoint x: 1164, startPoint y: 409, endPoint x: 989, endPoint y: 409, distance: 175.0
click at [989, 388] on span "Any costs and expenses of the Extended Term Tenant Work that exceed or are not …" at bounding box center [972, 365] width 571 height 46
click at [606, 65] on button at bounding box center [608, 63] width 21 height 21
click at [606, 64] on button at bounding box center [608, 63] width 21 height 21
click at [1071, 521] on ins ""25.1 CONSTRUCTION OF EXTENDED TERM IMPROVEMENTS 25.1. Extended Term Improvemen…" at bounding box center [947, 615] width 615 height 1091
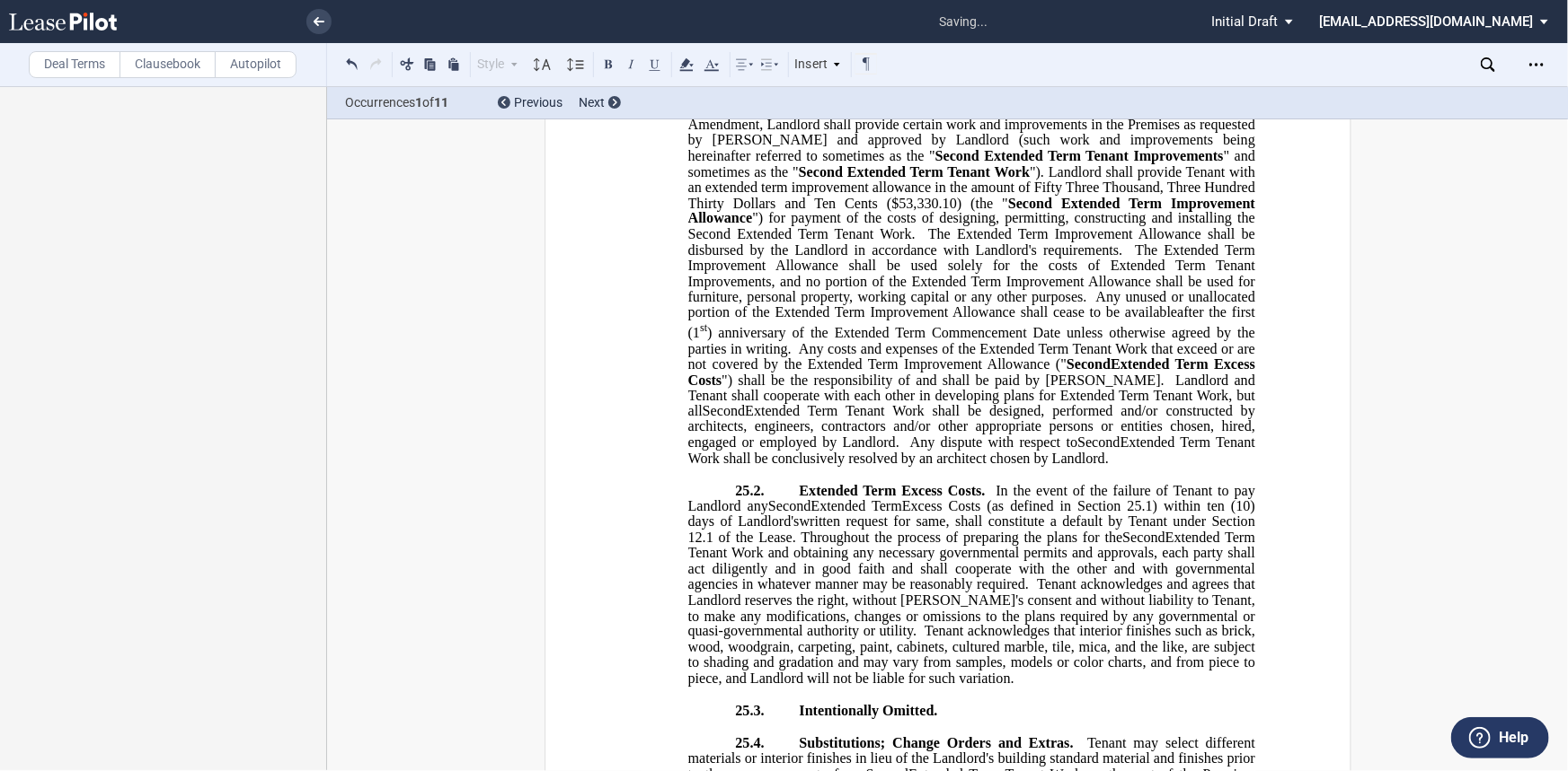
click at [860, 388] on span "Any costs and expenses of the Extended Term Tenant Work that exceed or are not …" at bounding box center [972, 365] width 571 height 46
click at [873, 388] on span "Any costs and expenses of the Second Extended Term Tenant Work that exceed or a…" at bounding box center [972, 365] width 571 height 46
drag, startPoint x: 934, startPoint y: 401, endPoint x: 949, endPoint y: 388, distance: 19.8
click at [937, 388] on span "Any costs and expenses of the Second Extended Term Tenant Work that exceed or a…" at bounding box center [972, 365] width 571 height 46
click at [780, 388] on span "Any costs and expenses of the Second Extended Term Tenant Work that exceed or a…" at bounding box center [972, 365] width 571 height 46
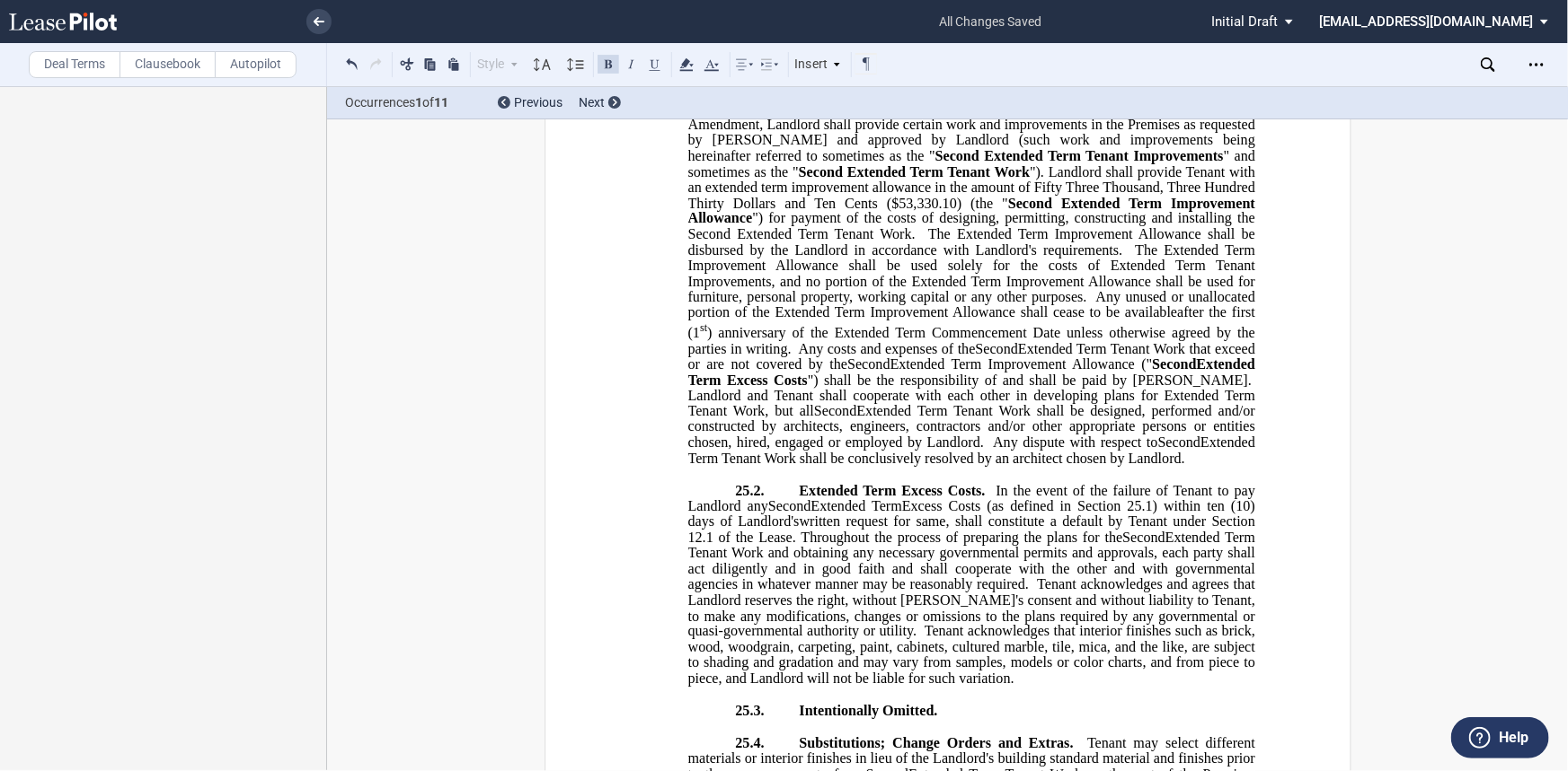
click at [721, 356] on span ") anniversary of the Extended Term Commencement Date unless otherwise agreed by…" at bounding box center [972, 341] width 571 height 32
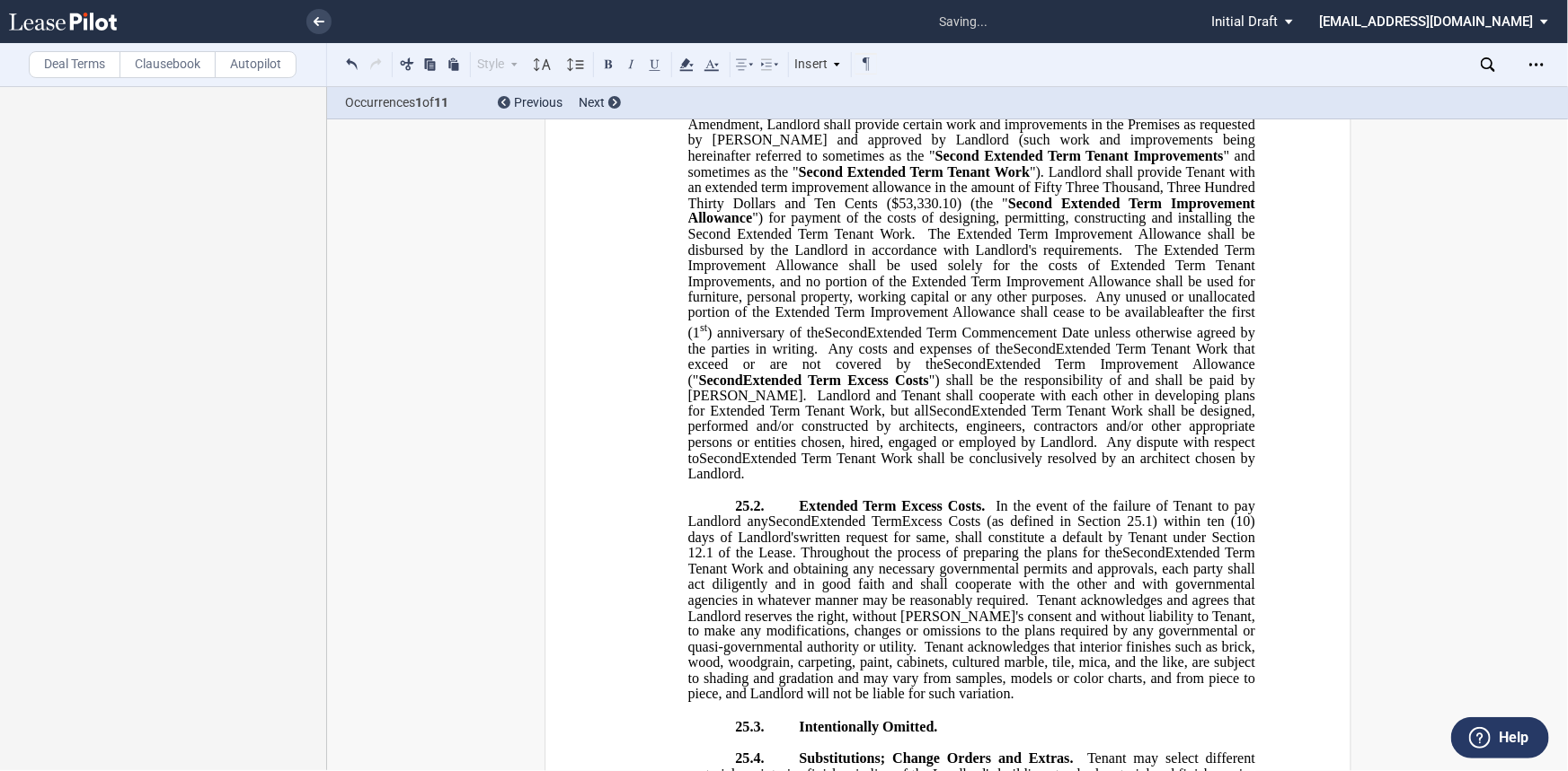
click at [678, 368] on ins ""25.1 CONSTRUCTION OF EXTENDED TERM IMPROVEMENTS 25.1. Extended Term Improvemen…" at bounding box center [947, 623] width 615 height 1106
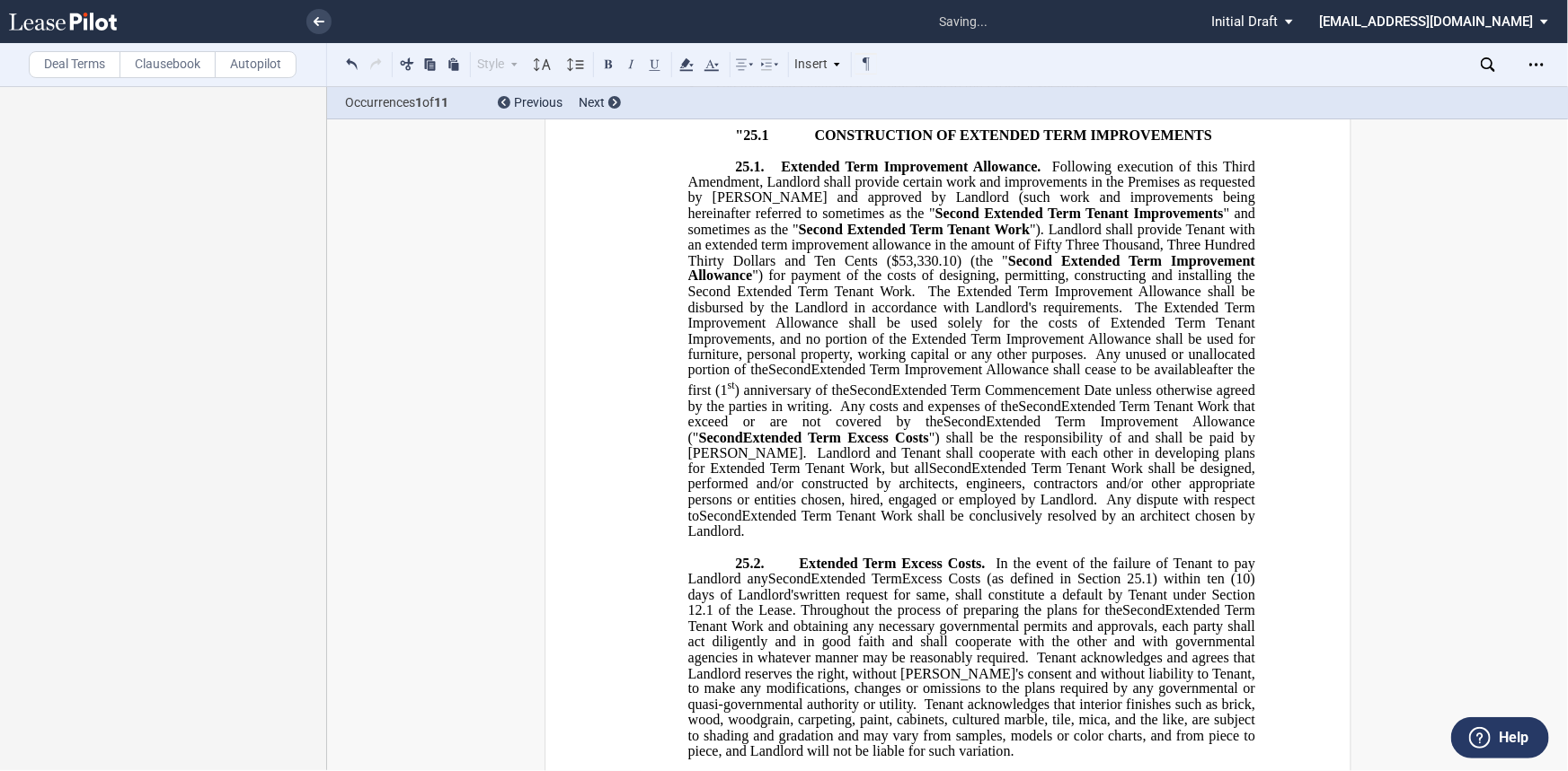
scroll to position [922, 0]
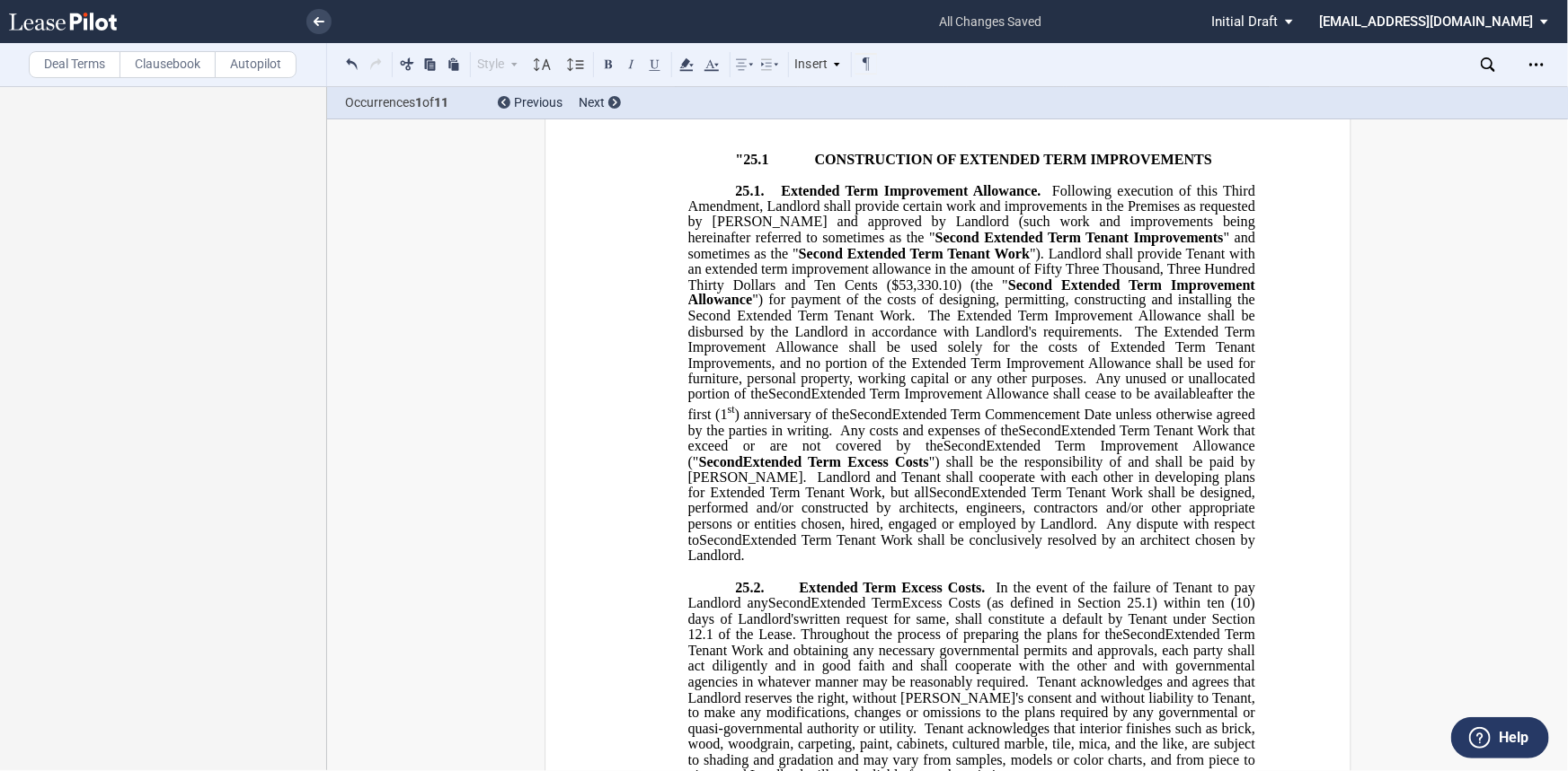
click at [973, 387] on span "The Extended Term Improvement Allowance shall be used solely for the costs of E…" at bounding box center [972, 355] width 571 height 63
click at [793, 387] on span "The Extended Term Improvement Allowance shall be used solely for the costs of S…" at bounding box center [972, 355] width 571 height 63
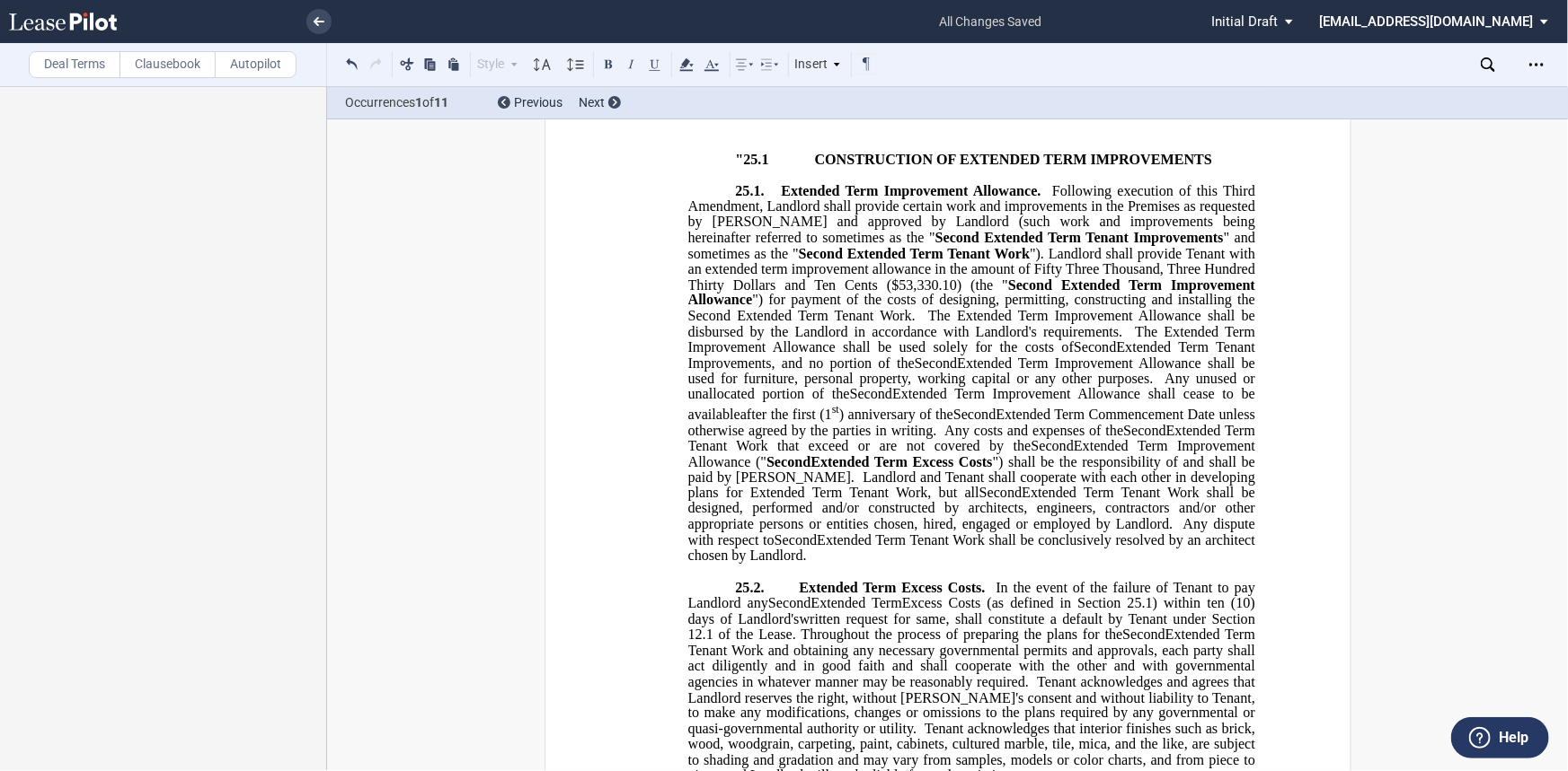
click at [844, 340] on span "The Extended Term Improvement Allowance shall be disbursed by the Landlord in a…" at bounding box center [972, 324] width 571 height 32
click at [1073, 375] on span "The Extended Term Improvement Allowance shall be used solely for the costs of S…" at bounding box center [972, 355] width 571 height 63
click at [956, 168] on span "CONSTRUCTION OF EXTENDED TERM IMPROVEMENTS" at bounding box center [1013, 160] width 398 height 16
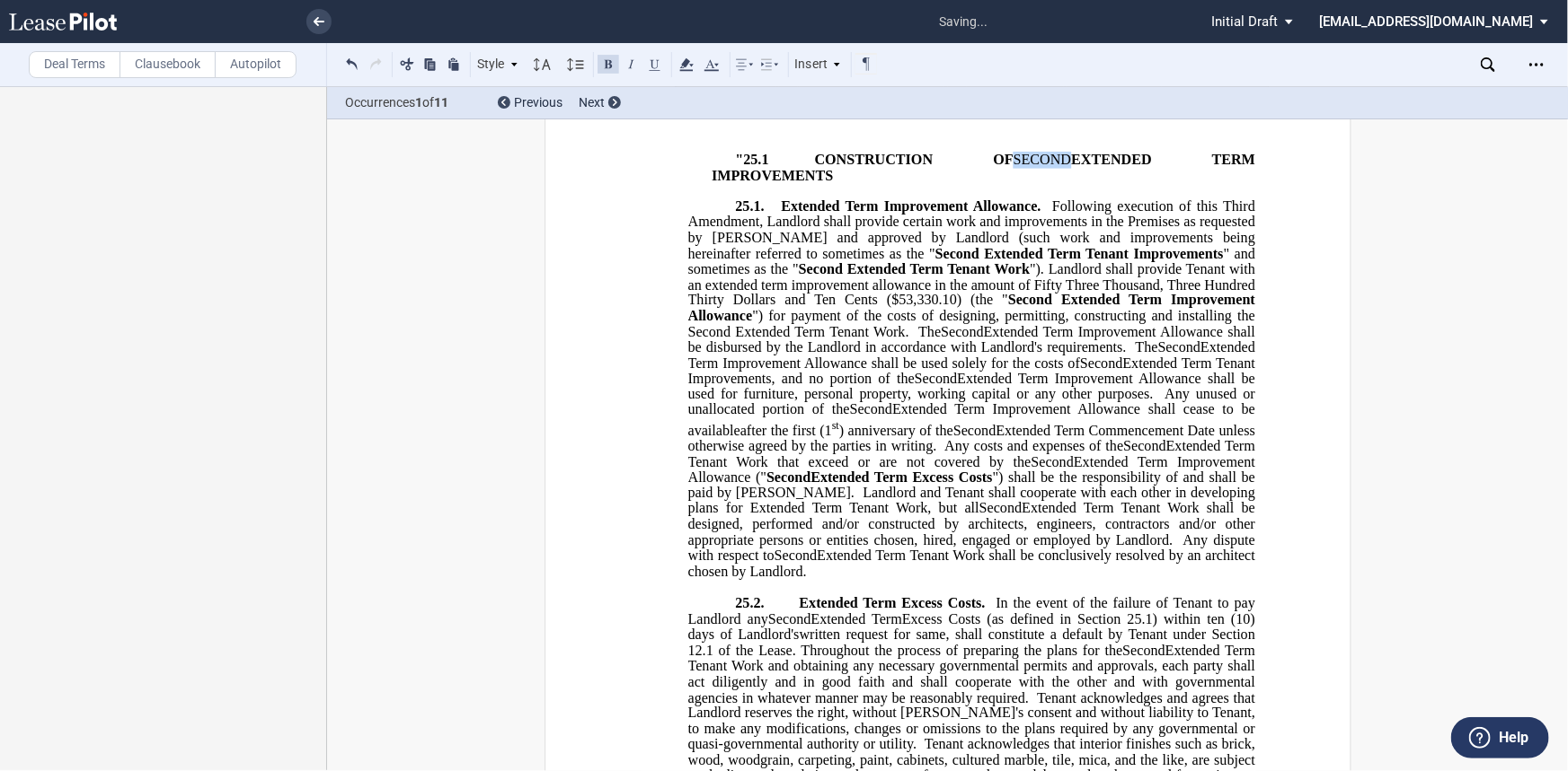
drag, startPoint x: 1078, startPoint y: 208, endPoint x: 1014, endPoint y: 200, distance: 64.5
click at [1008, 183] on span "SECOND EXTENDED TERM IMPROVEMENTS" at bounding box center [984, 168] width 547 height 32
click at [603, 60] on button at bounding box center [608, 63] width 21 height 21
click at [604, 59] on button at bounding box center [608, 63] width 21 height 21
drag, startPoint x: 1138, startPoint y: 352, endPoint x: 1069, endPoint y: 329, distance: 72.7
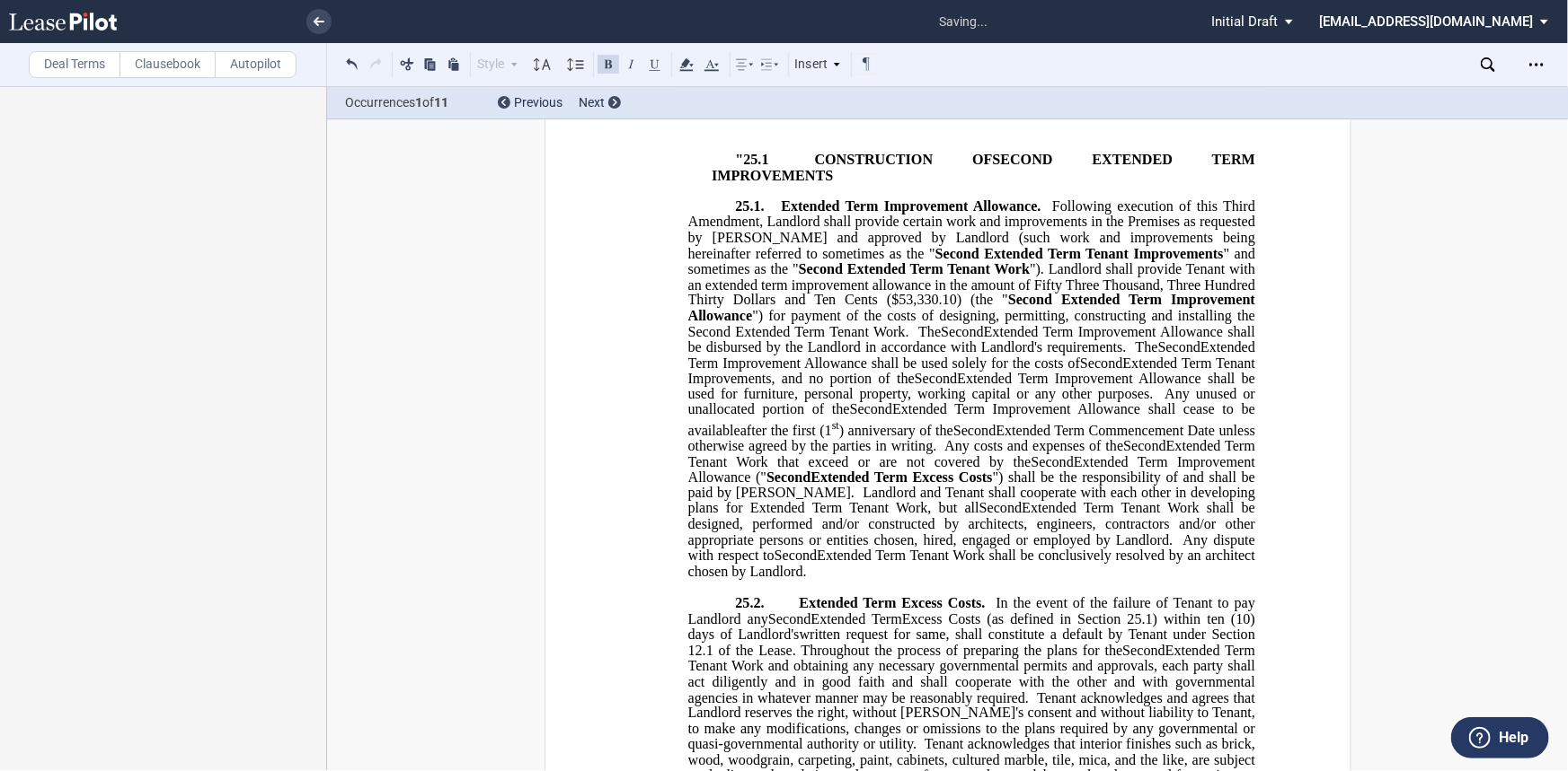
click at [1137, 324] on span "Extended Term Improvement Allowance" at bounding box center [972, 308] width 571 height 32
click at [738, 135] on p at bounding box center [947, 128] width 615 height 15
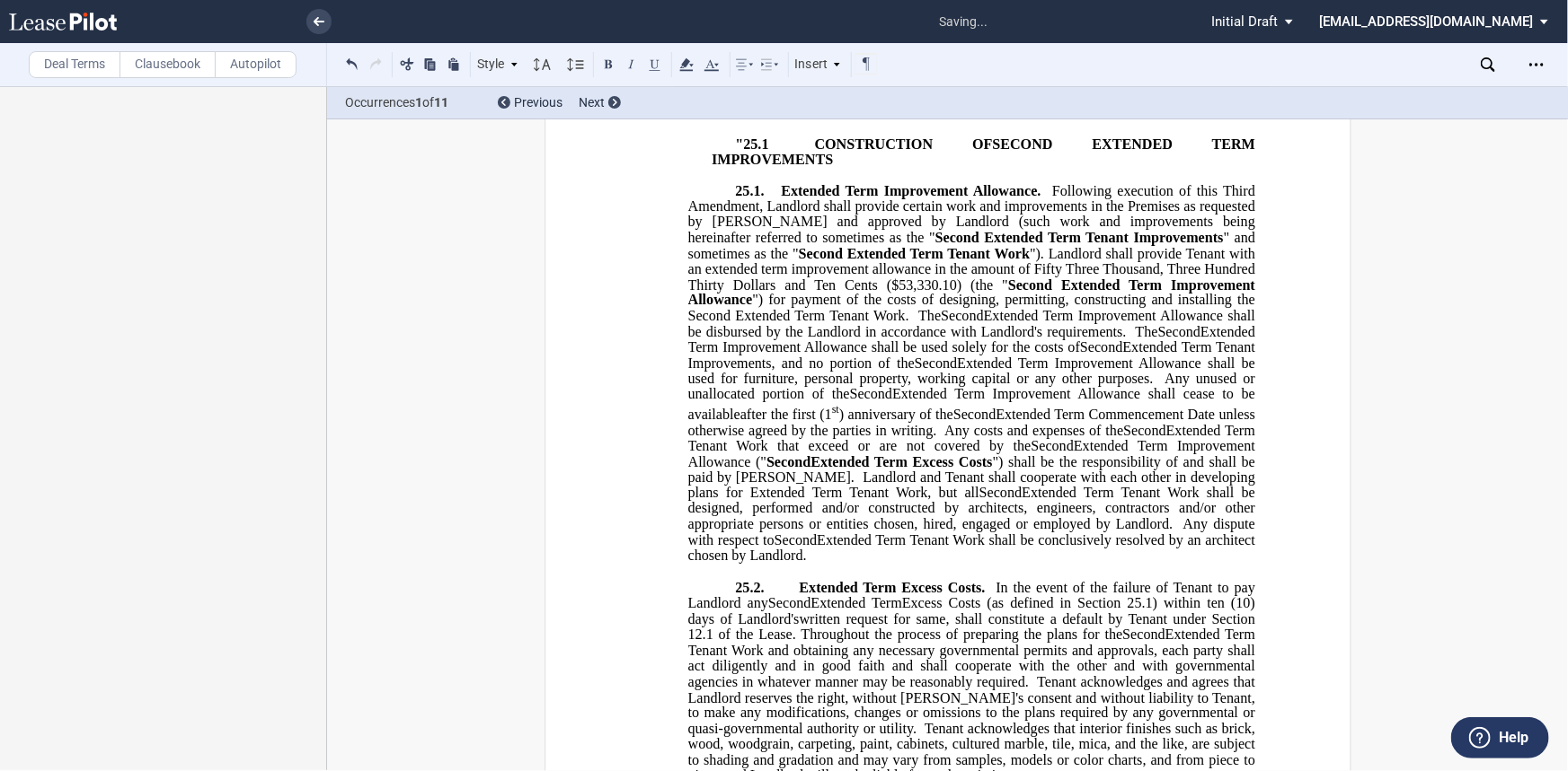
click at [781, 199] on span "Extended Term Improvement Allowance." at bounding box center [911, 190] width 260 height 16
drag, startPoint x: 819, startPoint y: 243, endPoint x: 772, endPoint y: 241, distance: 47.0
click at [779, 199] on span "Second" at bounding box center [799, 190] width 42 height 16
click at [601, 59] on button at bounding box center [608, 63] width 21 height 21
click at [798, 590] on span "Extended Term Excess Costs." at bounding box center [891, 587] width 186 height 16
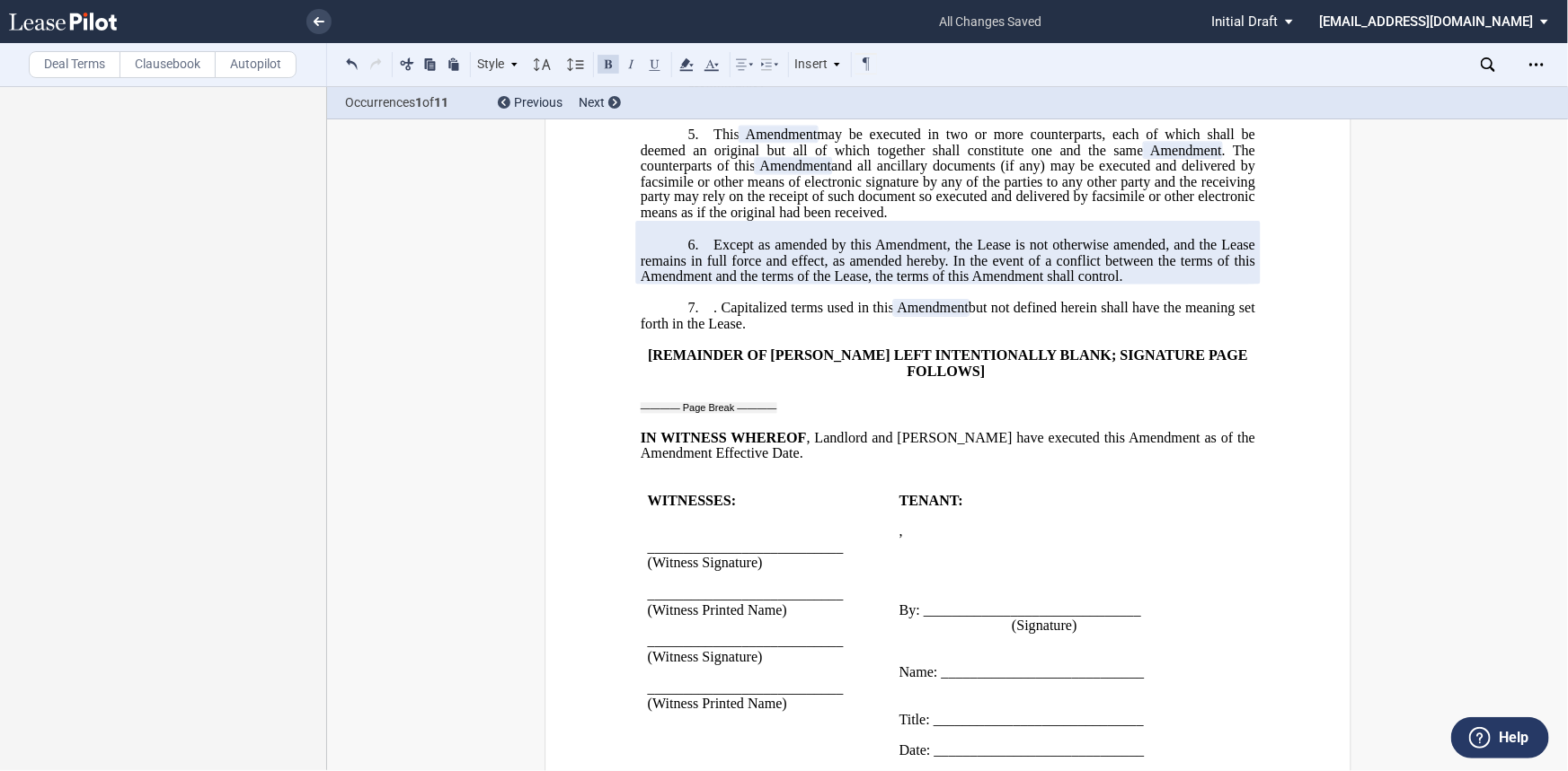
scroll to position [2718, 0]
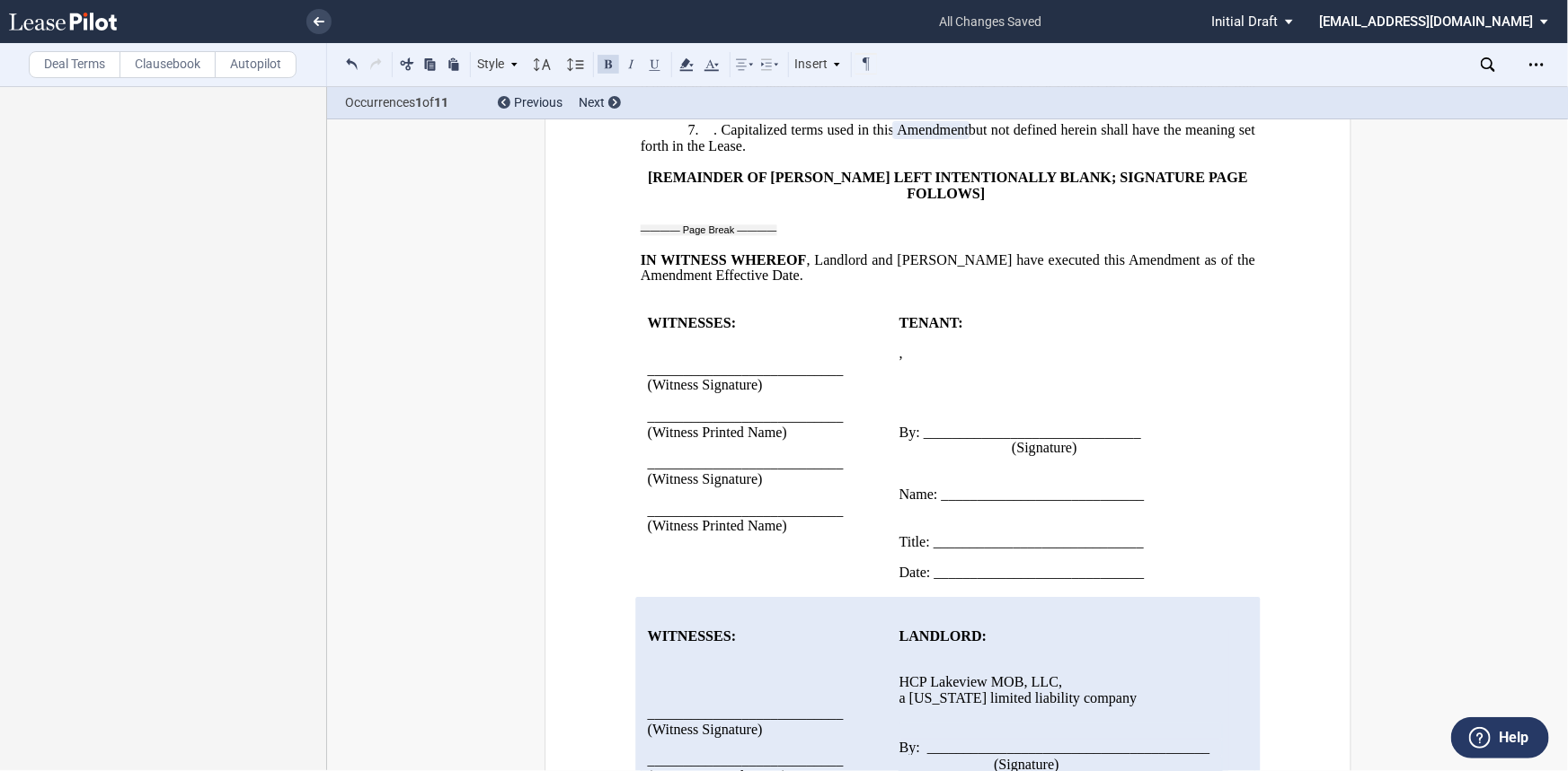
click at [944, 408] on p "﻿" at bounding box center [1059, 401] width 322 height 15
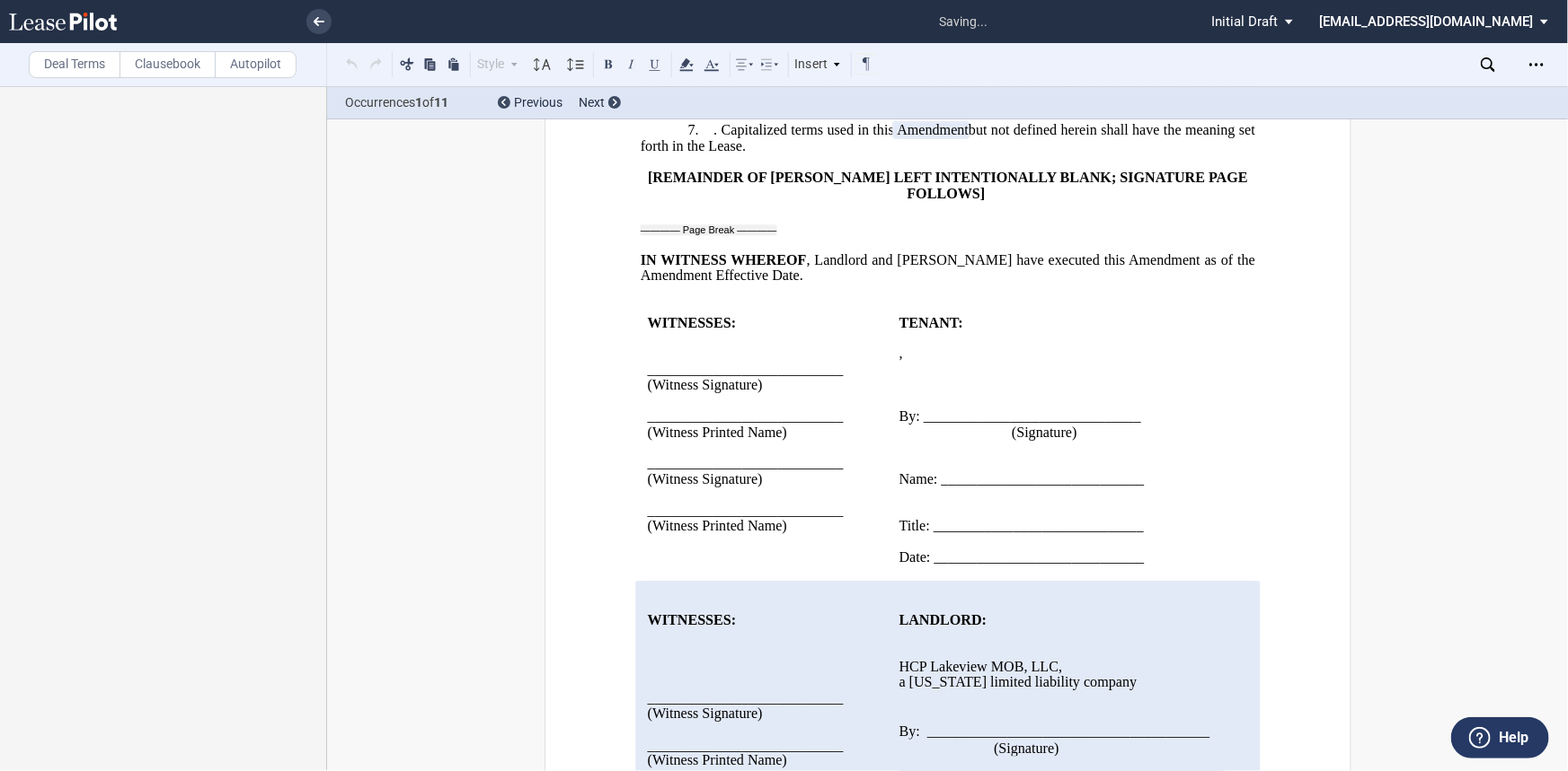
click at [908, 456] on p "﻿" at bounding box center [1059, 448] width 322 height 15
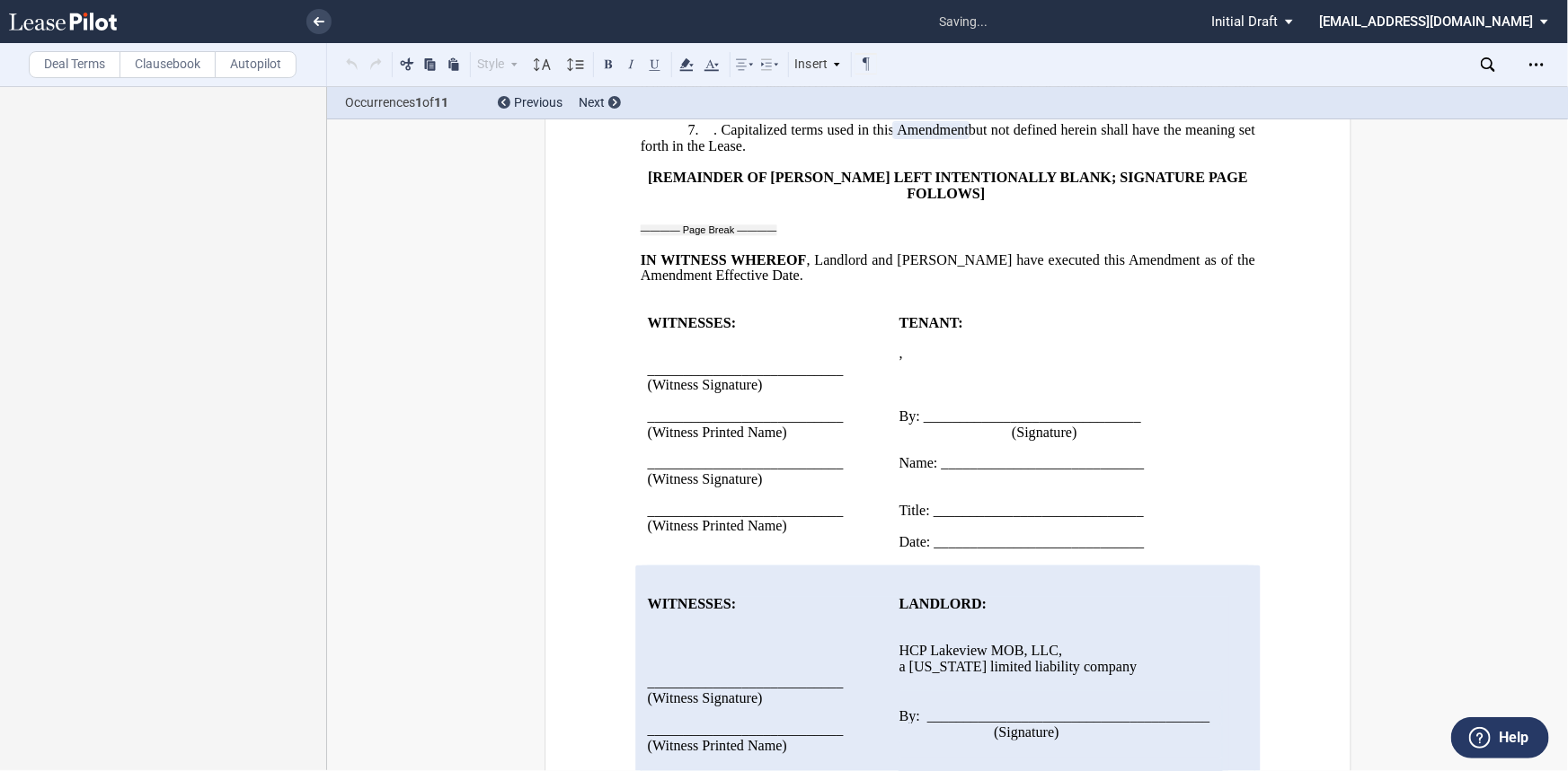
click at [941, 495] on p "﻿" at bounding box center [1059, 495] width 322 height 15
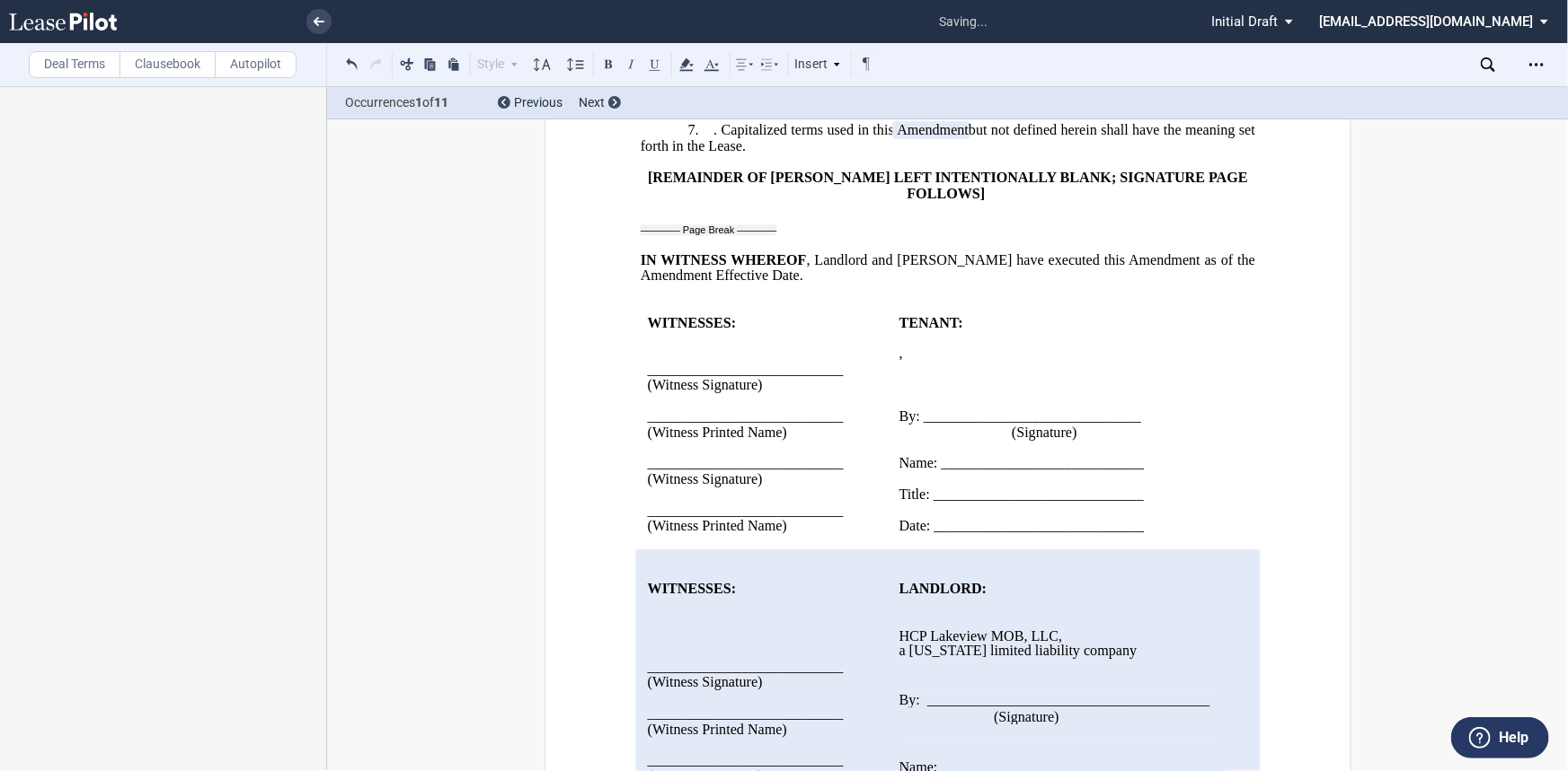
scroll to position [2963, 0]
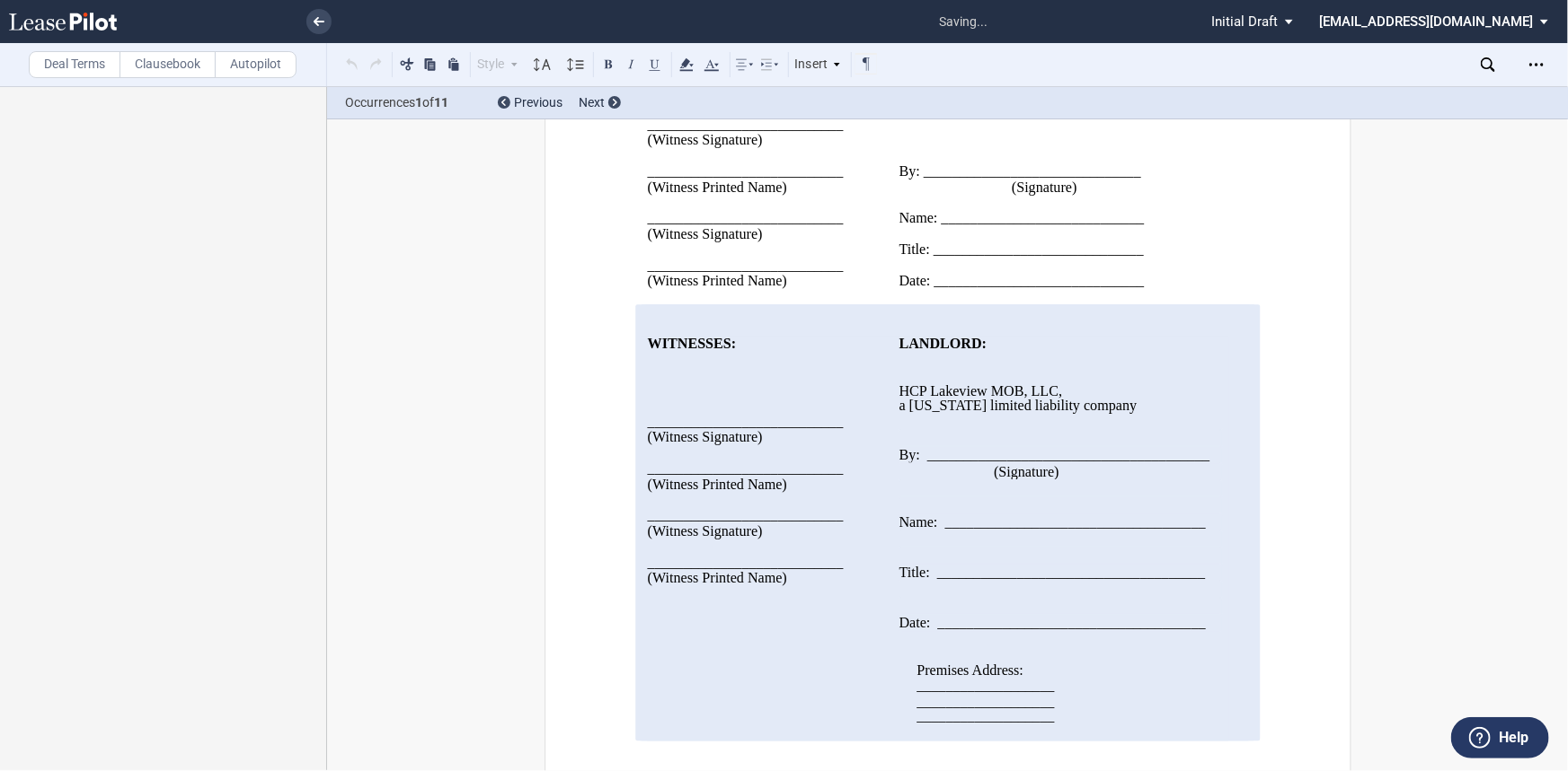
click at [909, 563] on p at bounding box center [1059, 556] width 322 height 17
click at [919, 495] on p at bounding box center [1059, 489] width 322 height 17
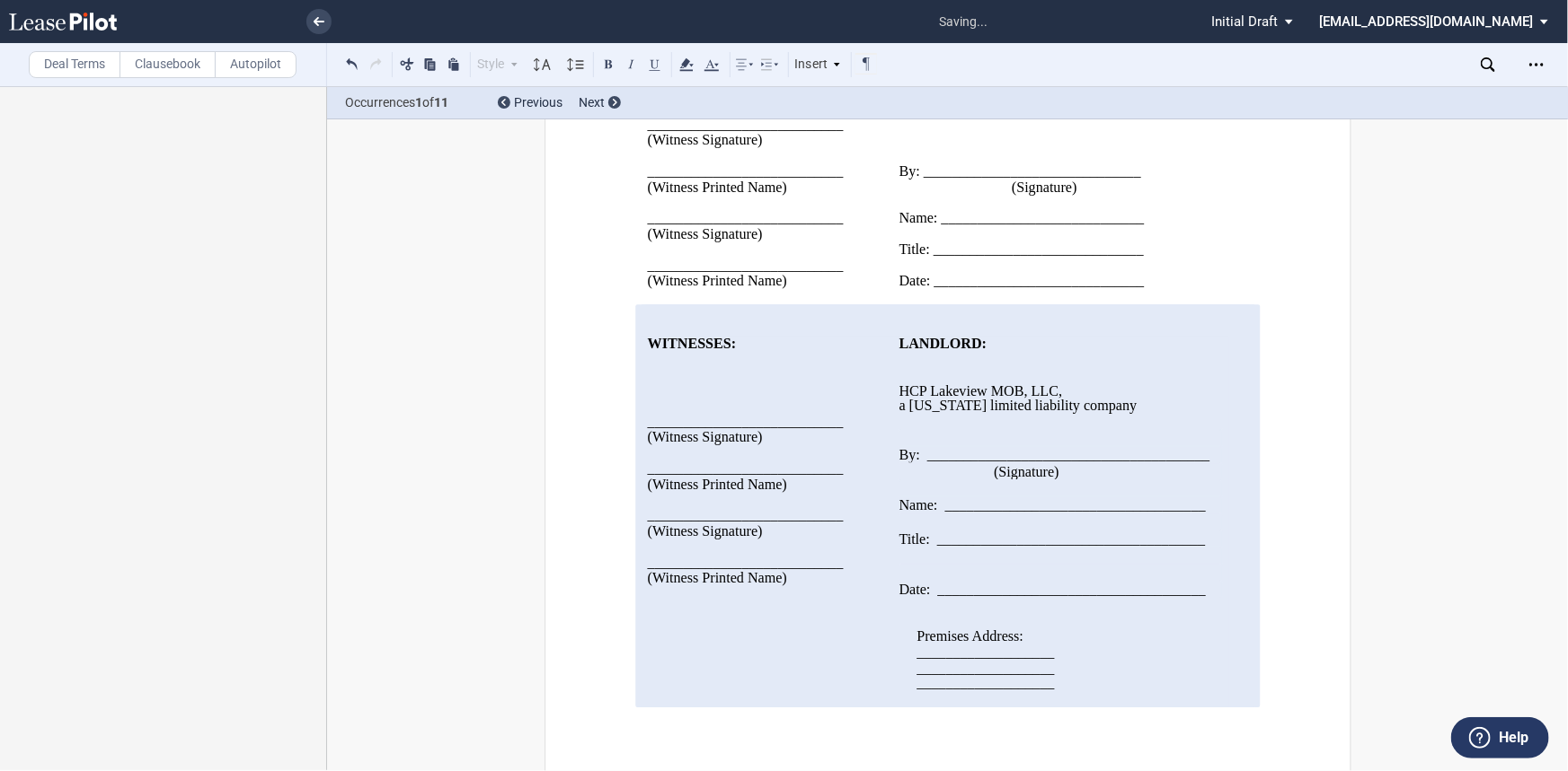
click at [919, 430] on p "﻿" at bounding box center [1059, 422] width 322 height 15
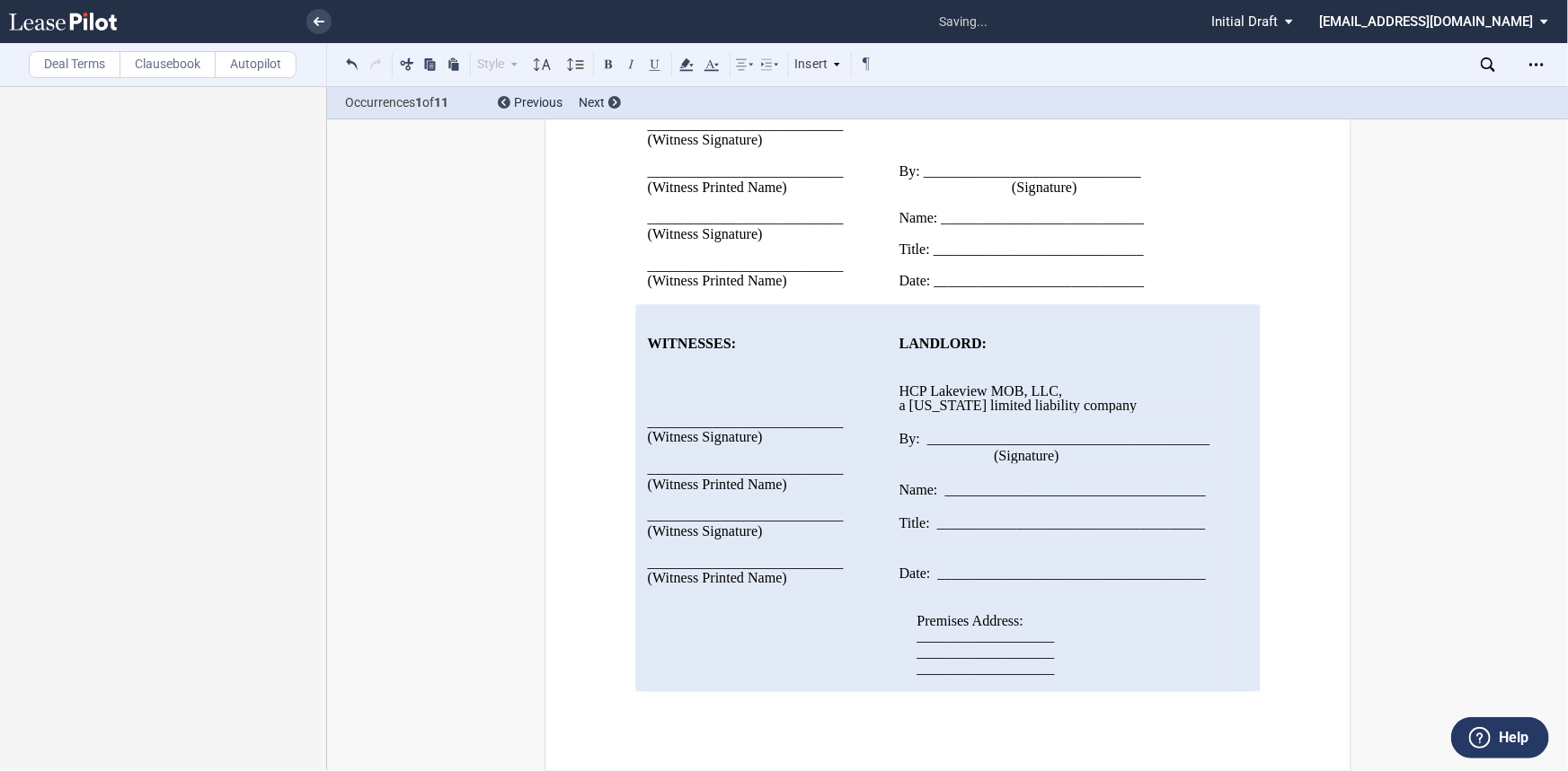
click at [685, 405] on div "WITNESSES: ___________________________ (Witness Signature) ____________________…" at bounding box center [765, 462] width 237 height 251
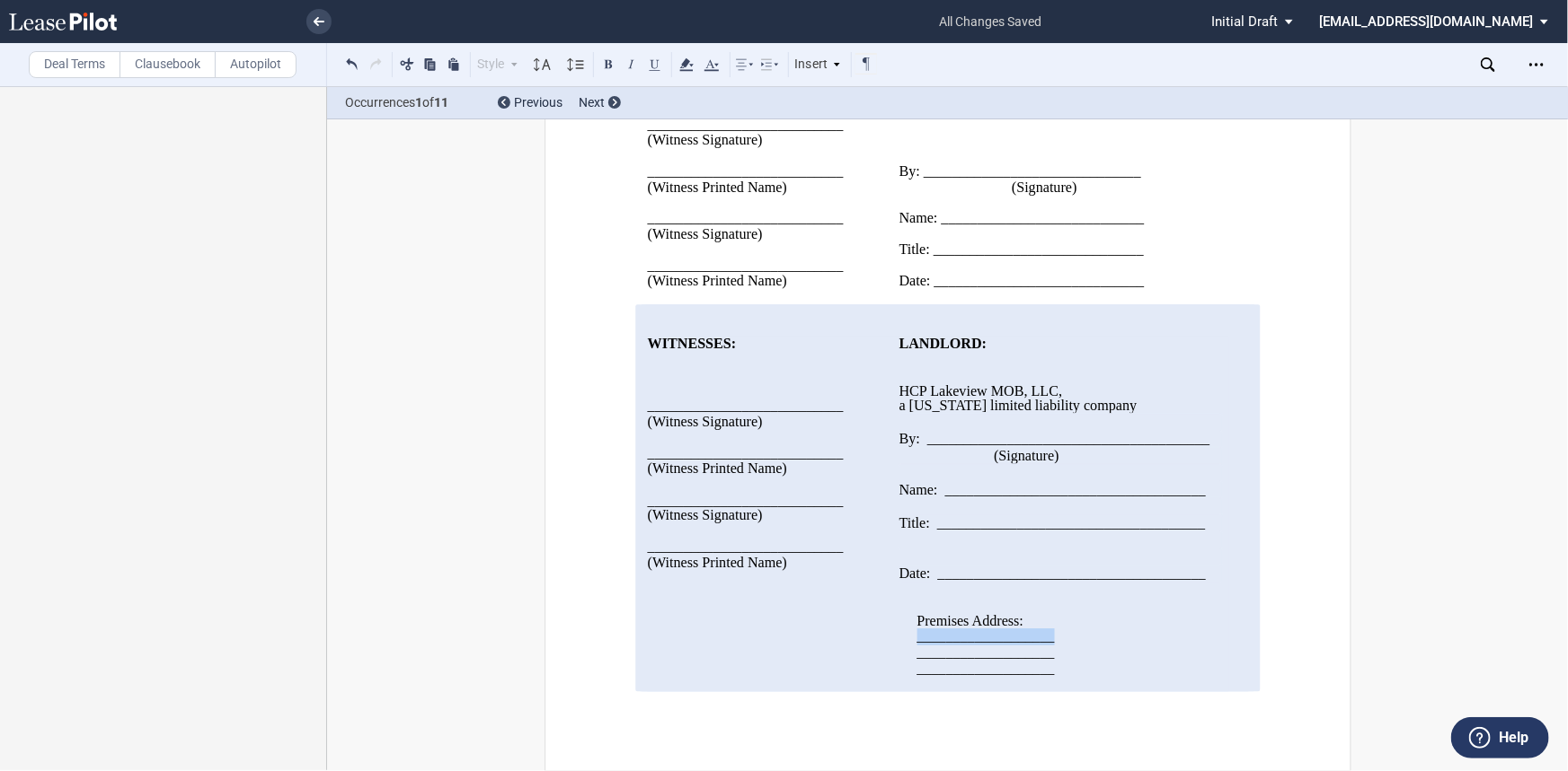
drag, startPoint x: 1051, startPoint y: 637, endPoint x: 891, endPoint y: 635, distance: 160.0
click at [899, 590] on div "Premises Address: ___________________ ___________________ ___________________" at bounding box center [1059, 630] width 322 height 95
drag, startPoint x: 1048, startPoint y: 656, endPoint x: 902, endPoint y: 655, distance: 146.0
click at [902, 590] on div "Premises Address: ﻿[STREET_ADDRESS] ___________________ ___________________" at bounding box center [1059, 630] width 322 height 95
drag, startPoint x: 1058, startPoint y: 671, endPoint x: 894, endPoint y: 664, distance: 164.1
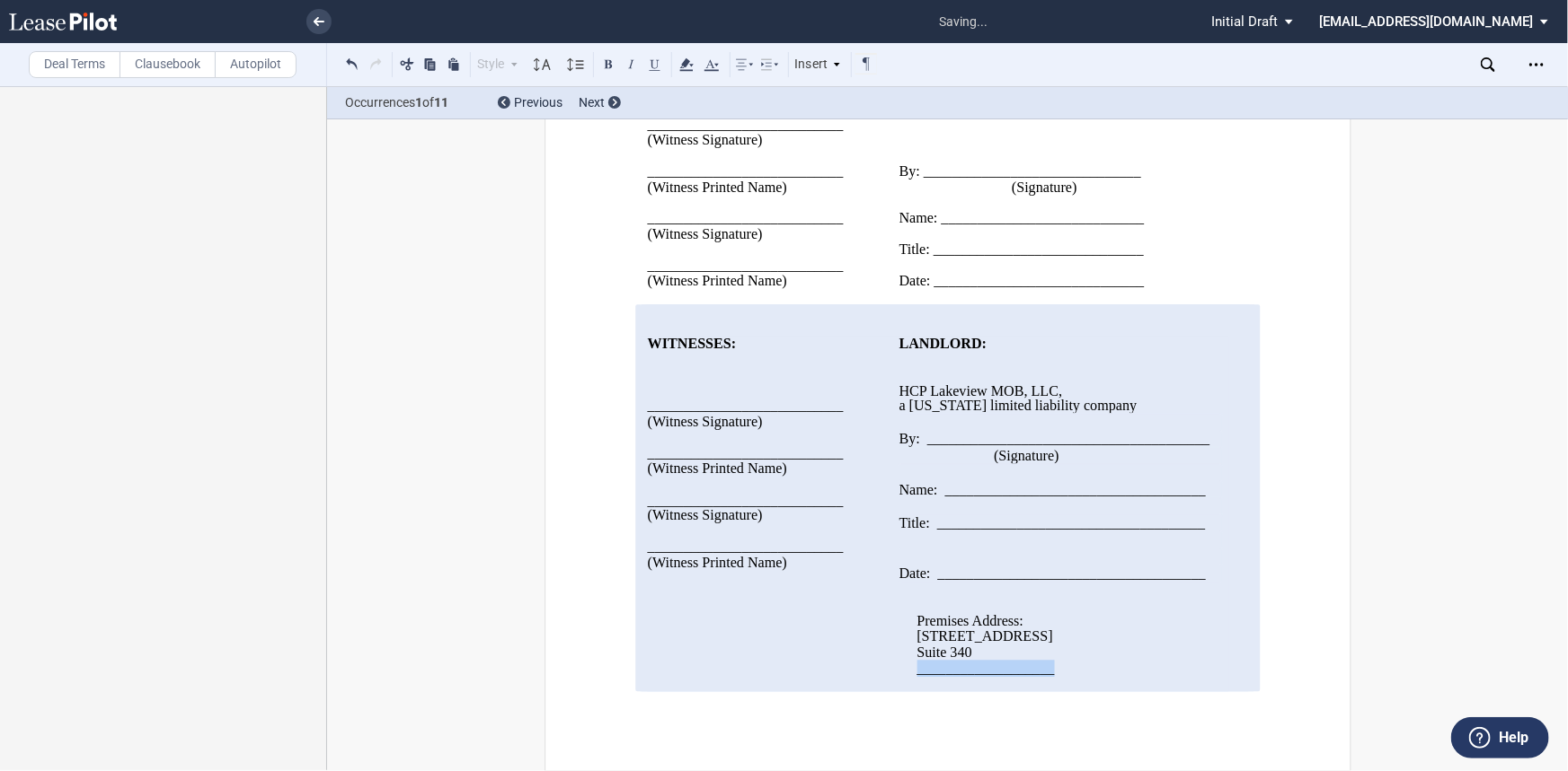
click at [899, 590] on div "Premises Address: ﻿[STREET_ADDRESS] ﻿Suite 340 ___________________" at bounding box center [1059, 630] width 322 height 95
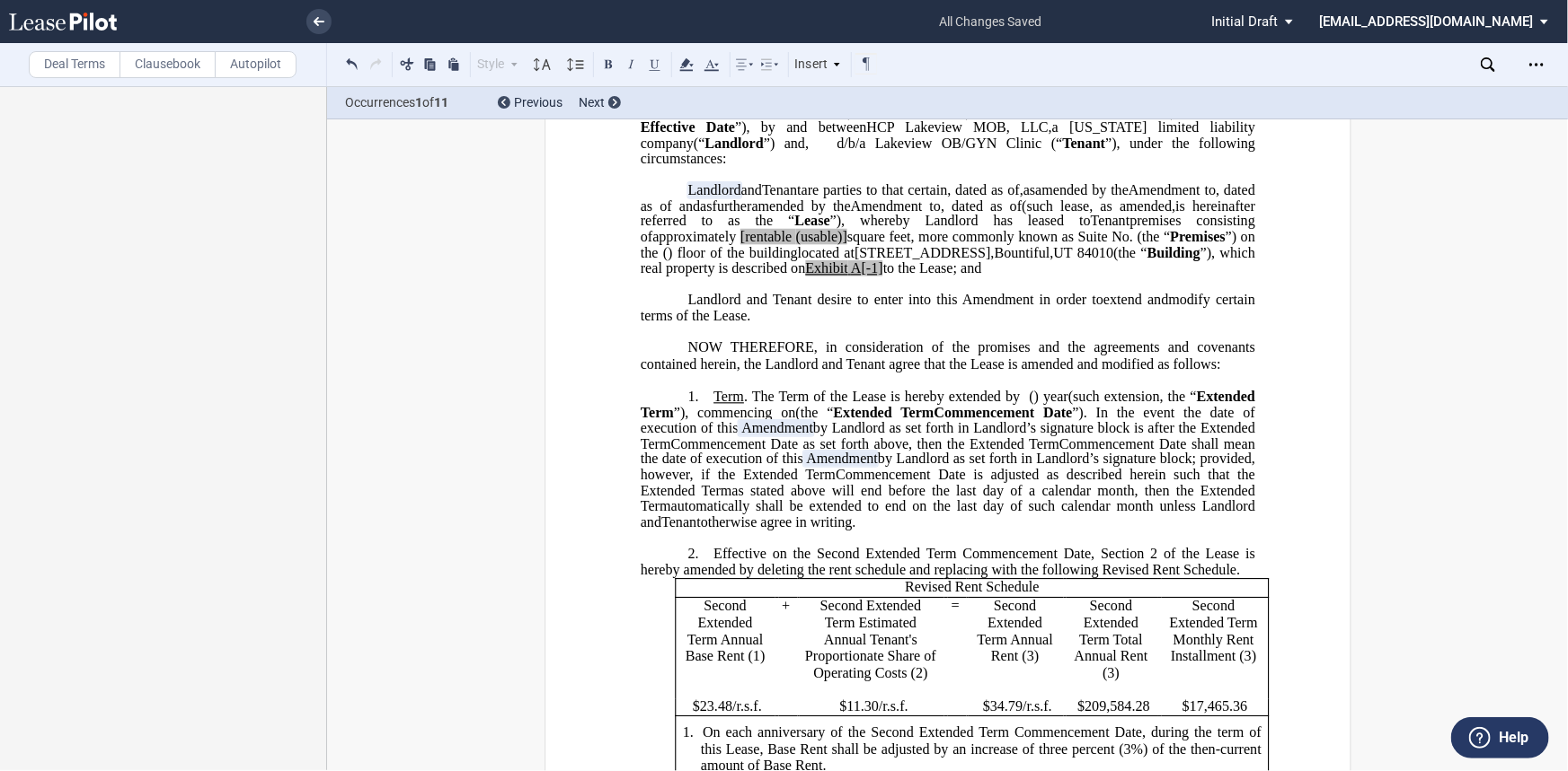
scroll to position [162, 0]
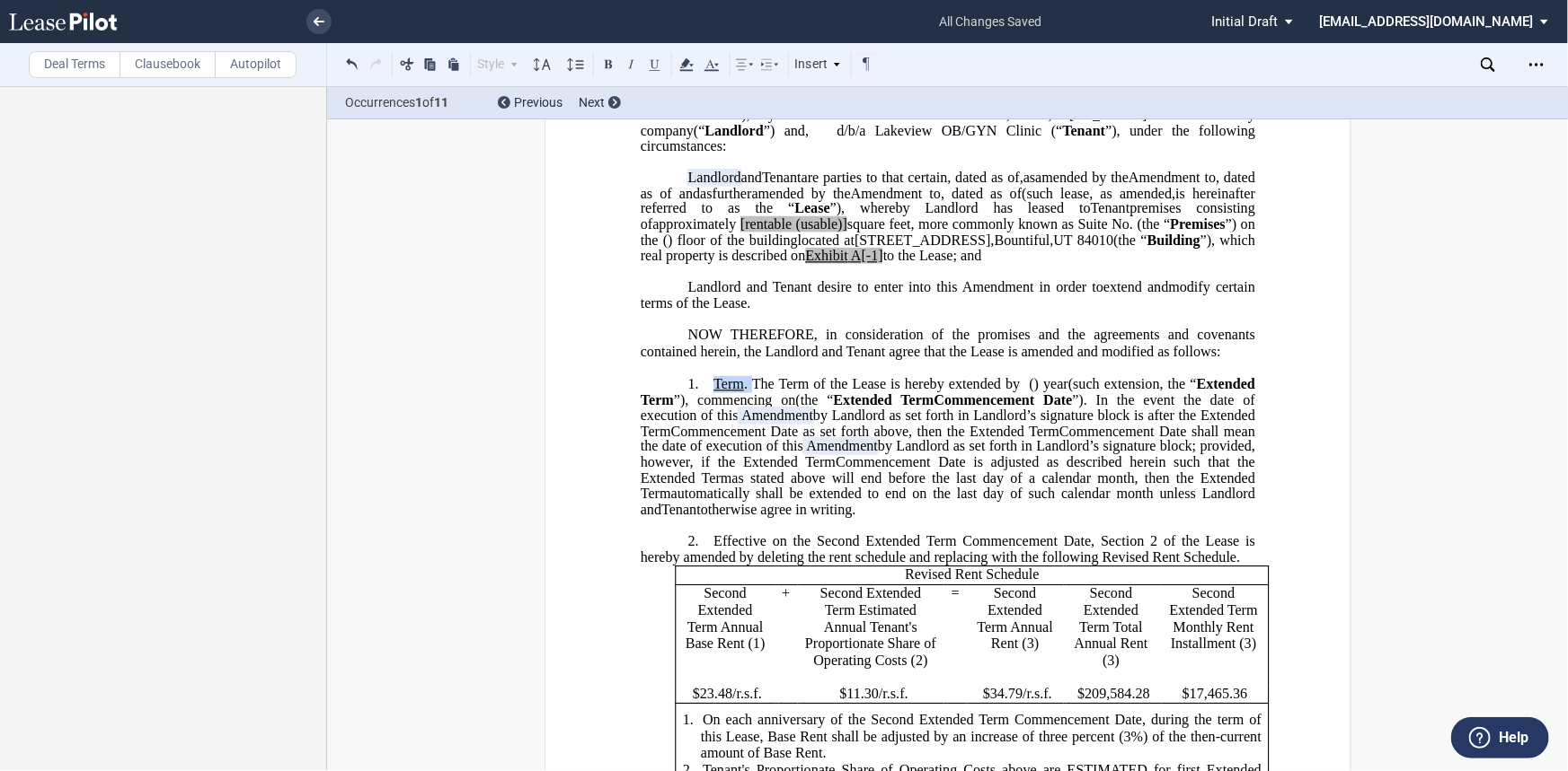
drag, startPoint x: 745, startPoint y: 430, endPoint x: 710, endPoint y: 430, distance: 35.0
click at [713, 392] on span "Term . The Term of the Lease is hereby extended by" at bounding box center [866, 383] width 306 height 16
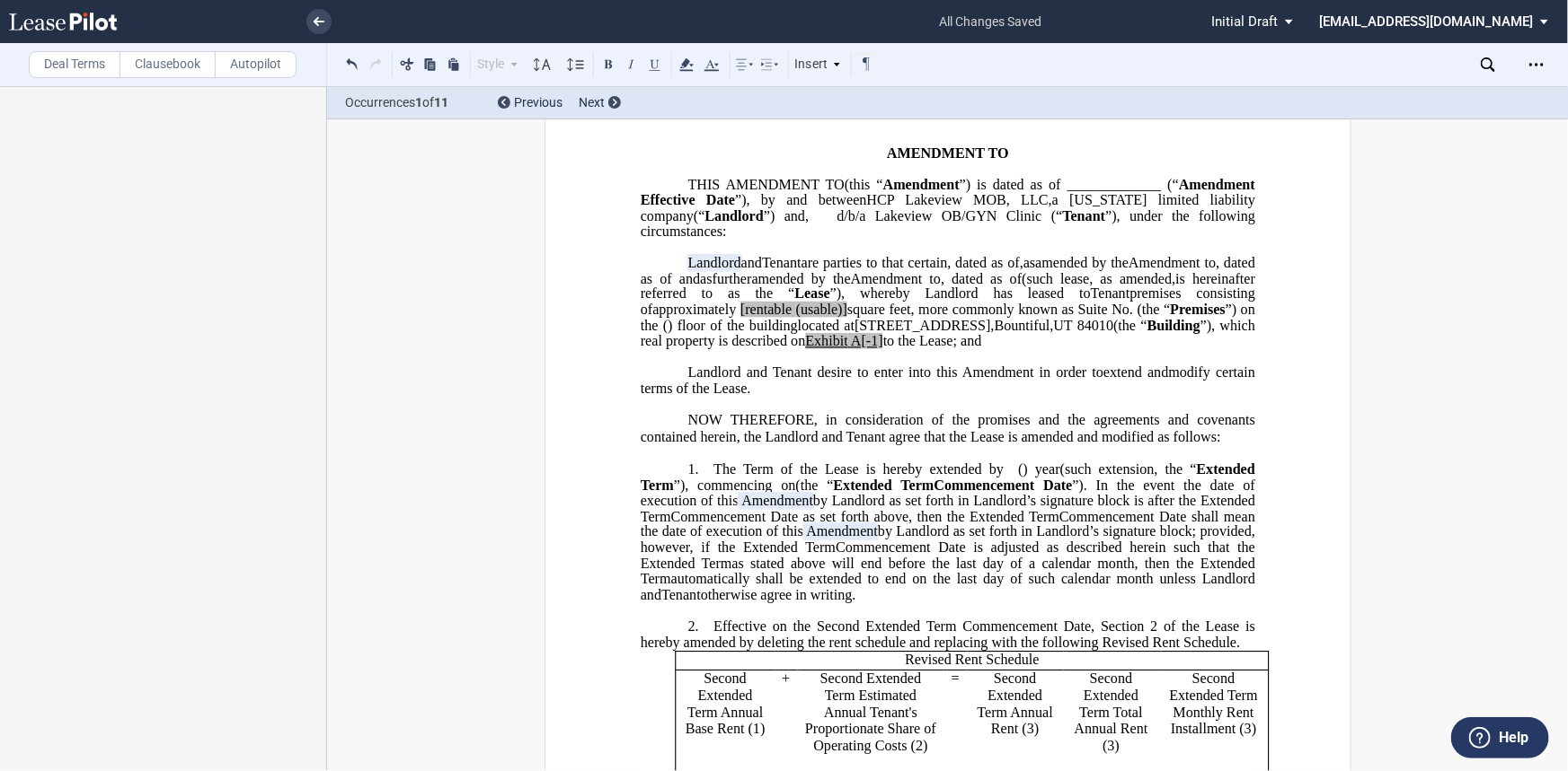
scroll to position [0, 0]
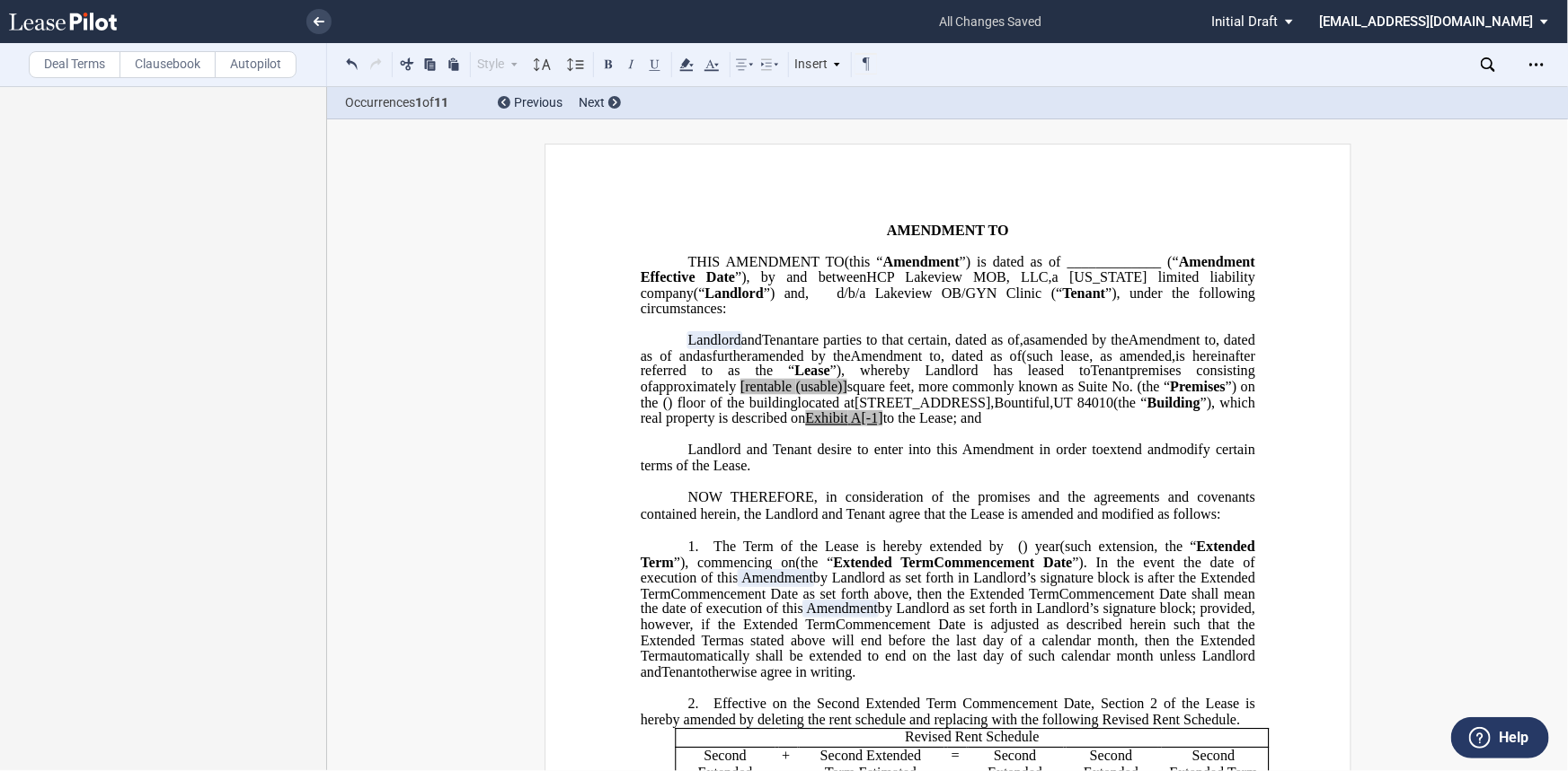
drag, startPoint x: 1146, startPoint y: 418, endPoint x: 1170, endPoint y: 421, distance: 24.2
click at [791, 395] on span "[rentable" at bounding box center [764, 386] width 51 height 16
drag, startPoint x: 1207, startPoint y: 422, endPoint x: 1217, endPoint y: 422, distance: 10.0
click at [843, 395] on span "(usable)]" at bounding box center [817, 386] width 51 height 16
click at [1152, 395] on span "square feet, more commonly known as Suite No." at bounding box center [1009, 386] width 285 height 16
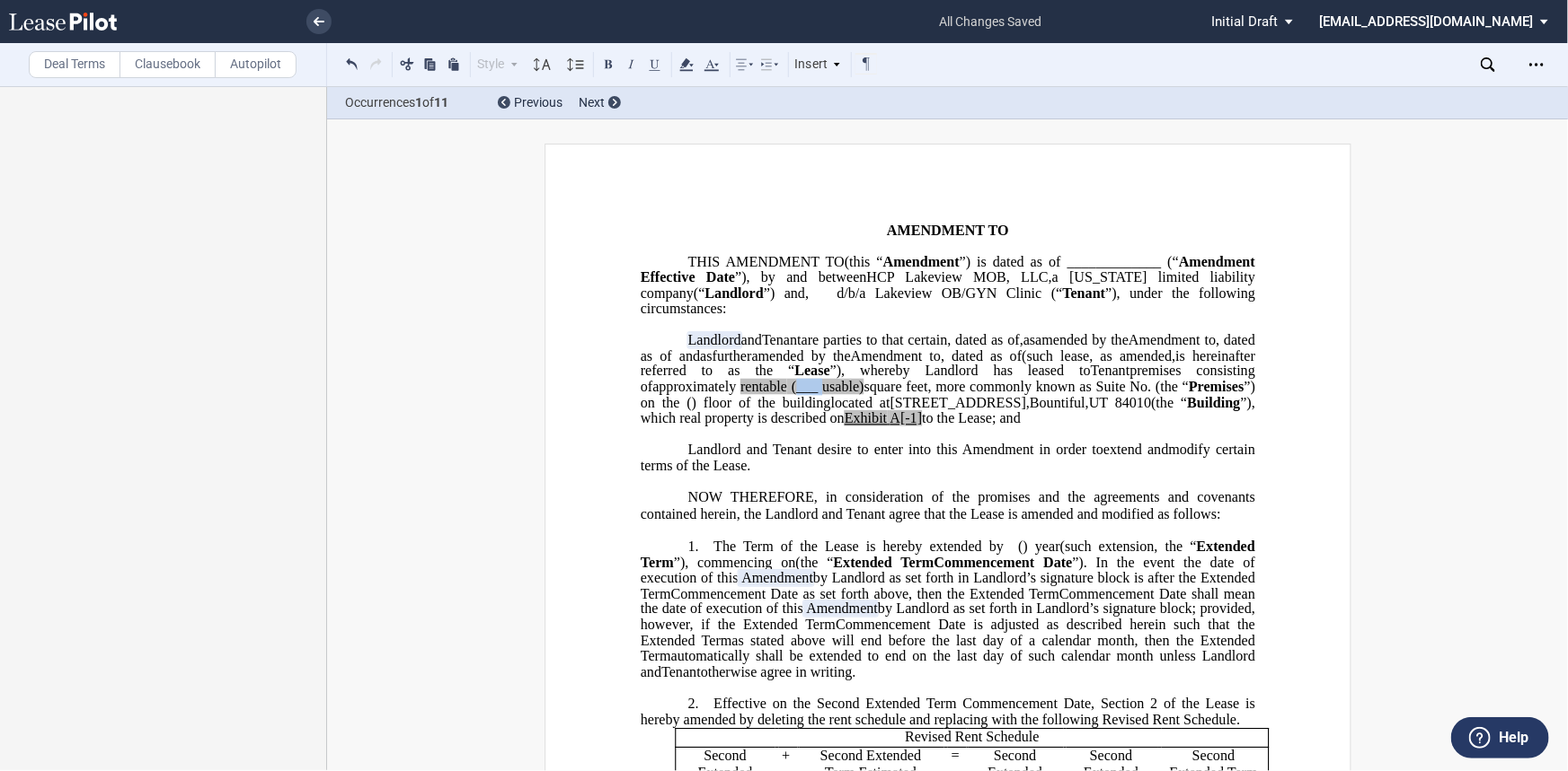
drag, startPoint x: 1208, startPoint y: 420, endPoint x: 1185, endPoint y: 420, distance: 23.0
click at [863, 395] on span "(___ usable)" at bounding box center [827, 386] width 72 height 16
drag, startPoint x: 1253, startPoint y: 413, endPoint x: 1263, endPoint y: 418, distance: 11.2
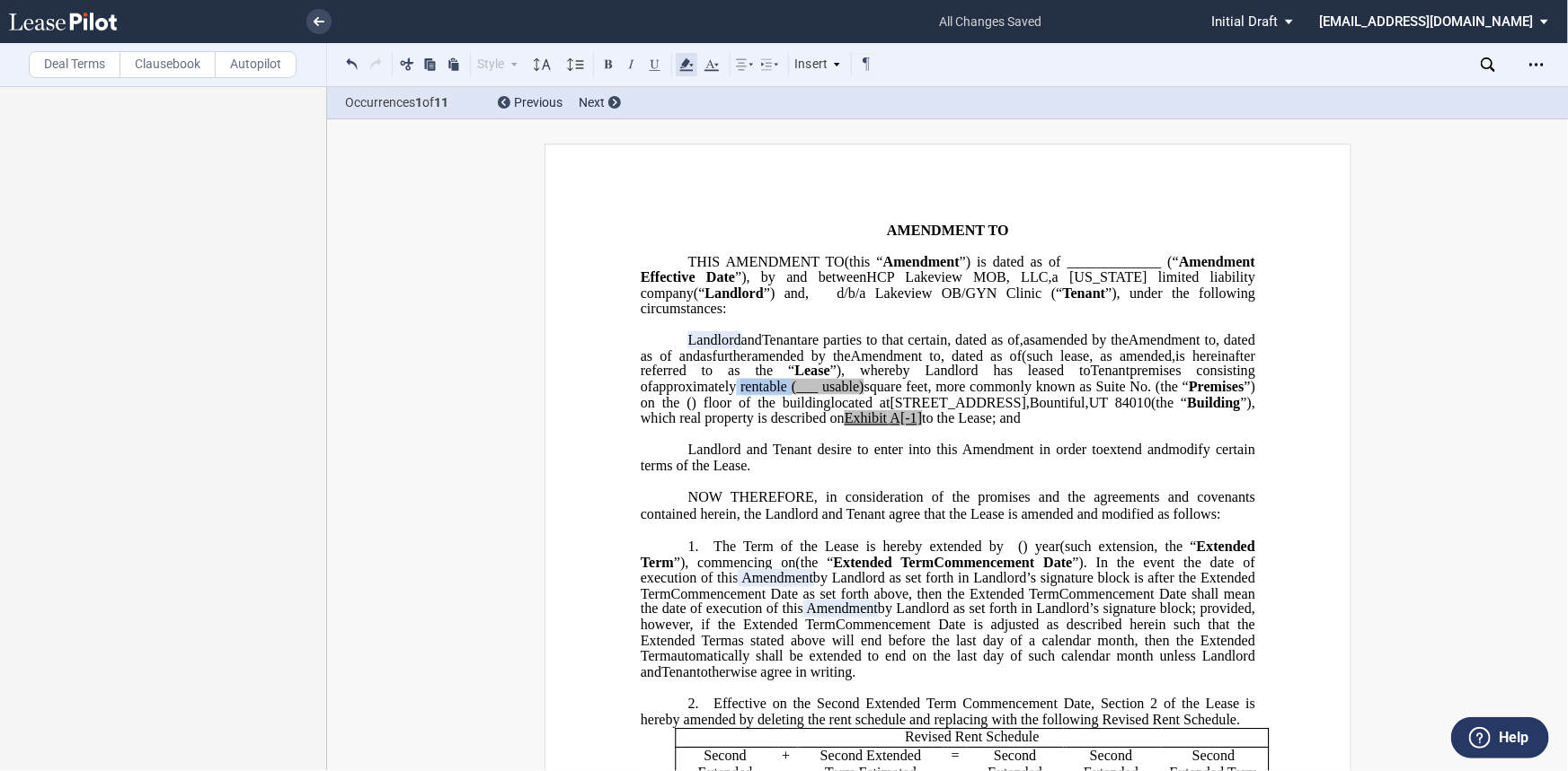
click at [683, 67] on icon at bounding box center [686, 64] width 21 height 21
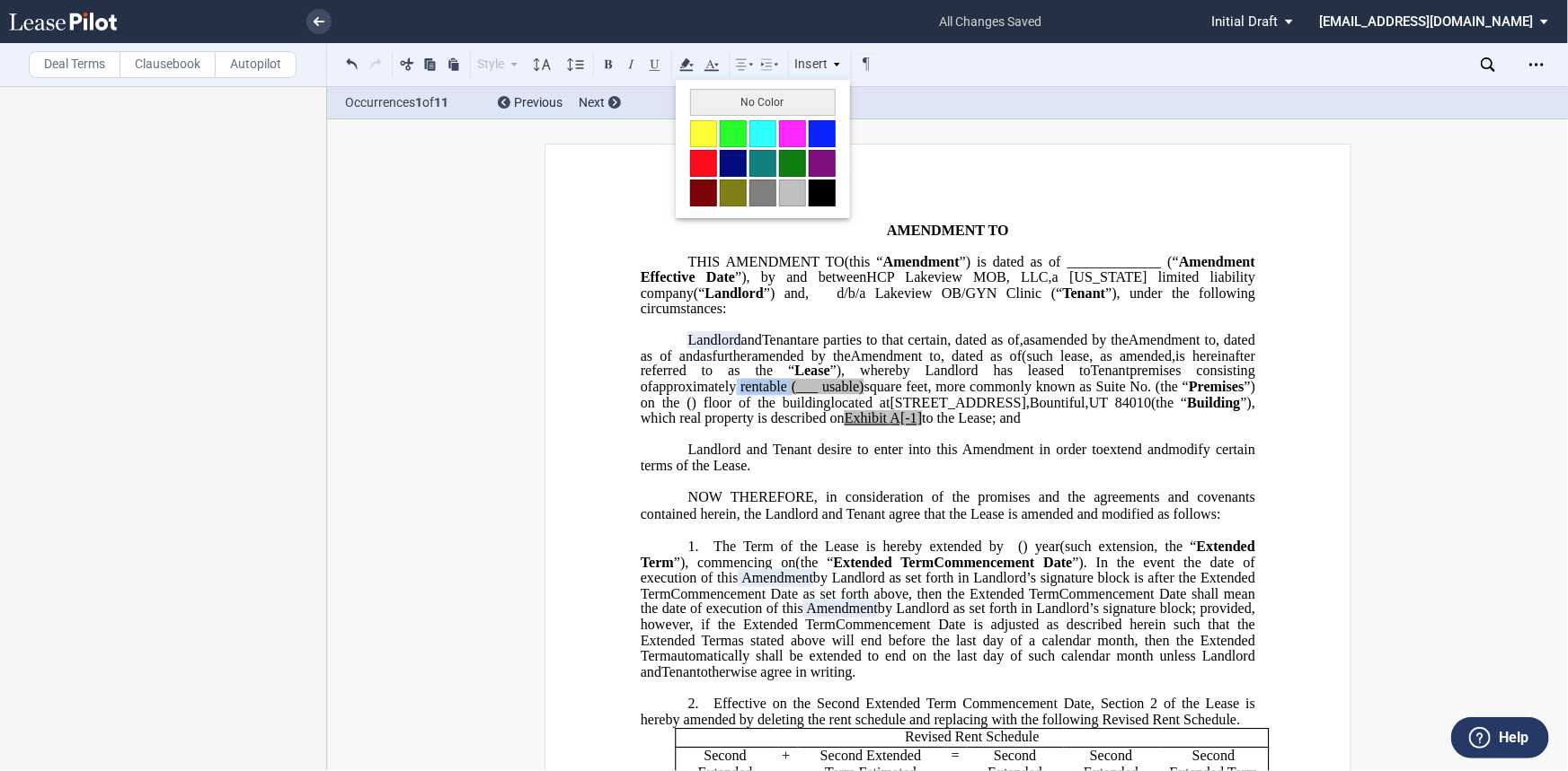
drag, startPoint x: 710, startPoint y: 111, endPoint x: 758, endPoint y: 122, distance: 49.2
click at [711, 109] on button "No Color" at bounding box center [762, 102] width 146 height 27
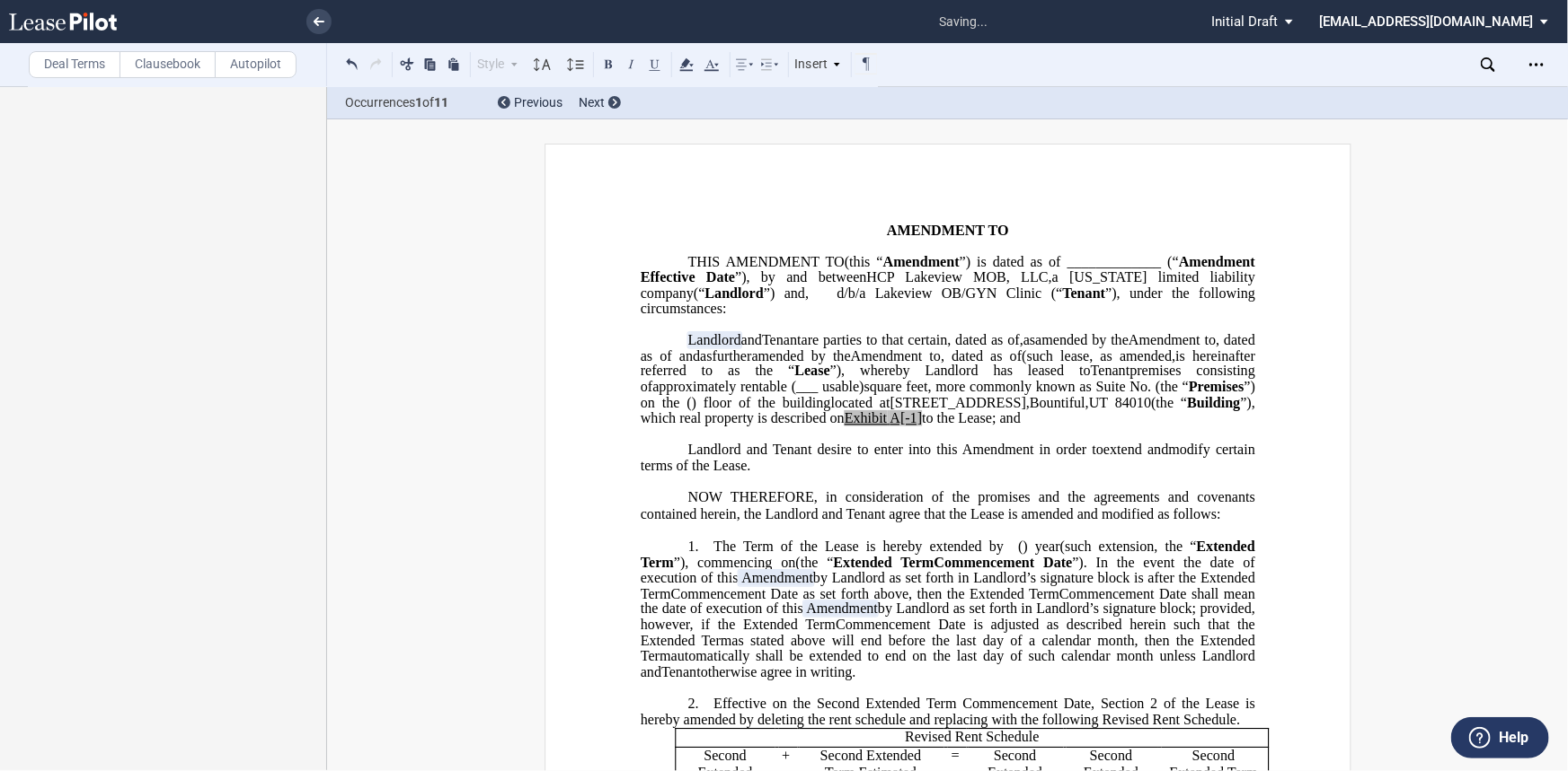
click at [1232, 428] on p "HCP Lakeview MOB, LLC , a [US_STATE] limited liability company (“ Landlord ”) L…" at bounding box center [947, 380] width 615 height 95
click at [863, 395] on span "(___ usable)" at bounding box center [827, 386] width 72 height 16
drag, startPoint x: 1212, startPoint y: 419, endPoint x: 1264, endPoint y: 421, distance: 52.0
click at [867, 395] on span "( ___ usable)" at bounding box center [829, 386] width 76 height 16
click at [844, 427] on span "Exhibit" at bounding box center [864, 418] width 42 height 16
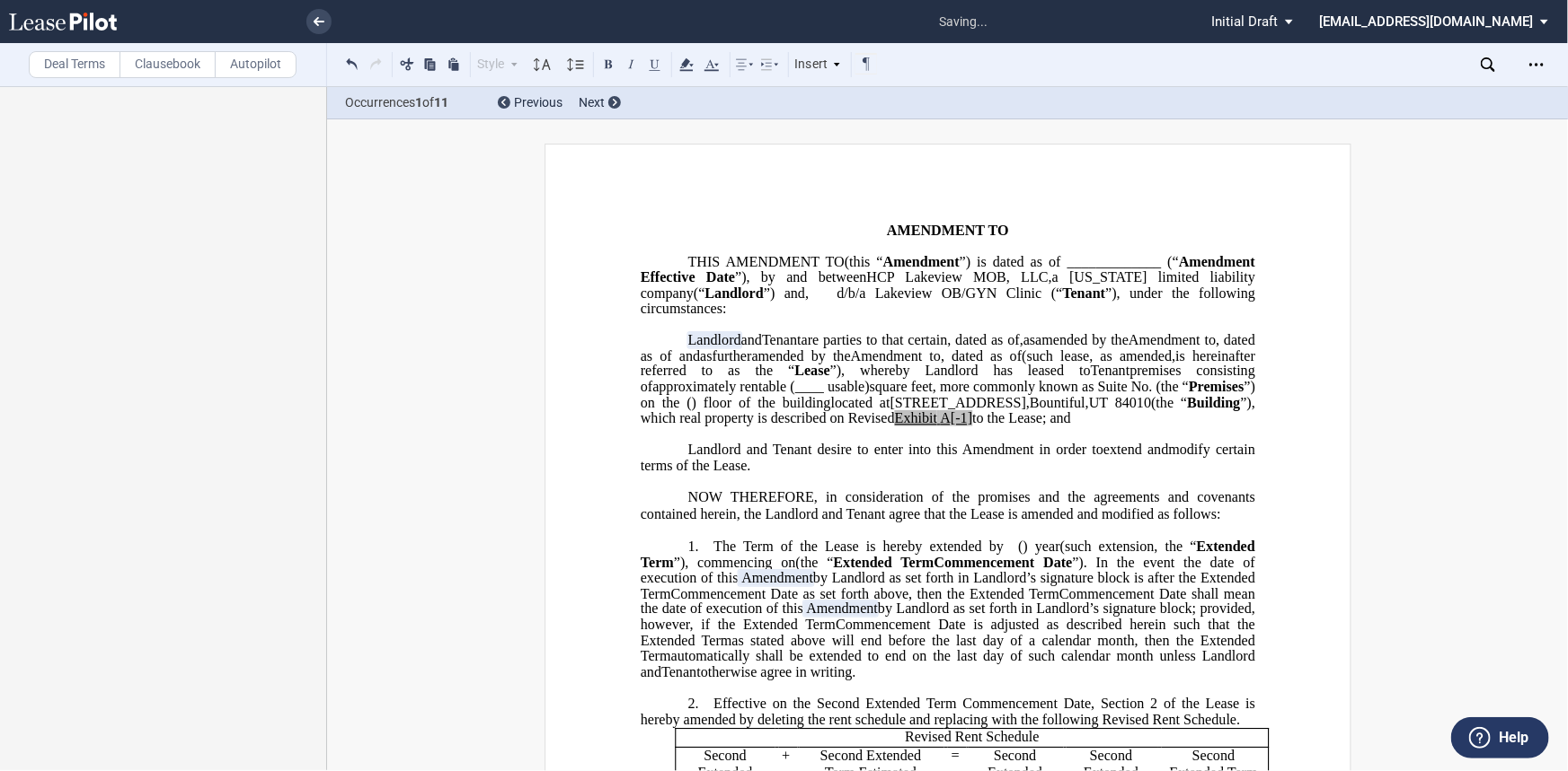
click at [940, 427] on span "A[-1]" at bounding box center [955, 418] width 32 height 16
click at [966, 427] on span "to the Lease; and" at bounding box center [1016, 418] width 98 height 16
drag, startPoint x: 764, startPoint y: 468, endPoint x: 736, endPoint y: 462, distance: 28.6
click at [706, 427] on span "located at [STREET_ADDRESS] (the “ Building ”), which real property is describe…" at bounding box center [949, 411] width 618 height 32
click at [644, 66] on button at bounding box center [654, 63] width 21 height 21
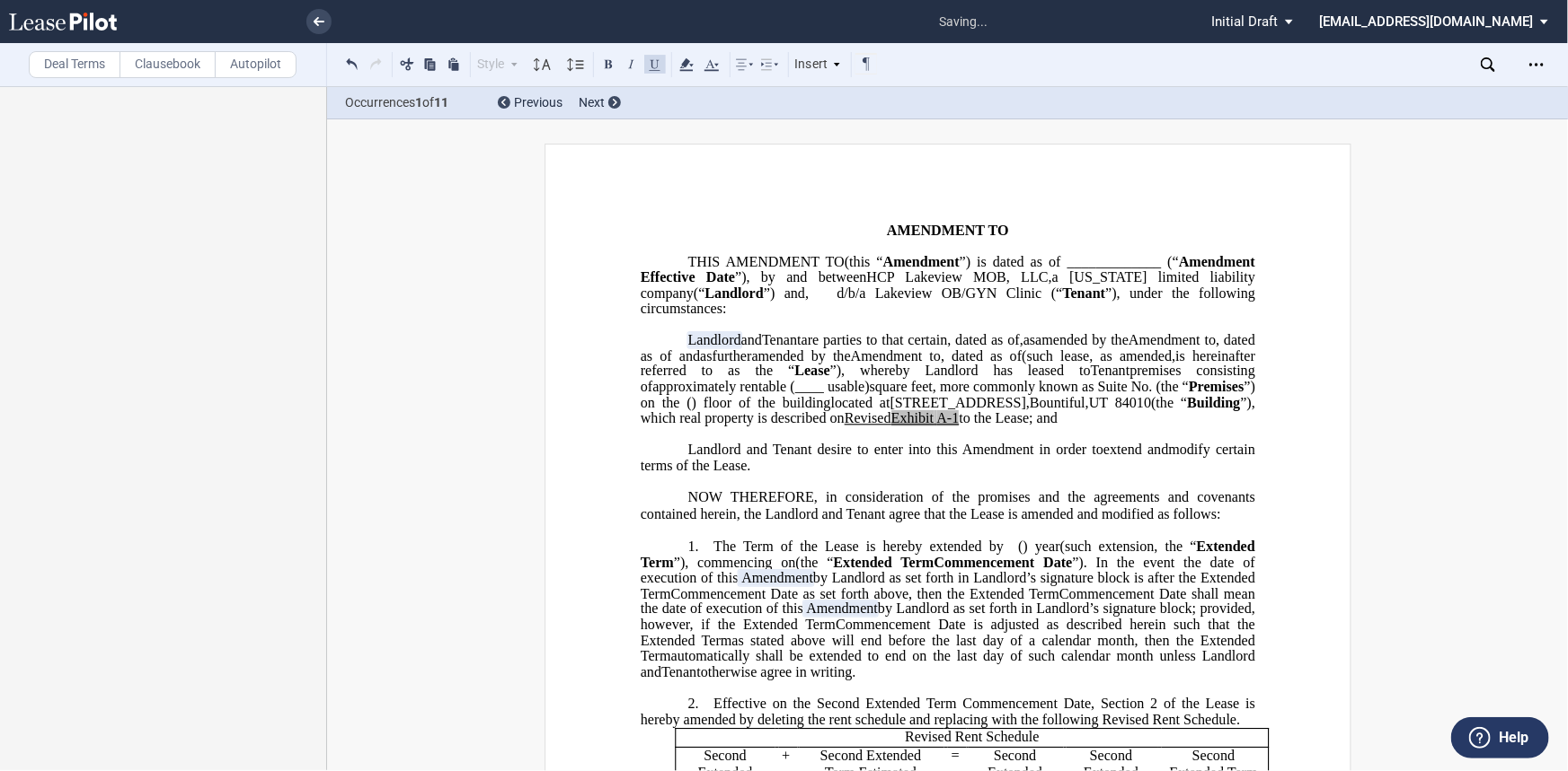
click at [1016, 521] on span "NOW THEREFORE, in consideration of the promises and the agreements and covenant…" at bounding box center [949, 505] width 618 height 32
click at [706, 427] on span "”), which real property is described on Revised" at bounding box center [949, 411] width 618 height 32
click at [844, 427] on span "Revised" at bounding box center [867, 418] width 46 height 16
click at [708, 427] on span "”), which real property is described on Revised" at bounding box center [949, 411] width 618 height 32
click at [712, 427] on span "”), which real property is described on Revised" at bounding box center [949, 411] width 618 height 32
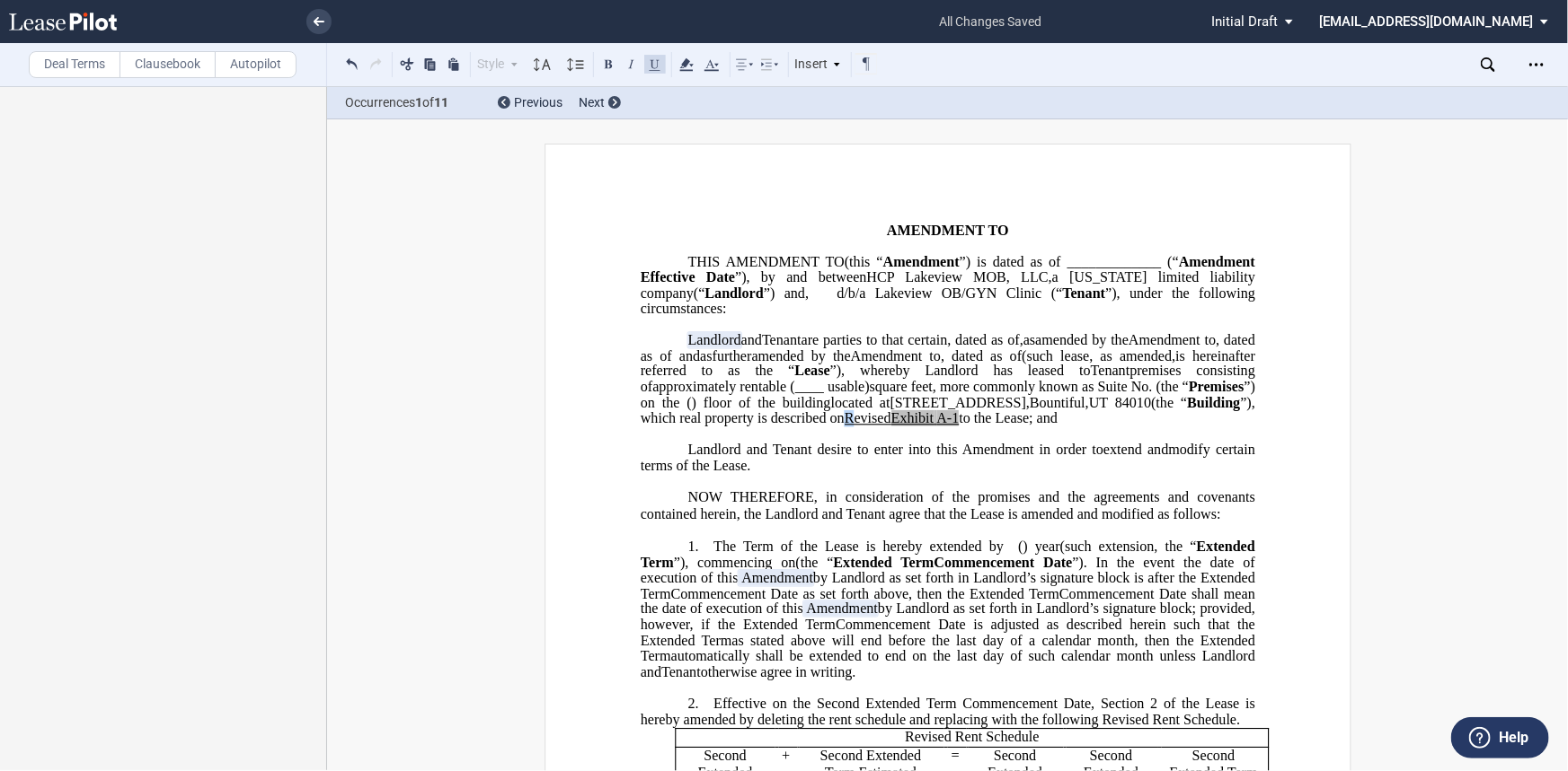
drag, startPoint x: 650, startPoint y: 58, endPoint x: 702, endPoint y: 78, distance: 55.7
click at [651, 58] on button at bounding box center [654, 63] width 21 height 21
click at [971, 489] on p "﻿" at bounding box center [947, 482] width 615 height 15
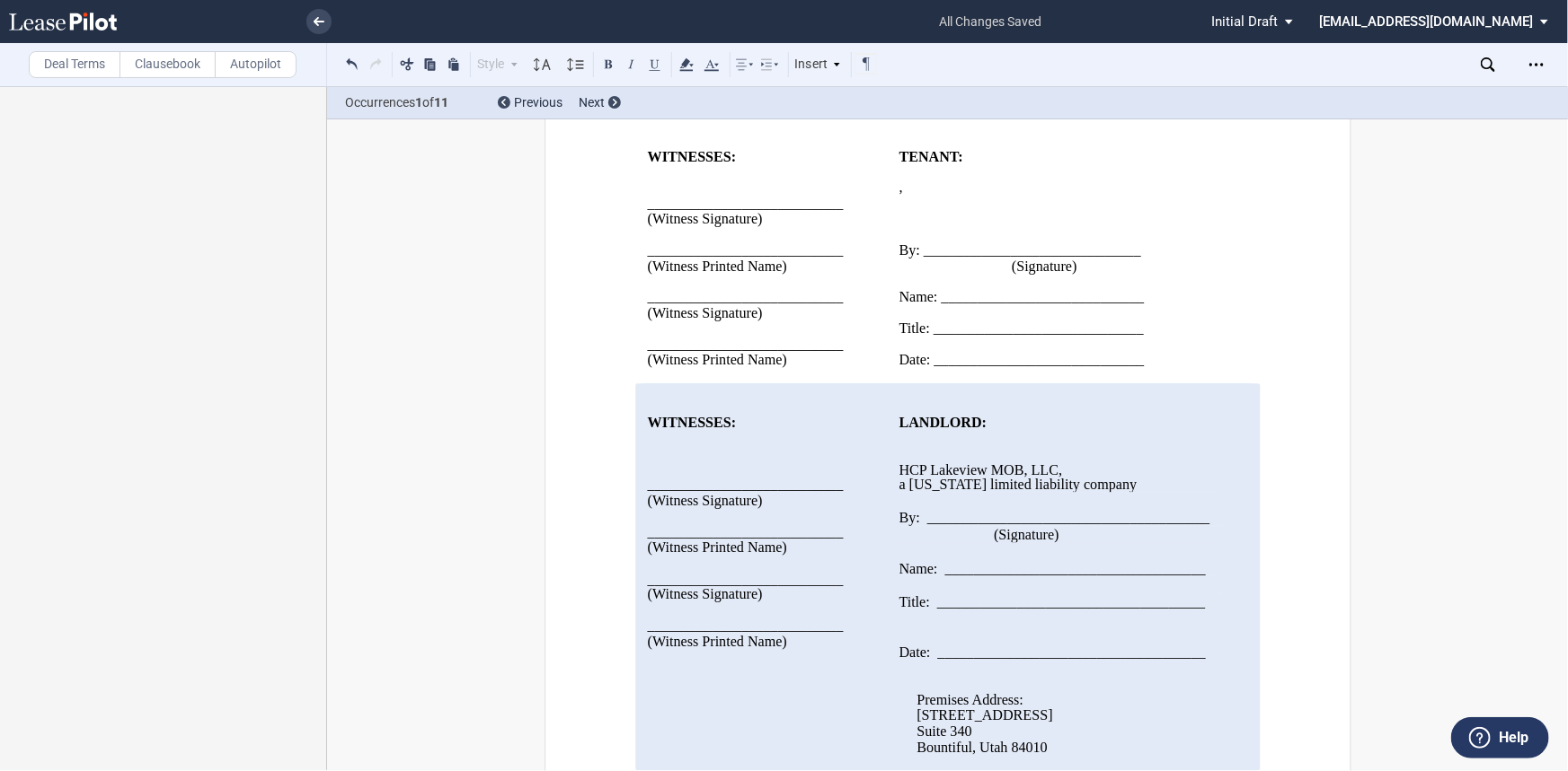
scroll to position [2965, 0]
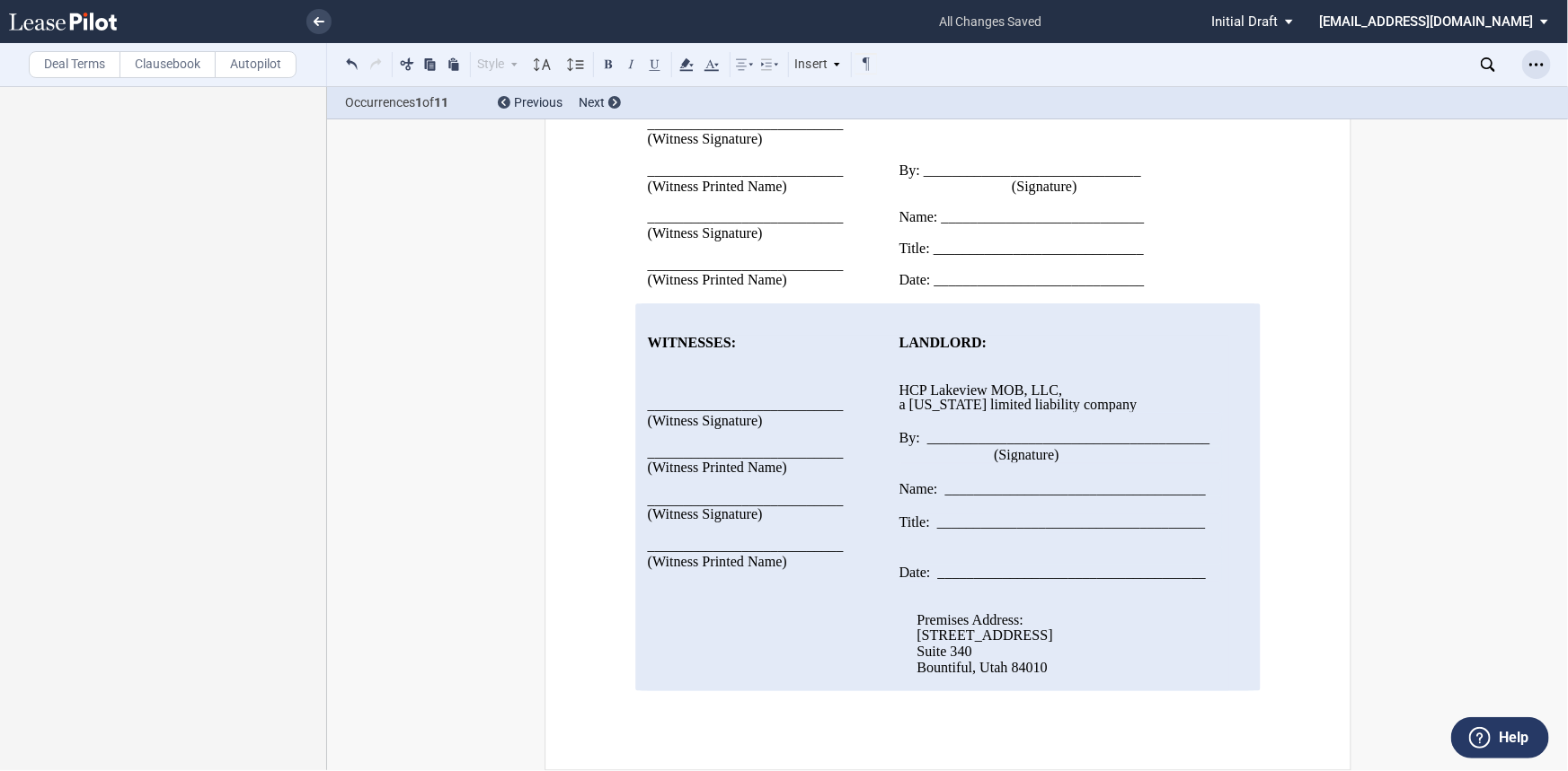
click at [1242, 66] on icon "Open Lease options menu" at bounding box center [1536, 64] width 14 height 14
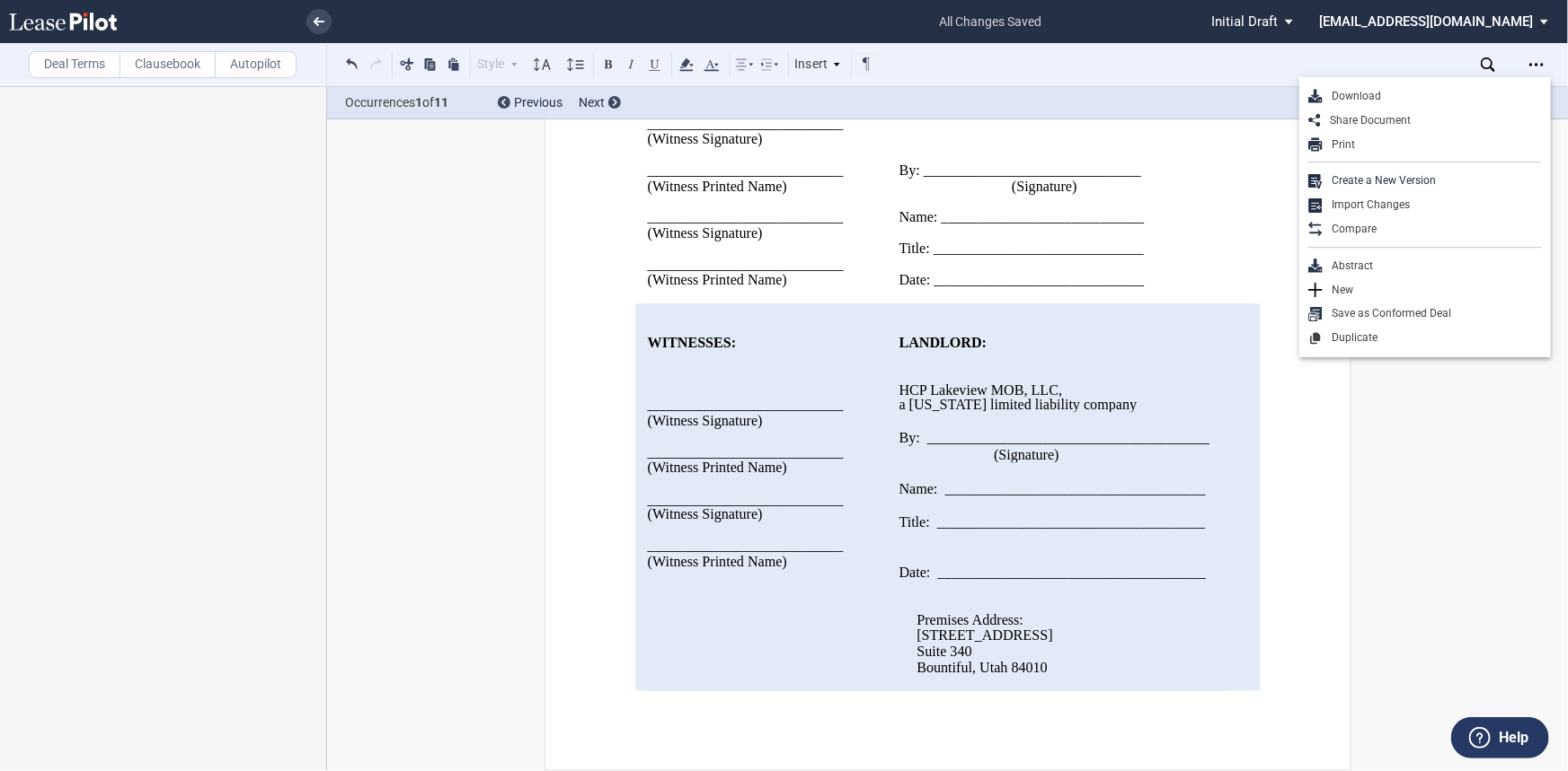
drag, startPoint x: 1393, startPoint y: 96, endPoint x: 1384, endPoint y: 86, distance: 13.5
click at [1242, 94] on div "Download" at bounding box center [1432, 96] width 219 height 15
